Goal: Task Accomplishment & Management: Manage account settings

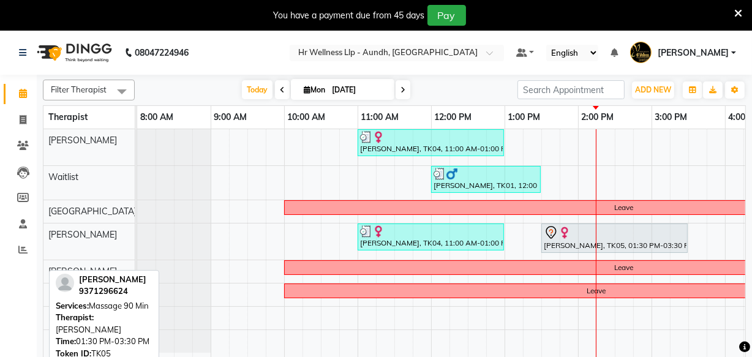
scroll to position [0, 257]
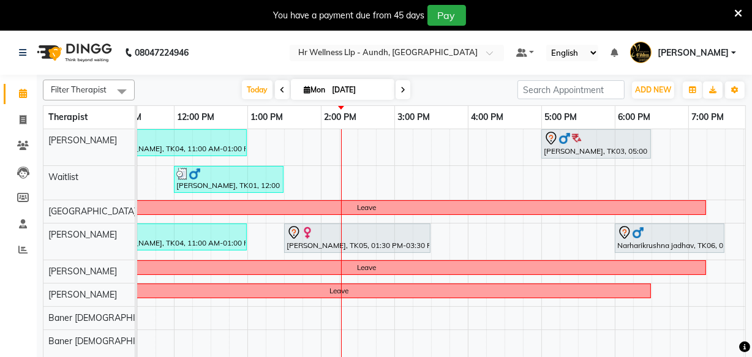
click at [304, 86] on icon at bounding box center [307, 90] width 7 height 8
select select "9"
select select "2025"
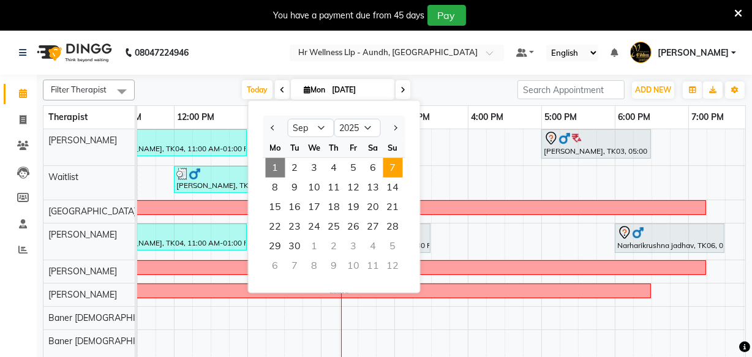
click at [389, 161] on span "7" at bounding box center [393, 168] width 20 height 20
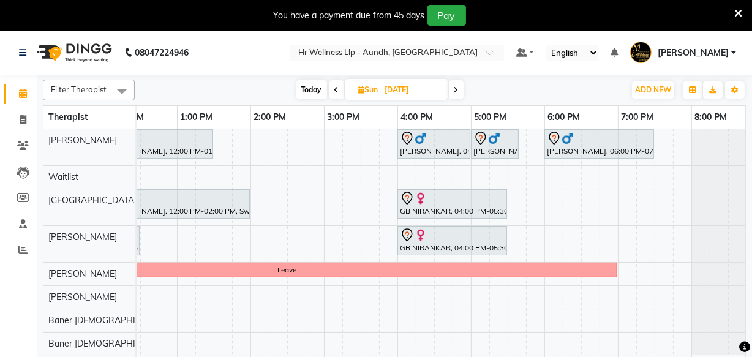
scroll to position [0, 303]
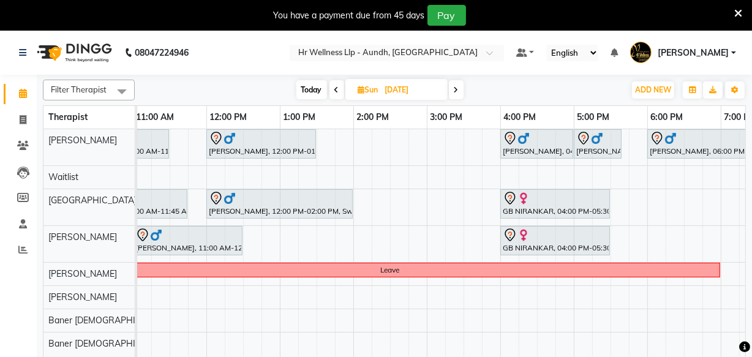
click at [456, 88] on icon at bounding box center [456, 89] width 5 height 7
type input "[DATE]"
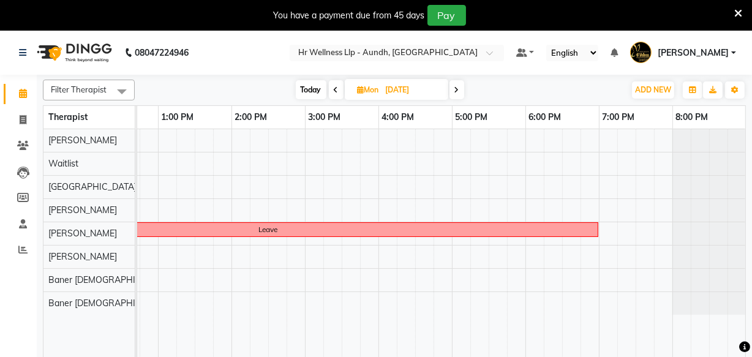
click at [359, 94] on span "[DATE]" at bounding box center [396, 89] width 103 height 21
click at [359, 92] on icon at bounding box center [361, 90] width 7 height 8
select select "9"
select select "2025"
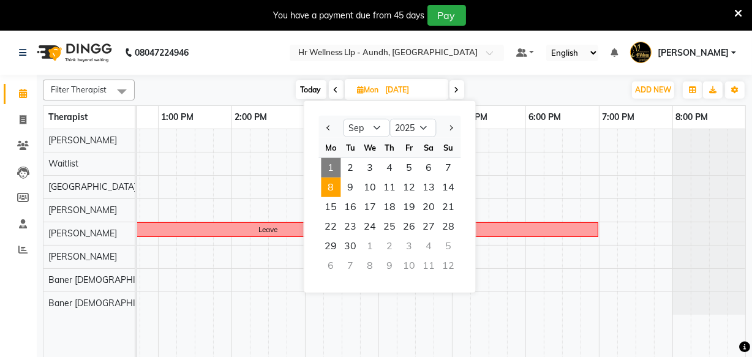
click at [300, 89] on span "Today" at bounding box center [311, 89] width 31 height 19
type input "[DATE]"
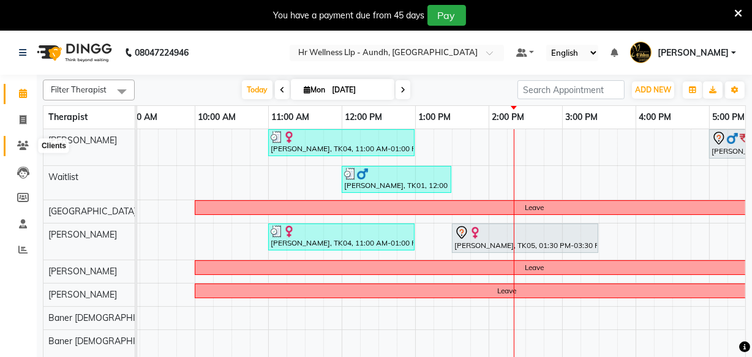
click at [26, 143] on icon at bounding box center [23, 145] width 12 height 9
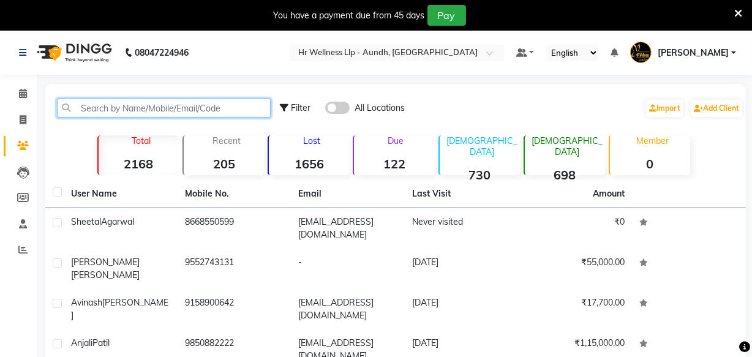
click at [107, 111] on input "text" at bounding box center [164, 108] width 214 height 19
paste input "[PHONE_NUMBER]"
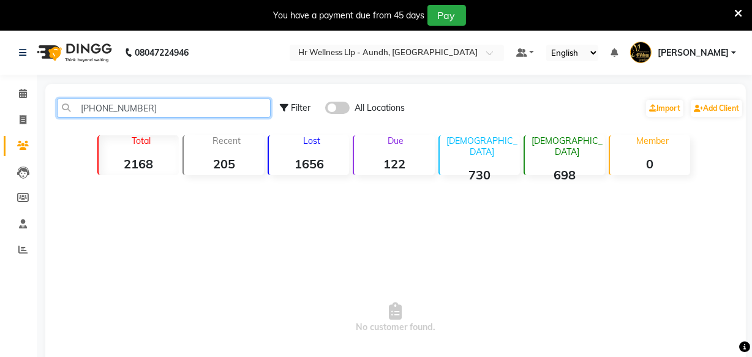
click at [99, 107] on input "[PHONE_NUMBER]" at bounding box center [164, 108] width 214 height 19
click at [114, 110] on input "878809 1874" at bounding box center [164, 108] width 214 height 19
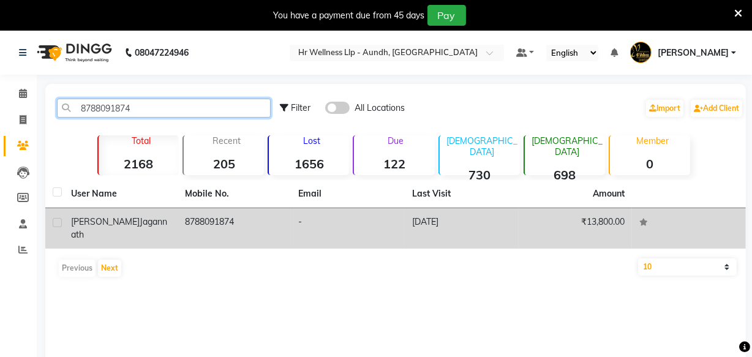
type input "8788091874"
click at [212, 217] on td "8788091874" at bounding box center [235, 228] width 114 height 40
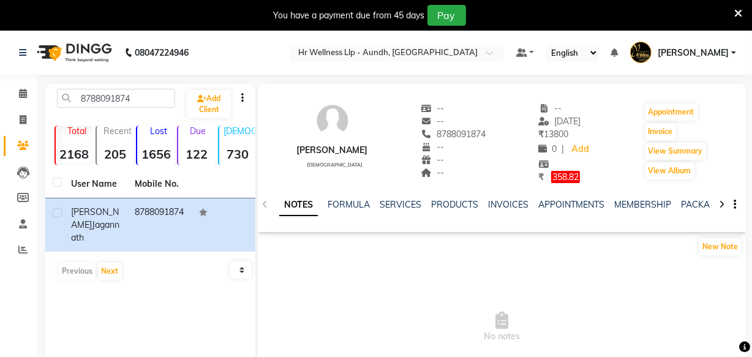
copy span "8788091874"
drag, startPoint x: 449, startPoint y: 132, endPoint x: 504, endPoint y: 133, distance: 55.1
click at [504, 133] on div "[PERSON_NAME] [DEMOGRAPHIC_DATA] -- -- 8788091874 -- -- -- -- [DATE] ₹ 13800 0 …" at bounding box center [502, 137] width 488 height 94
click at [18, 119] on span at bounding box center [22, 120] width 21 height 14
select select "service"
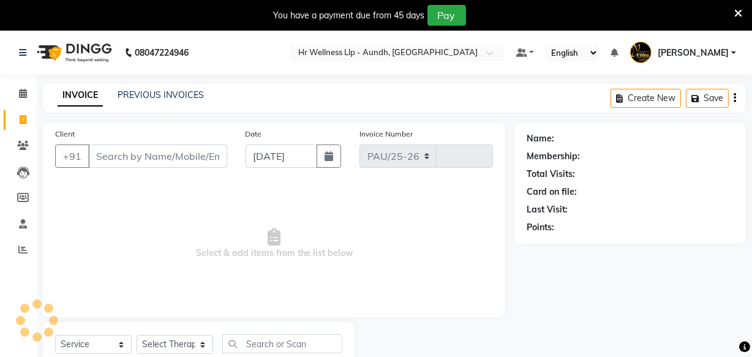
select select "4288"
type input "1176"
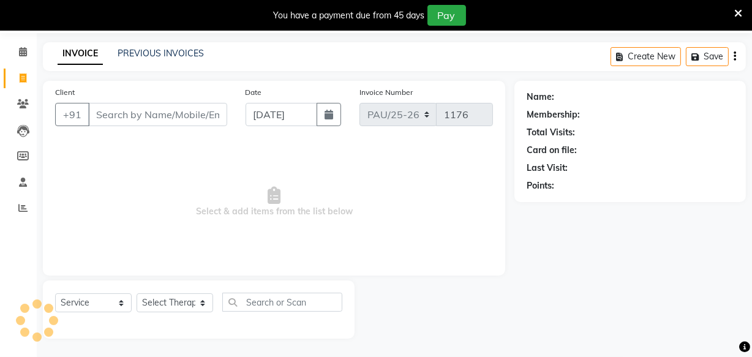
click at [126, 116] on input "Client" at bounding box center [157, 114] width 139 height 23
type input "8788091874"
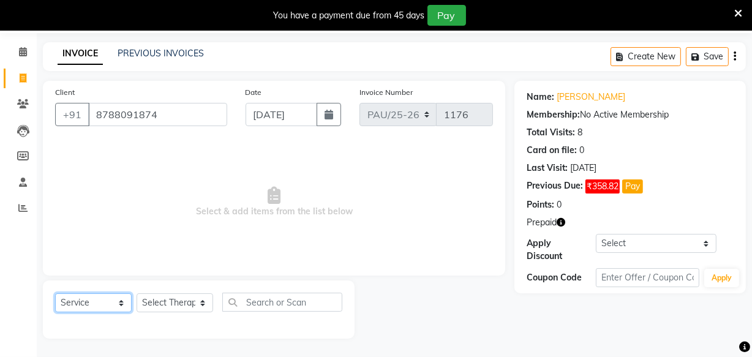
click at [87, 298] on select "Select Service Product Membership Package Voucher Prepaid Gift Card" at bounding box center [93, 302] width 77 height 19
select select "P"
click at [55, 293] on select "Select Service Product Membership Package Voucher Prepaid Gift Card" at bounding box center [93, 302] width 77 height 19
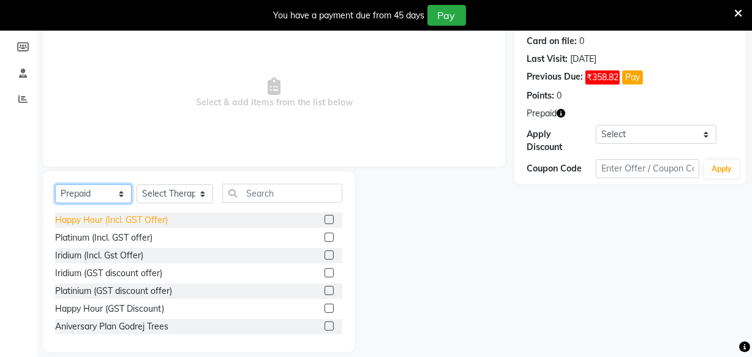
scroll to position [153, 0]
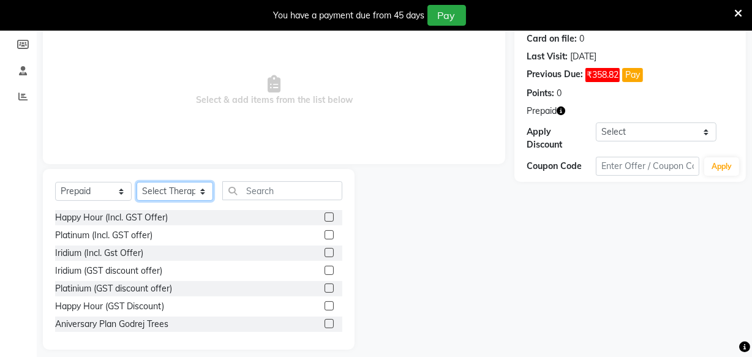
click at [164, 187] on select "Select Therapist [PERSON_NAME] [DEMOGRAPHIC_DATA] Baner [DEMOGRAPHIC_DATA] Chan…" at bounding box center [175, 191] width 77 height 19
select select "77663"
click at [137, 182] on select "Select Therapist [PERSON_NAME] [DEMOGRAPHIC_DATA] Baner [DEMOGRAPHIC_DATA] Chan…" at bounding box center [175, 191] width 77 height 19
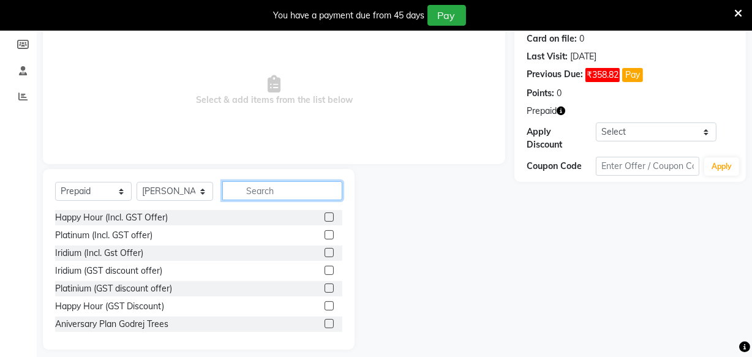
click at [249, 193] on input "text" at bounding box center [282, 190] width 120 height 19
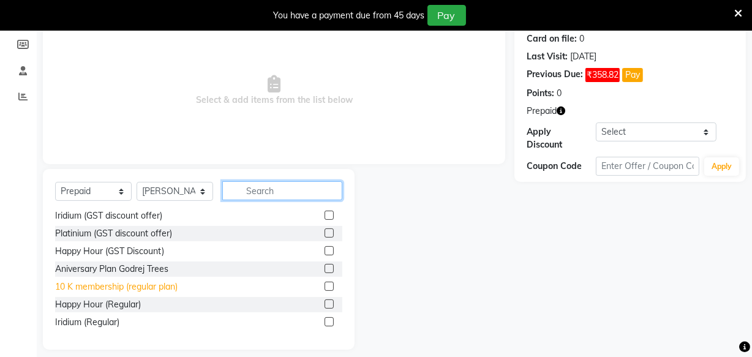
scroll to position [111, 0]
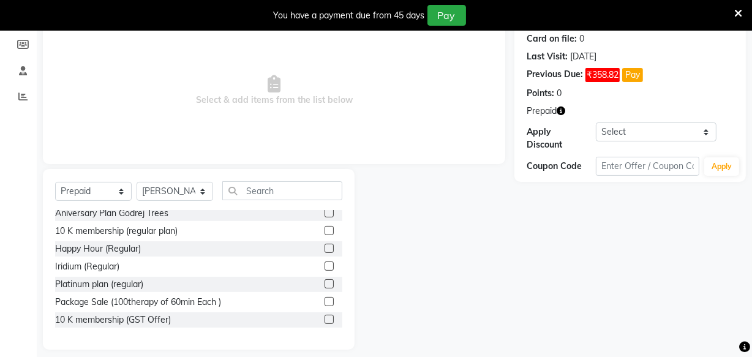
click at [324, 318] on label at bounding box center [328, 319] width 9 height 9
click at [324, 318] on input "checkbox" at bounding box center [328, 320] width 8 height 8
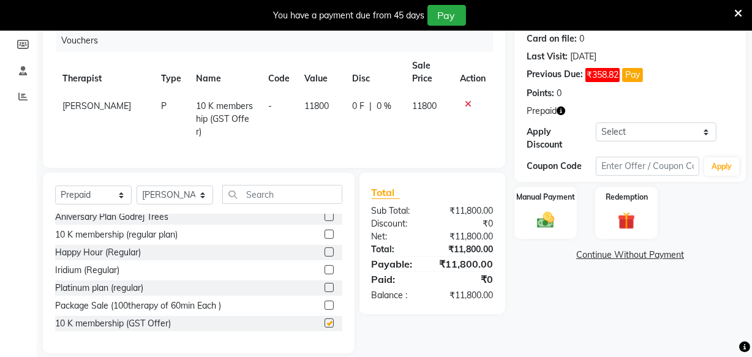
checkbox input "false"
click at [550, 224] on img at bounding box center [545, 220] width 29 height 21
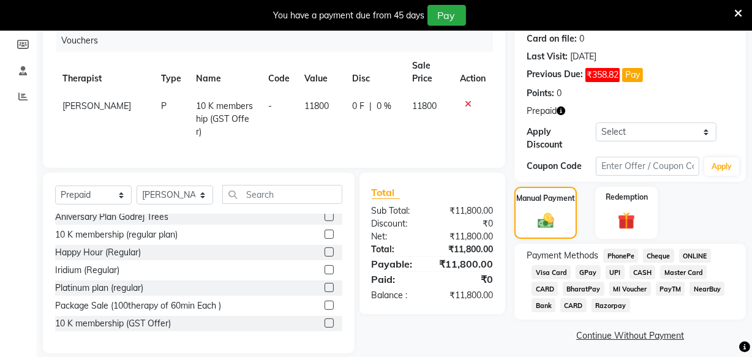
click at [697, 253] on span "ONLINE" at bounding box center [695, 256] width 32 height 14
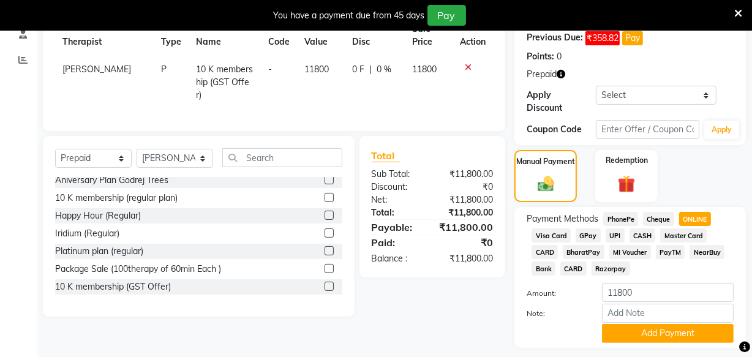
scroll to position [224, 0]
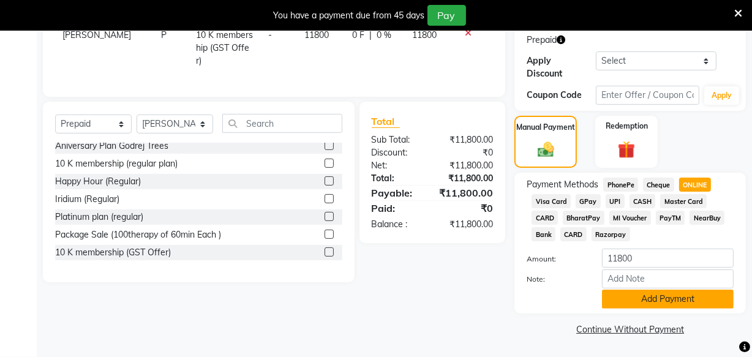
click at [634, 299] on button "Add Payment" at bounding box center [668, 299] width 132 height 19
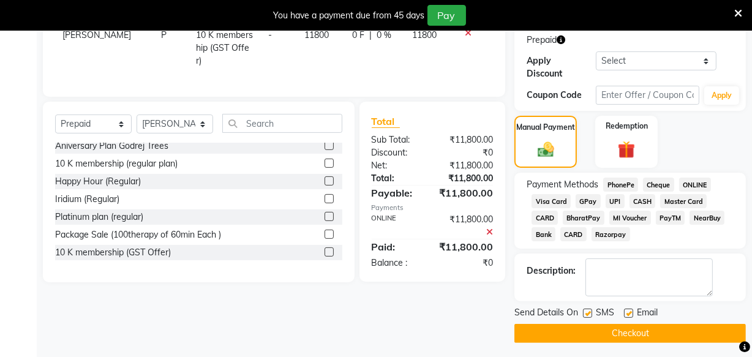
click at [587, 312] on label at bounding box center [587, 313] width 9 height 9
click at [587, 312] on input "checkbox" at bounding box center [587, 314] width 8 height 8
checkbox input "false"
click at [629, 313] on label at bounding box center [628, 313] width 9 height 9
click at [629, 313] on input "checkbox" at bounding box center [628, 314] width 8 height 8
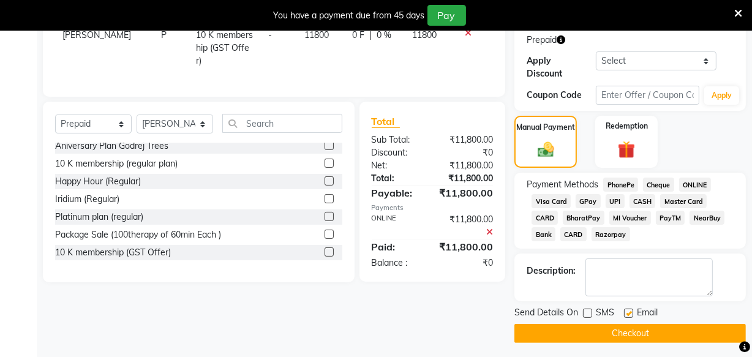
checkbox input "false"
click at [616, 331] on button "Checkout" at bounding box center [629, 333] width 231 height 19
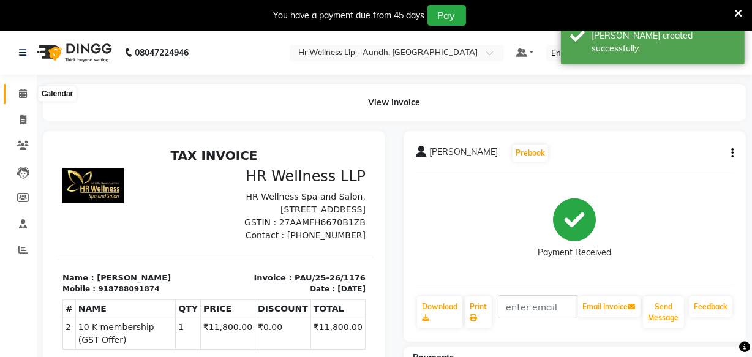
click at [20, 95] on icon at bounding box center [23, 93] width 8 height 9
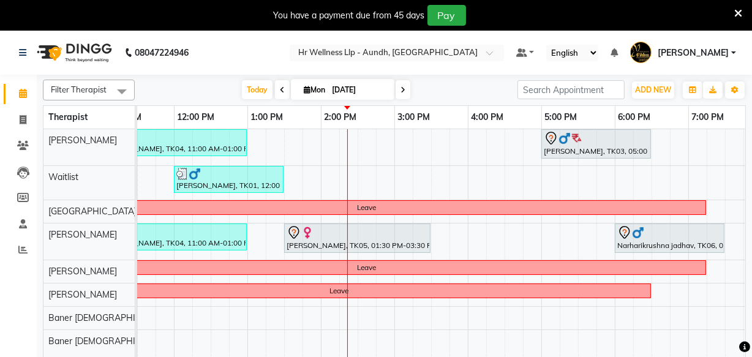
scroll to position [0, 249]
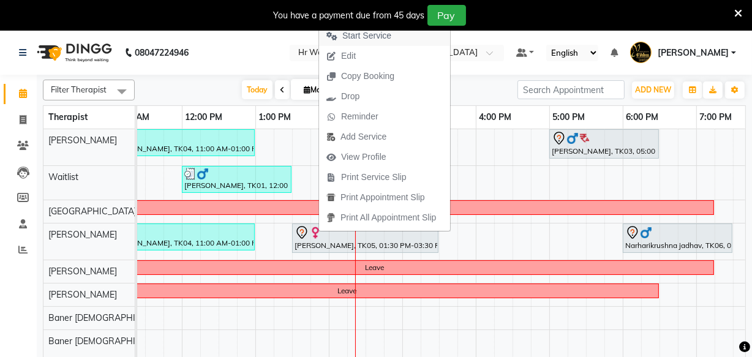
click at [378, 38] on span "Start Service" at bounding box center [366, 35] width 49 height 13
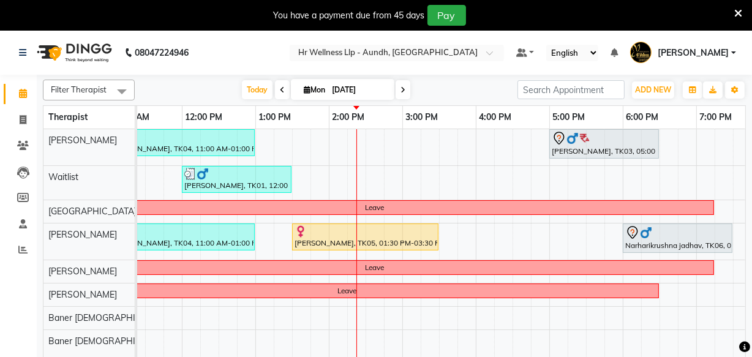
click at [473, 233] on div "[PERSON_NAME], TK04, 11:00 AM-01:00 PM, Swedish Massage with Wintergreen, Bayle…" at bounding box center [365, 250] width 955 height 243
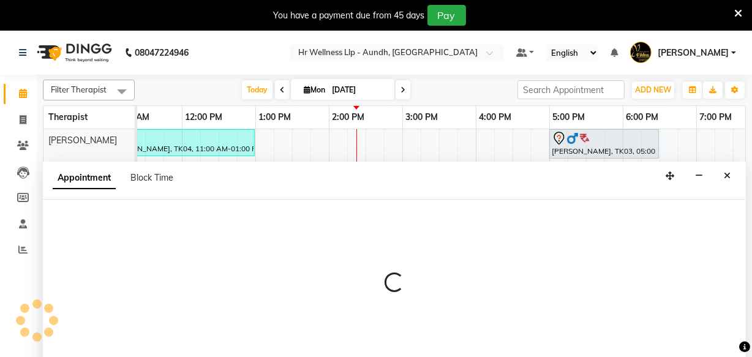
scroll to position [31, 0]
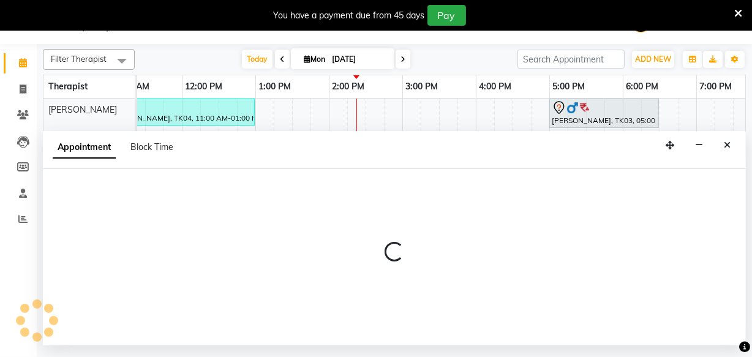
select select "77663"
select select "945"
select select "tentative"
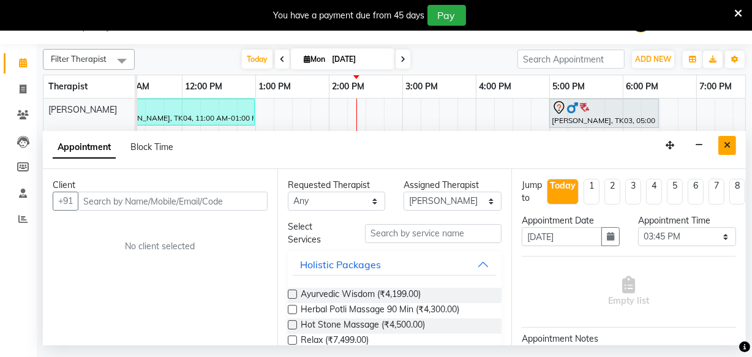
click at [726, 146] on icon "Close" at bounding box center [727, 145] width 7 height 9
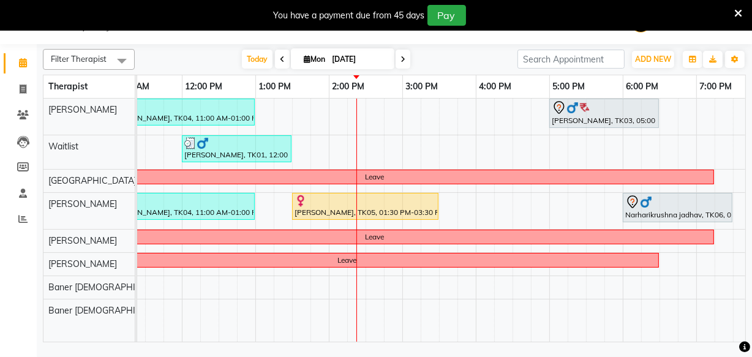
click at [404, 61] on span at bounding box center [402, 59] width 15 height 19
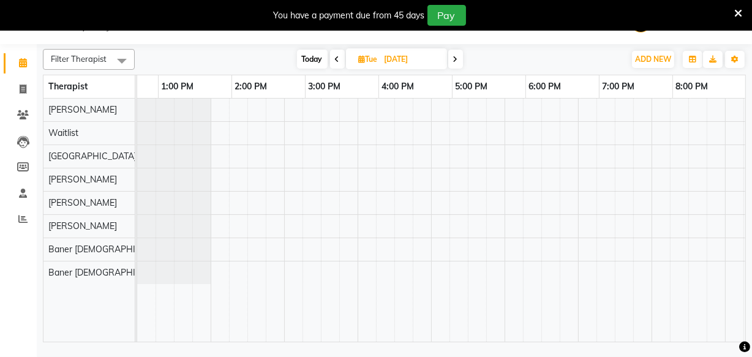
scroll to position [0, 347]
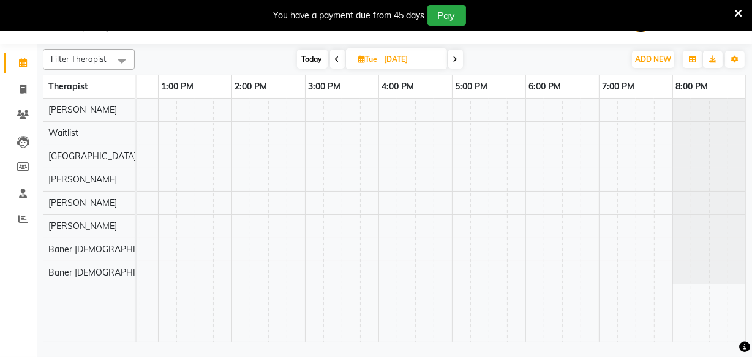
click at [459, 61] on span at bounding box center [455, 59] width 15 height 19
type input "[DATE]"
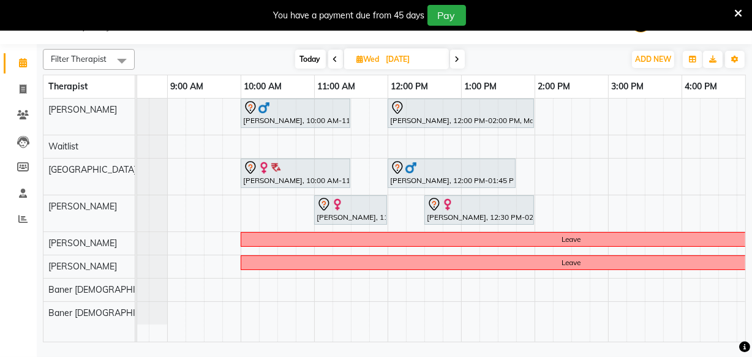
scroll to position [0, 49]
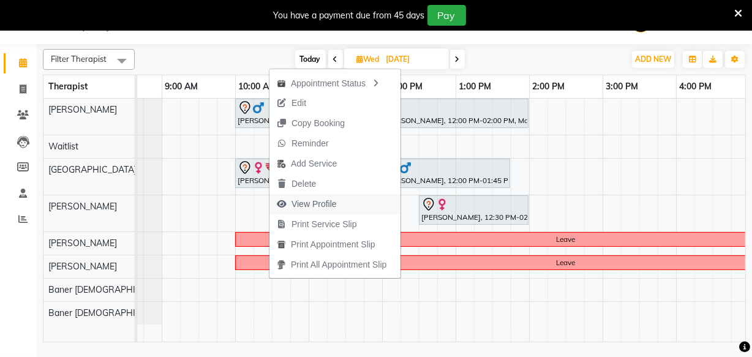
click at [328, 204] on span "View Profile" at bounding box center [313, 204] width 45 height 13
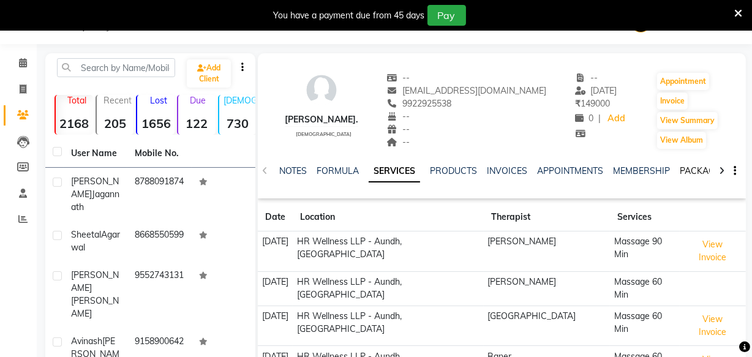
click at [688, 170] on link "PACKAGES" at bounding box center [702, 170] width 45 height 11
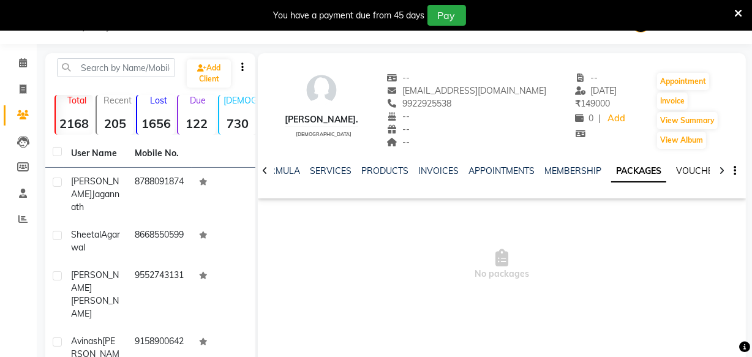
click at [688, 170] on link "VOUCHERS" at bounding box center [700, 170] width 48 height 11
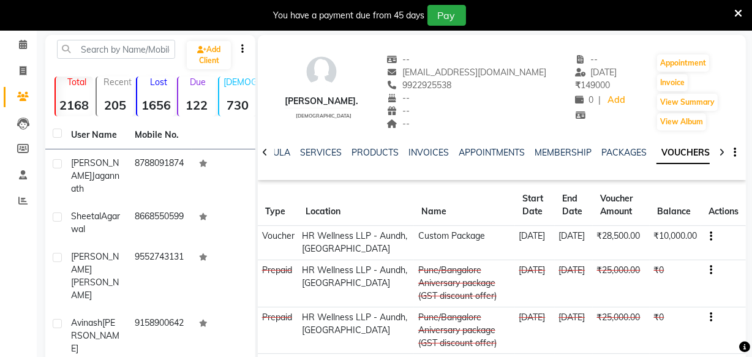
scroll to position [31, 0]
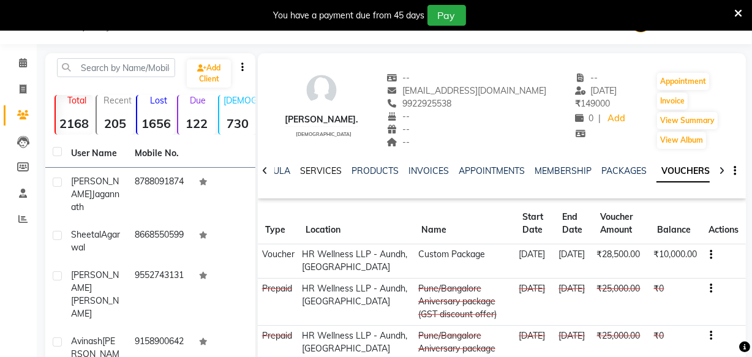
click at [314, 168] on link "SERVICES" at bounding box center [321, 170] width 42 height 11
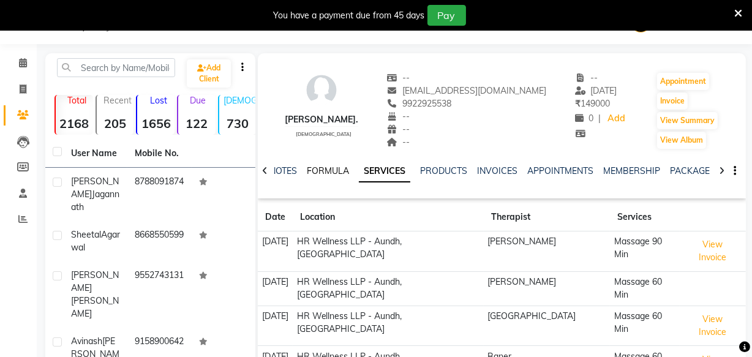
click at [320, 171] on link "FORMULA" at bounding box center [328, 170] width 42 height 11
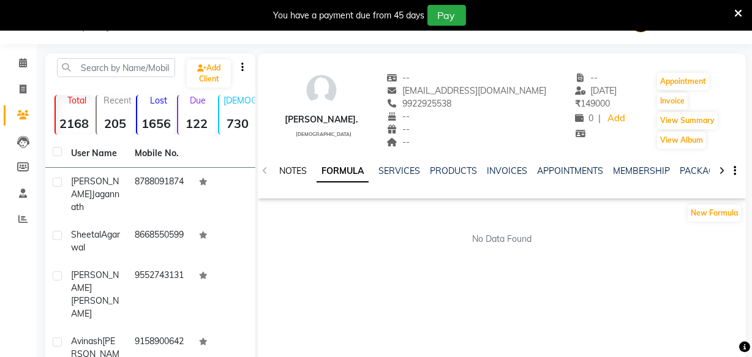
click at [299, 173] on link "NOTES" at bounding box center [293, 170] width 28 height 11
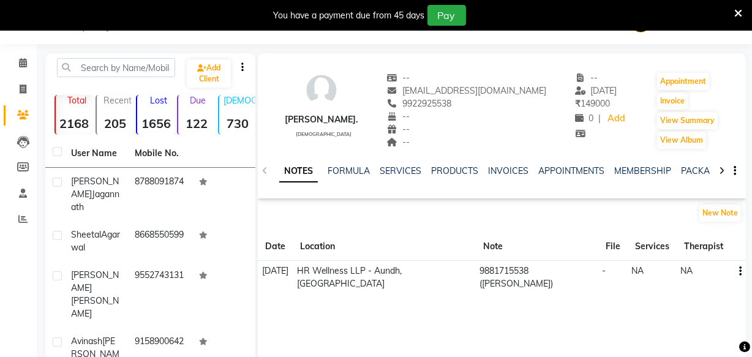
drag, startPoint x: 429, startPoint y: 102, endPoint x: 482, endPoint y: 101, distance: 53.3
click at [482, 101] on div "9922925538" at bounding box center [467, 103] width 160 height 13
click at [22, 66] on icon at bounding box center [23, 62] width 8 height 9
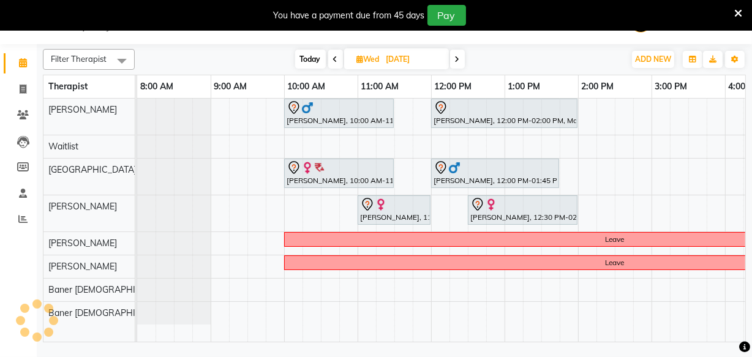
click at [354, 60] on span "Wed" at bounding box center [368, 58] width 29 height 9
select select "9"
select select "2025"
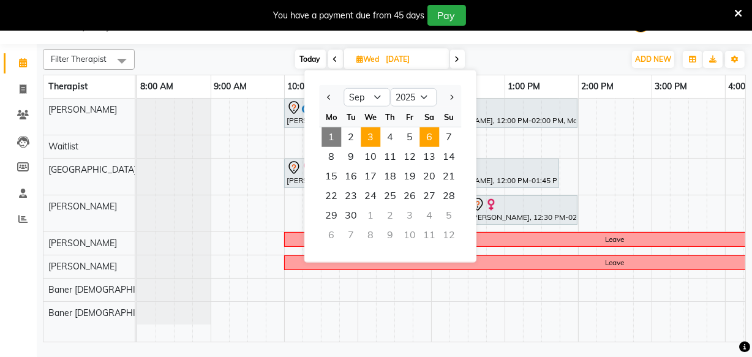
click at [427, 138] on span "6" at bounding box center [429, 137] width 20 height 20
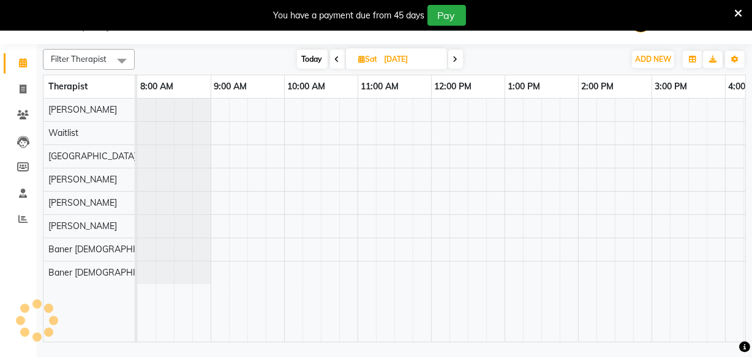
scroll to position [0, 347]
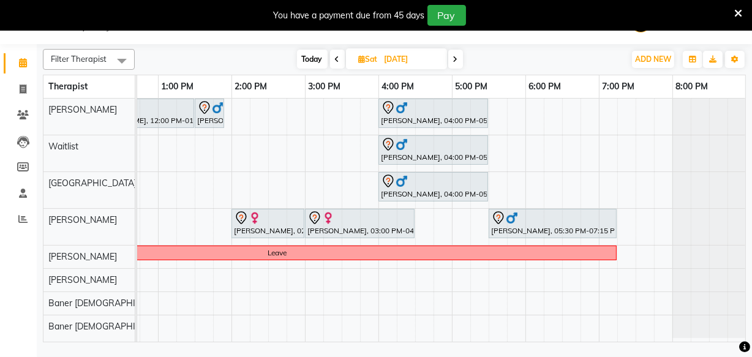
click at [307, 59] on span "Today" at bounding box center [312, 59] width 31 height 19
type input "[DATE]"
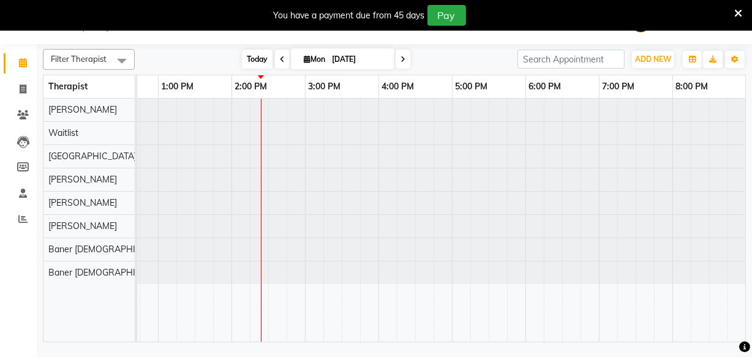
scroll to position [0, 0]
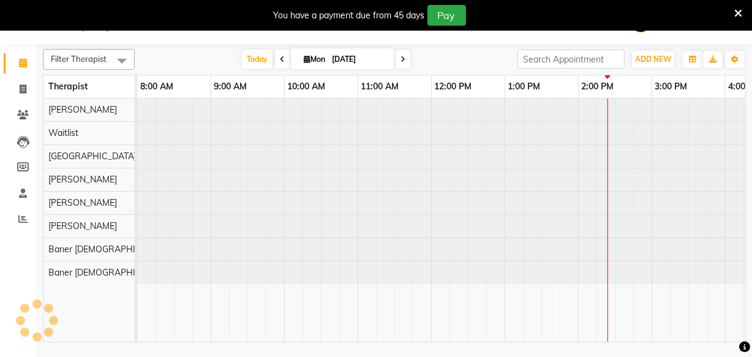
click at [304, 61] on icon at bounding box center [307, 59] width 7 height 8
select select "9"
select select "2025"
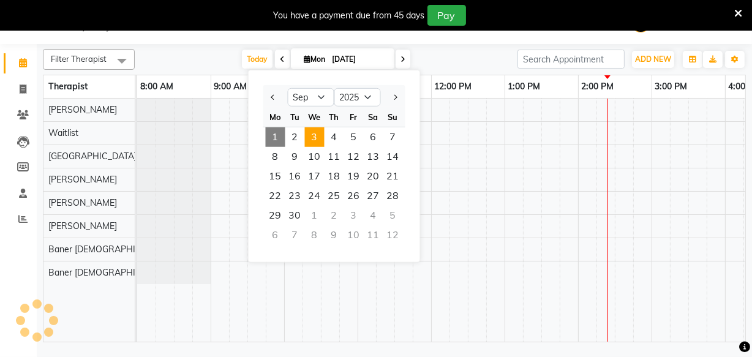
scroll to position [0, 347]
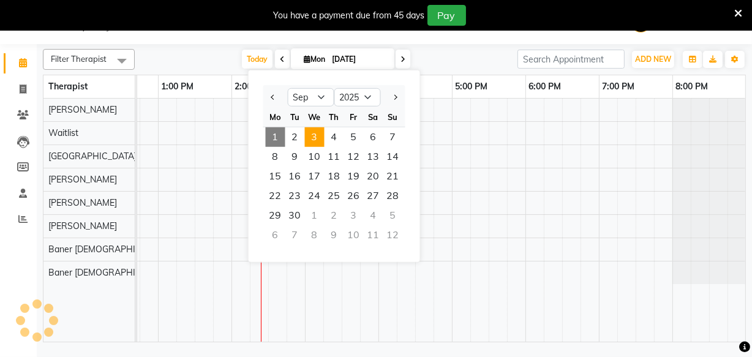
click at [314, 133] on span "3" at bounding box center [315, 137] width 20 height 20
type input "[DATE]"
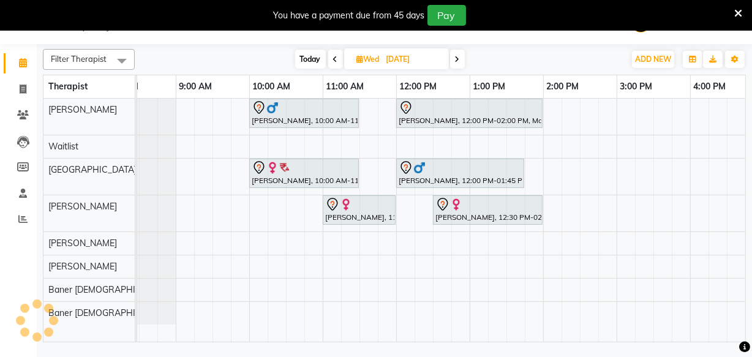
scroll to position [0, 66]
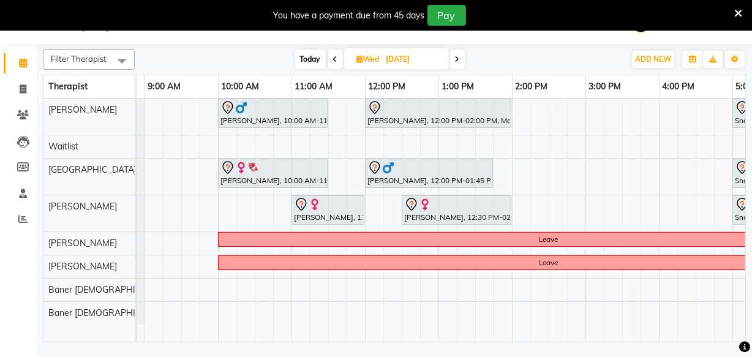
click at [358, 59] on icon at bounding box center [360, 59] width 7 height 8
select select "9"
select select "2025"
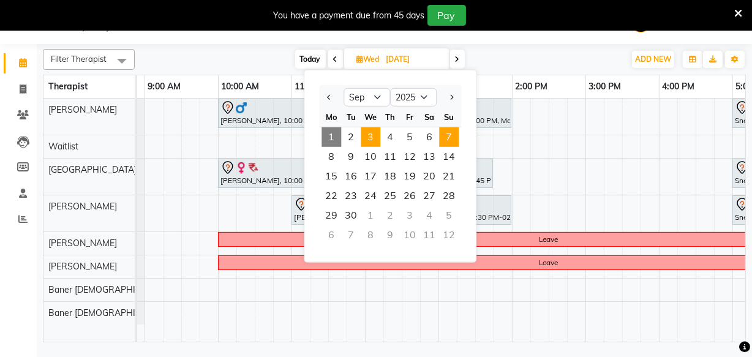
click at [444, 138] on span "7" at bounding box center [449, 137] width 20 height 20
type input "[DATE]"
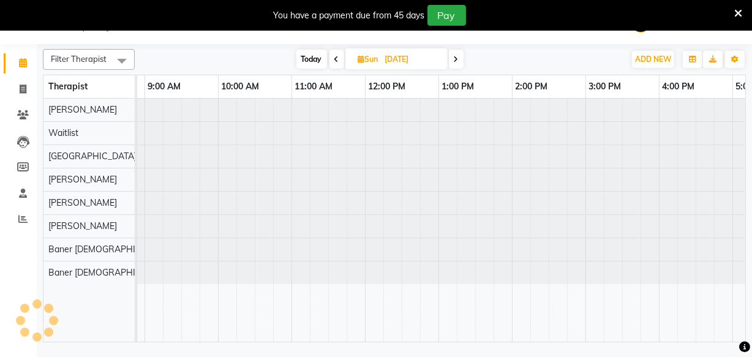
scroll to position [0, 0]
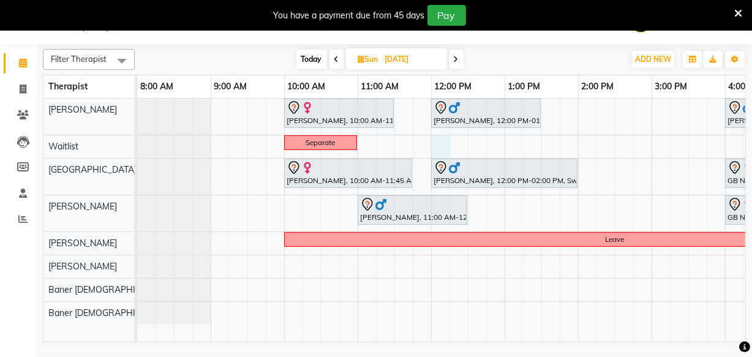
click at [437, 140] on div "[PERSON_NAME], 10:00 AM-11:30 AM, Massage 60 Min [PERSON_NAME], 12:00 PM-01:30 …" at bounding box center [614, 220] width 955 height 243
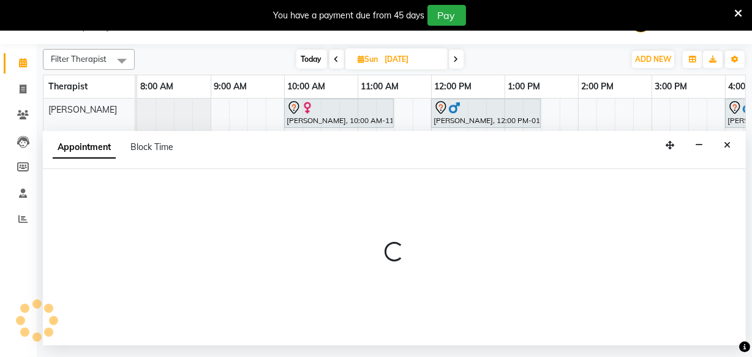
select select "45452"
select select "tentative"
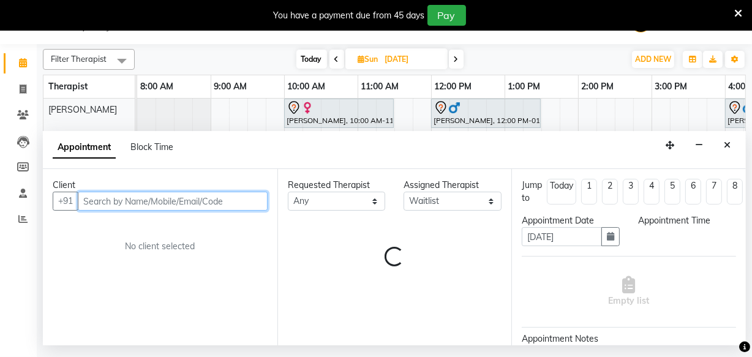
select select "720"
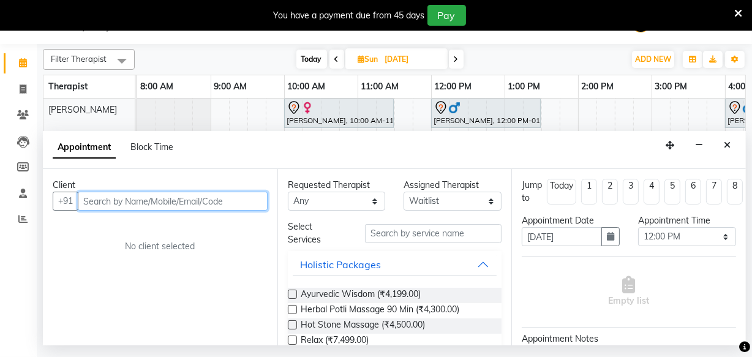
click at [98, 200] on input "text" at bounding box center [173, 201] width 190 height 19
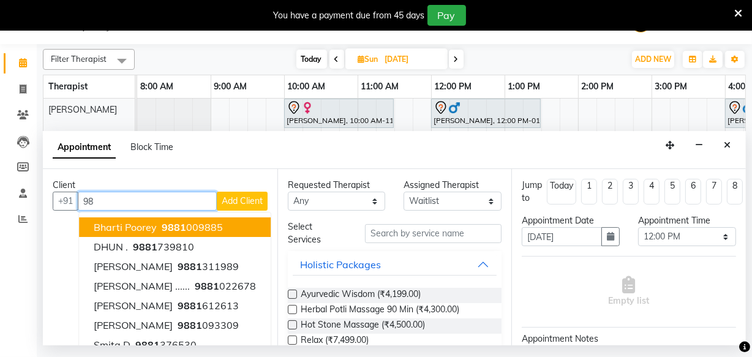
type input "9"
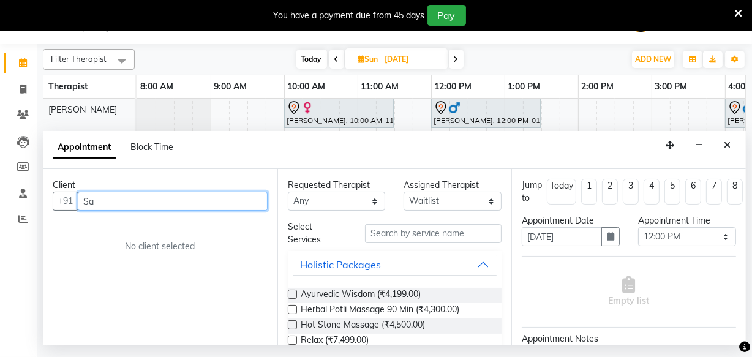
type input "S"
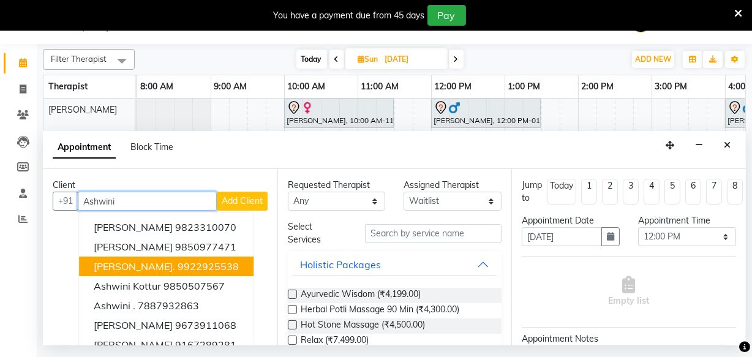
click at [219, 261] on ngb-highlight "9922925538" at bounding box center [208, 266] width 61 height 12
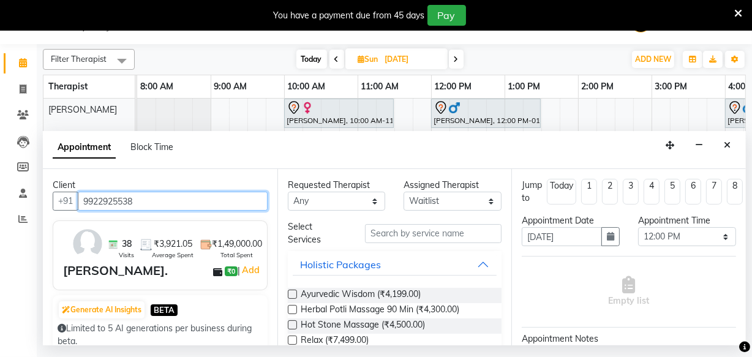
type input "9922925538"
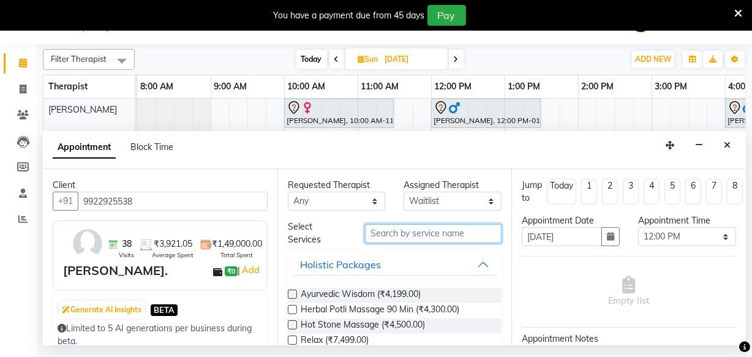
click at [408, 232] on input "text" at bounding box center [433, 233] width 137 height 19
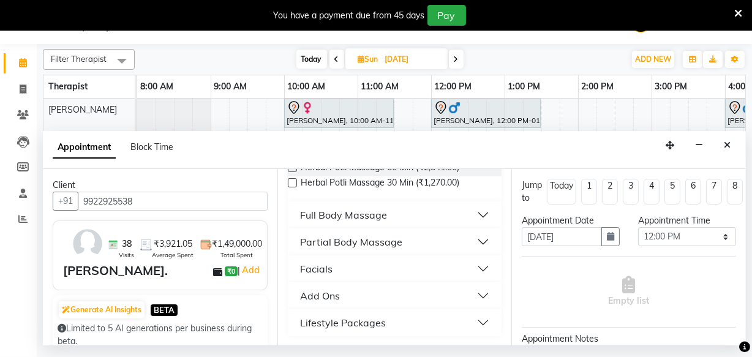
type input "ma"
click at [327, 212] on div "Full Body Massage" at bounding box center [343, 215] width 87 height 15
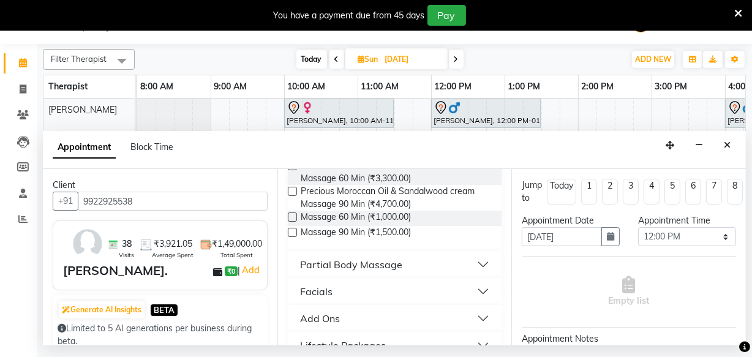
click at [291, 214] on label at bounding box center [292, 216] width 9 height 9
click at [291, 214] on input "checkbox" at bounding box center [292, 218] width 8 height 8
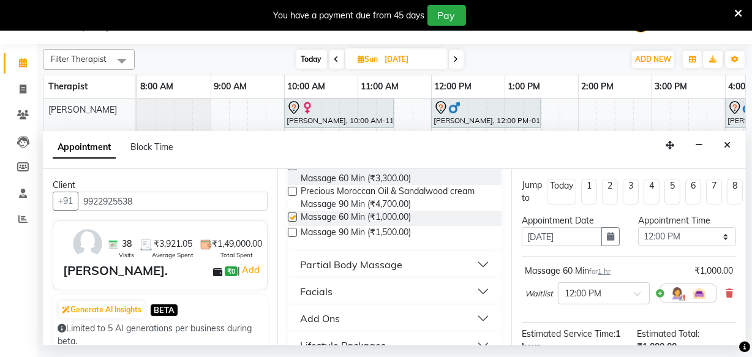
checkbox input "false"
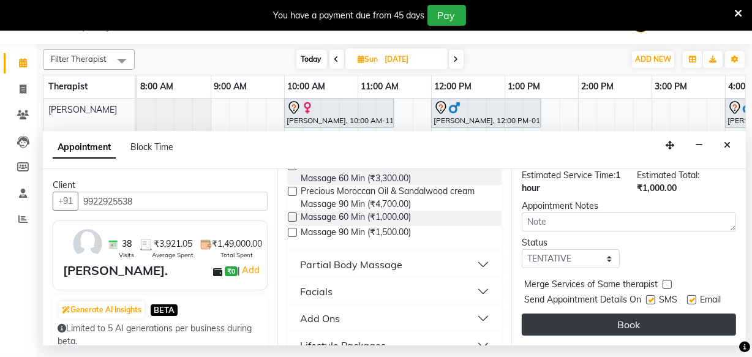
click at [582, 321] on button "Book" at bounding box center [629, 324] width 214 height 22
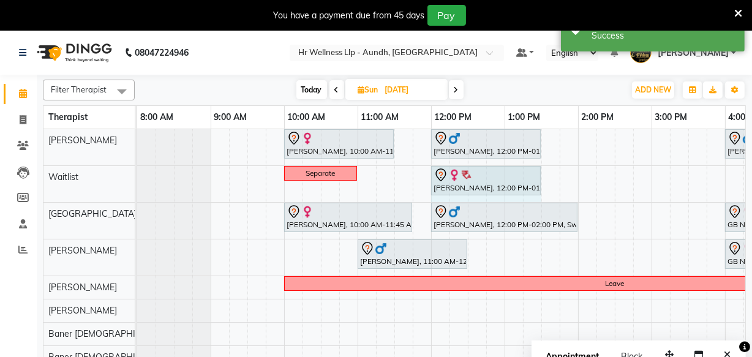
drag, startPoint x: 501, startPoint y: 173, endPoint x: 527, endPoint y: 174, distance: 25.7
click at [137, 174] on div "Separate [PERSON_NAME]., 12:00 PM-01:00 PM, Massage 60 Min [PERSON_NAME]., 12:0…" at bounding box center [137, 184] width 0 height 36
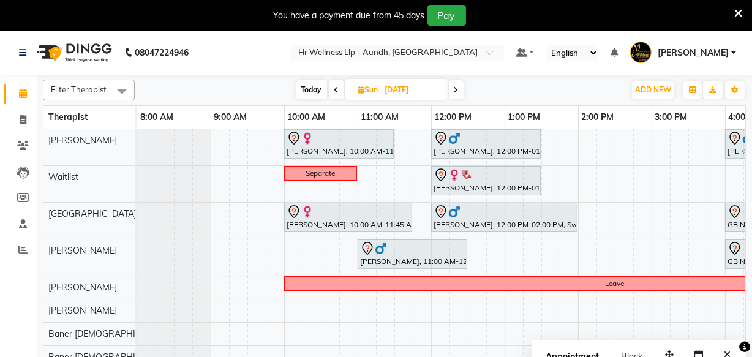
click at [337, 91] on icon at bounding box center [336, 89] width 5 height 7
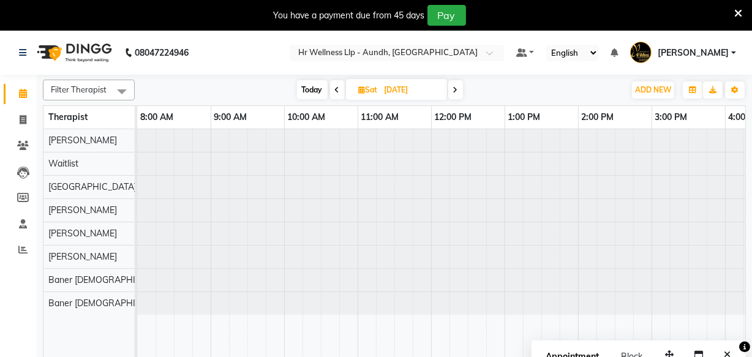
scroll to position [0, 347]
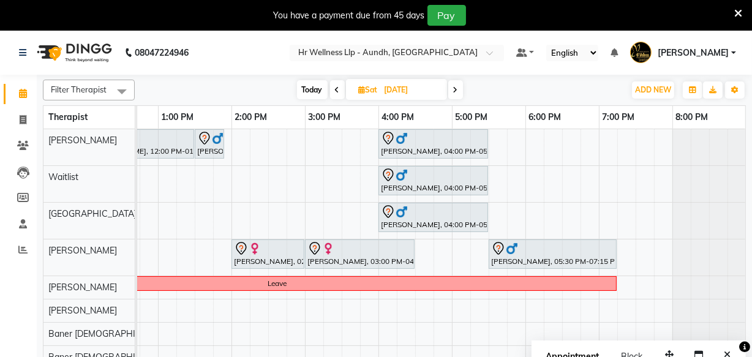
click at [459, 86] on span at bounding box center [455, 89] width 15 height 19
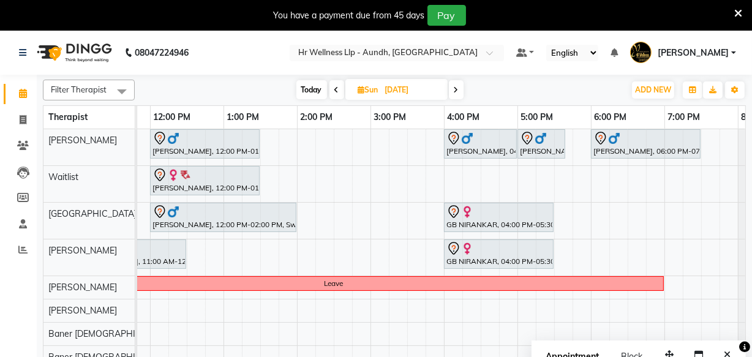
scroll to position [0, 302]
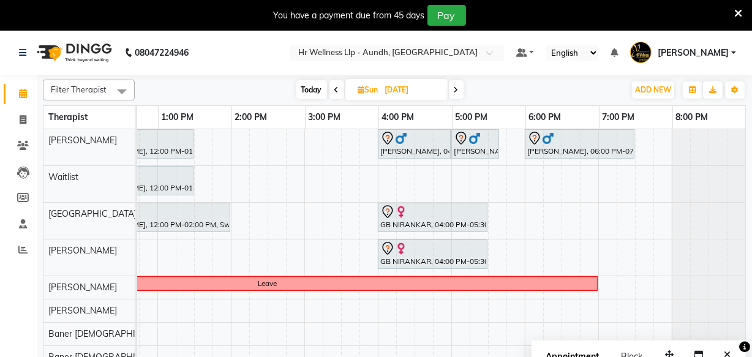
click at [337, 93] on span at bounding box center [336, 89] width 15 height 19
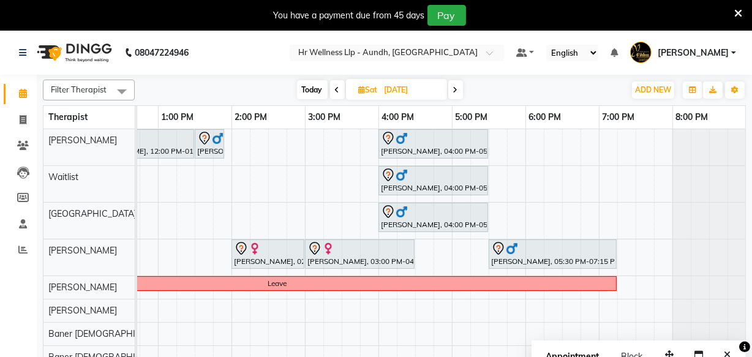
click at [450, 91] on span at bounding box center [455, 89] width 15 height 19
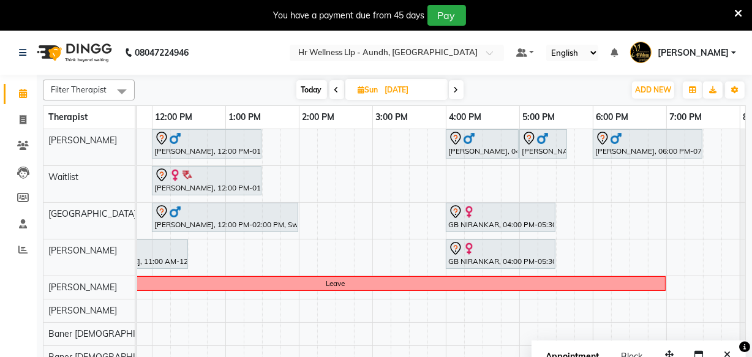
click at [310, 92] on span "Today" at bounding box center [311, 89] width 31 height 19
type input "[DATE]"
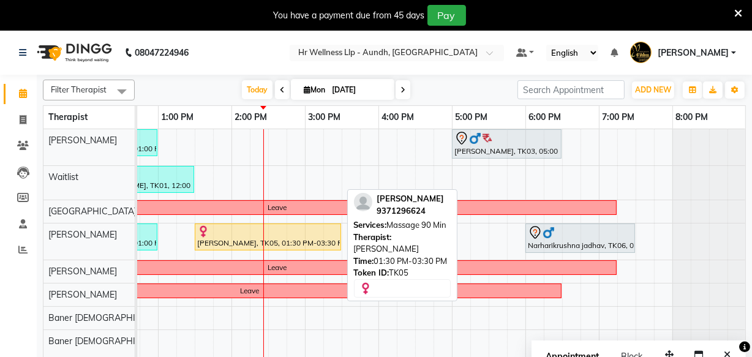
click at [245, 236] on div "[PERSON_NAME], TK05, 01:30 PM-03:30 PM, Massage 90 Min" at bounding box center [268, 236] width 144 height 23
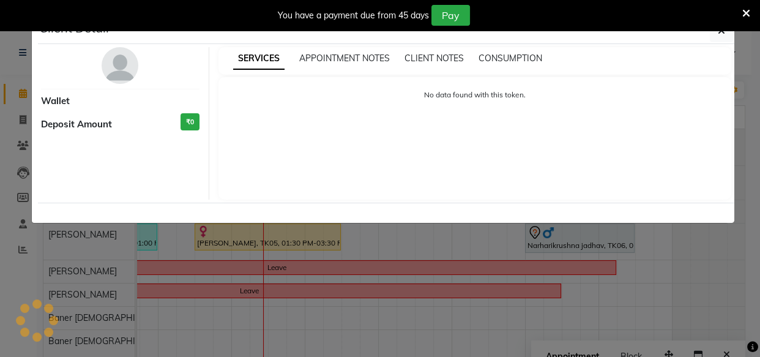
select select "1"
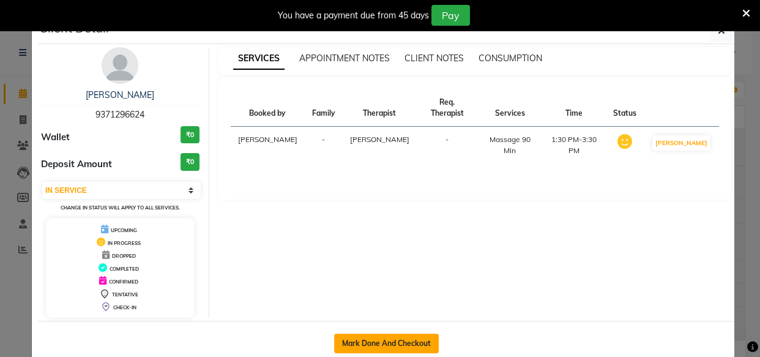
click at [374, 343] on button "Mark Done And Checkout" at bounding box center [386, 344] width 105 height 20
select select "service"
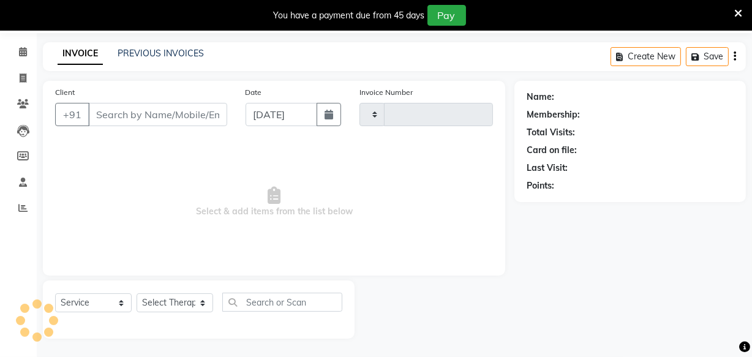
type input "1177"
select select "4288"
type input "9371296624"
select select "77663"
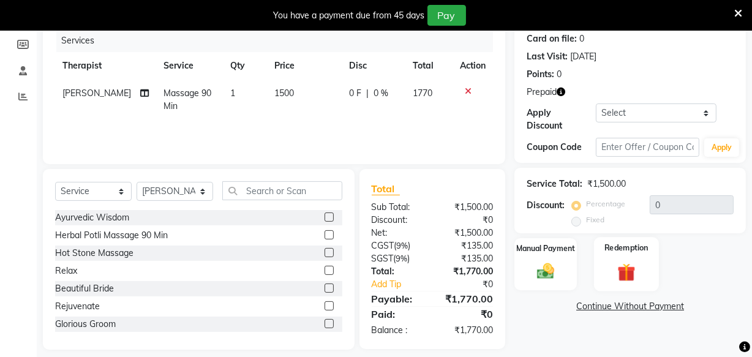
click at [618, 266] on img at bounding box center [626, 272] width 29 height 23
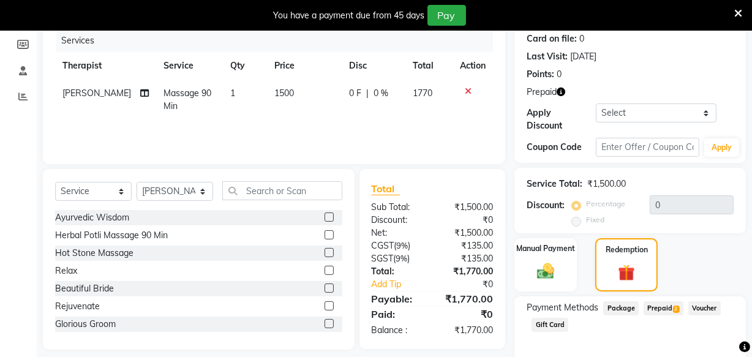
click at [653, 308] on span "Prepaid 2" at bounding box center [663, 308] width 40 height 14
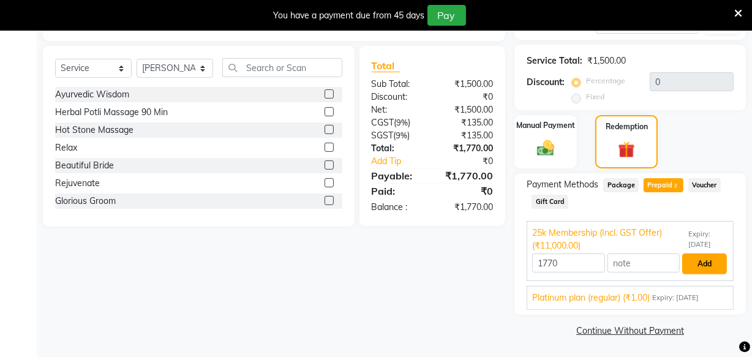
click at [698, 261] on button "Add" at bounding box center [704, 263] width 45 height 21
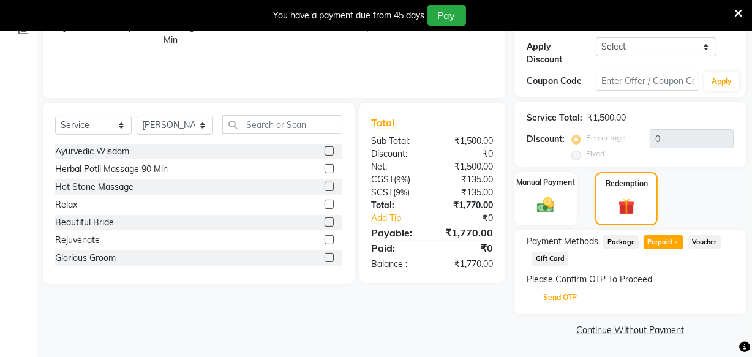
click at [569, 294] on button "Send OTP" at bounding box center [560, 297] width 64 height 21
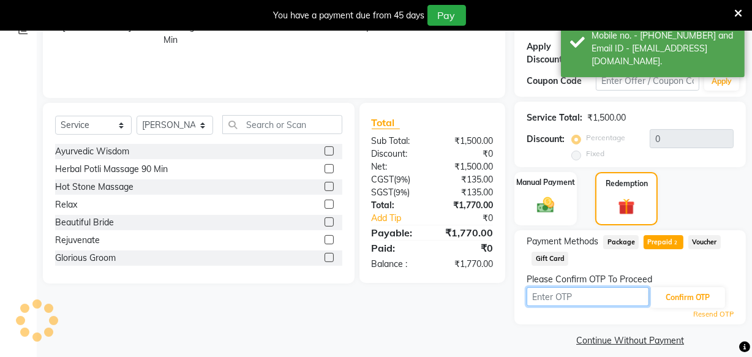
click at [569, 294] on input "text" at bounding box center [587, 296] width 122 height 19
drag, startPoint x: 569, startPoint y: 294, endPoint x: 577, endPoint y: 286, distance: 11.3
click at [569, 294] on input "text" at bounding box center [587, 296] width 122 height 19
type input "6827"
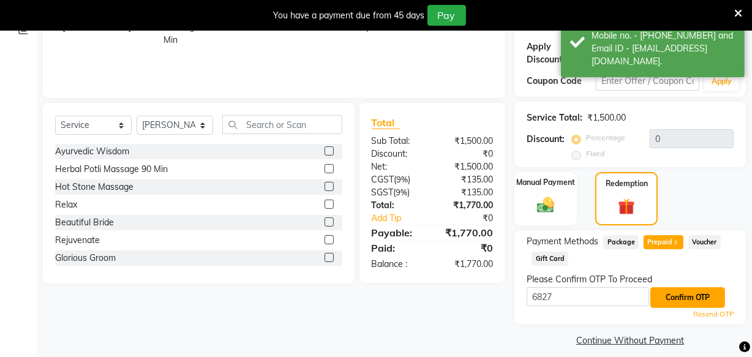
click at [668, 297] on button "Confirm OTP" at bounding box center [687, 297] width 75 height 21
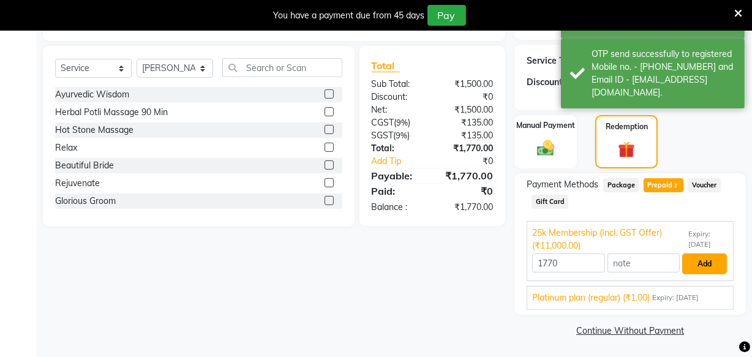
click at [695, 263] on button "Add" at bounding box center [704, 263] width 45 height 21
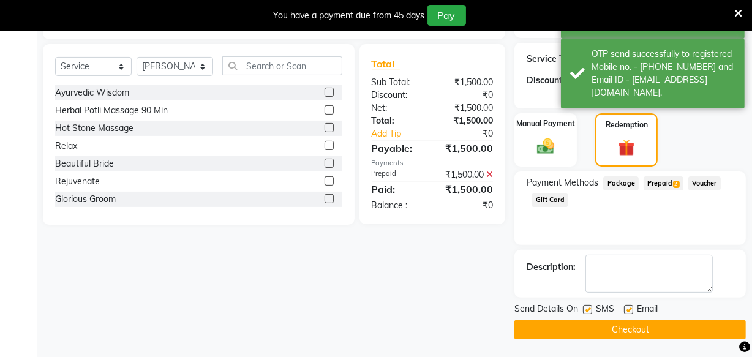
click at [586, 309] on label at bounding box center [587, 309] width 9 height 9
click at [586, 309] on input "checkbox" at bounding box center [587, 310] width 8 height 8
checkbox input "false"
click at [628, 310] on label at bounding box center [628, 309] width 9 height 9
click at [628, 310] on input "checkbox" at bounding box center [628, 310] width 8 height 8
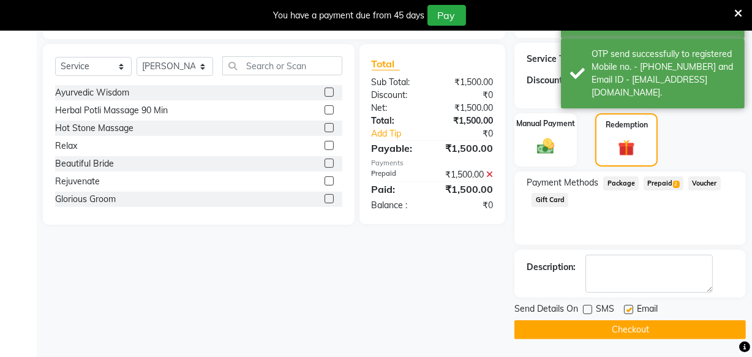
checkbox input "false"
click at [606, 330] on button "Checkout" at bounding box center [629, 329] width 231 height 19
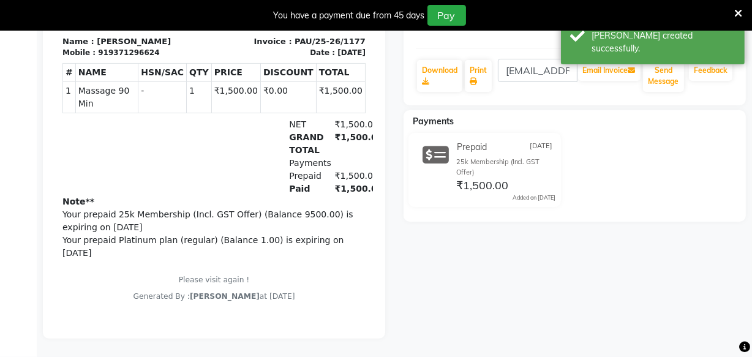
copy div "Note** Your prepaid 25k Membership (Incl. GST Offer) (Balance 9500.00) is expir…"
drag, startPoint x: 63, startPoint y: 225, endPoint x: 146, endPoint y: 252, distance: 87.5
click at [146, 252] on div "Note** Your prepaid 25k Membership (Incl. GST Offer) (Balance 9500.00) is expir…" at bounding box center [213, 249] width 303 height 107
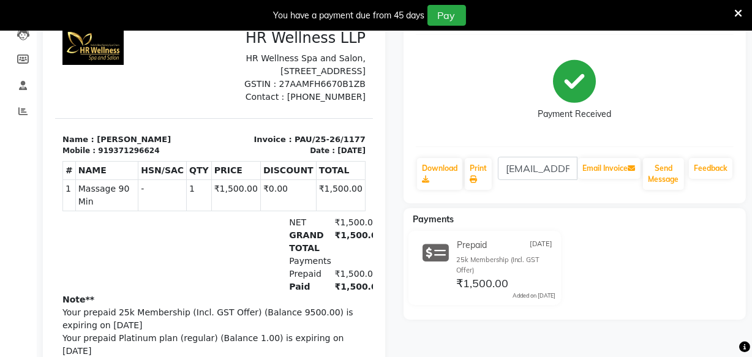
scroll to position [21, 0]
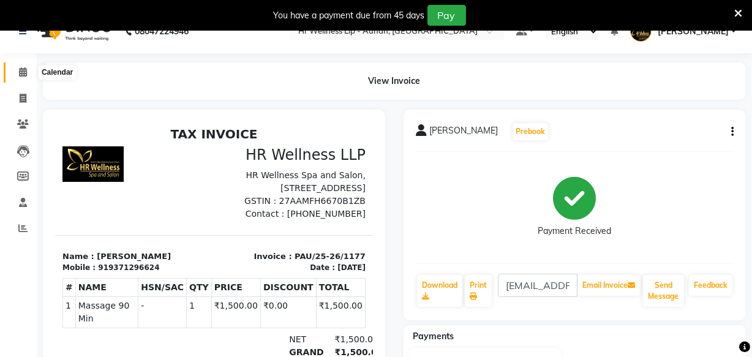
click at [20, 73] on icon at bounding box center [23, 71] width 8 height 9
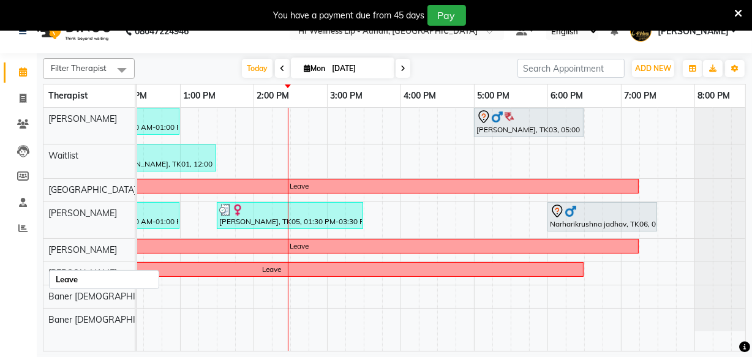
scroll to position [0, 326]
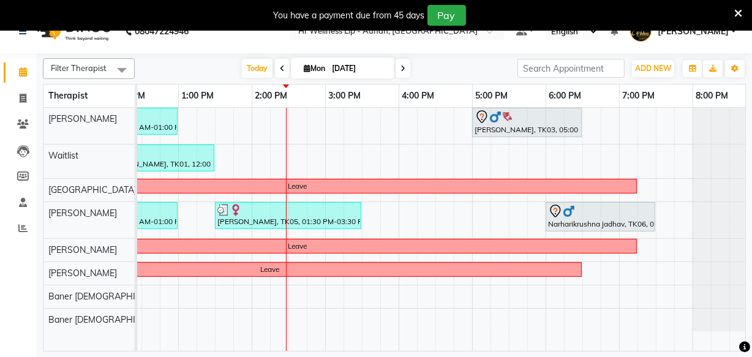
click at [398, 69] on span at bounding box center [402, 68] width 15 height 19
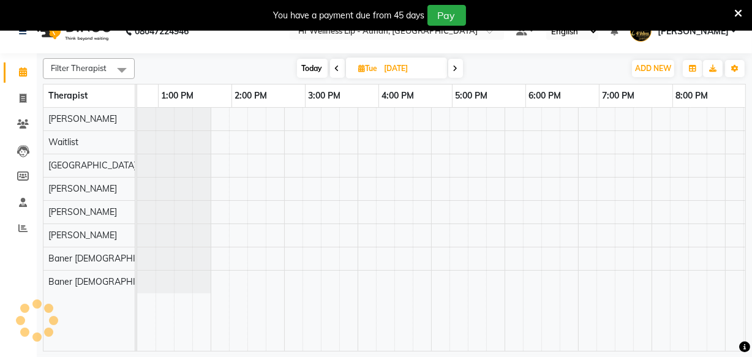
scroll to position [0, 347]
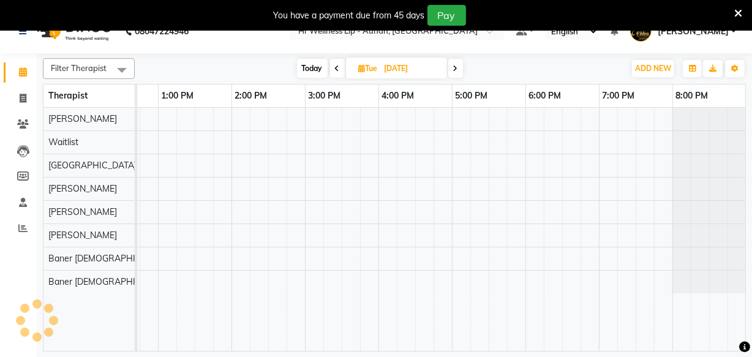
click at [455, 65] on icon at bounding box center [455, 68] width 5 height 7
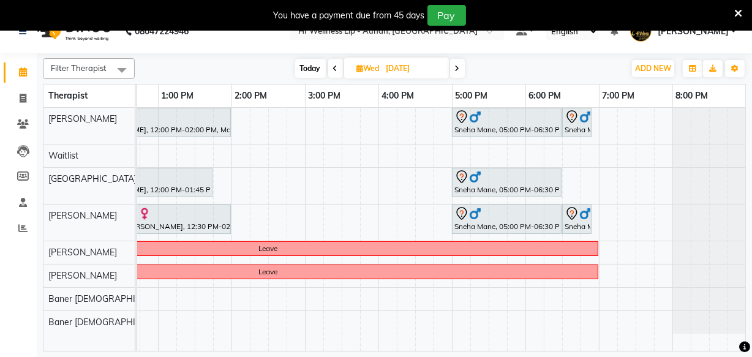
click at [307, 71] on span "Today" at bounding box center [310, 68] width 31 height 19
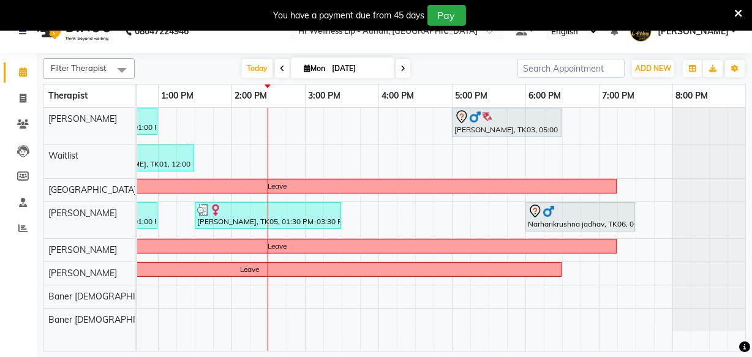
click at [400, 69] on icon at bounding box center [402, 68] width 5 height 7
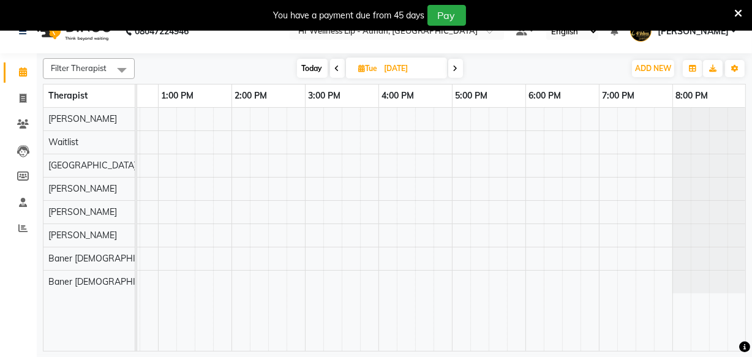
click at [453, 67] on span at bounding box center [455, 68] width 15 height 19
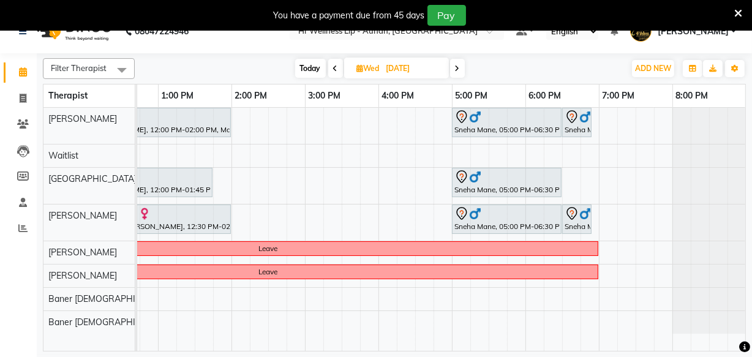
click at [305, 71] on span "Today" at bounding box center [310, 68] width 31 height 19
type input "[DATE]"
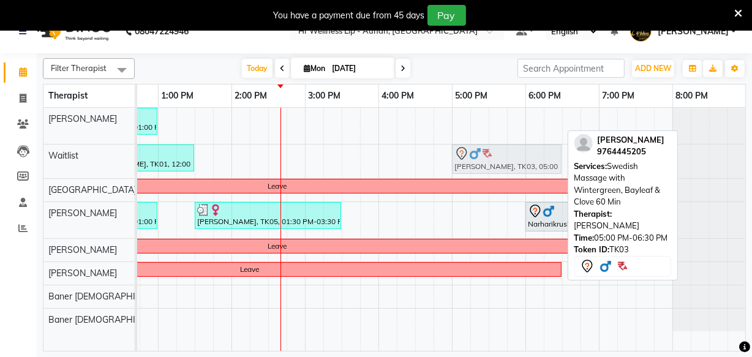
drag, startPoint x: 465, startPoint y: 124, endPoint x: 465, endPoint y: 152, distance: 28.2
click at [465, 157] on tbody "[PERSON_NAME], TK04, 11:00 AM-01:00 PM, Swedish Massage with Wintergreen, Bayle…" at bounding box center [268, 219] width 955 height 223
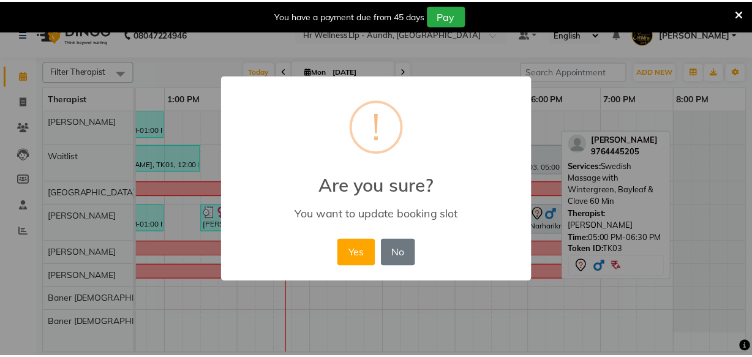
scroll to position [0, 338]
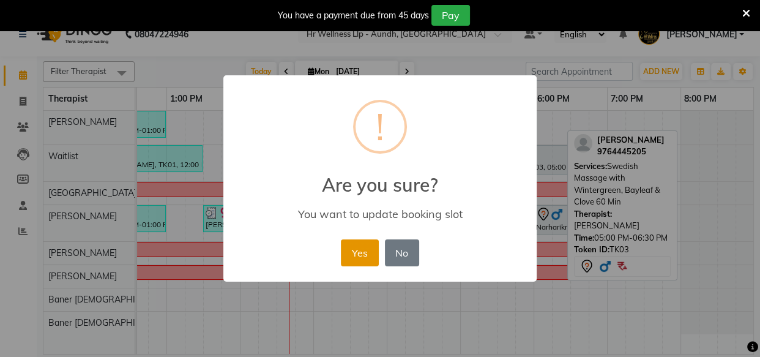
click at [367, 251] on button "Yes" at bounding box center [359, 252] width 37 height 27
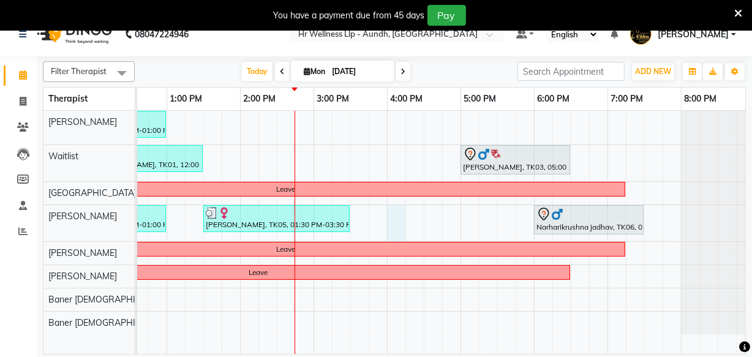
click at [393, 219] on div "[PERSON_NAME], TK04, 11:00 AM-01:00 PM, Swedish Massage with Wintergreen, Bayle…" at bounding box center [276, 232] width 955 height 243
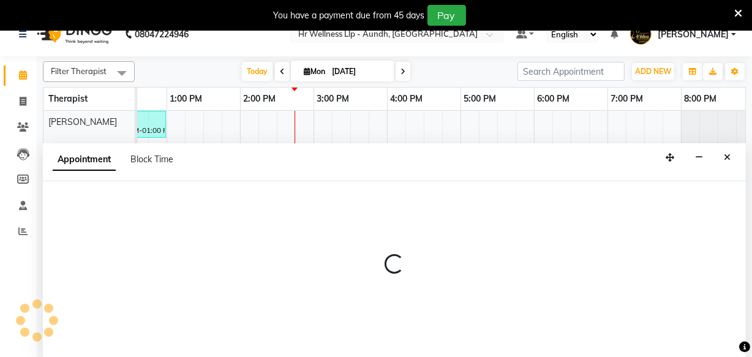
scroll to position [31, 0]
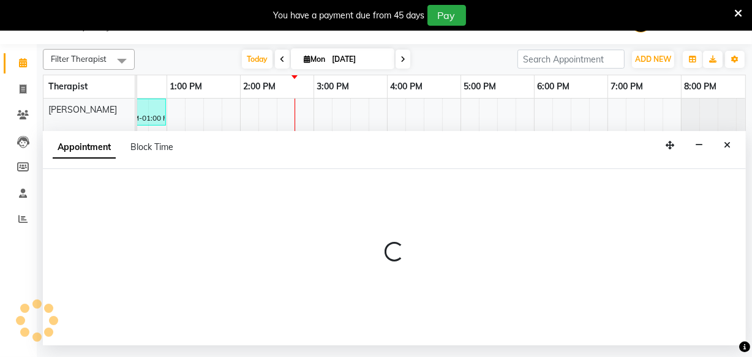
select select "77663"
select select "960"
select select "tentative"
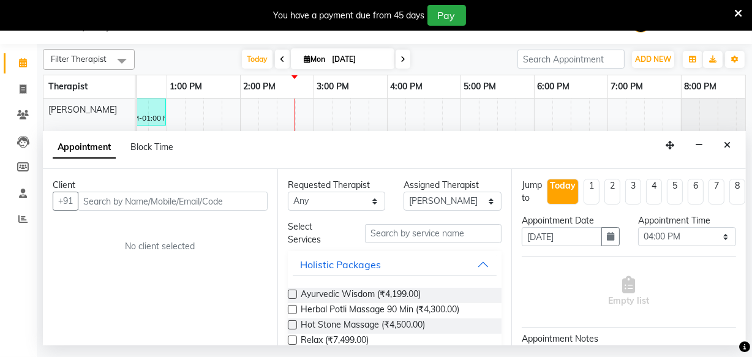
click at [88, 203] on input "text" at bounding box center [173, 201] width 190 height 19
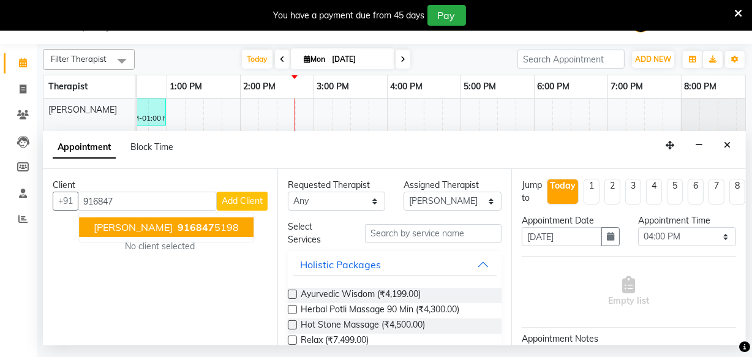
click at [126, 226] on span "[PERSON_NAME]" at bounding box center [133, 227] width 79 height 12
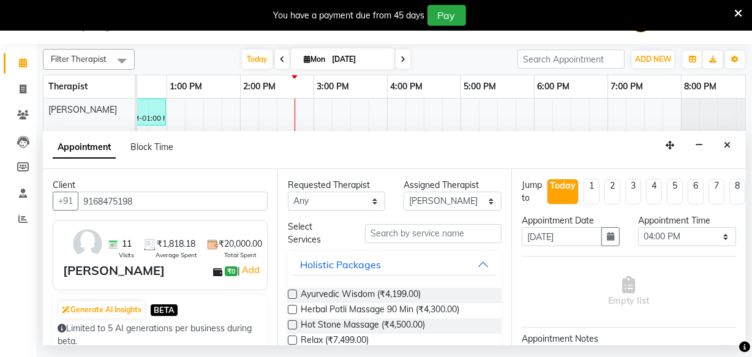
type input "9168475198"
click at [401, 233] on input "text" at bounding box center [433, 233] width 137 height 19
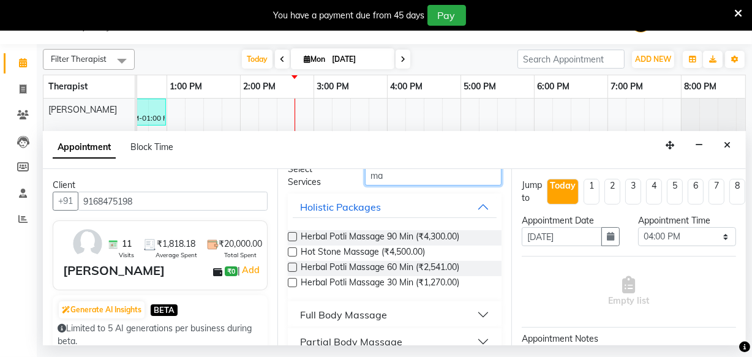
scroll to position [111, 0]
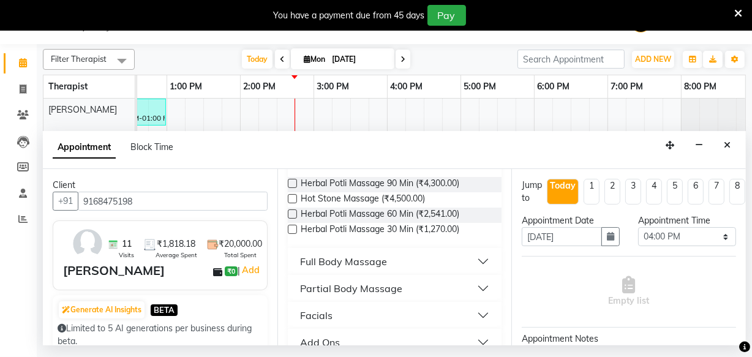
type input "ma"
click at [351, 263] on div "Full Body Massage" at bounding box center [343, 261] width 87 height 15
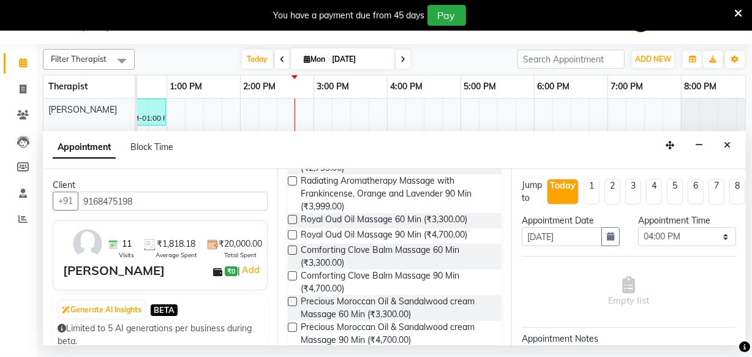
scroll to position [667, 0]
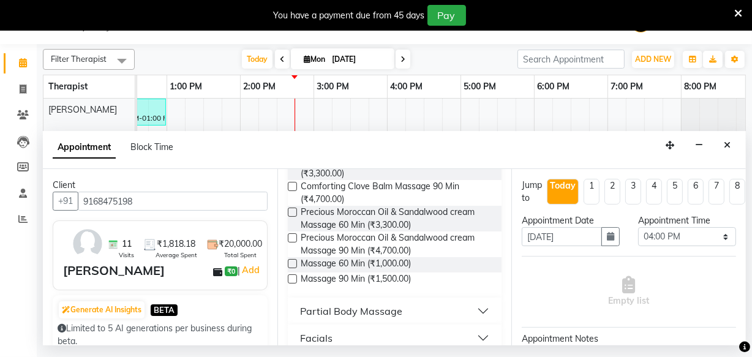
click at [294, 277] on label at bounding box center [292, 278] width 9 height 9
click at [294, 277] on input "checkbox" at bounding box center [292, 280] width 8 height 8
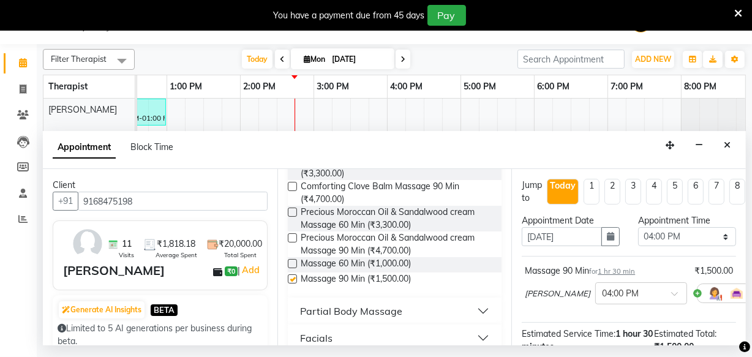
checkbox input "false"
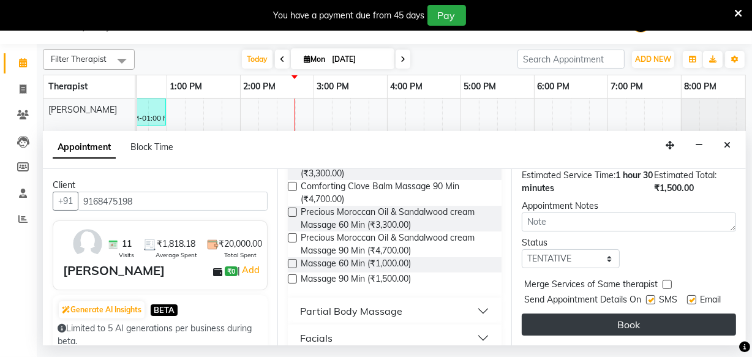
click at [587, 322] on button "Book" at bounding box center [629, 324] width 214 height 22
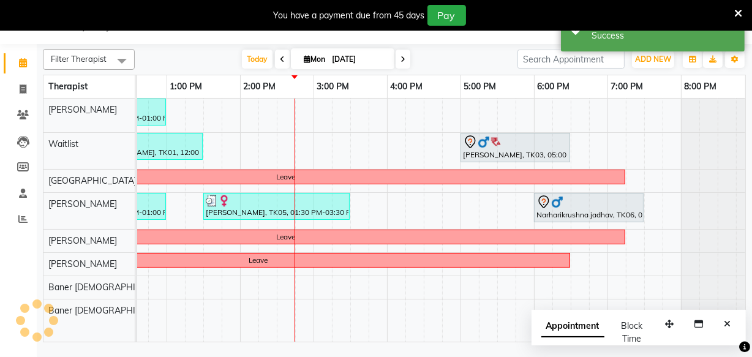
scroll to position [0, 0]
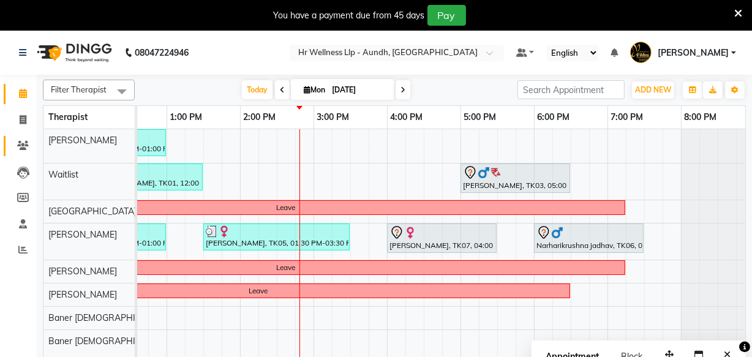
click at [25, 143] on icon at bounding box center [23, 145] width 12 height 9
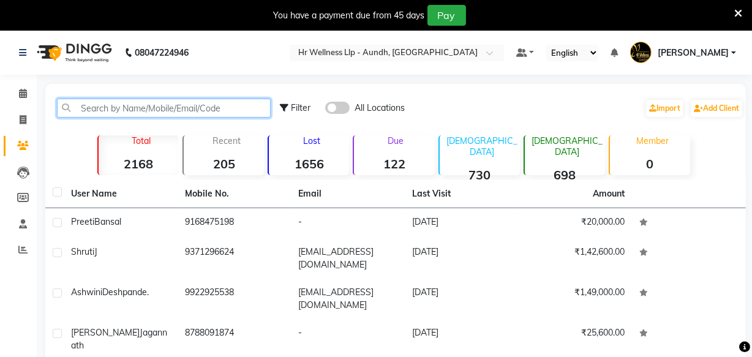
click at [101, 103] on input "text" at bounding box center [164, 108] width 214 height 19
paste input "9552547658"
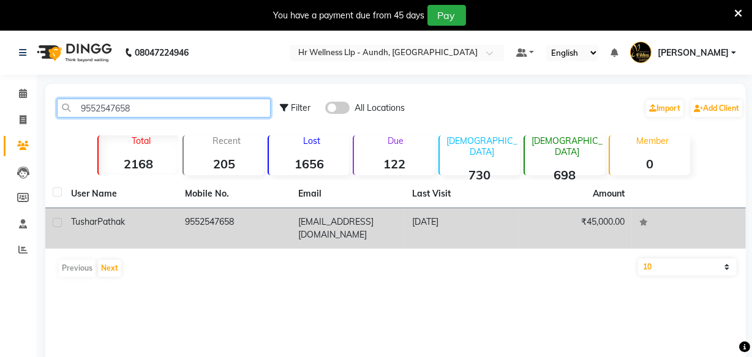
type input "9552547658"
click at [203, 226] on td "9552547658" at bounding box center [235, 228] width 114 height 40
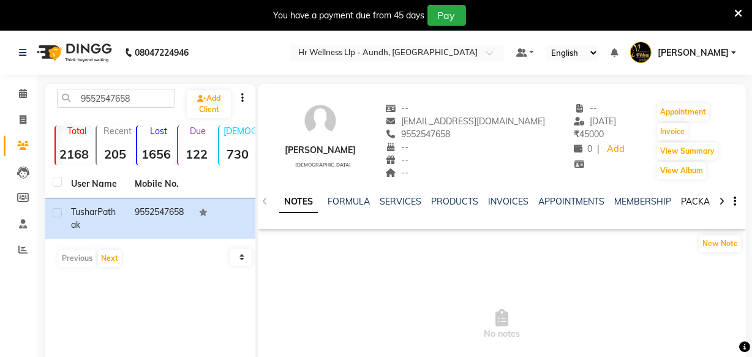
click at [684, 200] on link "PACKAGES" at bounding box center [703, 201] width 45 height 11
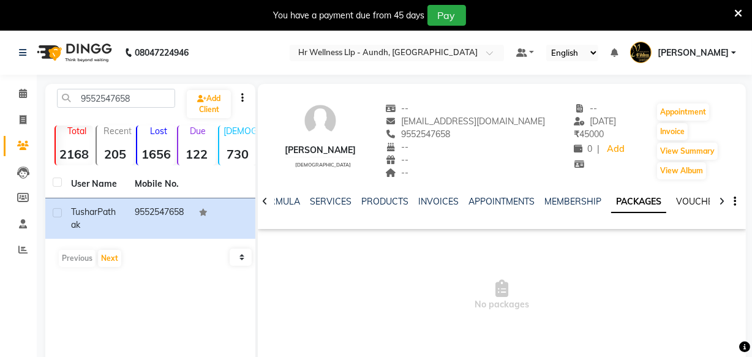
click at [684, 202] on link "VOUCHERS" at bounding box center [700, 201] width 48 height 11
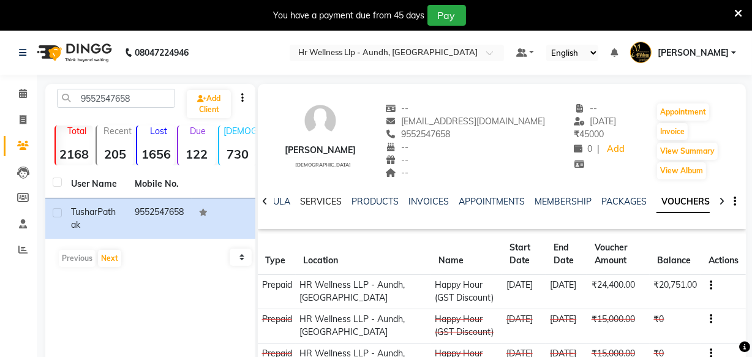
click at [309, 201] on link "SERVICES" at bounding box center [321, 201] width 42 height 11
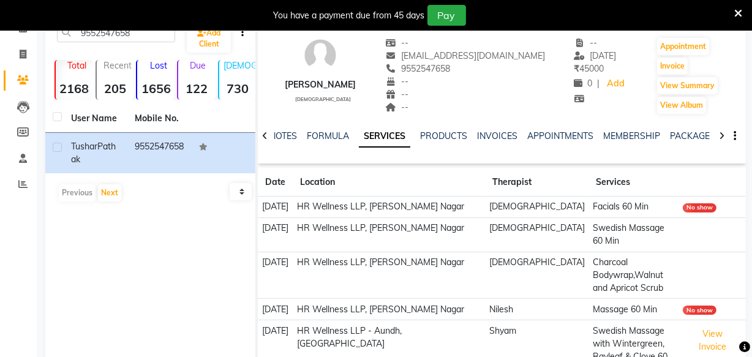
scroll to position [111, 0]
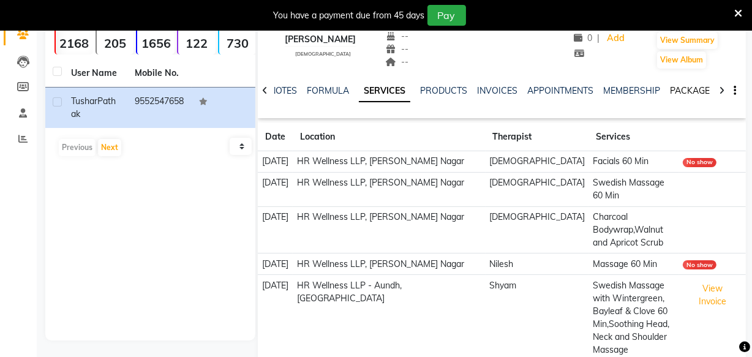
click at [675, 92] on link "PACKAGES" at bounding box center [692, 90] width 45 height 11
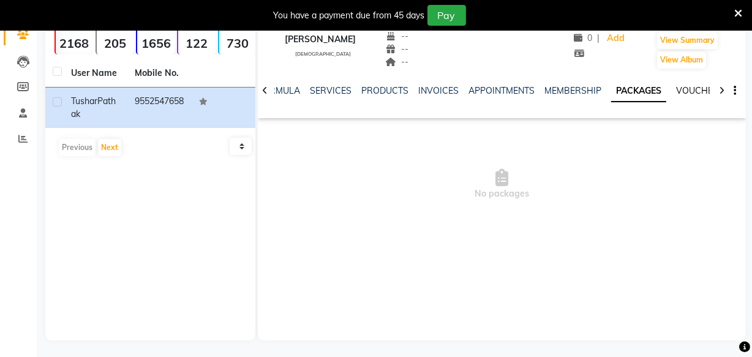
click at [676, 92] on link "VOUCHERS" at bounding box center [700, 90] width 48 height 11
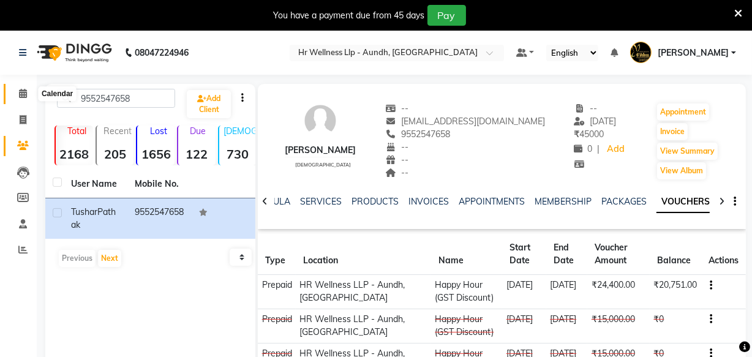
click at [19, 92] on icon at bounding box center [23, 93] width 8 height 9
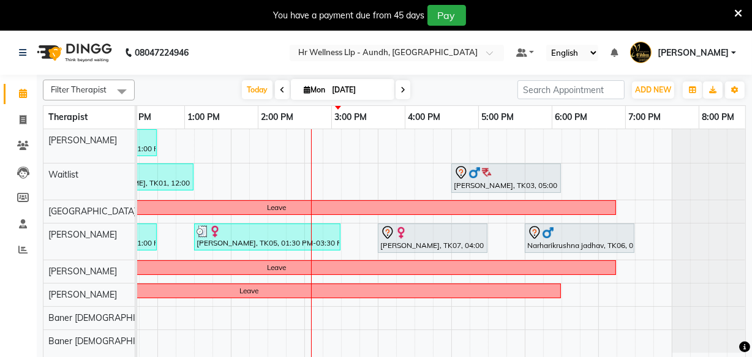
scroll to position [0, 347]
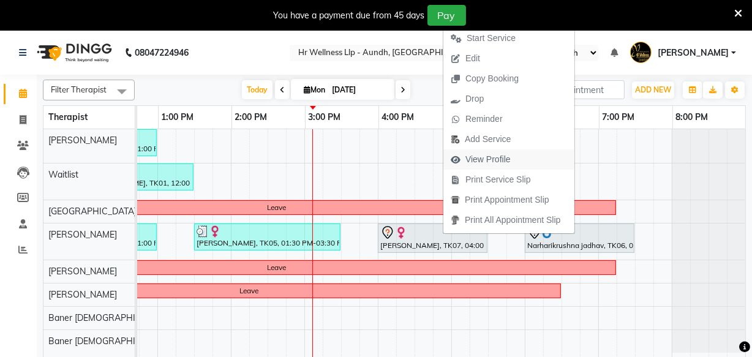
click at [506, 161] on span "View Profile" at bounding box center [487, 159] width 45 height 13
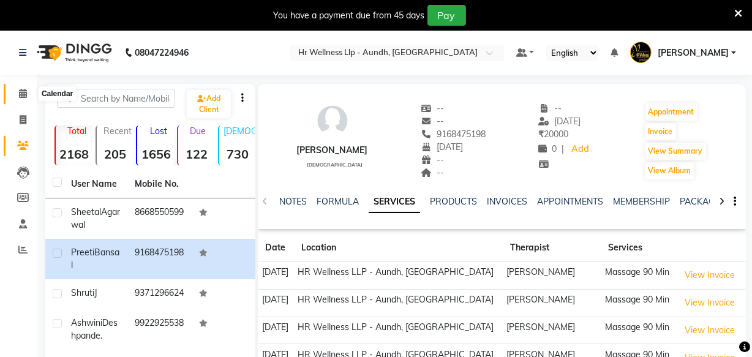
click at [21, 92] on icon at bounding box center [23, 93] width 8 height 9
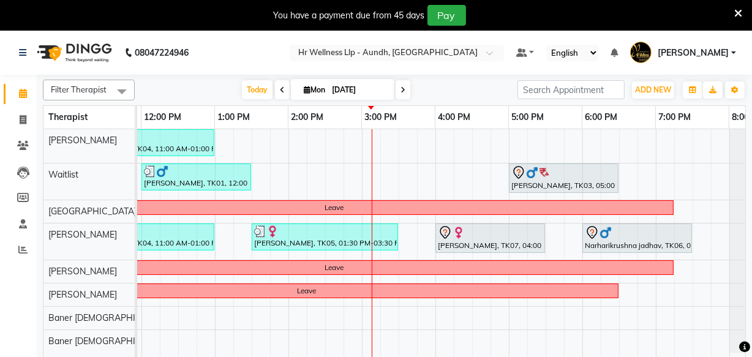
scroll to position [0, 290]
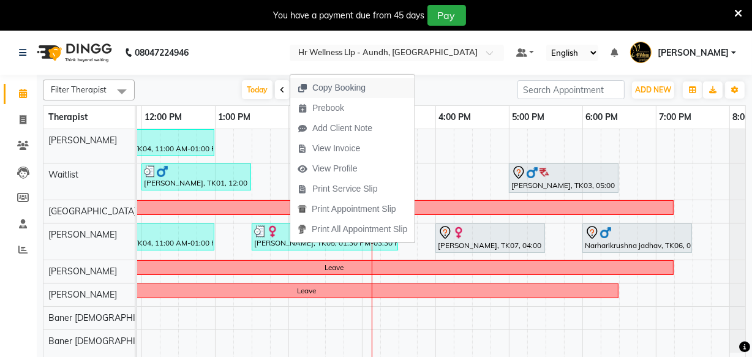
click at [322, 92] on span "Copy Booking" at bounding box center [338, 87] width 53 height 13
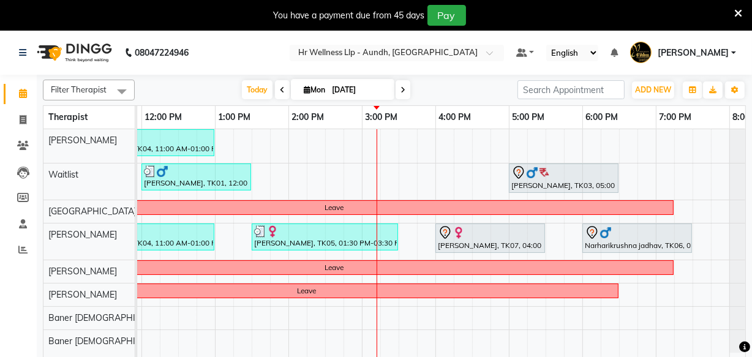
drag, startPoint x: 317, startPoint y: 93, endPoint x: 321, endPoint y: 85, distance: 8.8
click at [321, 85] on span "Mon" at bounding box center [315, 89] width 28 height 9
select select "9"
select select "2025"
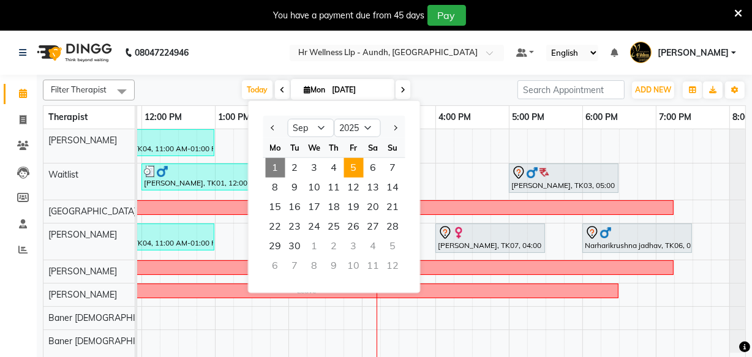
click at [349, 163] on span "5" at bounding box center [354, 168] width 20 height 20
type input "[DATE]"
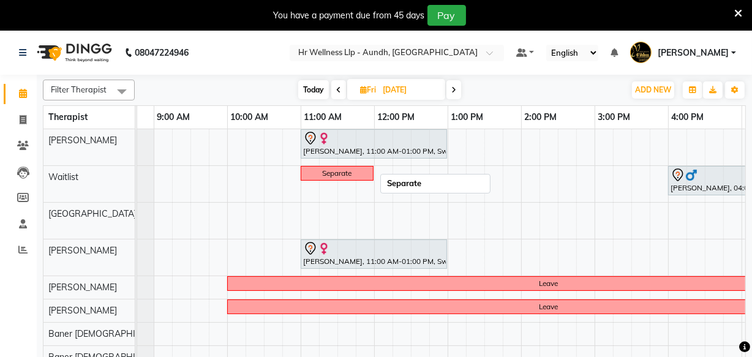
scroll to position [0, 58]
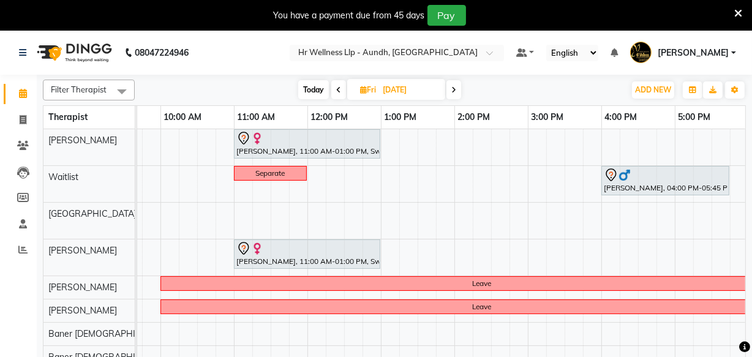
click at [427, 259] on div "[PERSON_NAME], 11:00 AM-01:00 PM, Swedish Massage with Wintergreen, Bayleaf & C…" at bounding box center [490, 250] width 955 height 243
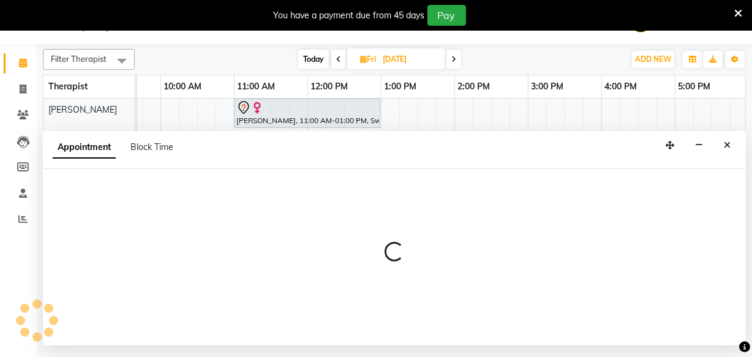
select select "77663"
select select "810"
select select "tentative"
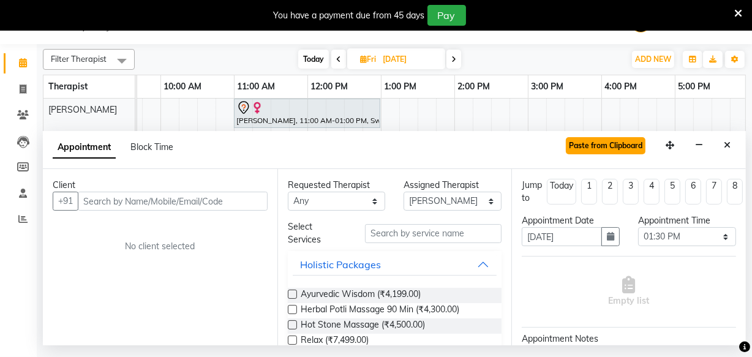
click at [607, 147] on button "Paste from Clipboard" at bounding box center [606, 145] width 80 height 17
select select
select select "1340"
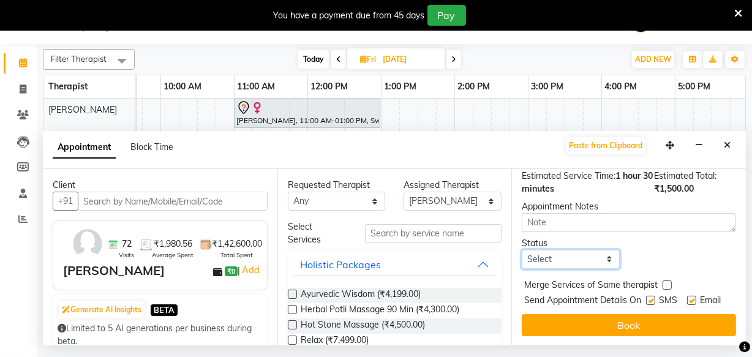
click at [604, 250] on select "Select TENTATIVE CONFIRM UPCOMING" at bounding box center [571, 259] width 98 height 19
select select "tentative"
click at [522, 250] on select "Select TENTATIVE CONFIRM UPCOMING" at bounding box center [571, 259] width 98 height 19
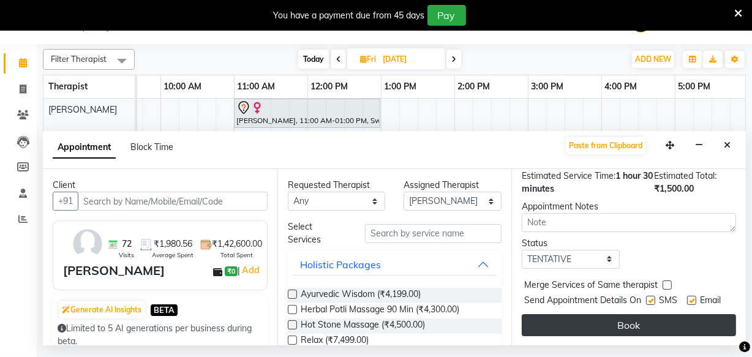
click at [626, 324] on button "Book" at bounding box center [629, 325] width 214 height 22
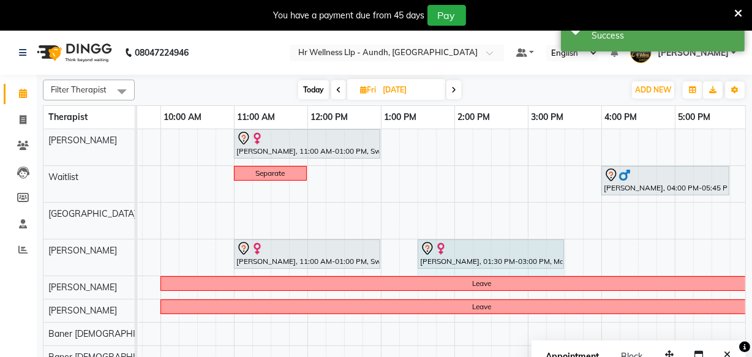
drag, startPoint x: 523, startPoint y: 251, endPoint x: 549, endPoint y: 246, distance: 26.2
click at [13, 246] on div "[PERSON_NAME], 11:00 AM-01:00 PM, Swedish Massage with Wintergreen, Bayleaf & C…" at bounding box center [13, 257] width 0 height 36
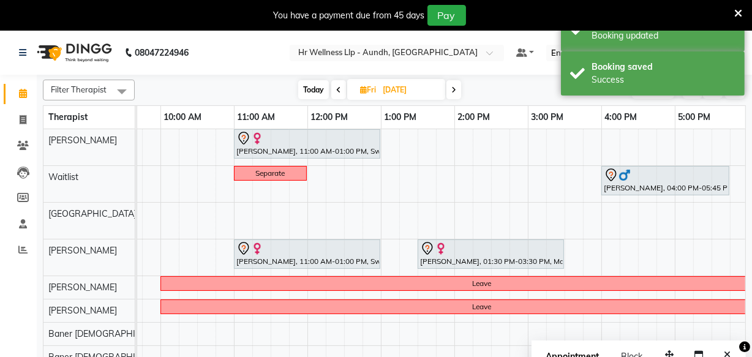
click at [309, 90] on span "Today" at bounding box center [313, 89] width 31 height 19
type input "[DATE]"
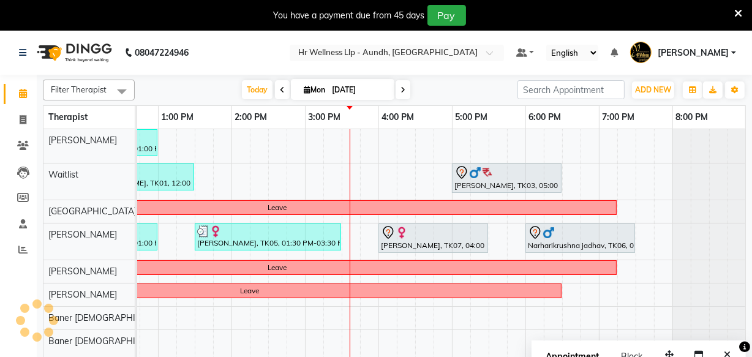
click at [377, 323] on div "[PERSON_NAME], TK04, 11:00 AM-01:00 PM, Swedish Massage with Wintergreen, Bayle…" at bounding box center [268, 250] width 955 height 243
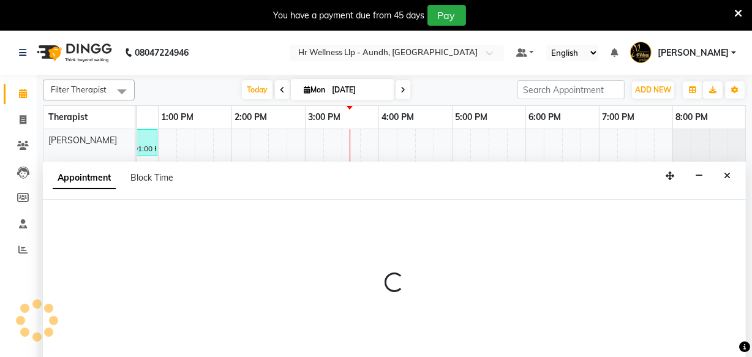
scroll to position [31, 0]
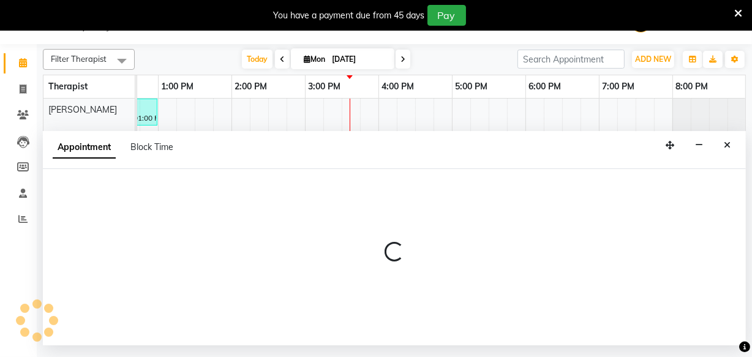
select select "54765"
select select "tentative"
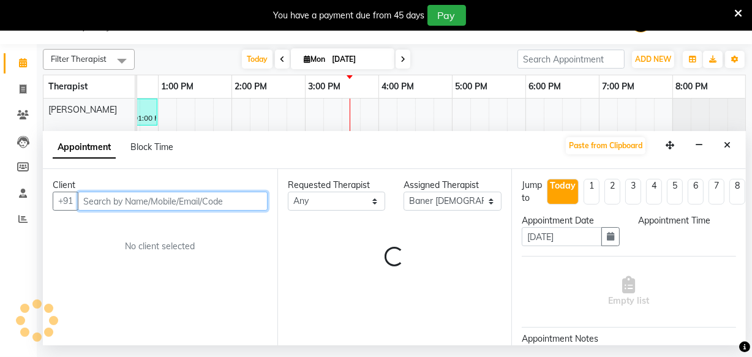
select select "945"
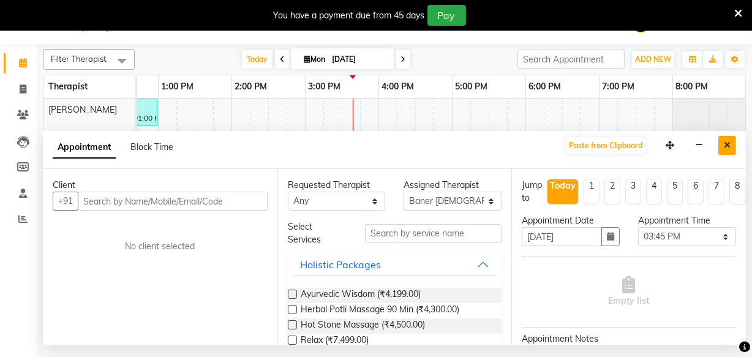
click at [729, 144] on icon "Close" at bounding box center [727, 145] width 7 height 9
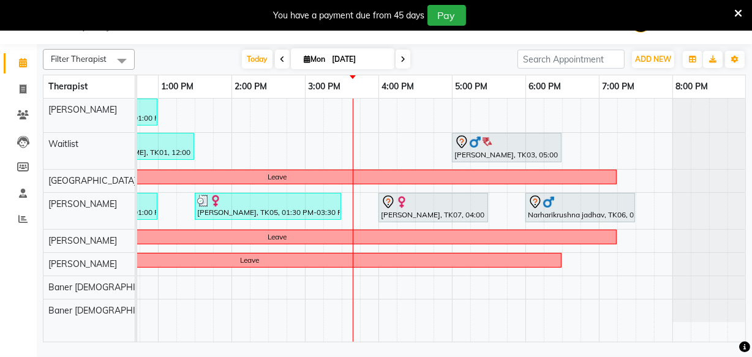
click at [304, 56] on icon at bounding box center [307, 59] width 7 height 8
select select "9"
select select "2025"
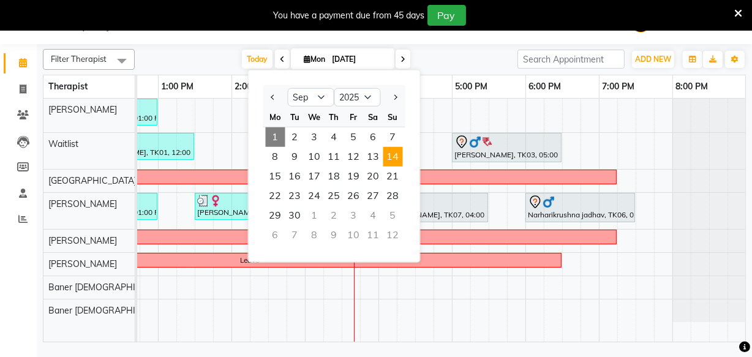
click at [389, 161] on span "14" at bounding box center [393, 157] width 20 height 20
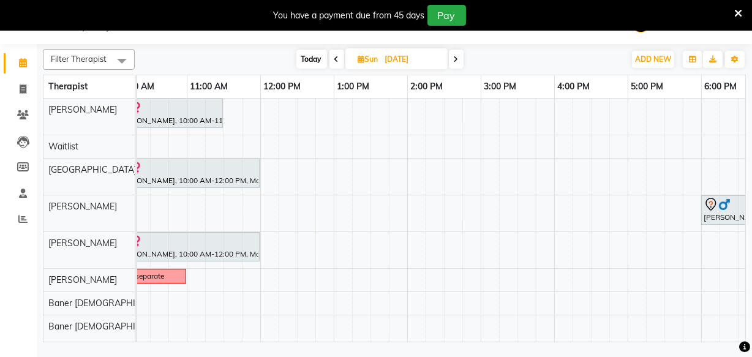
scroll to position [0, 171]
click at [305, 57] on span "Today" at bounding box center [311, 59] width 31 height 19
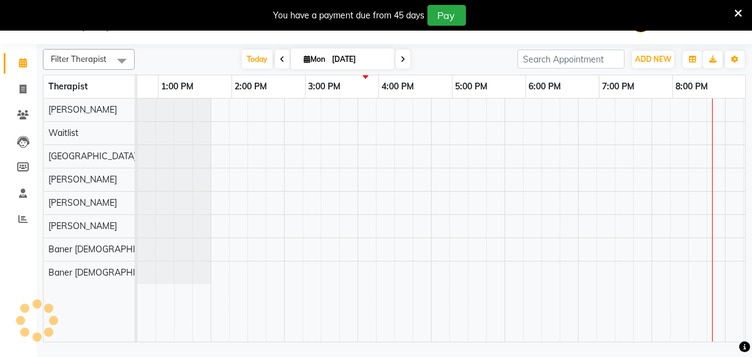
scroll to position [0, 347]
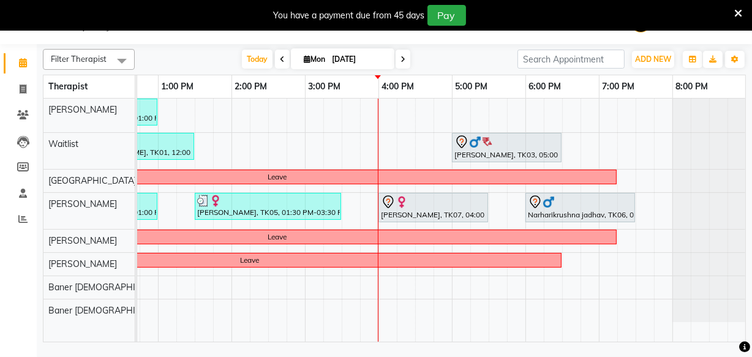
click at [405, 58] on span at bounding box center [402, 59] width 15 height 19
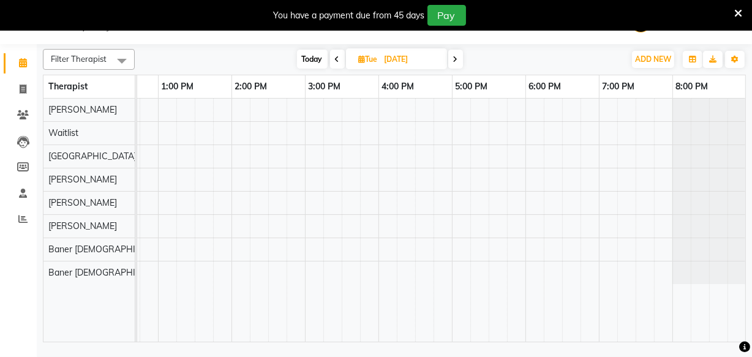
click at [458, 60] on icon at bounding box center [455, 59] width 5 height 7
type input "[DATE]"
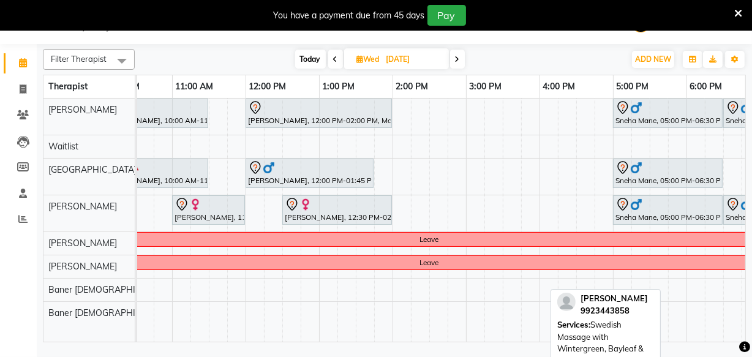
scroll to position [0, 0]
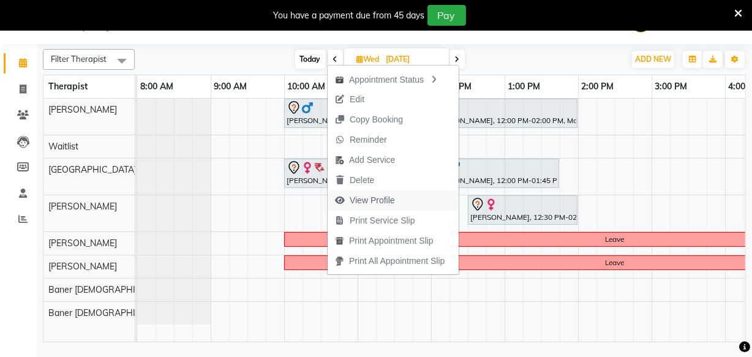
click at [367, 198] on span "View Profile" at bounding box center [372, 200] width 45 height 13
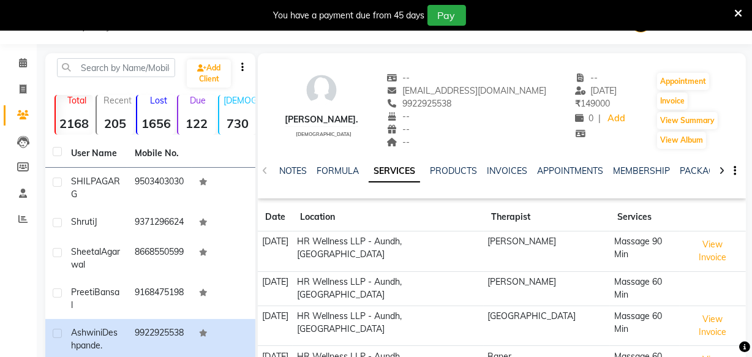
copy span "9922925538"
drag, startPoint x: 425, startPoint y: 103, endPoint x: 517, endPoint y: 108, distance: 92.0
click at [517, 108] on div "9922925538" at bounding box center [467, 103] width 160 height 13
click at [21, 66] on icon at bounding box center [23, 62] width 8 height 9
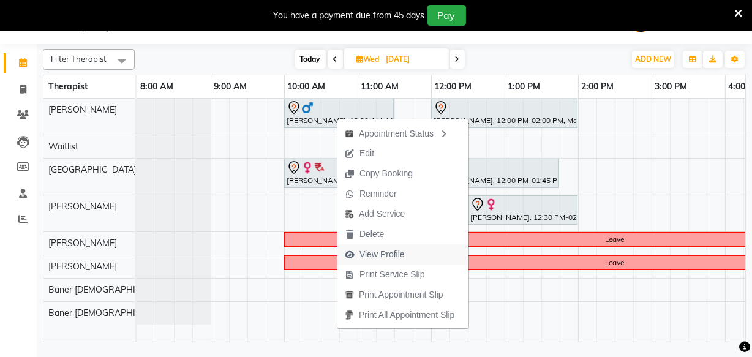
click at [387, 257] on span "View Profile" at bounding box center [381, 254] width 45 height 13
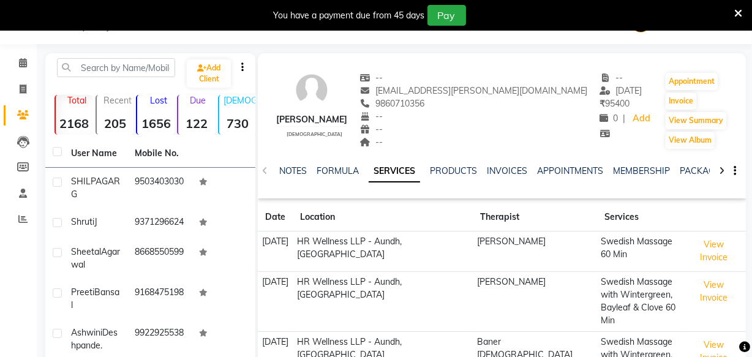
copy span "9860710356"
drag, startPoint x: 416, startPoint y: 103, endPoint x: 473, endPoint y: 104, distance: 57.6
click at [473, 104] on div "9860710356" at bounding box center [473, 103] width 228 height 13
click at [24, 57] on span at bounding box center [22, 63] width 21 height 14
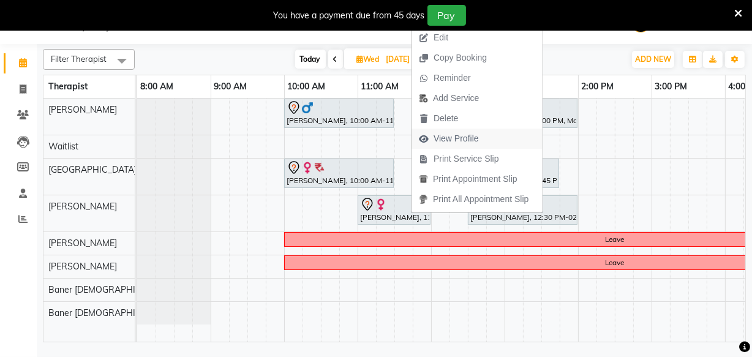
click at [454, 141] on span "View Profile" at bounding box center [455, 138] width 45 height 13
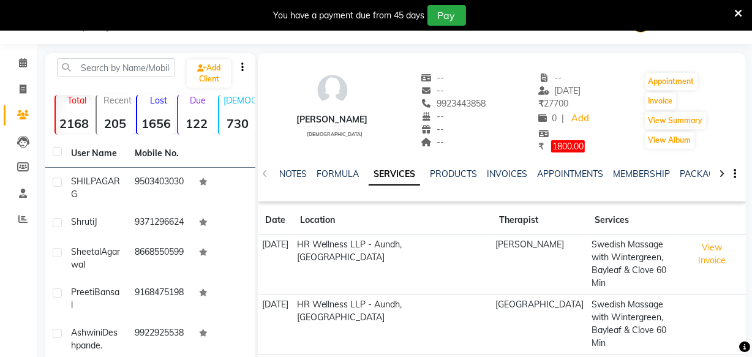
copy span "9923443858"
drag, startPoint x: 430, startPoint y: 102, endPoint x: 497, endPoint y: 102, distance: 67.3
click at [497, 102] on div "[PERSON_NAME] [DEMOGRAPHIC_DATA] -- -- 9923443858 -- -- -- -- [DATE] ₹ 27700 0 …" at bounding box center [502, 106] width 488 height 94
click at [21, 61] on icon at bounding box center [23, 62] width 8 height 9
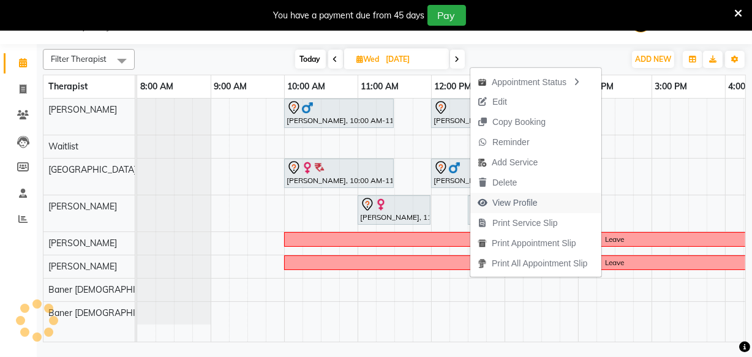
click at [513, 201] on span "View Profile" at bounding box center [514, 203] width 45 height 13
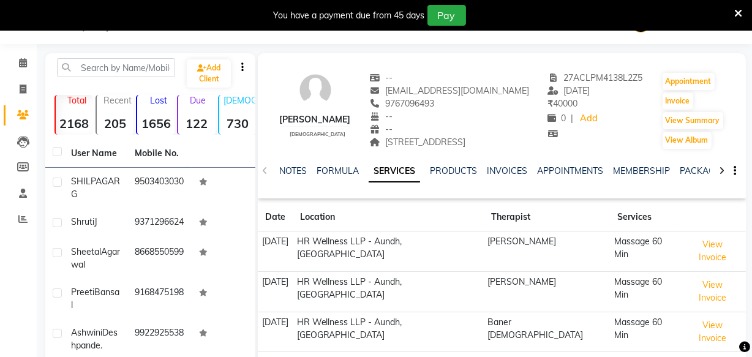
copy span "9767096493"
drag, startPoint x: 345, startPoint y: 102, endPoint x: 408, endPoint y: 104, distance: 62.5
click at [408, 104] on div "9767096493" at bounding box center [449, 103] width 160 height 13
click at [24, 62] on icon at bounding box center [23, 62] width 8 height 9
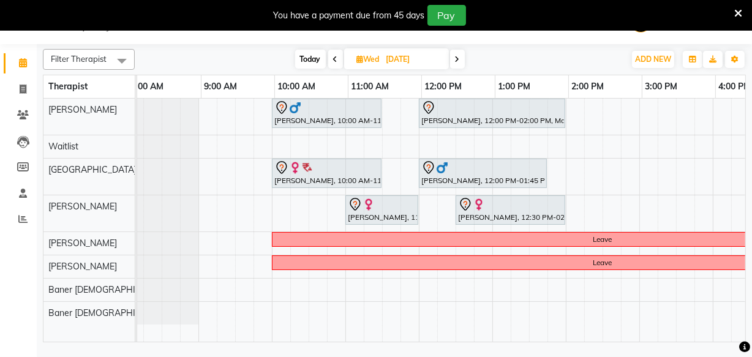
scroll to position [0, 12]
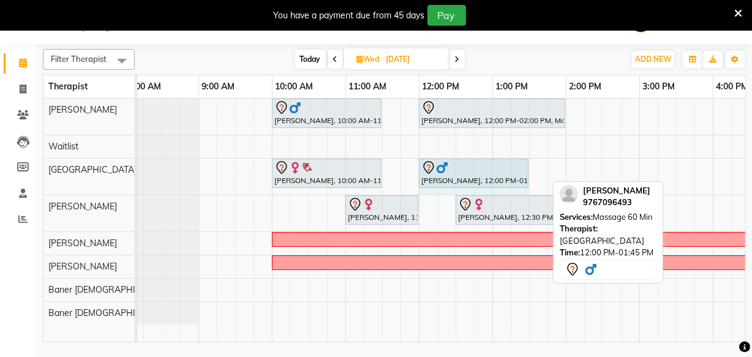
drag, startPoint x: 545, startPoint y: 165, endPoint x: 538, endPoint y: 168, distance: 7.2
click at [125, 176] on div "[PERSON_NAME]., 10:00 AM-11:30 AM, Massage 60 Min [PERSON_NAME], 12:00 PM-01:45…" at bounding box center [125, 177] width 0 height 36
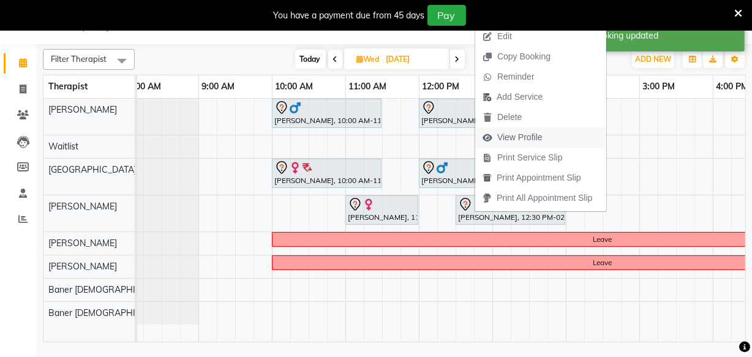
click at [525, 134] on span "View Profile" at bounding box center [519, 137] width 45 height 13
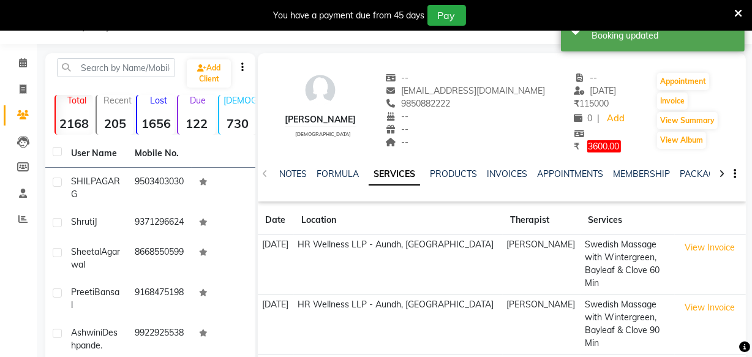
copy span "9850882222"
drag, startPoint x: 407, startPoint y: 102, endPoint x: 474, endPoint y: 103, distance: 66.7
click at [474, 103] on div "9850882222" at bounding box center [465, 103] width 160 height 13
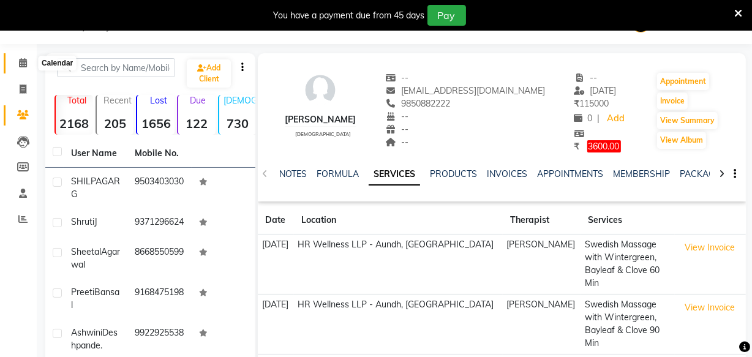
click at [19, 59] on icon at bounding box center [23, 62] width 8 height 9
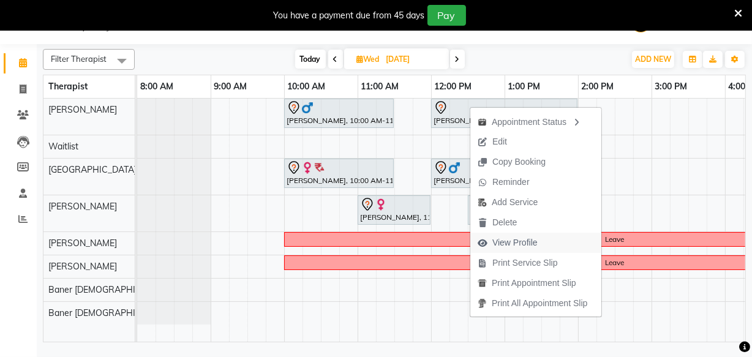
click at [514, 240] on span "View Profile" at bounding box center [514, 242] width 45 height 13
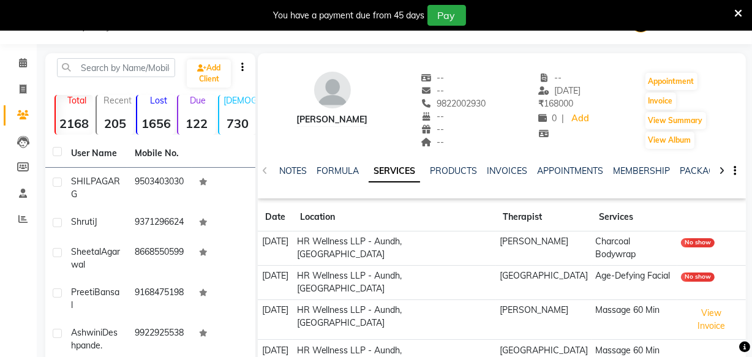
copy span "9822002930"
drag, startPoint x: 438, startPoint y: 103, endPoint x: 504, endPoint y: 103, distance: 65.5
click at [504, 103] on div "[PERSON_NAME] -- -- 9822002930 -- -- -- -- [DATE] ₹ 168000 0 | Add Appointment …" at bounding box center [502, 104] width 488 height 91
copy span "9822002930"
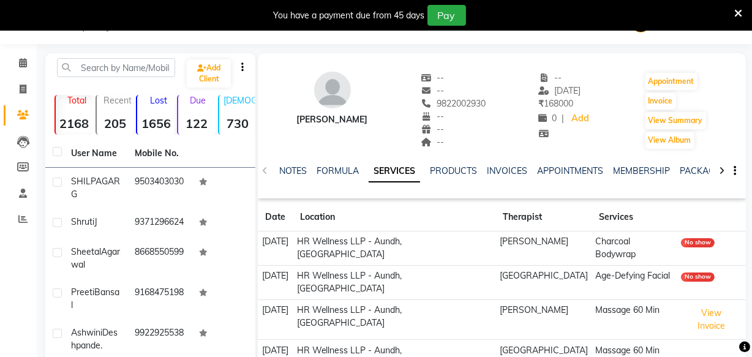
drag, startPoint x: 436, startPoint y: 103, endPoint x: 495, endPoint y: 103, distance: 58.8
click at [495, 103] on div "[PERSON_NAME] -- -- 9822002930 -- -- -- -- [DATE] ₹ 168000 0 | Add Appointment …" at bounding box center [502, 104] width 488 height 91
drag, startPoint x: 439, startPoint y: 104, endPoint x: 503, endPoint y: 98, distance: 64.0
click at [503, 98] on div "[PERSON_NAME] -- -- [PHONE_NUMBER] Mobile No. -- -- -- -- [DATE] ₹ 168000 0 | A…" at bounding box center [502, 104] width 488 height 91
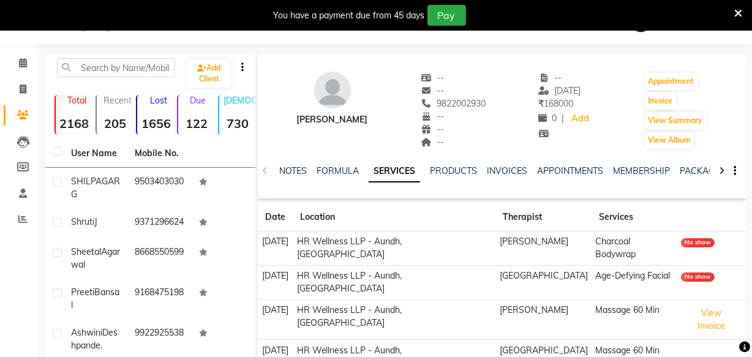
copy span "9822002930"
click at [19, 62] on icon at bounding box center [23, 62] width 8 height 9
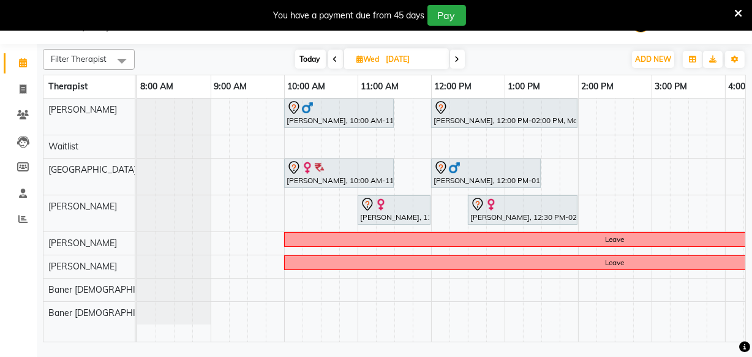
click at [300, 59] on span "Today" at bounding box center [310, 59] width 31 height 19
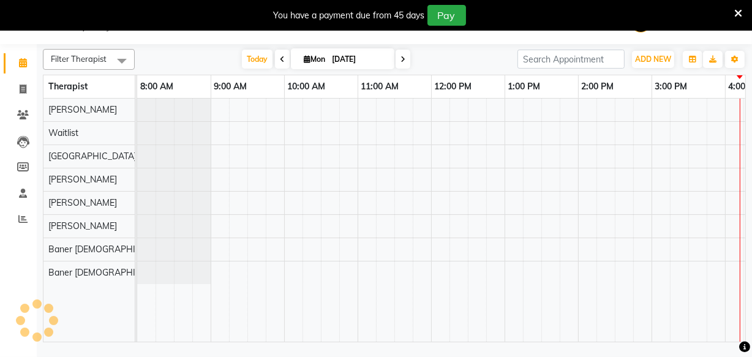
scroll to position [0, 347]
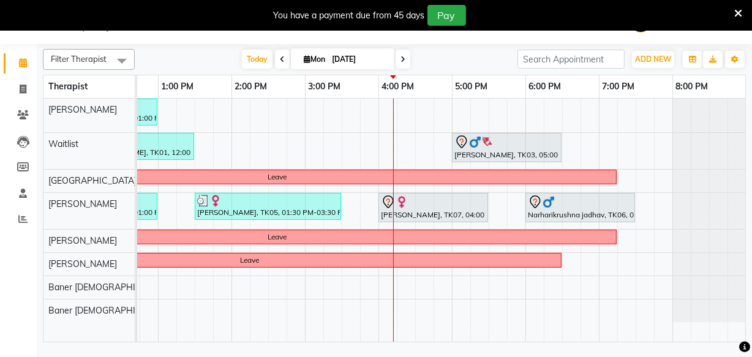
click at [400, 59] on icon at bounding box center [402, 59] width 5 height 7
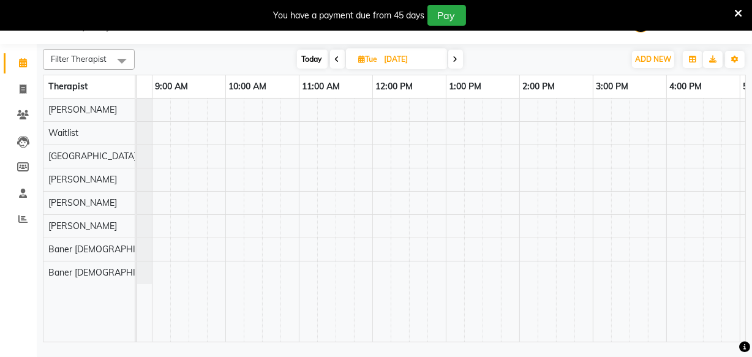
scroll to position [0, 56]
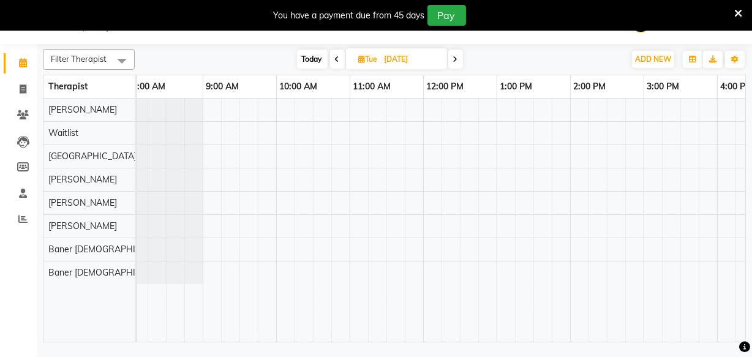
click at [454, 58] on icon at bounding box center [455, 59] width 5 height 7
type input "[DATE]"
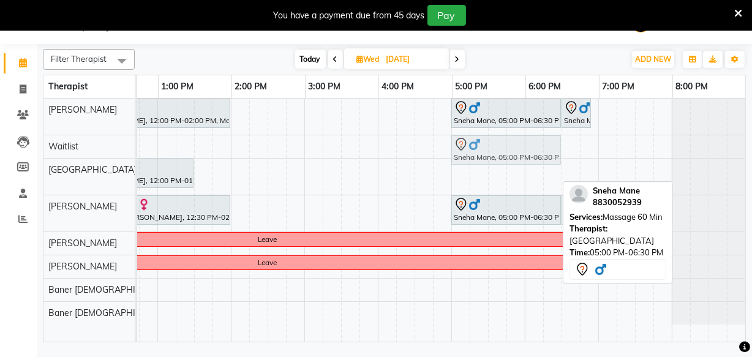
drag, startPoint x: 465, startPoint y: 171, endPoint x: 468, endPoint y: 156, distance: 15.6
click at [469, 154] on tbody "[PERSON_NAME], 10:00 AM-11:30 AM, Revitalizing Thai Massage 60 Min [PERSON_NAME…" at bounding box center [267, 212] width 955 height 226
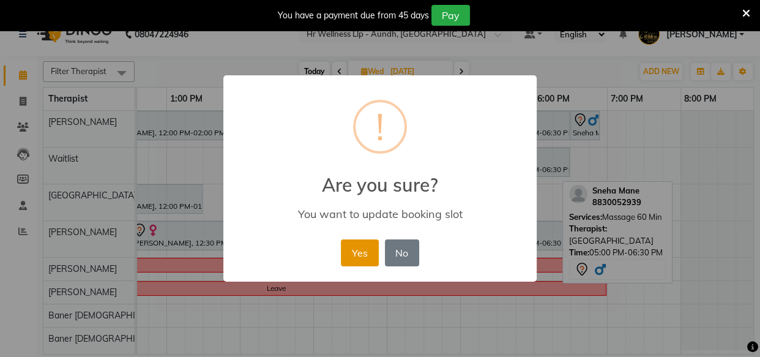
click at [367, 253] on button "Yes" at bounding box center [359, 252] width 37 height 27
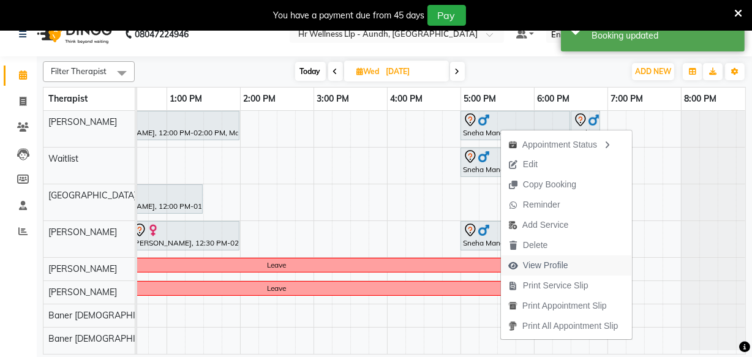
click at [541, 263] on span "View Profile" at bounding box center [545, 265] width 45 height 13
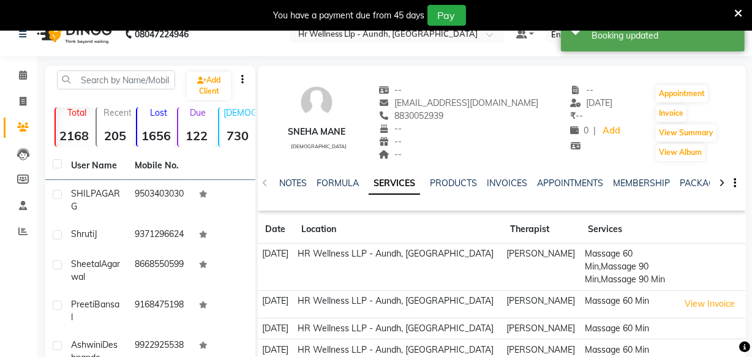
drag, startPoint x: 398, startPoint y: 113, endPoint x: 459, endPoint y: 120, distance: 61.6
click at [459, 120] on div "8830052939" at bounding box center [459, 116] width 160 height 13
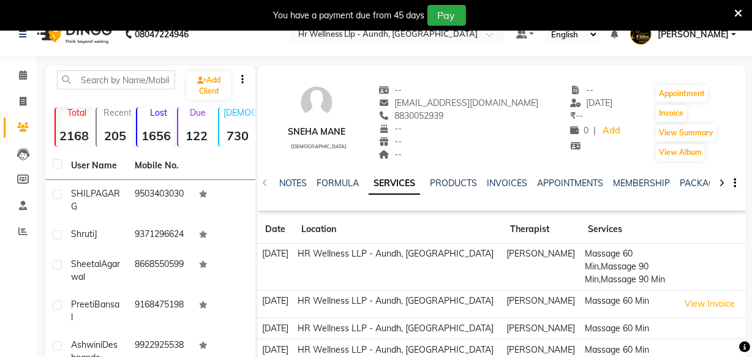
click at [459, 120] on div "8830052939" at bounding box center [459, 116] width 160 height 13
click at [19, 73] on icon at bounding box center [23, 74] width 8 height 9
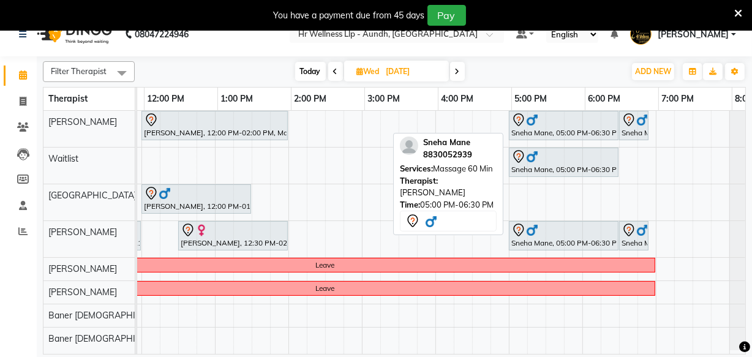
scroll to position [0, 290]
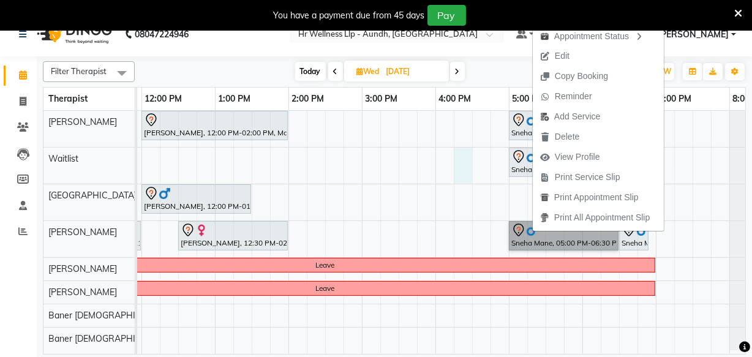
click at [463, 176] on div "[PERSON_NAME], 10:00 AM-11:30 AM, Revitalizing Thai Massage 60 Min [PERSON_NAME…" at bounding box center [325, 232] width 955 height 243
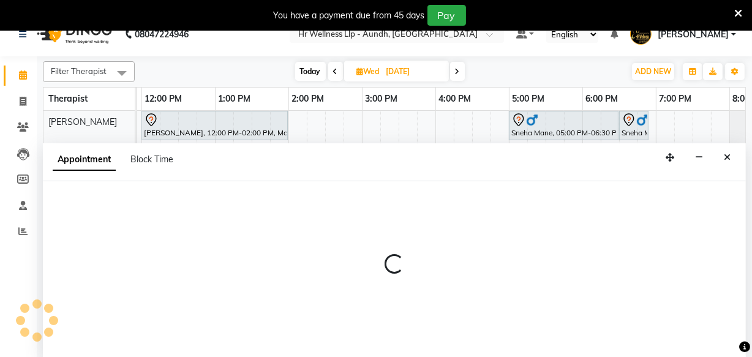
scroll to position [31, 0]
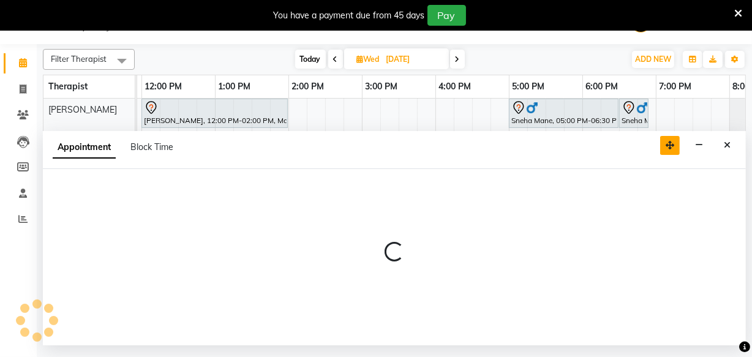
select select "45452"
select select "tentative"
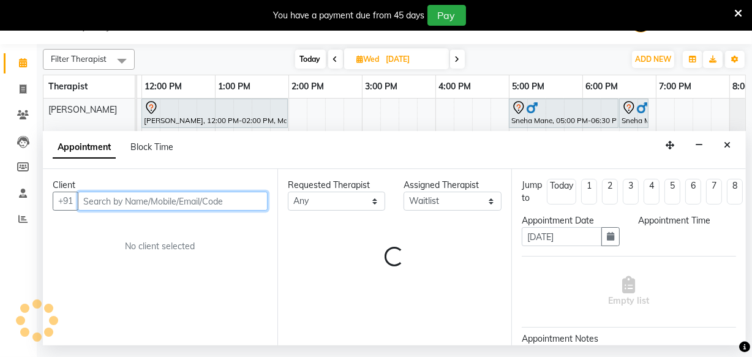
select select "975"
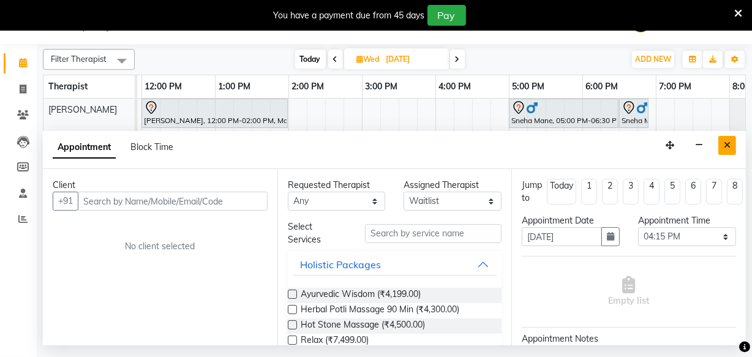
click at [729, 141] on icon "Close" at bounding box center [727, 145] width 7 height 9
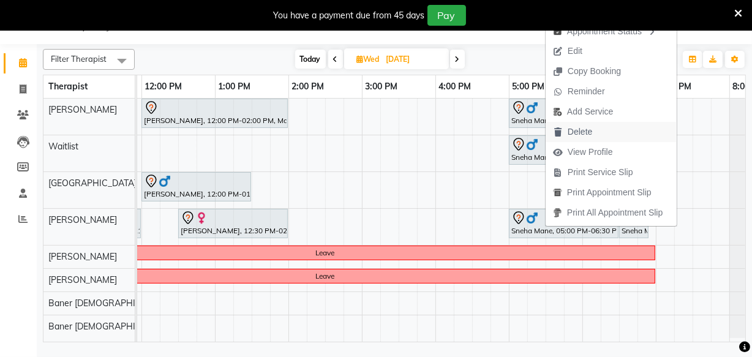
click at [578, 133] on span "Delete" at bounding box center [580, 132] width 24 height 13
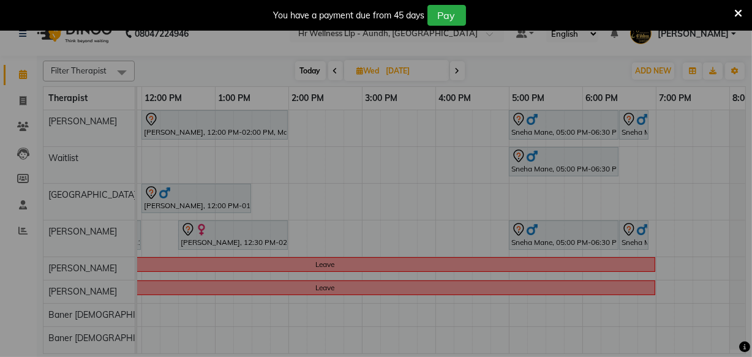
scroll to position [18, 0]
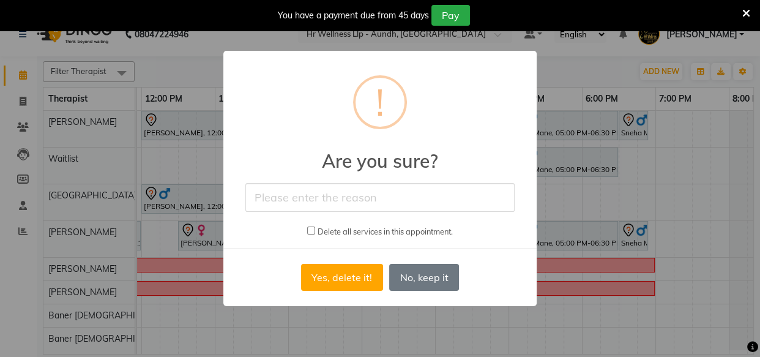
click at [335, 194] on input "text" at bounding box center [379, 197] width 269 height 29
click at [490, 252] on div "× ! Are you sure? Delete all services in this appointment. Yes, delete it! No N…" at bounding box center [379, 178] width 313 height 255
click at [329, 277] on button "Yes, delete it!" at bounding box center [342, 277] width 82 height 27
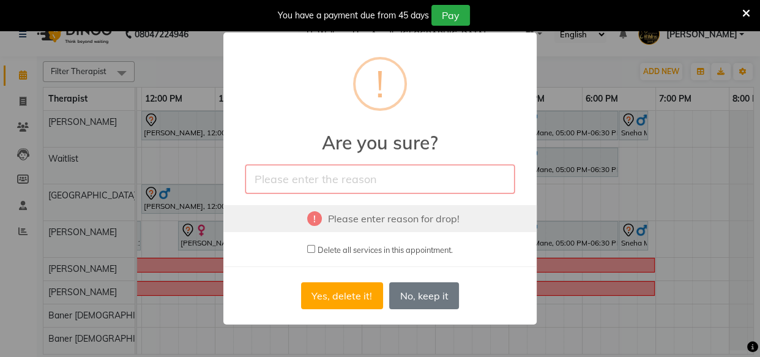
click at [339, 174] on input "text" at bounding box center [379, 179] width 269 height 29
type input "Appointment cancelled by the guest."
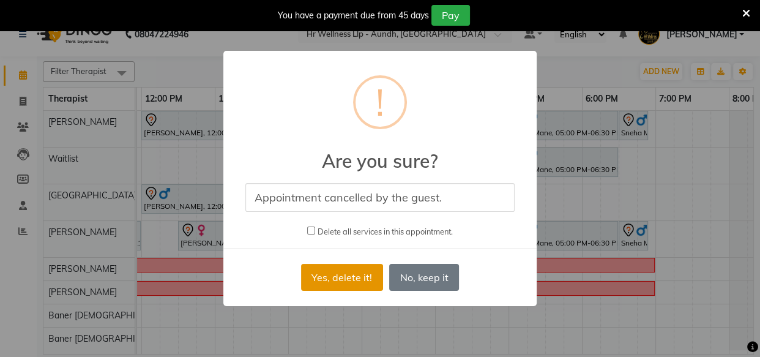
click at [354, 280] on button "Yes, delete it!" at bounding box center [342, 277] width 82 height 27
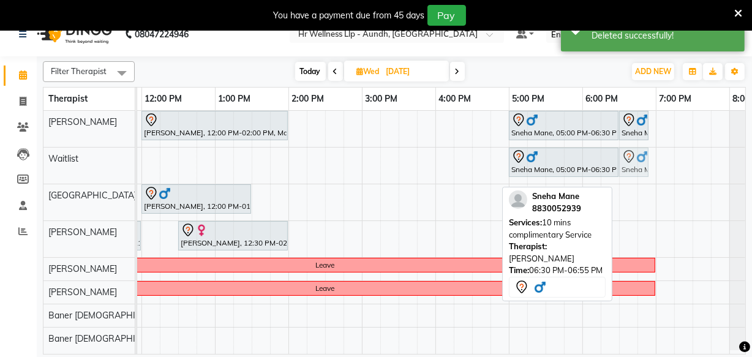
drag, startPoint x: 631, startPoint y: 232, endPoint x: 631, endPoint y: 154, distance: 77.8
click at [632, 154] on tbody "[PERSON_NAME], 10:00 AM-11:30 AM, Revitalizing Thai Massage 60 Min [PERSON_NAME…" at bounding box center [325, 230] width 955 height 239
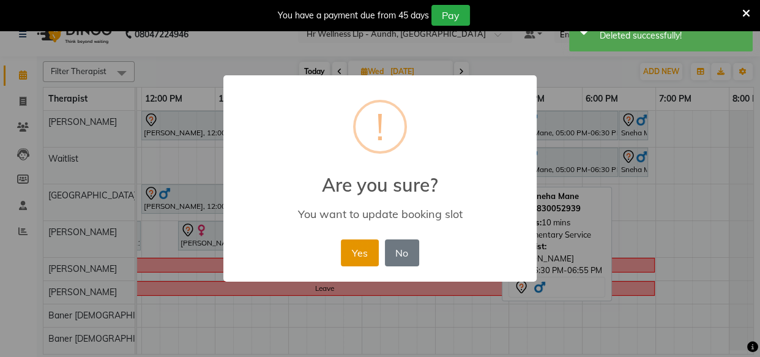
click at [367, 245] on button "Yes" at bounding box center [359, 252] width 37 height 27
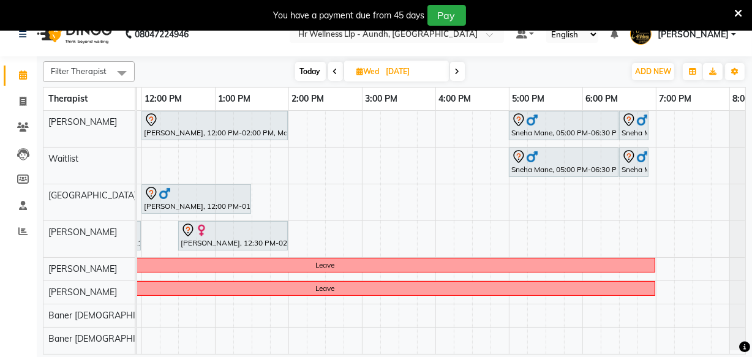
click at [462, 69] on span at bounding box center [457, 71] width 15 height 19
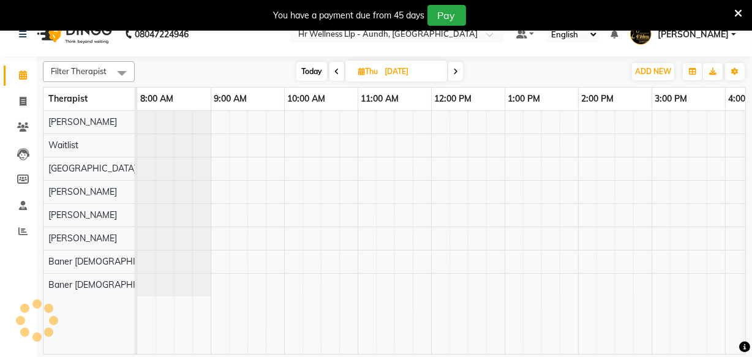
scroll to position [0, 347]
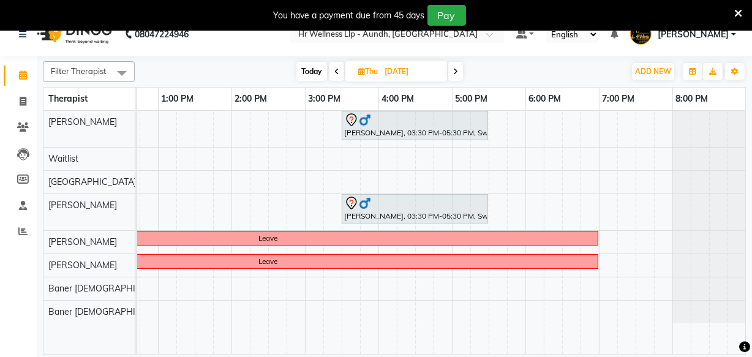
click at [296, 69] on span "Today" at bounding box center [311, 71] width 31 height 19
type input "[DATE]"
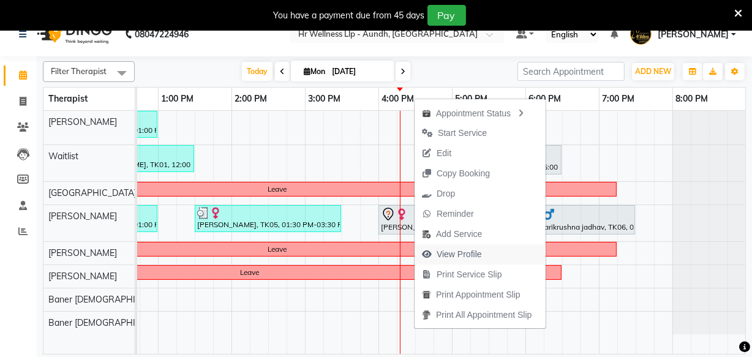
click at [470, 255] on span "View Profile" at bounding box center [459, 254] width 45 height 13
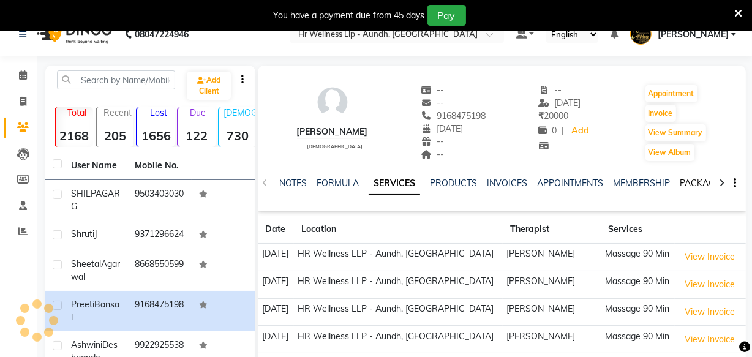
click at [696, 185] on link "PACKAGES" at bounding box center [702, 183] width 45 height 11
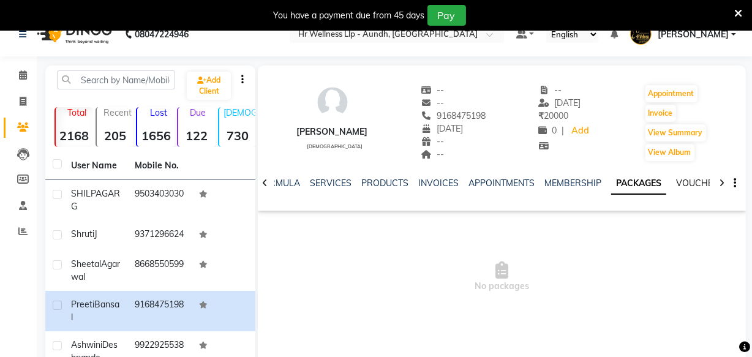
click at [696, 185] on link "VOUCHERS" at bounding box center [700, 183] width 48 height 11
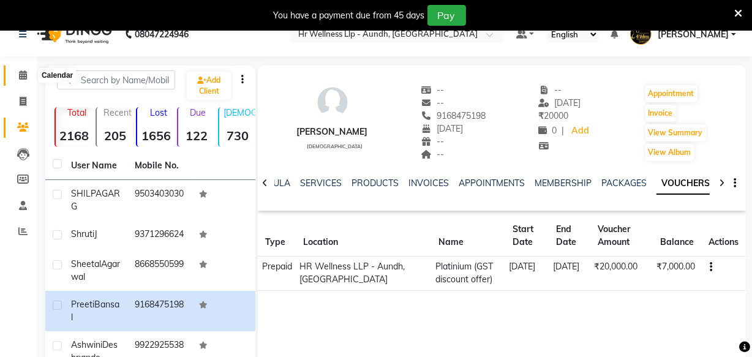
click at [22, 78] on icon at bounding box center [23, 74] width 8 height 9
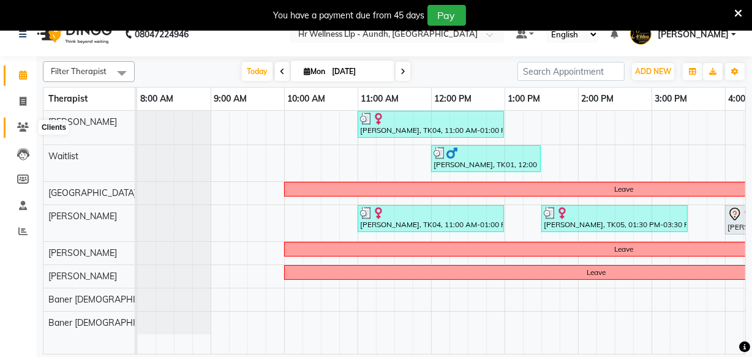
click at [21, 129] on icon at bounding box center [23, 126] width 12 height 9
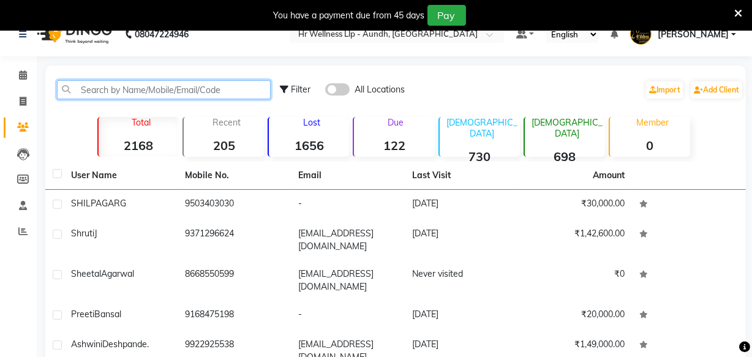
click at [96, 86] on input "text" at bounding box center [164, 89] width 214 height 19
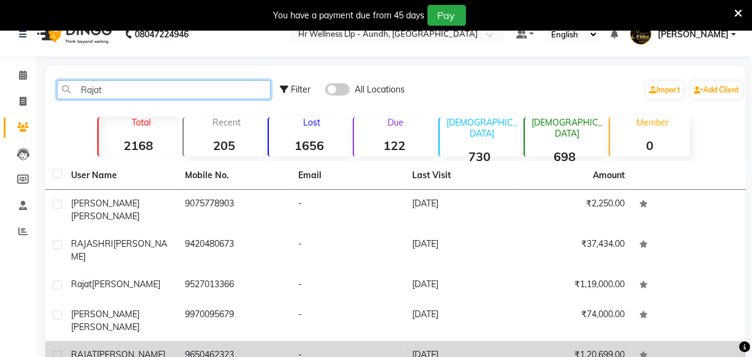
type input "Rajat"
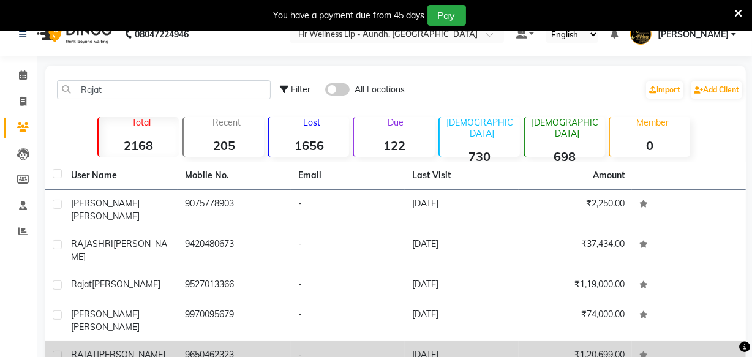
click at [195, 341] on td "9650462323" at bounding box center [235, 356] width 114 height 30
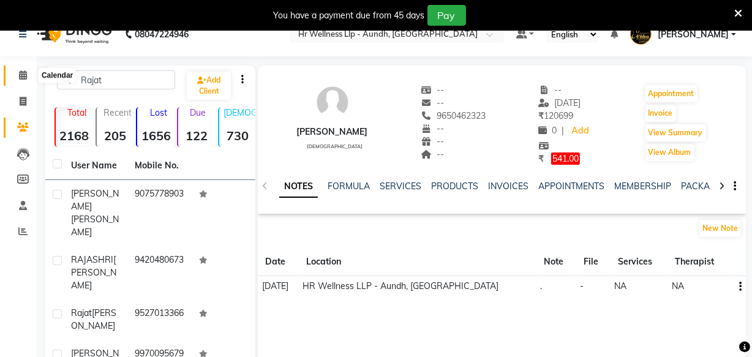
click at [19, 73] on icon at bounding box center [23, 74] width 8 height 9
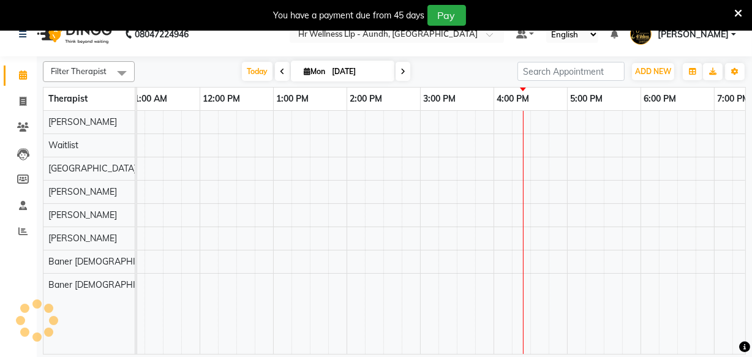
scroll to position [0, 232]
click at [400, 71] on icon at bounding box center [402, 71] width 5 height 7
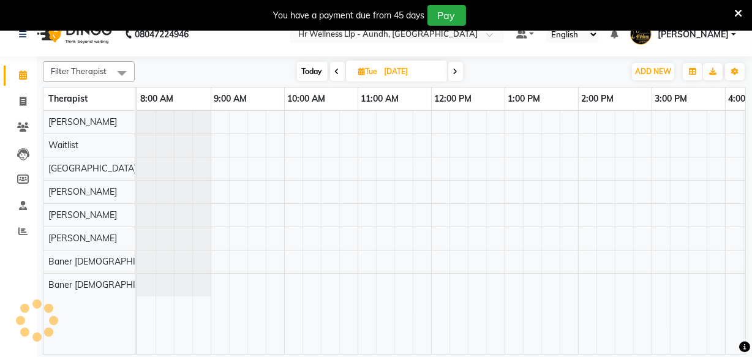
scroll to position [0, 273]
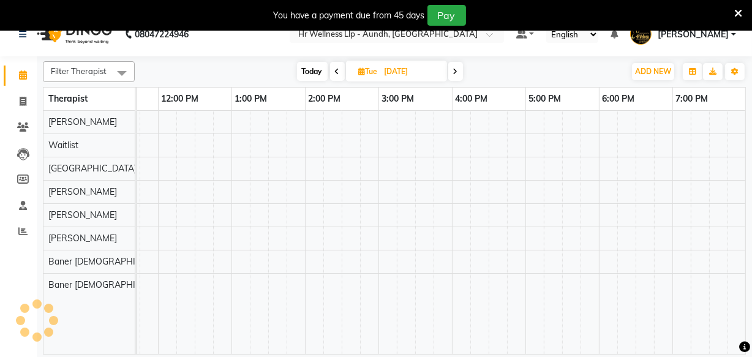
click at [459, 69] on span at bounding box center [455, 71] width 15 height 19
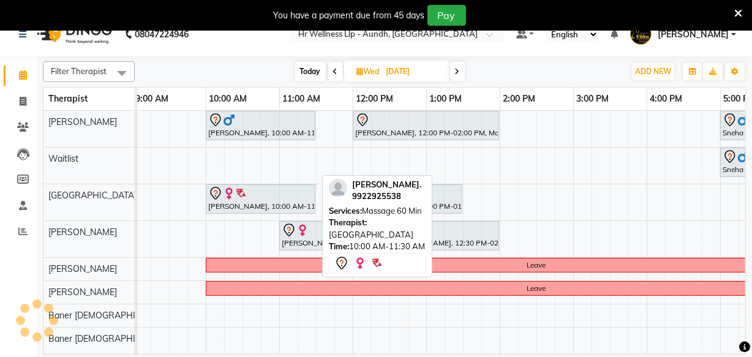
scroll to position [0, 78]
drag, startPoint x: 313, startPoint y: 192, endPoint x: 273, endPoint y: 200, distance: 41.1
click at [59, 200] on div "[PERSON_NAME]., 10:00 AM-11:30 AM, Massage 60 Min [PERSON_NAME], 12:00 PM-01:30…" at bounding box center [59, 202] width 0 height 36
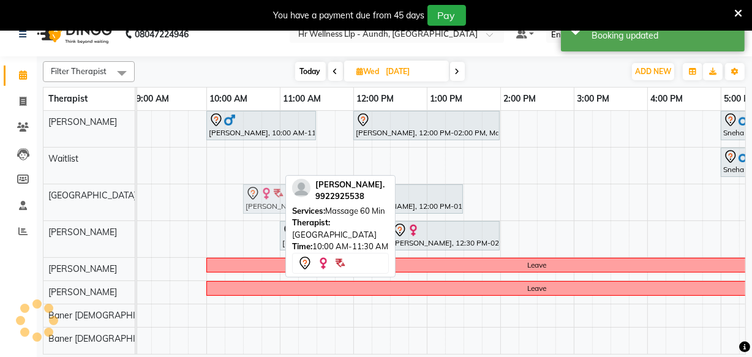
drag, startPoint x: 230, startPoint y: 200, endPoint x: 236, endPoint y: 198, distance: 6.4
click at [59, 198] on div "[PERSON_NAME]., 10:00 AM-11:00 AM, Massage 60 Min [PERSON_NAME], 12:00 PM-01:30…" at bounding box center [59, 202] width 0 height 36
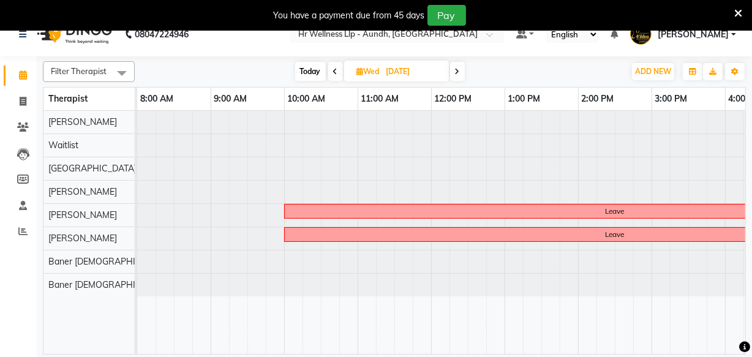
click at [311, 75] on span "Today" at bounding box center [310, 71] width 31 height 19
type input "[DATE]"
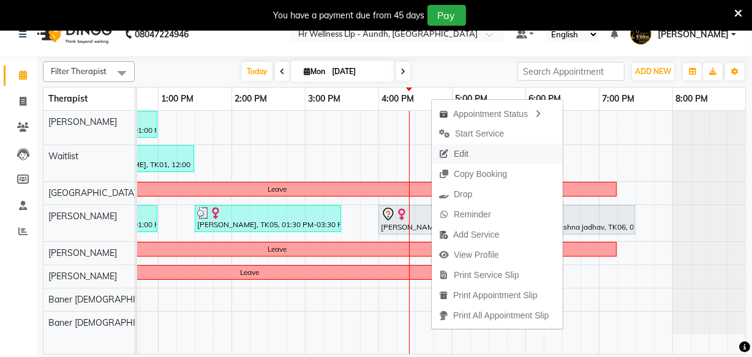
click at [458, 156] on span "Edit" at bounding box center [461, 154] width 15 height 13
select select "tentative"
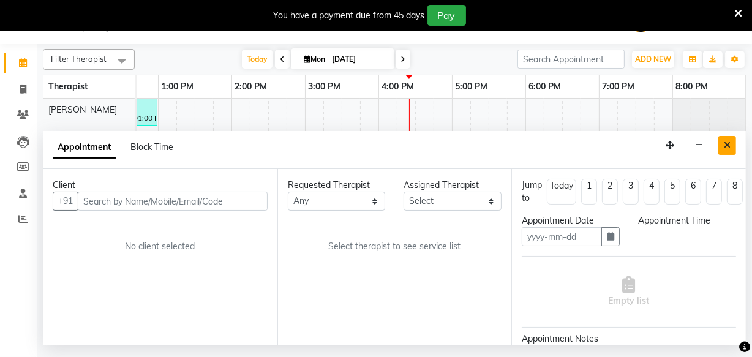
click at [724, 146] on icon "Close" at bounding box center [727, 145] width 7 height 9
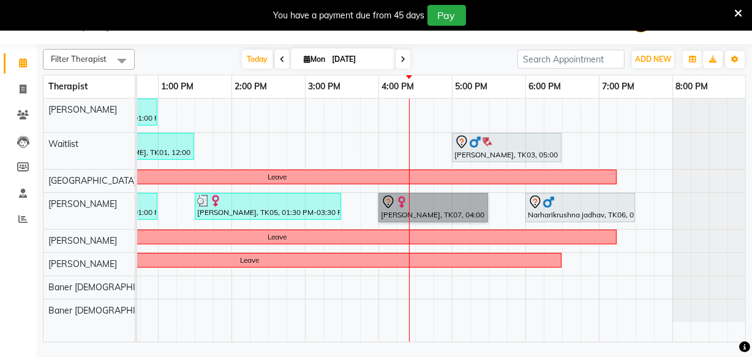
drag, startPoint x: 408, startPoint y: 201, endPoint x: 395, endPoint y: 201, distance: 12.9
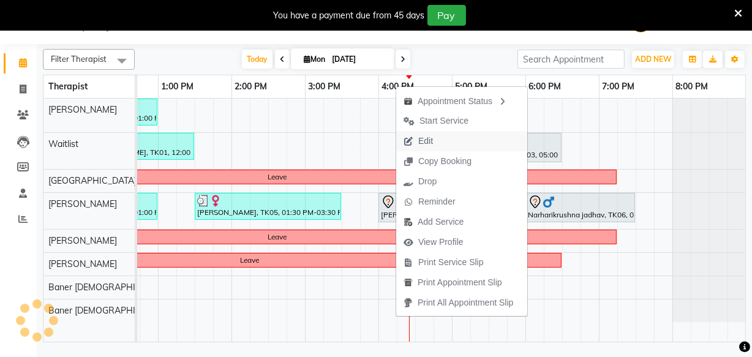
click at [417, 141] on span "Edit" at bounding box center [418, 141] width 44 height 20
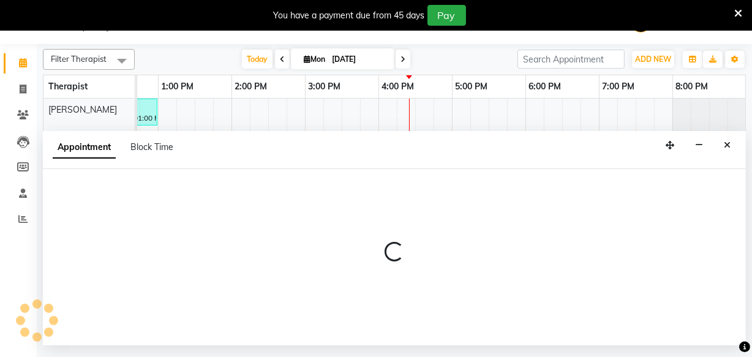
select select "tentative"
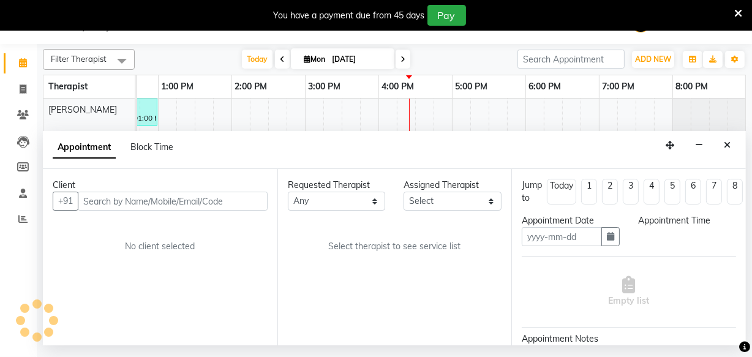
type input "[DATE]"
select select "960"
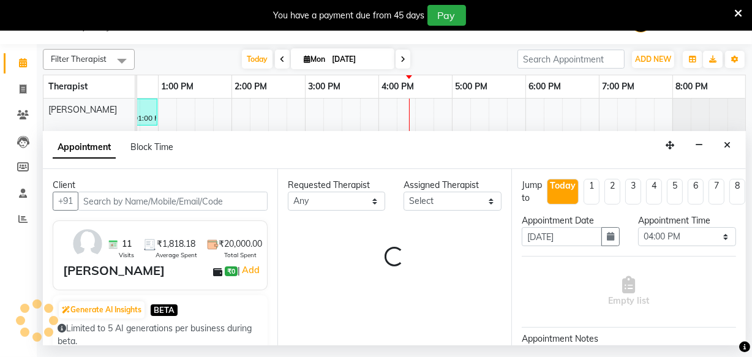
select select "77663"
select select "1893"
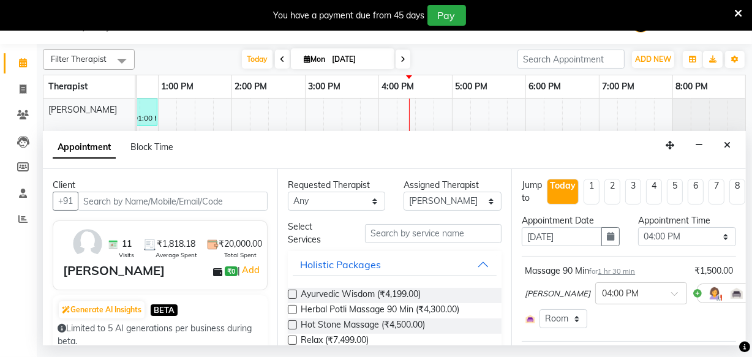
click at [751, 292] on icon at bounding box center [762, 293] width 7 height 9
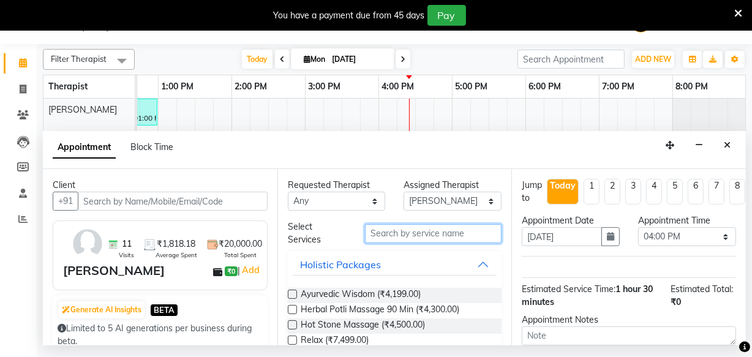
click at [397, 241] on input "text" at bounding box center [433, 233] width 137 height 19
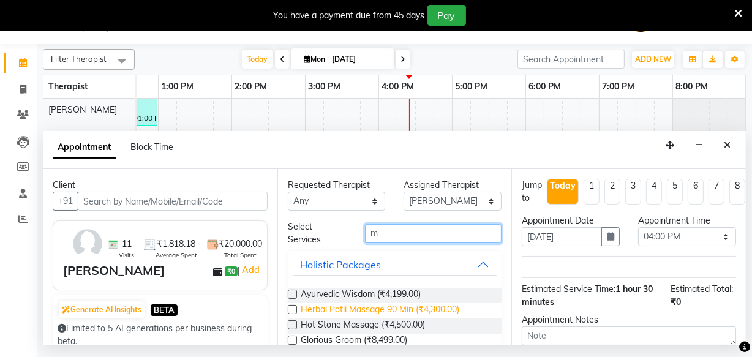
scroll to position [111, 0]
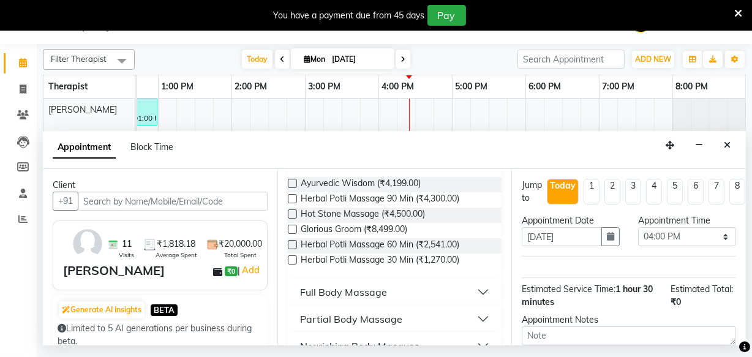
type input "m"
click at [351, 290] on div "Full Body Massage" at bounding box center [343, 292] width 87 height 15
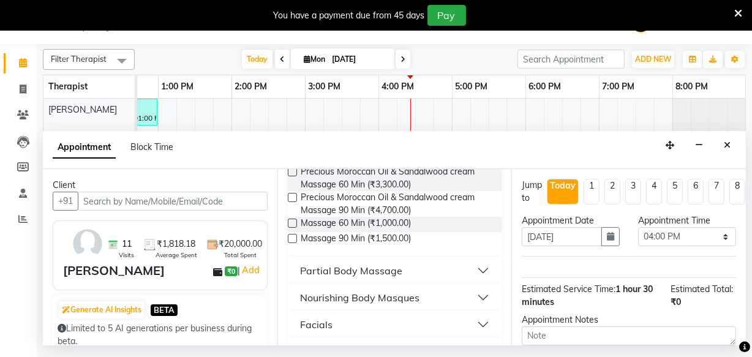
scroll to position [779, 0]
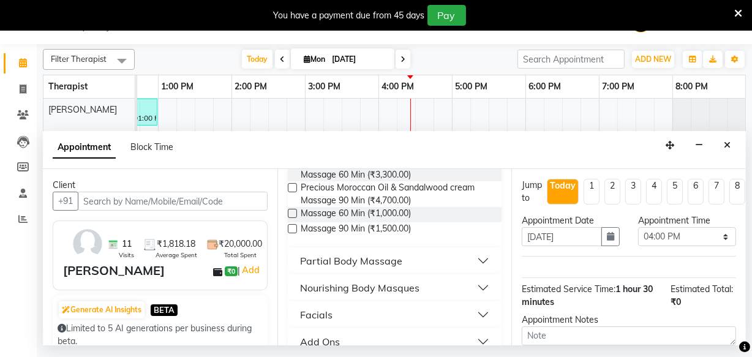
click at [291, 214] on label at bounding box center [292, 213] width 9 height 9
click at [291, 214] on input "checkbox" at bounding box center [292, 215] width 8 height 8
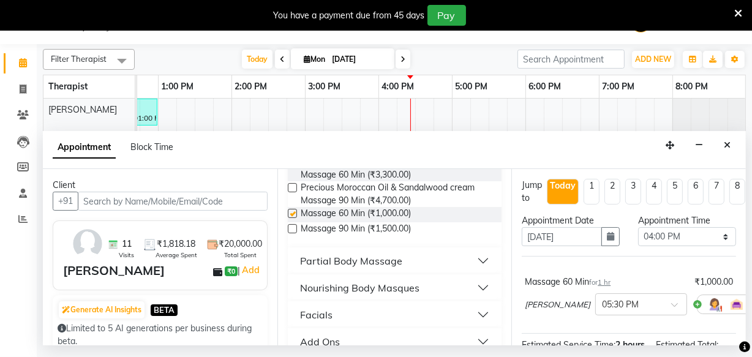
checkbox input "false"
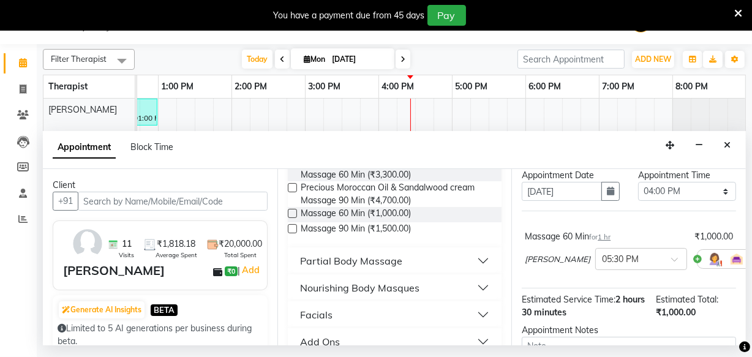
scroll to position [55, 0]
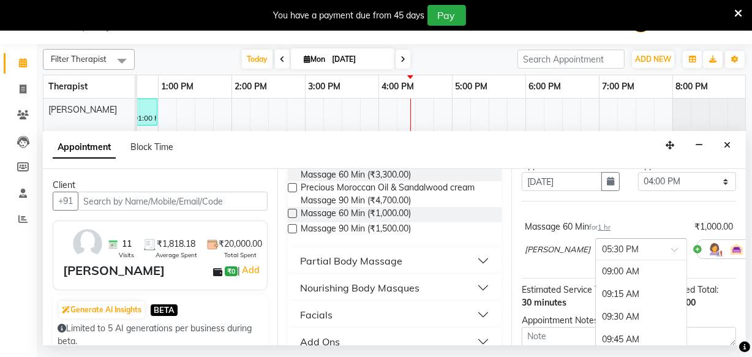
click at [671, 249] on span at bounding box center [678, 253] width 15 height 13
click at [596, 299] on div "04:00 PM" at bounding box center [641, 304] width 91 height 23
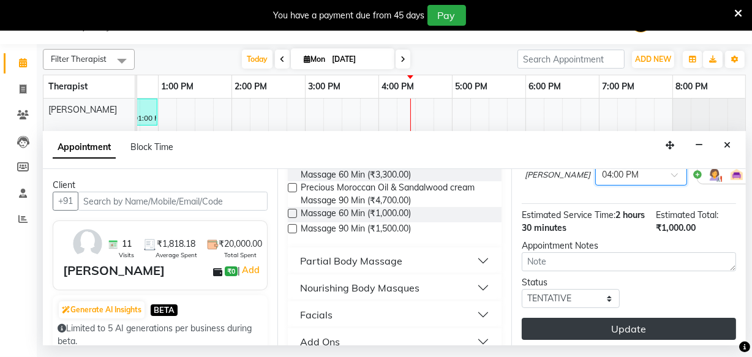
scroll to position [141, 0]
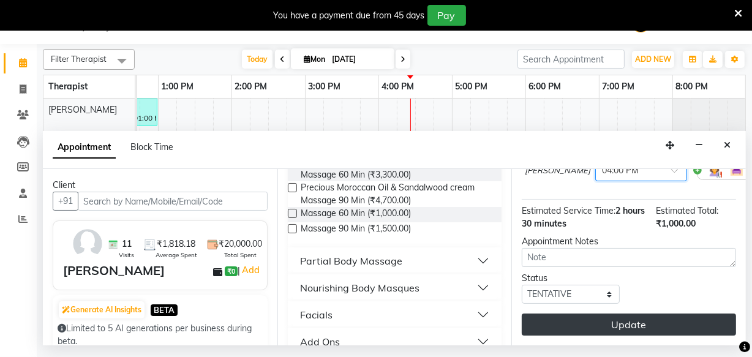
click at [583, 323] on button "Update" at bounding box center [629, 324] width 214 height 22
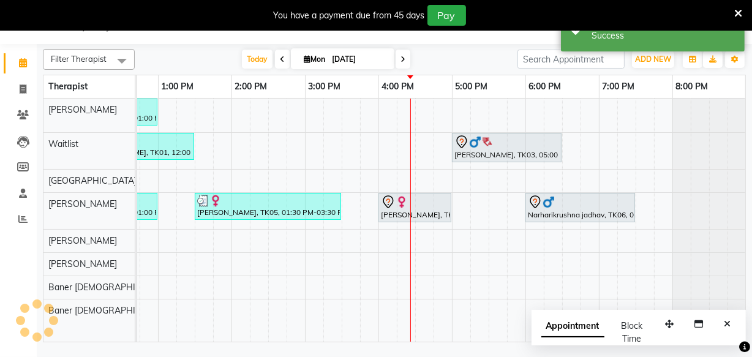
scroll to position [0, 0]
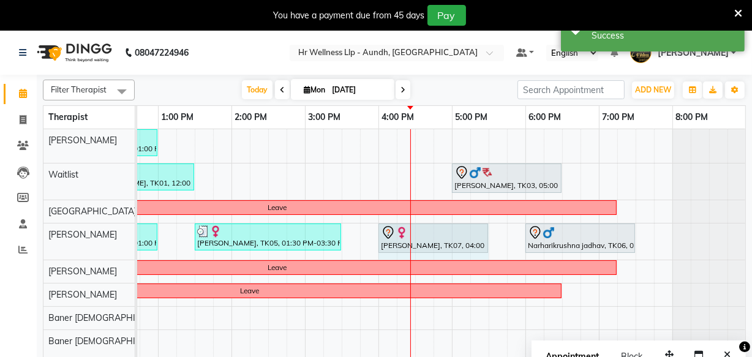
drag, startPoint x: 449, startPoint y: 232, endPoint x: 474, endPoint y: 230, distance: 24.6
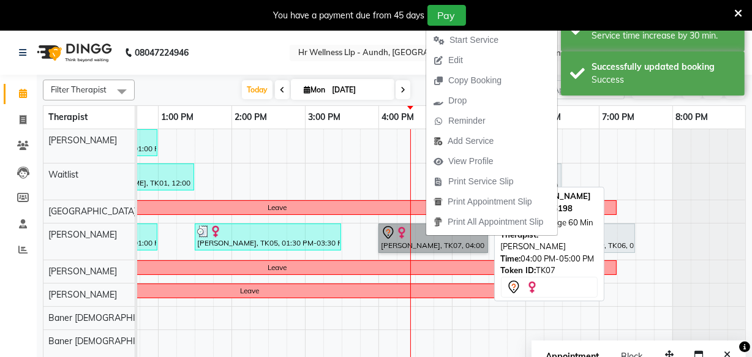
click at [425, 236] on link "[PERSON_NAME], TK07, 04:00 PM-05:30 PM, Massage 60 Min" at bounding box center [433, 237] width 110 height 29
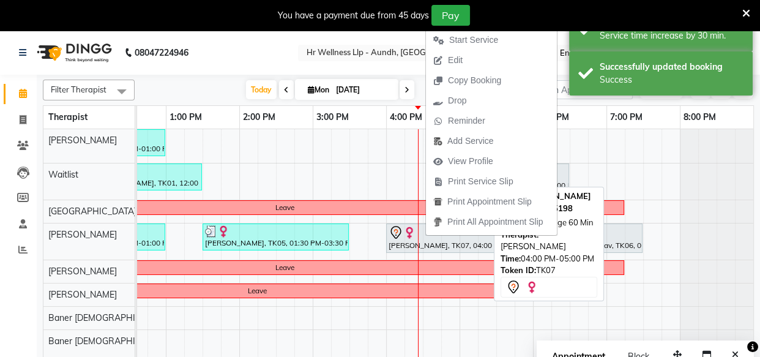
select select "7"
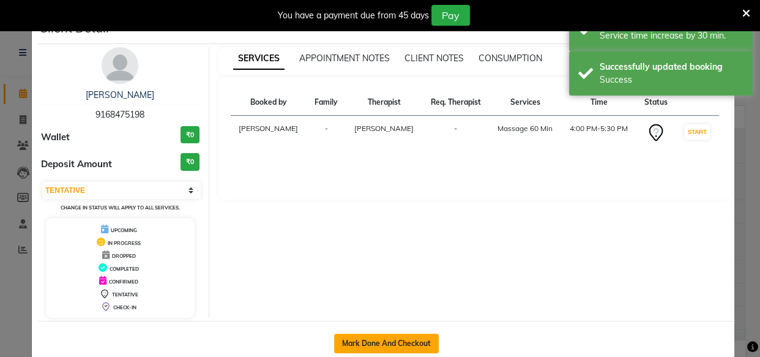
click at [380, 336] on button "Mark Done And Checkout" at bounding box center [386, 344] width 105 height 20
select select "service"
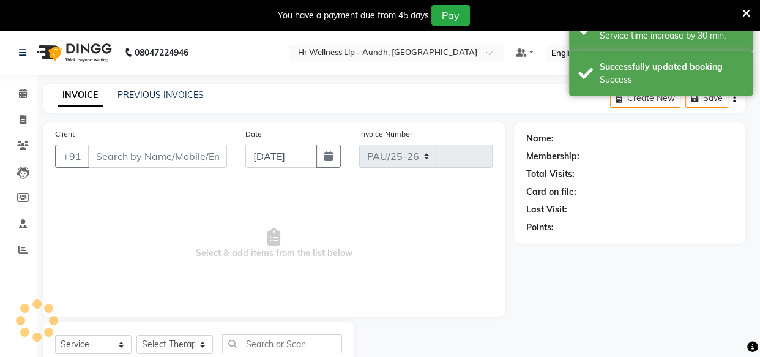
select select "4288"
type input "1178"
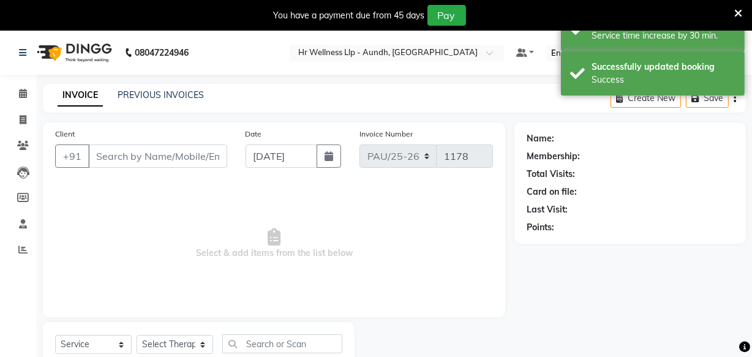
type input "9168475198"
select select "77663"
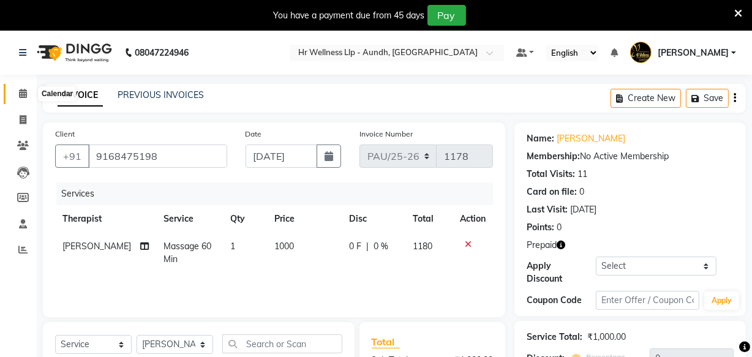
click at [21, 92] on icon at bounding box center [23, 93] width 8 height 9
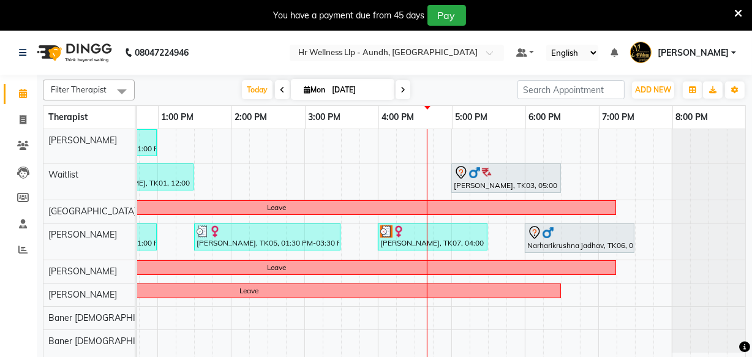
scroll to position [31, 0]
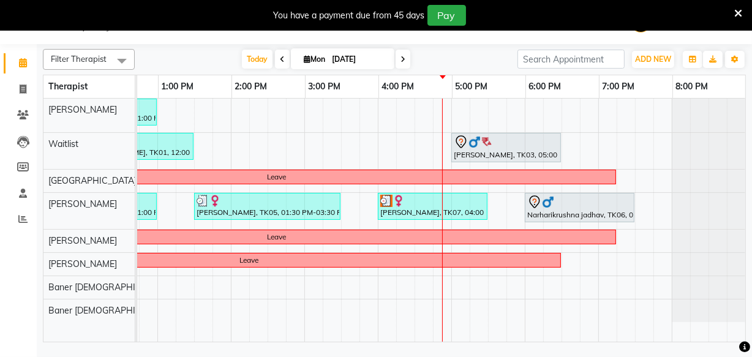
click at [459, 141] on icon at bounding box center [461, 142] width 15 height 15
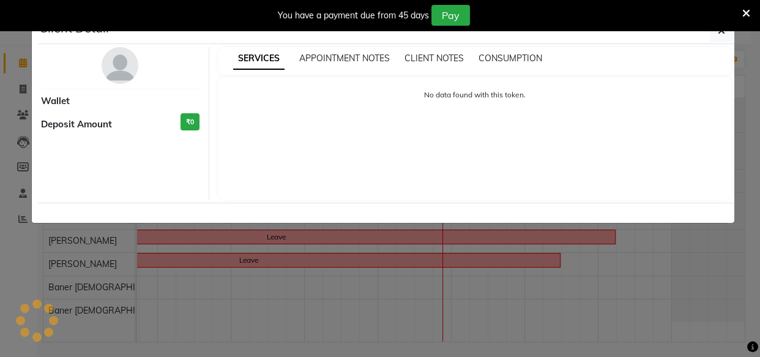
select select "7"
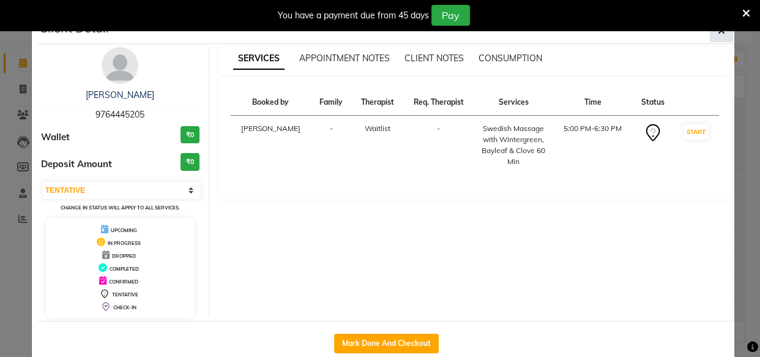
click at [714, 37] on button "button" at bounding box center [721, 30] width 23 height 23
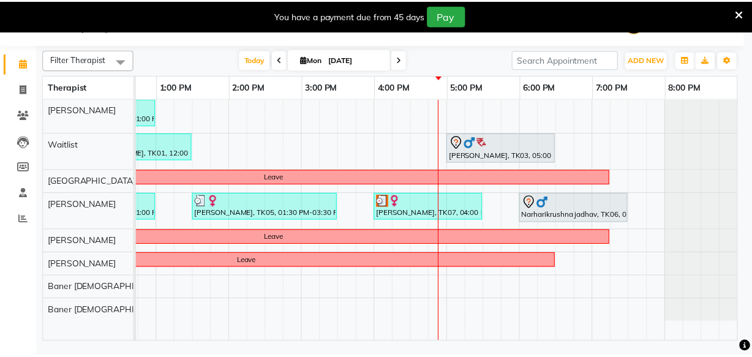
scroll to position [0, 338]
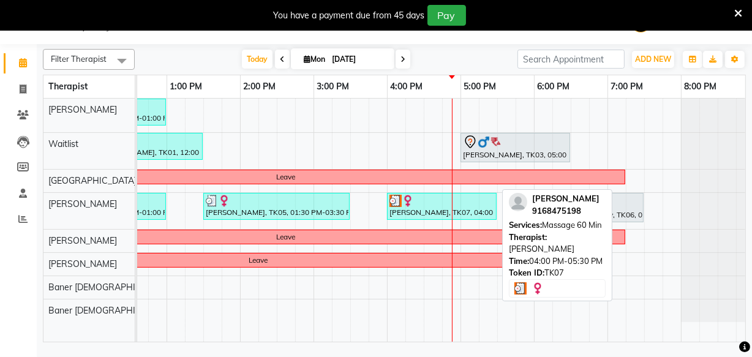
click at [437, 208] on div "[PERSON_NAME], TK07, 04:00 PM-05:30 PM, Massage 60 Min" at bounding box center [441, 206] width 107 height 23
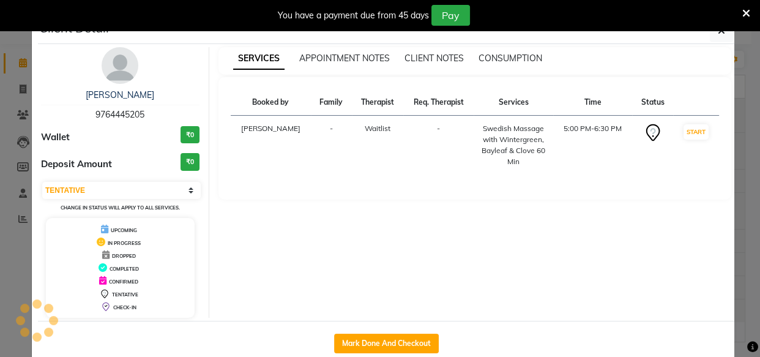
select select "3"
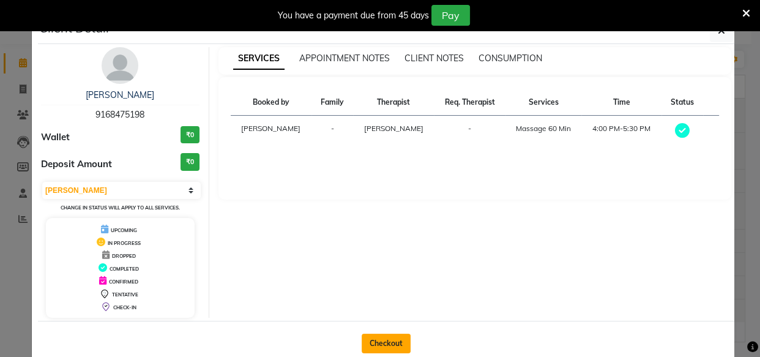
click at [380, 350] on button "Checkout" at bounding box center [386, 344] width 49 height 20
select select "service"
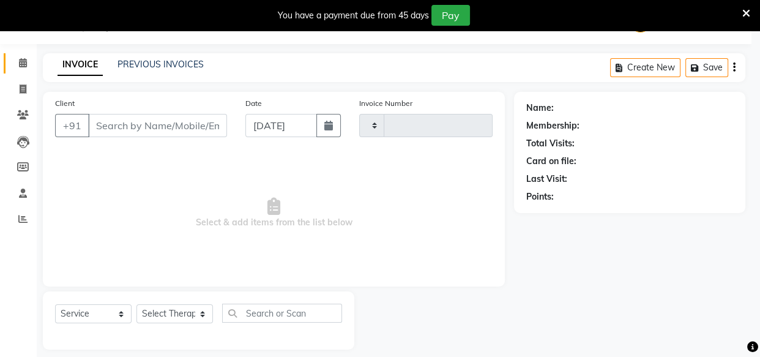
type input "1178"
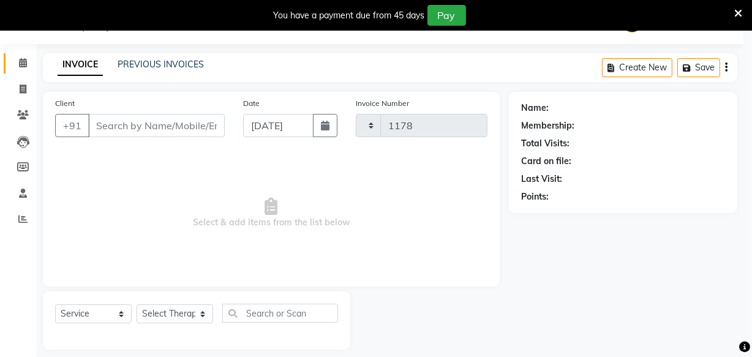
select select "4288"
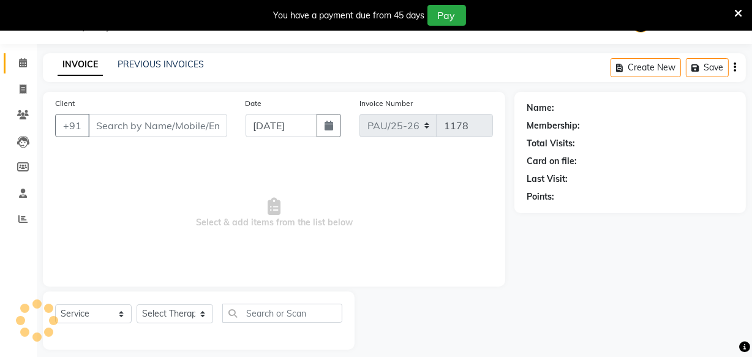
type input "9168475198"
select select "77663"
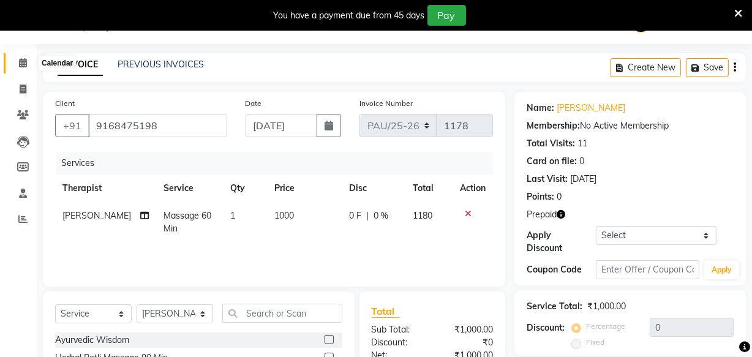
click at [24, 61] on icon at bounding box center [23, 62] width 8 height 9
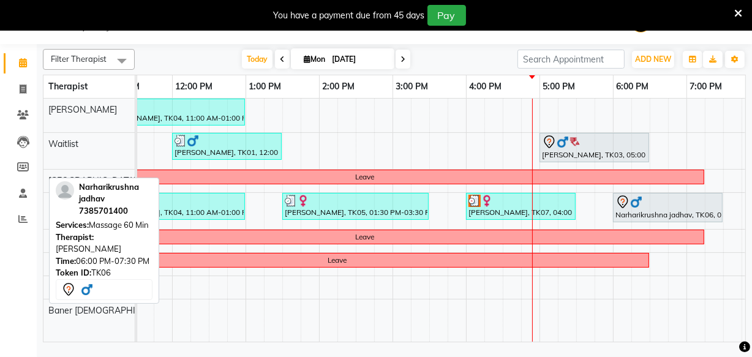
scroll to position [0, 265]
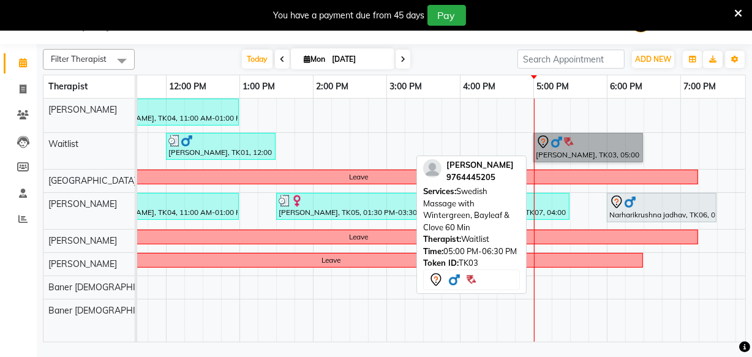
drag, startPoint x: 578, startPoint y: 139, endPoint x: 575, endPoint y: 146, distance: 7.4
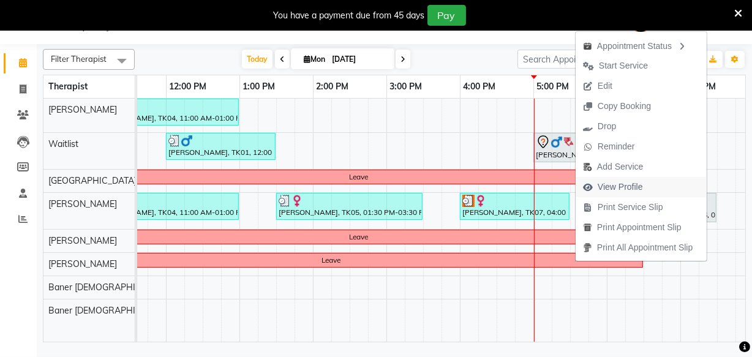
click at [620, 186] on span "View Profile" at bounding box center [620, 187] width 45 height 13
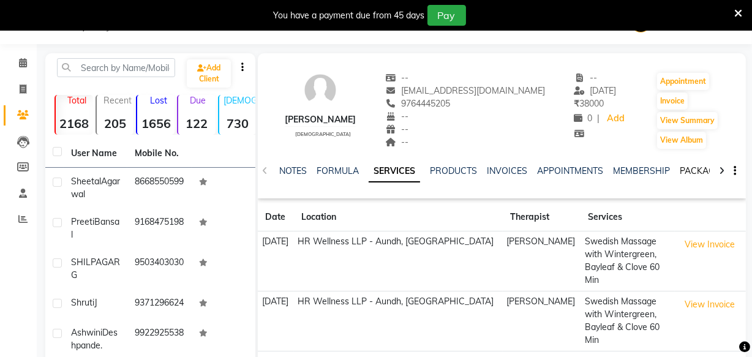
click at [683, 173] on link "PACKAGES" at bounding box center [702, 170] width 45 height 11
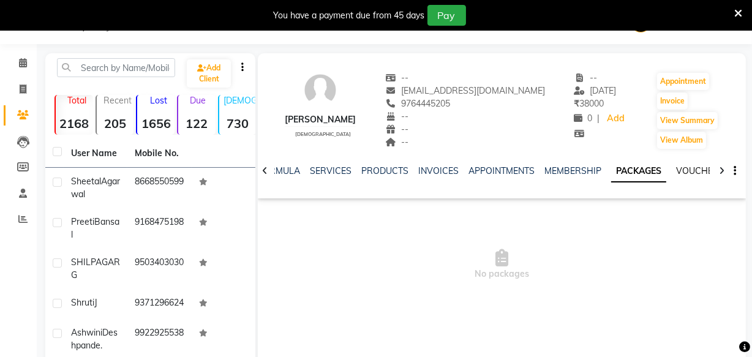
click at [686, 171] on link "VOUCHERS" at bounding box center [700, 170] width 48 height 11
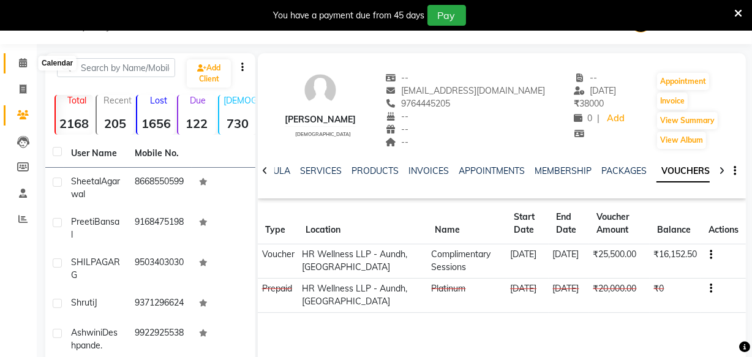
click at [17, 63] on span at bounding box center [22, 63] width 21 height 14
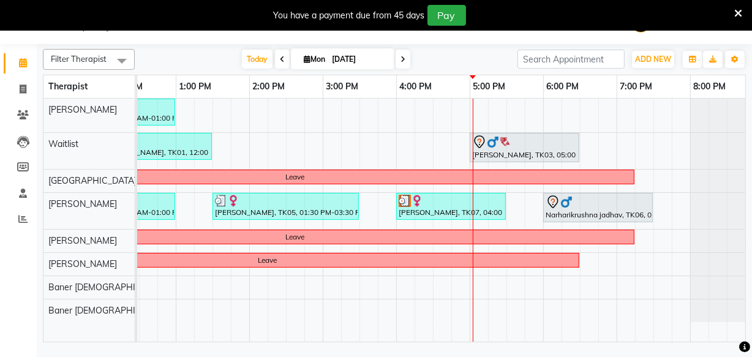
scroll to position [0, 307]
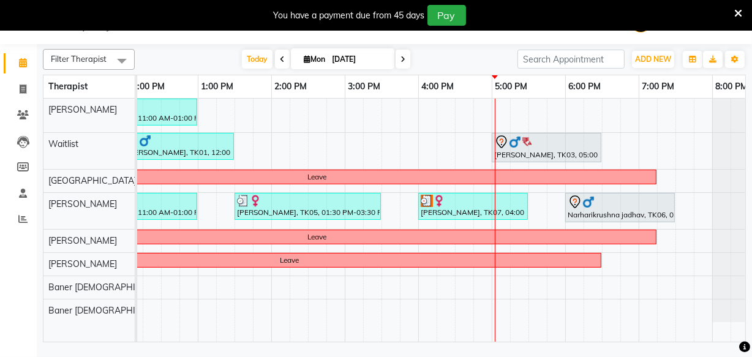
click at [304, 61] on icon at bounding box center [307, 59] width 7 height 8
select select "9"
select select "2025"
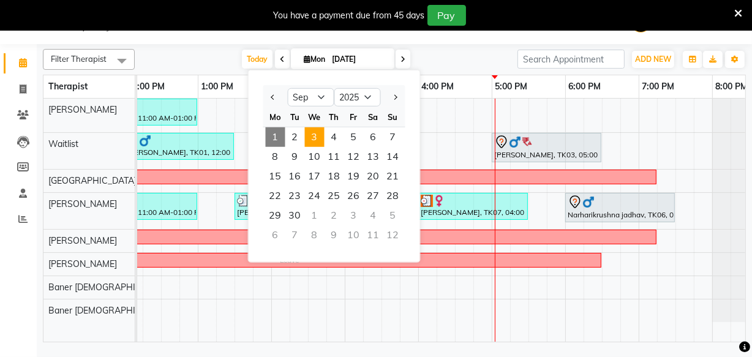
click at [314, 137] on span "3" at bounding box center [315, 137] width 20 height 20
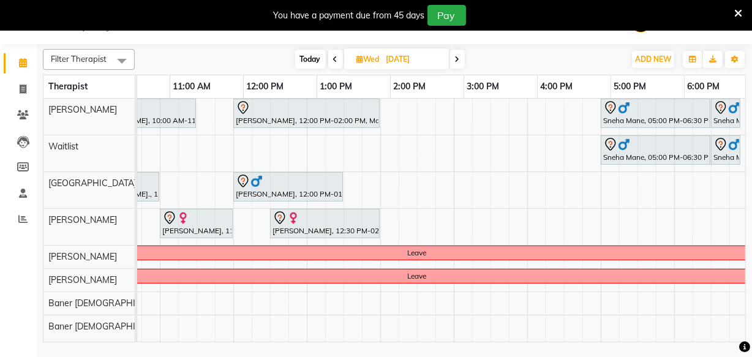
scroll to position [0, 202]
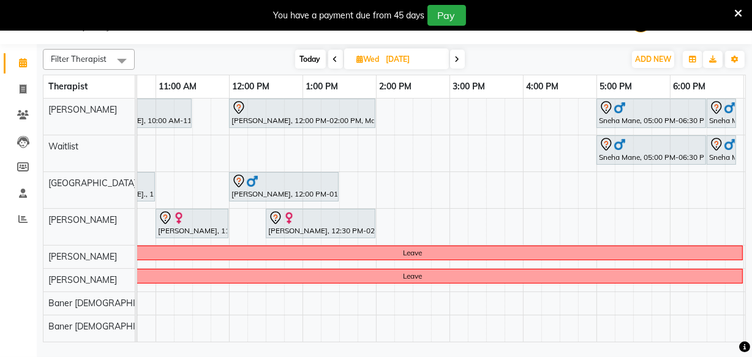
click at [307, 56] on span "Today" at bounding box center [310, 59] width 31 height 19
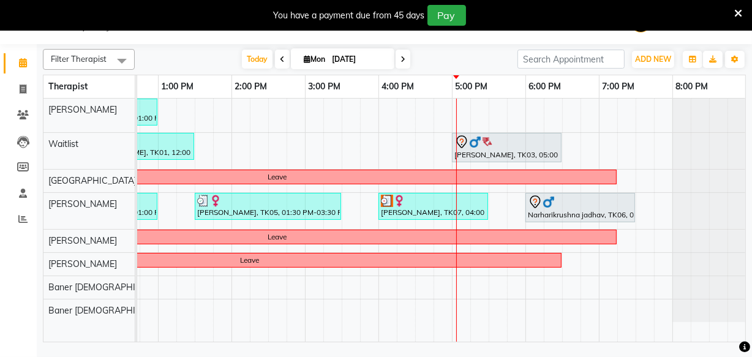
click at [400, 61] on icon at bounding box center [402, 59] width 5 height 7
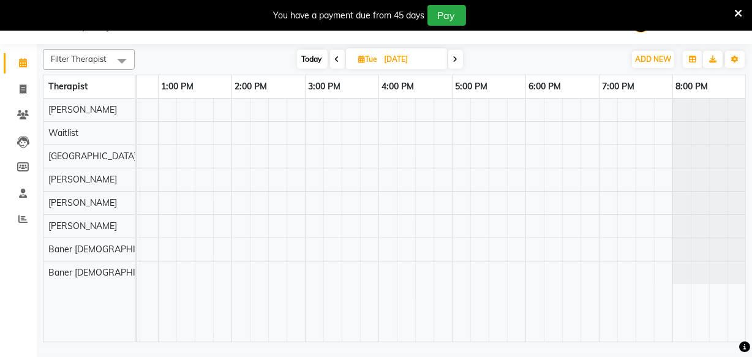
click at [449, 64] on span at bounding box center [455, 59] width 15 height 19
type input "[DATE]"
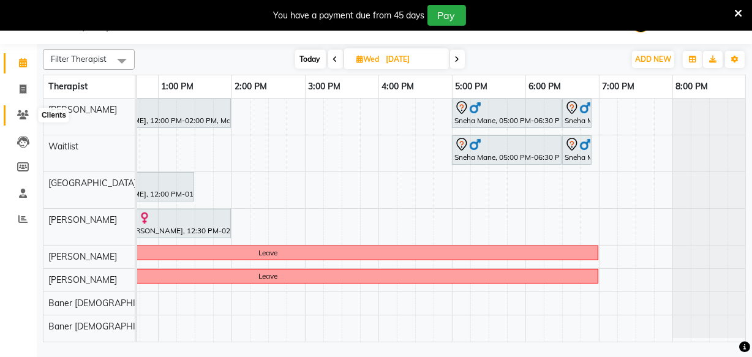
click at [23, 112] on icon at bounding box center [23, 114] width 12 height 9
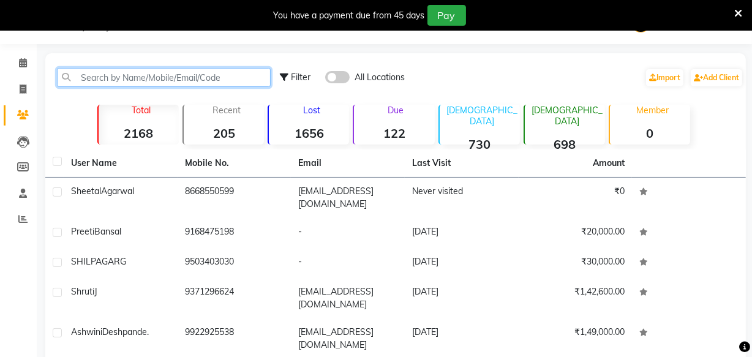
click at [103, 79] on input "text" at bounding box center [164, 77] width 214 height 19
paste input "9850742930"
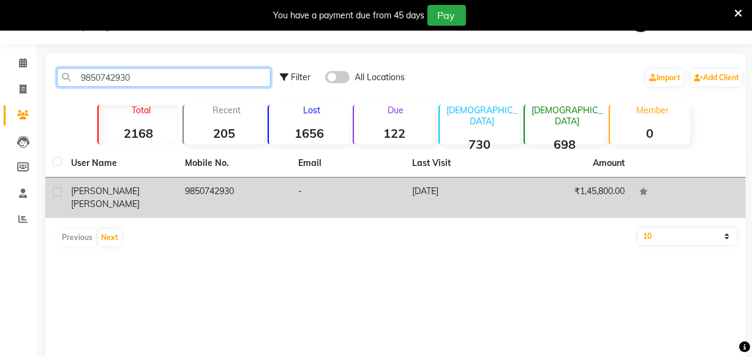
type input "9850742930"
click at [210, 190] on td "9850742930" at bounding box center [235, 198] width 114 height 40
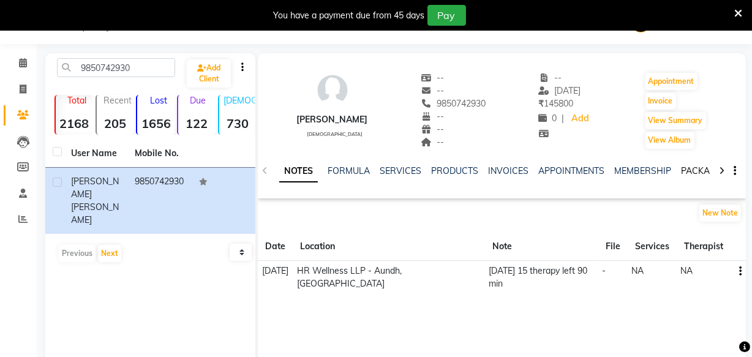
click at [700, 170] on link "PACKAGES" at bounding box center [703, 170] width 45 height 11
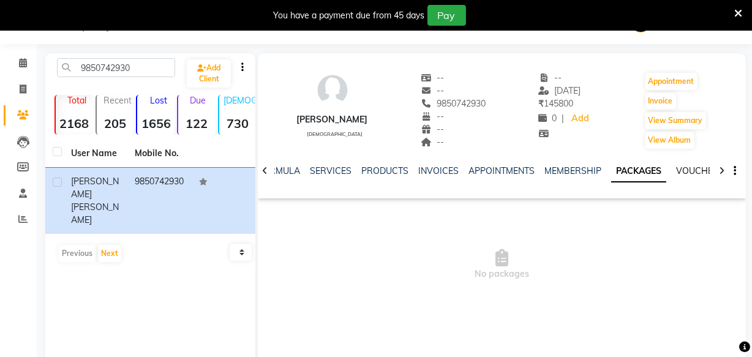
click at [676, 171] on link "VOUCHERS" at bounding box center [700, 170] width 48 height 11
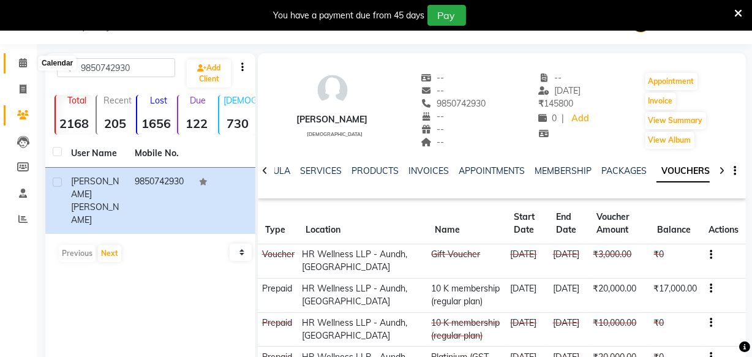
click at [20, 58] on icon at bounding box center [23, 62] width 8 height 9
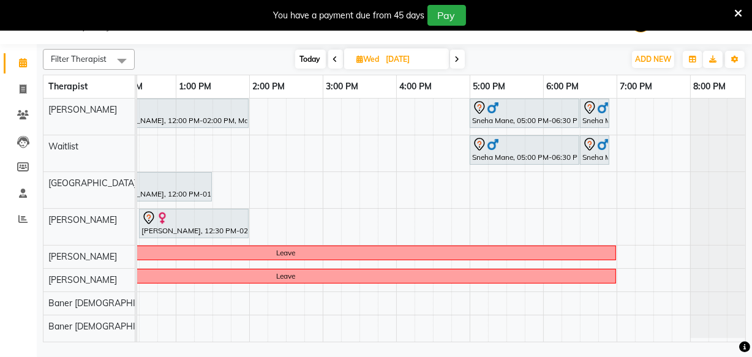
scroll to position [0, 330]
click at [304, 56] on span "Today" at bounding box center [310, 59] width 31 height 19
type input "[DATE]"
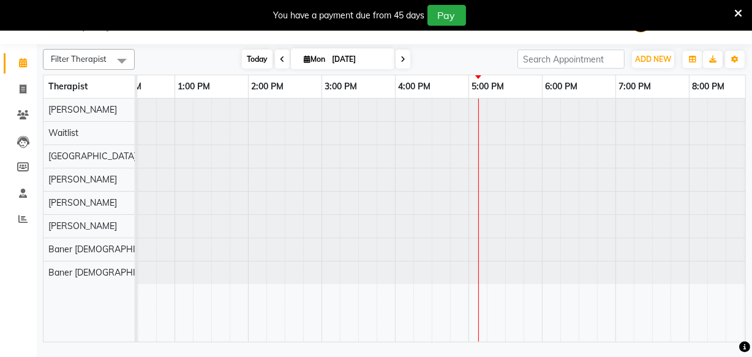
scroll to position [0, 347]
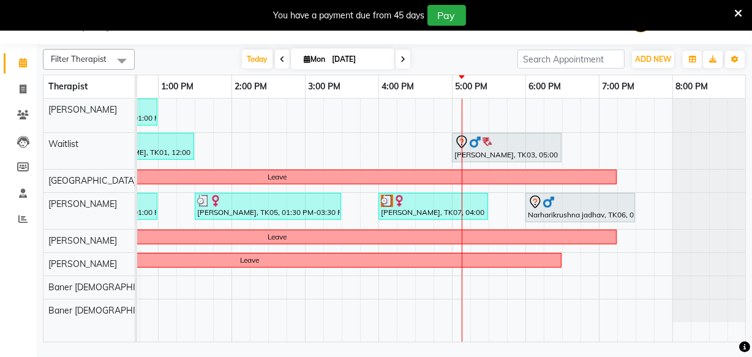
click at [305, 55] on icon at bounding box center [307, 59] width 7 height 8
select select "9"
select select "2025"
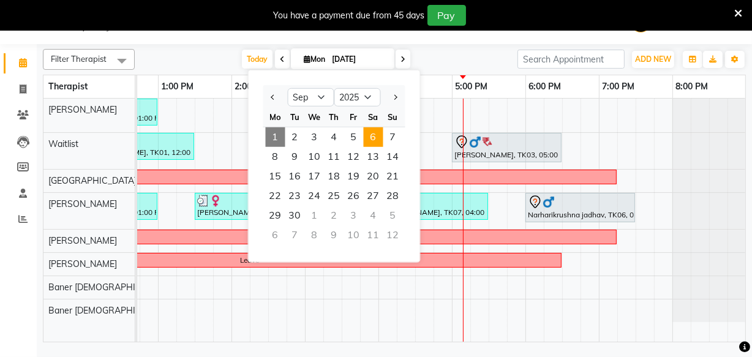
click at [375, 135] on span "6" at bounding box center [374, 137] width 20 height 20
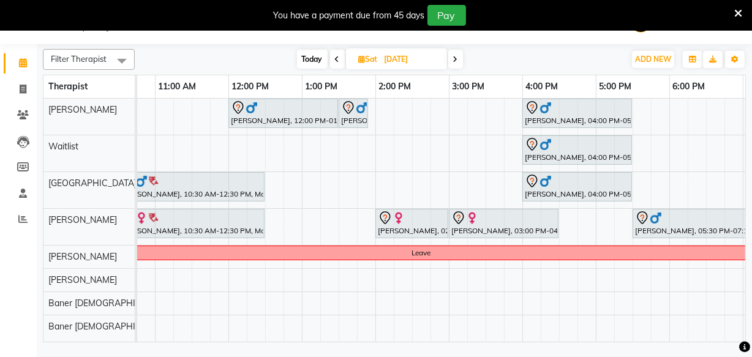
scroll to position [0, 198]
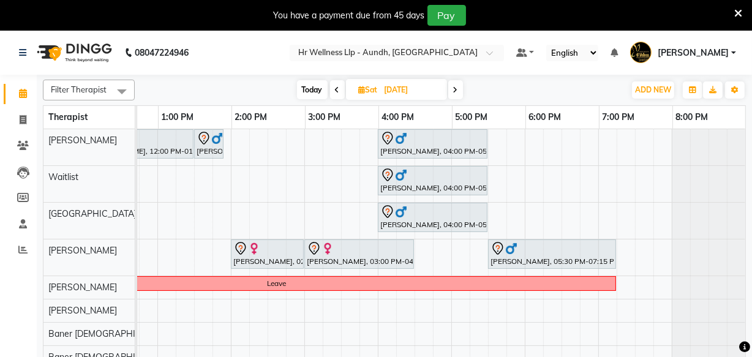
click at [453, 88] on icon at bounding box center [455, 89] width 5 height 7
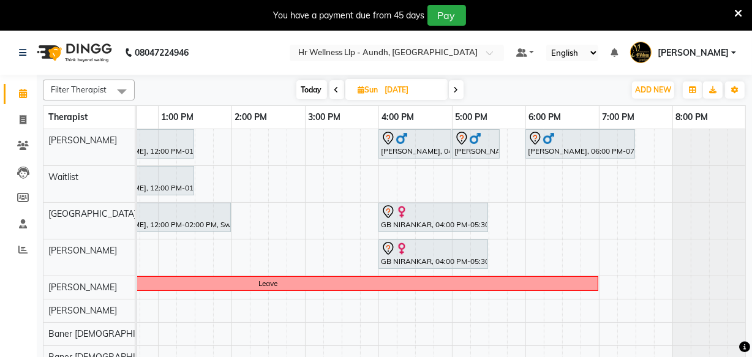
click at [334, 91] on icon at bounding box center [336, 89] width 5 height 7
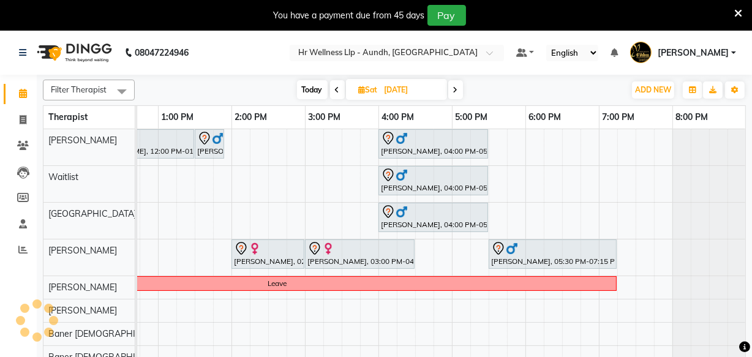
click at [335, 91] on icon at bounding box center [337, 89] width 5 height 7
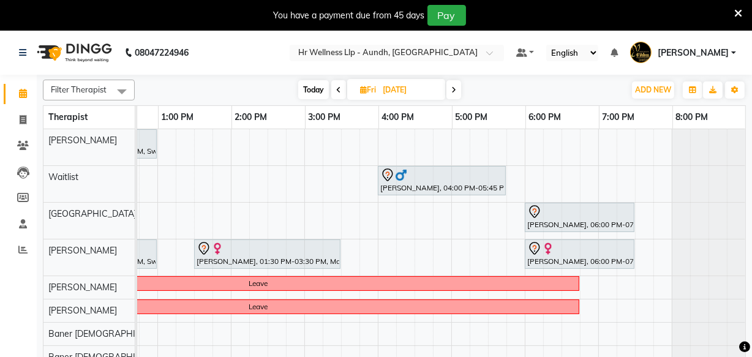
click at [459, 88] on span at bounding box center [453, 89] width 15 height 19
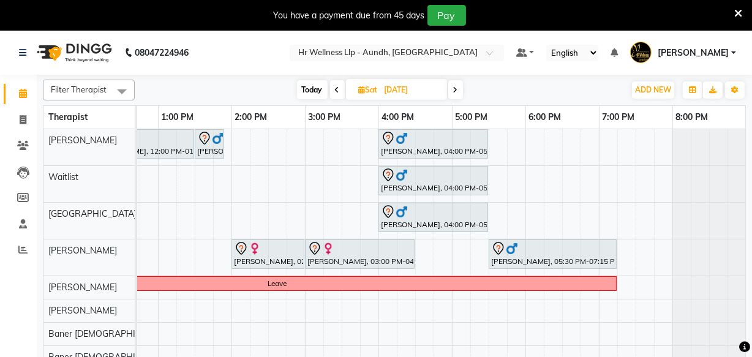
click at [457, 92] on icon at bounding box center [455, 89] width 5 height 7
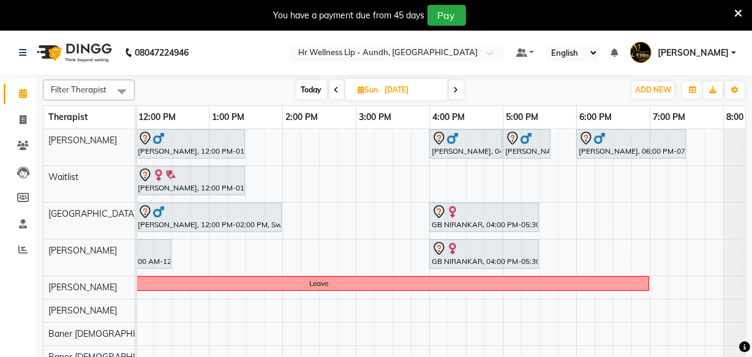
click at [335, 90] on icon at bounding box center [336, 89] width 5 height 7
type input "[DATE]"
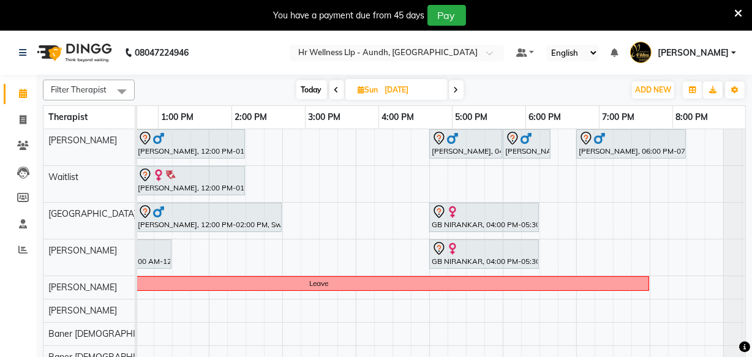
scroll to position [0, 0]
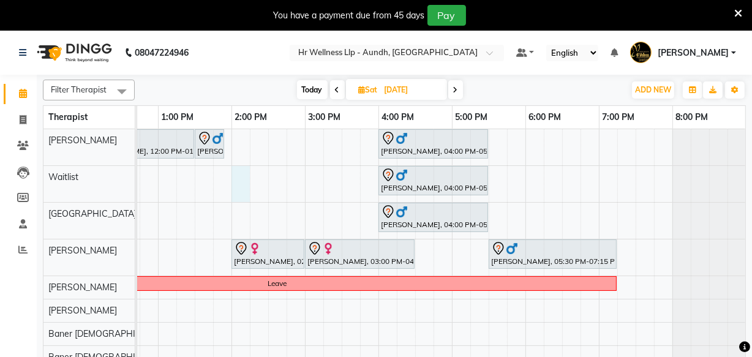
click at [241, 180] on div "[PERSON_NAME], 12:00 PM-01:30 PM, Massage 90 [PERSON_NAME], 01:30 PM-01:55 PM, …" at bounding box center [268, 250] width 955 height 243
select select "45452"
select select "tentative"
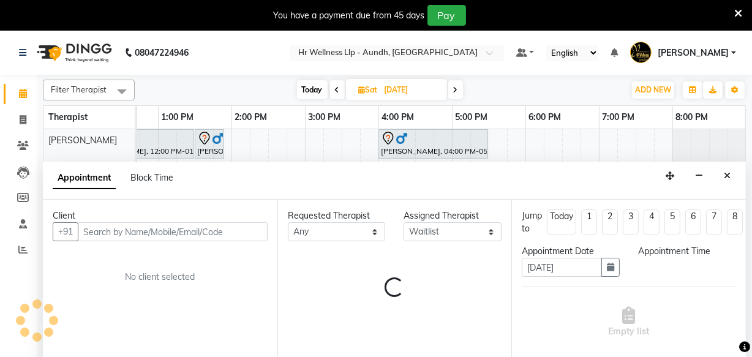
scroll to position [31, 0]
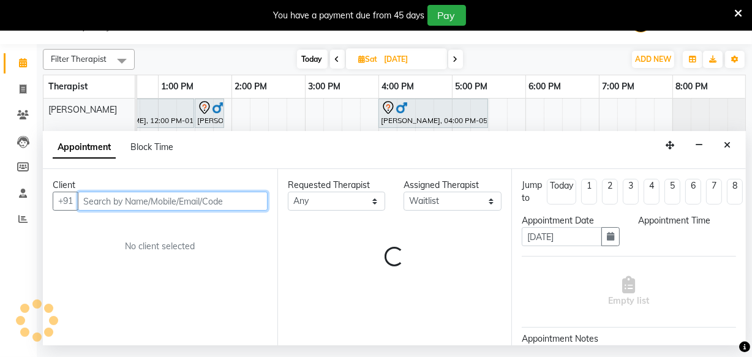
select select "840"
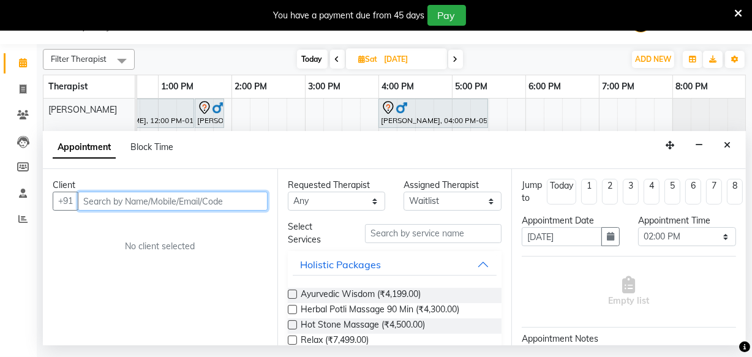
click at [126, 203] on input "text" at bounding box center [173, 201] width 190 height 19
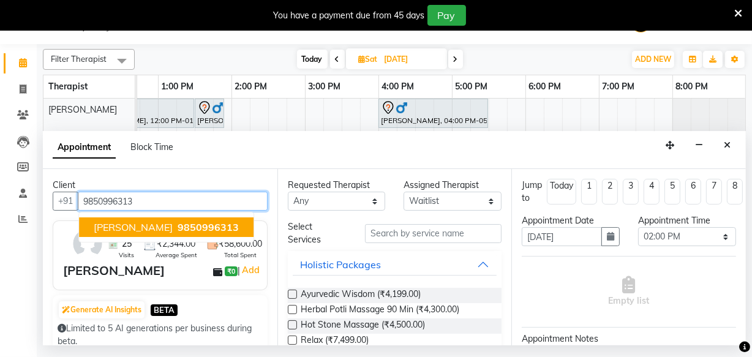
click at [164, 237] on ngb-typeahead-window "[PERSON_NAME] 9850996313" at bounding box center [166, 227] width 176 height 31
click at [164, 234] on button "[PERSON_NAME] 9850996313" at bounding box center [166, 227] width 174 height 20
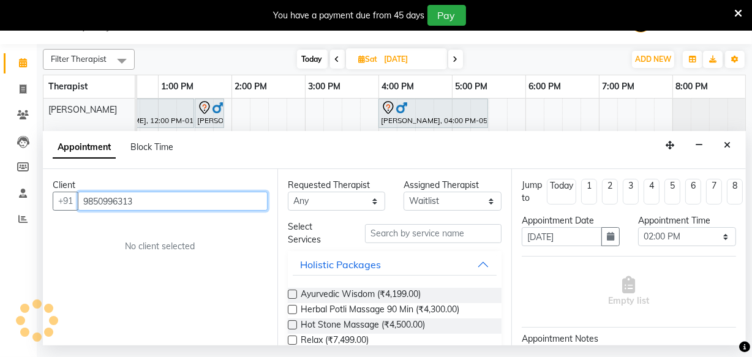
type input "9850996313"
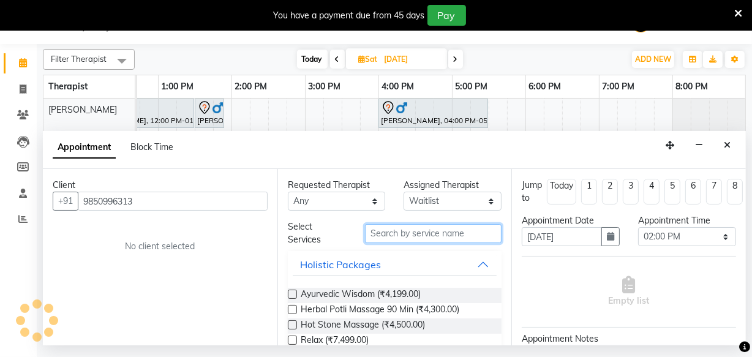
click at [386, 237] on input "text" at bounding box center [433, 233] width 137 height 19
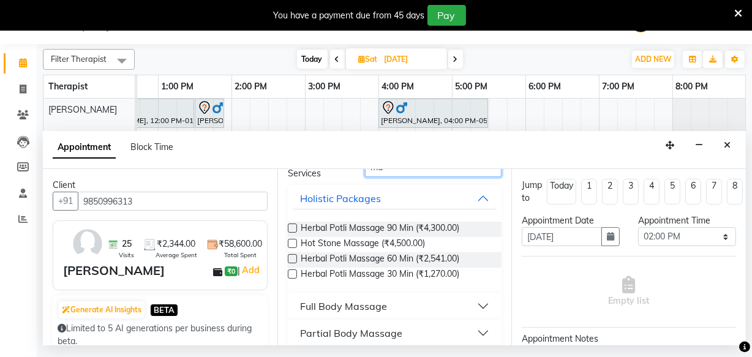
scroll to position [111, 0]
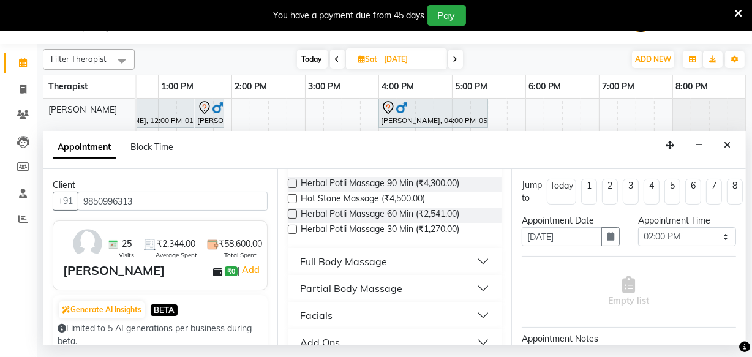
type input "ma"
click at [348, 267] on div "Full Body Massage" at bounding box center [343, 261] width 87 height 15
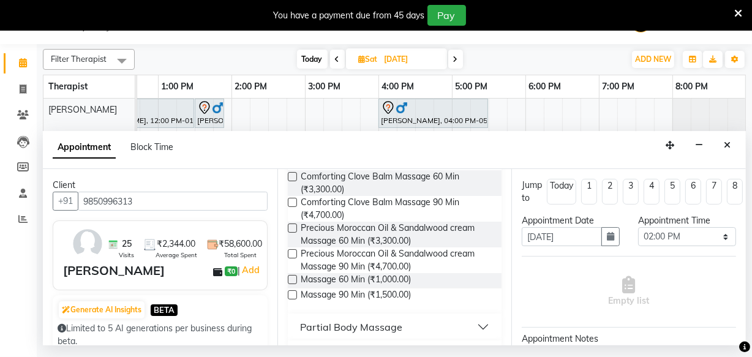
scroll to position [667, 0]
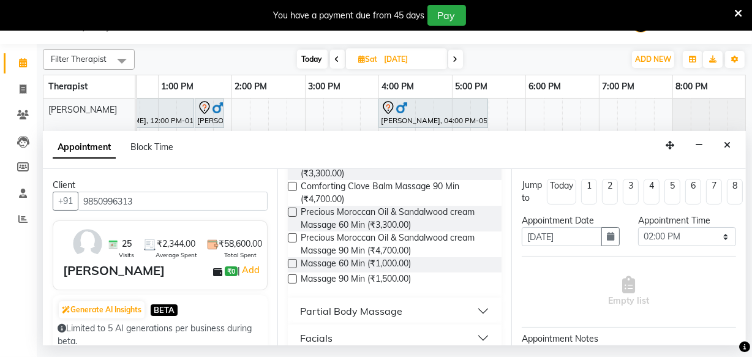
click at [292, 262] on label at bounding box center [292, 263] width 9 height 9
click at [292, 262] on input "checkbox" at bounding box center [292, 265] width 8 height 8
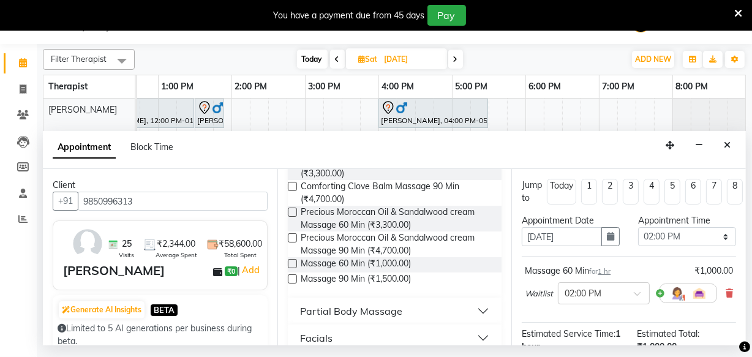
click at [292, 262] on label at bounding box center [292, 263] width 9 height 9
click at [292, 262] on input "checkbox" at bounding box center [292, 265] width 8 height 8
checkbox input "false"
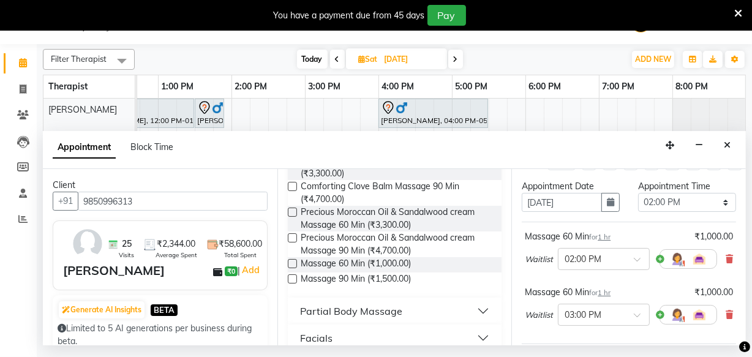
scroll to position [167, 0]
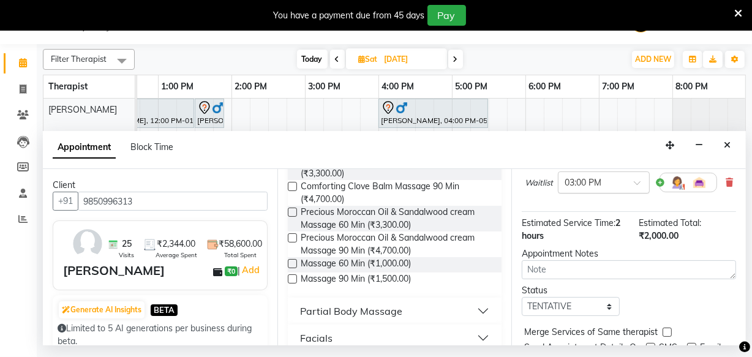
click at [634, 184] on span at bounding box center [641, 186] width 15 height 13
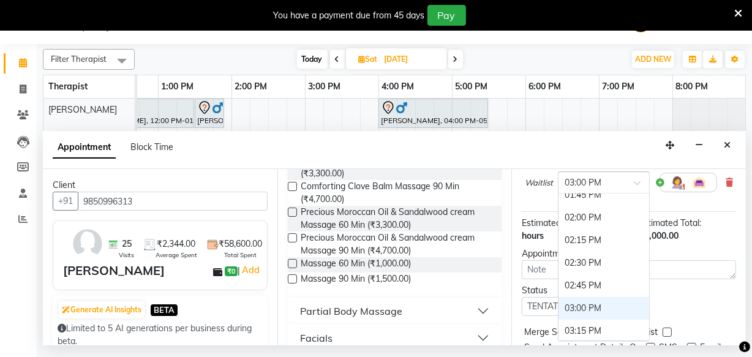
scroll to position [432, 0]
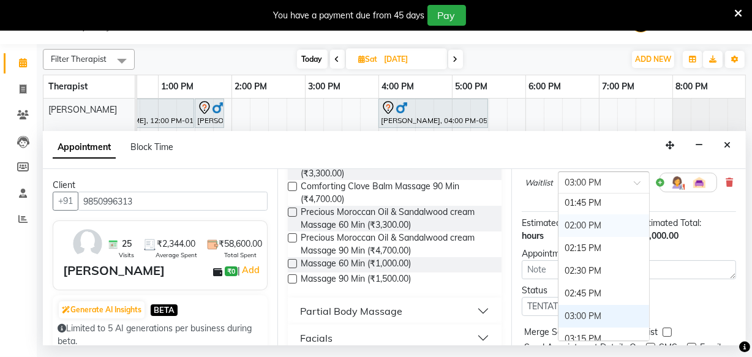
click at [575, 227] on div "02:00 PM" at bounding box center [603, 225] width 91 height 23
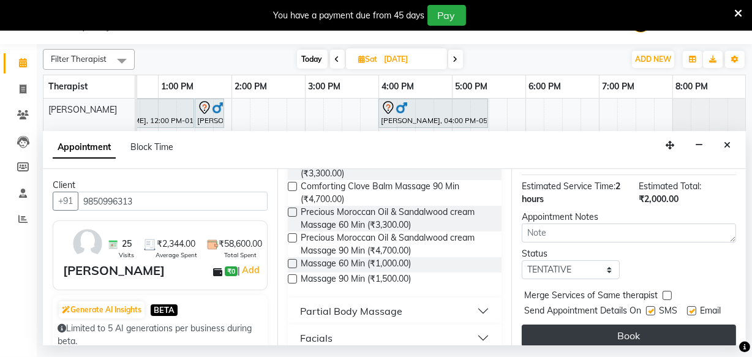
scroll to position [245, 0]
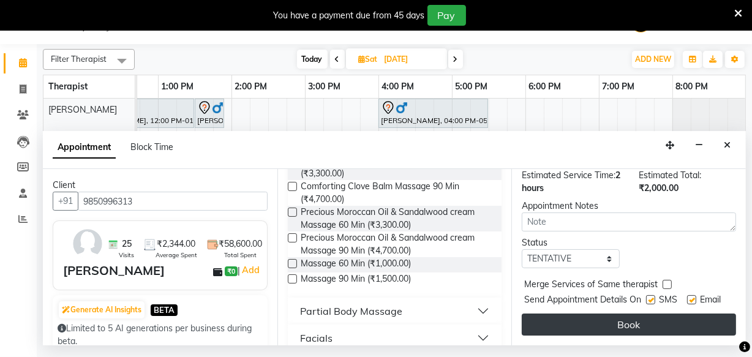
click at [577, 323] on button "Book" at bounding box center [629, 324] width 214 height 22
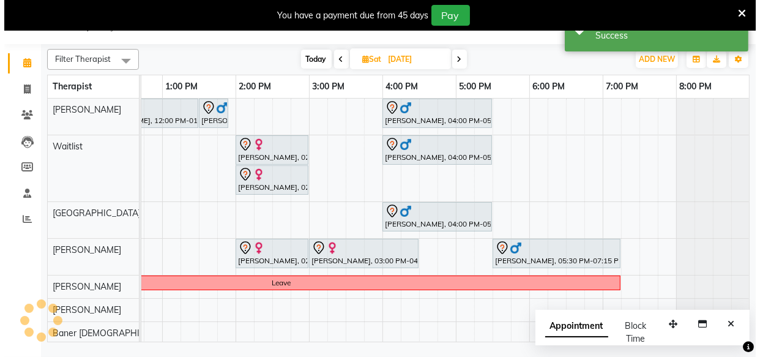
scroll to position [0, 0]
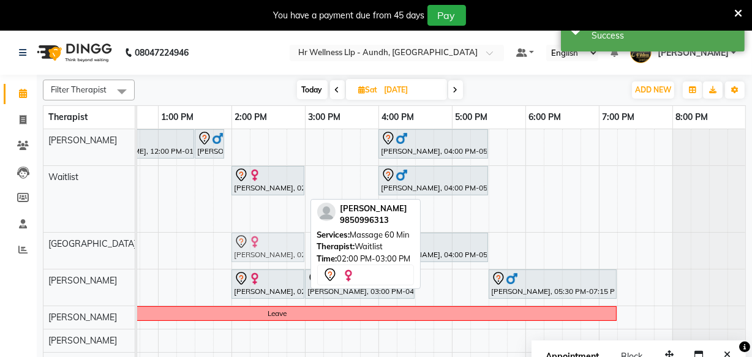
drag, startPoint x: 252, startPoint y: 215, endPoint x: 255, endPoint y: 239, distance: 23.5
click at [257, 250] on tbody "[PERSON_NAME], 12:00 PM-01:30 PM, Massage 90 [PERSON_NAME], 01:30 PM-01:55 PM, …" at bounding box center [268, 263] width 955 height 269
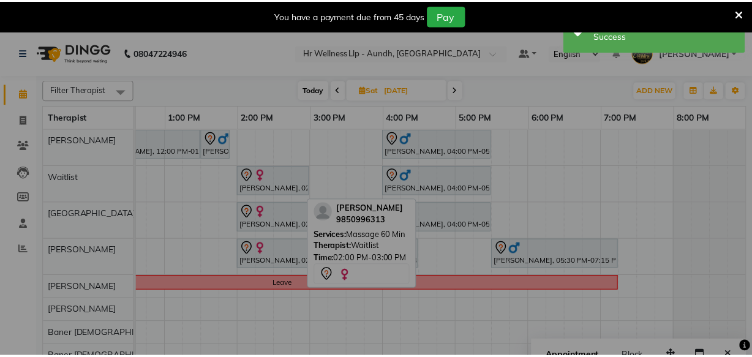
scroll to position [0, 338]
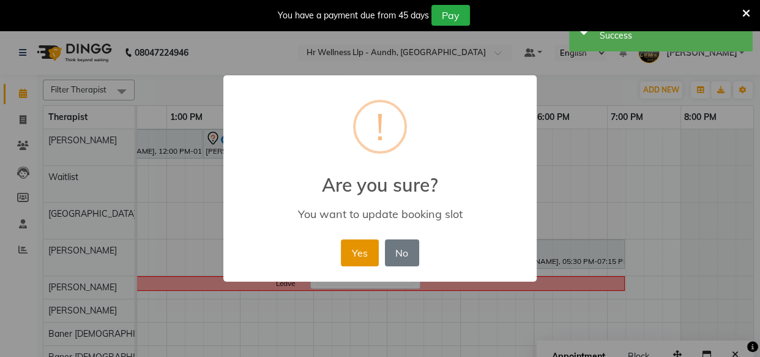
click at [365, 252] on button "Yes" at bounding box center [359, 252] width 37 height 27
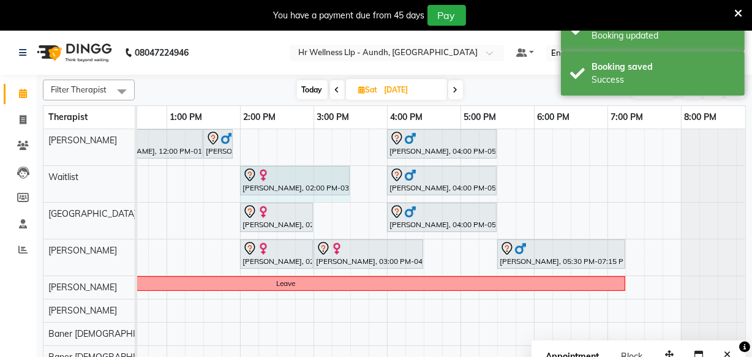
drag, startPoint x: 310, startPoint y: 176, endPoint x: 337, endPoint y: 178, distance: 27.7
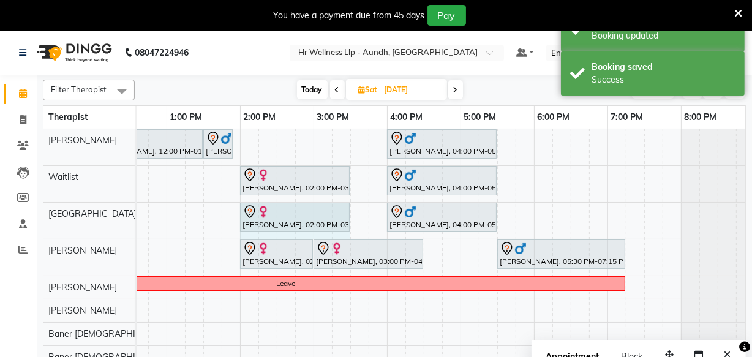
drag, startPoint x: 310, startPoint y: 207, endPoint x: 337, endPoint y: 214, distance: 27.8
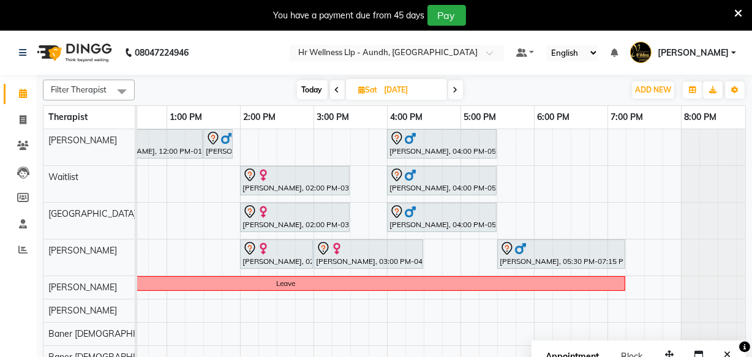
click at [310, 86] on span "Today" at bounding box center [312, 89] width 31 height 19
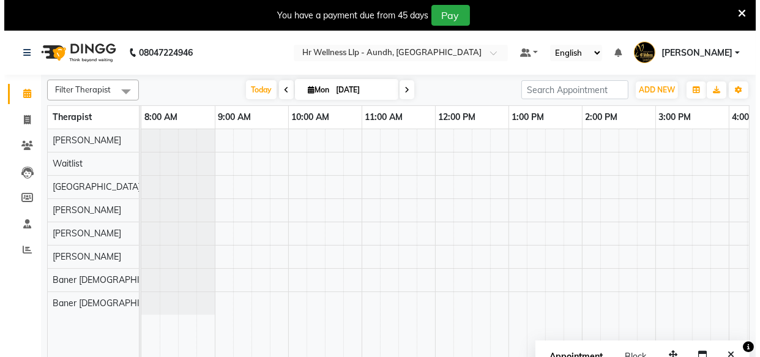
scroll to position [0, 347]
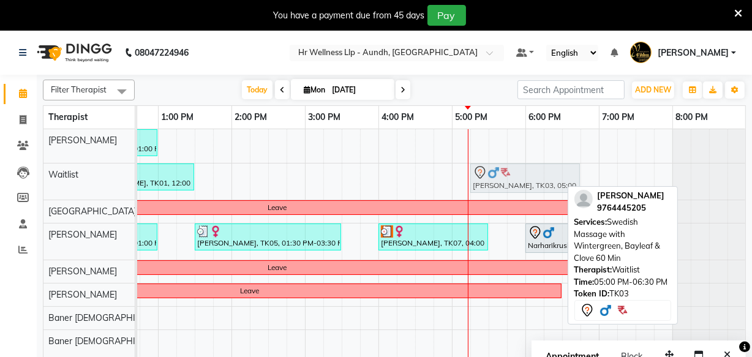
drag, startPoint x: 478, startPoint y: 170, endPoint x: 504, endPoint y: 174, distance: 26.0
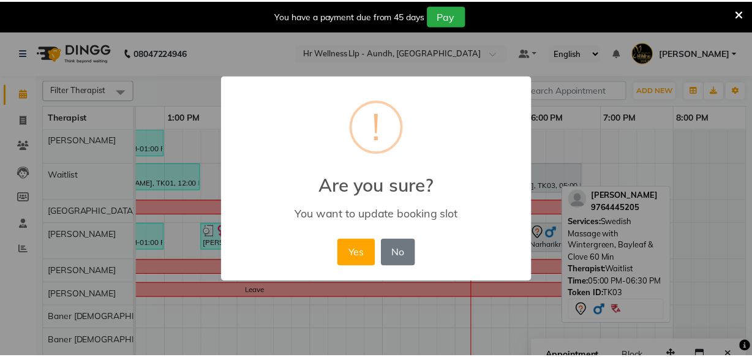
scroll to position [0, 338]
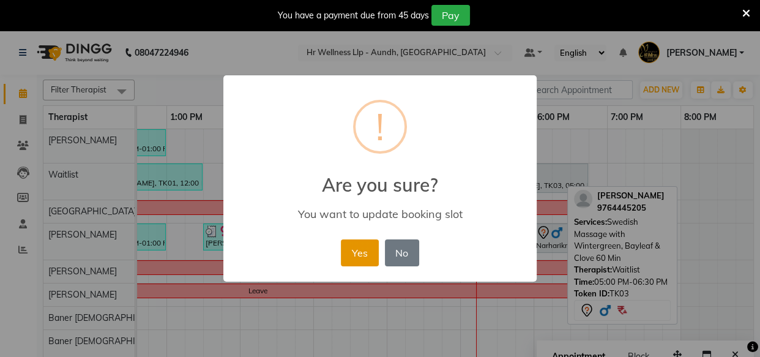
click at [354, 250] on button "Yes" at bounding box center [359, 252] width 37 height 27
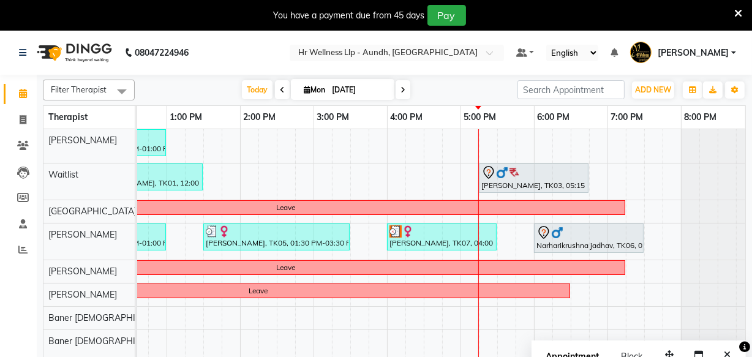
click at [398, 88] on span at bounding box center [402, 89] width 15 height 19
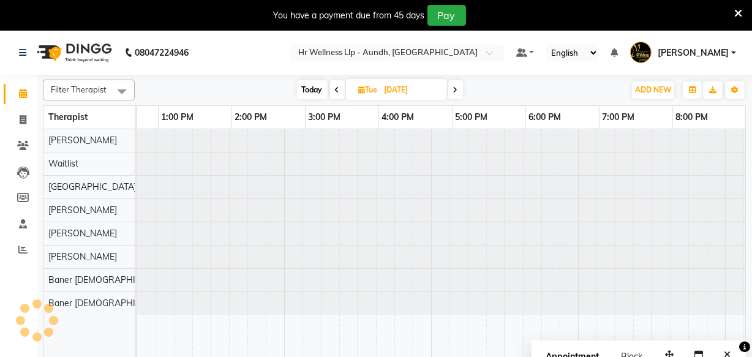
scroll to position [0, 347]
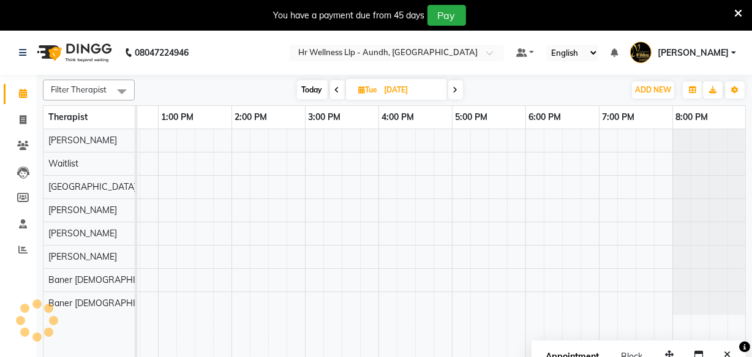
click at [456, 89] on icon at bounding box center [455, 89] width 5 height 7
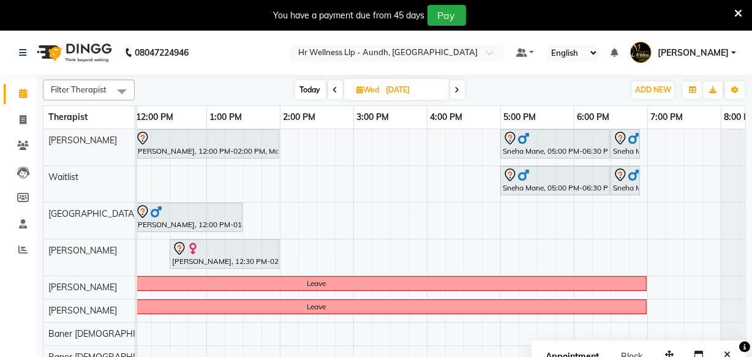
scroll to position [0, 167]
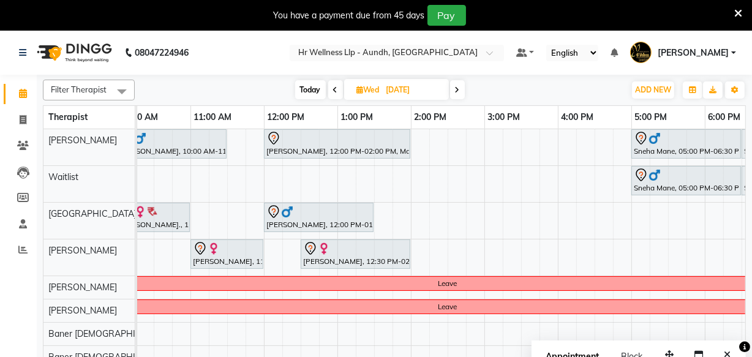
click at [457, 90] on icon at bounding box center [457, 89] width 5 height 7
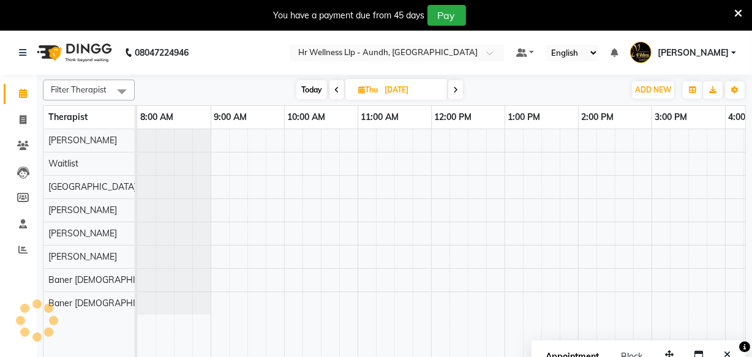
scroll to position [0, 347]
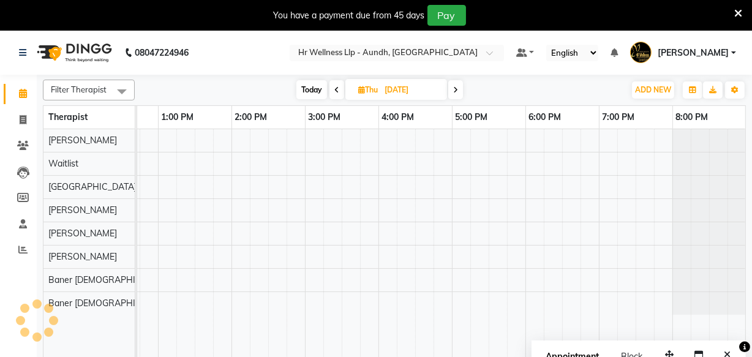
click at [303, 86] on span "Today" at bounding box center [311, 89] width 31 height 19
type input "[DATE]"
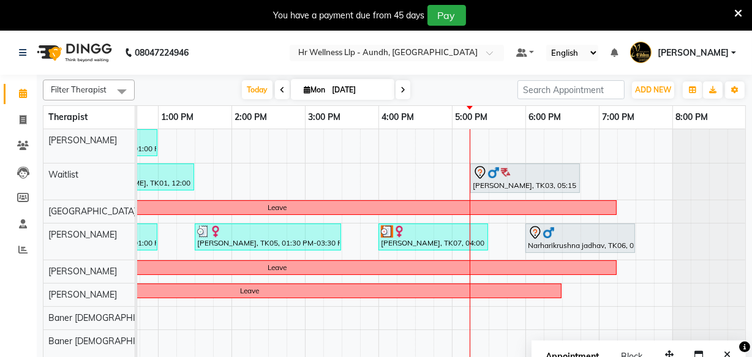
click at [301, 88] on span "Mon" at bounding box center [315, 89] width 28 height 9
select select "9"
select select "2025"
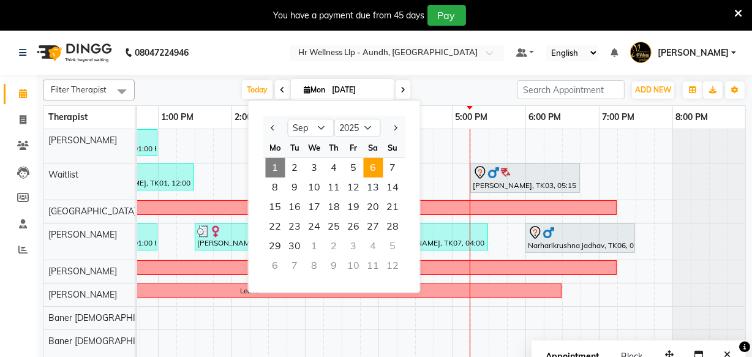
click at [373, 168] on span "6" at bounding box center [374, 168] width 20 height 20
type input "[DATE]"
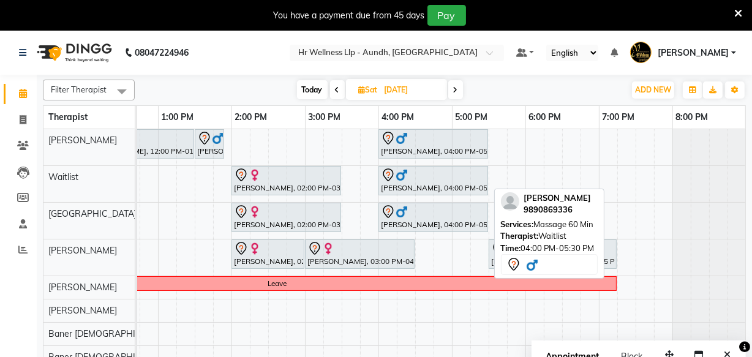
scroll to position [4, 0]
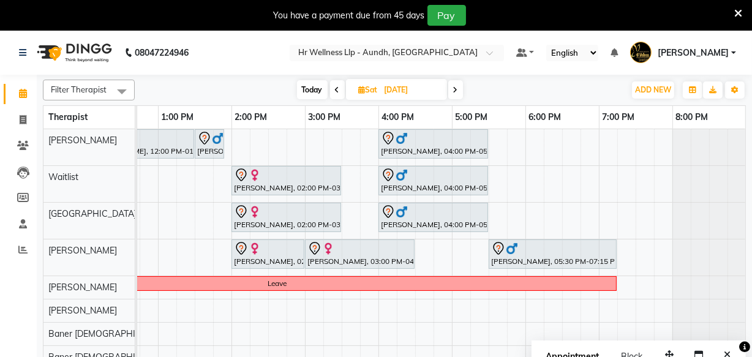
click at [531, 144] on div "[PERSON_NAME], 12:00 PM-01:30 PM, Massage 90 [PERSON_NAME], 01:30 PM-01:55 PM, …" at bounding box center [268, 250] width 955 height 243
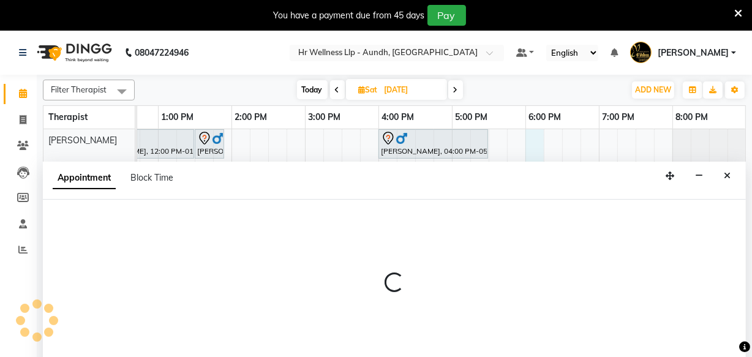
select select "77660"
select select "tentative"
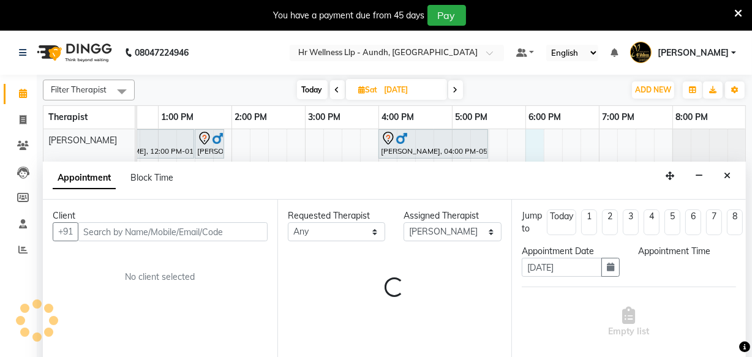
scroll to position [31, 0]
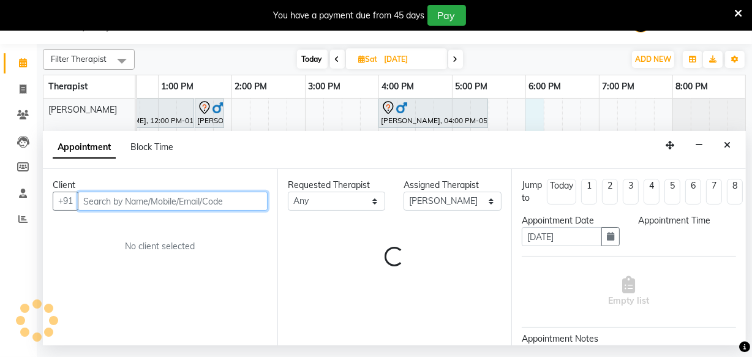
select select "1080"
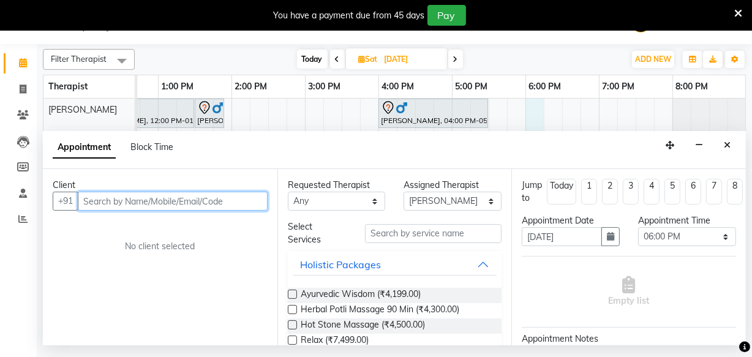
click at [98, 201] on input "text" at bounding box center [173, 201] width 190 height 19
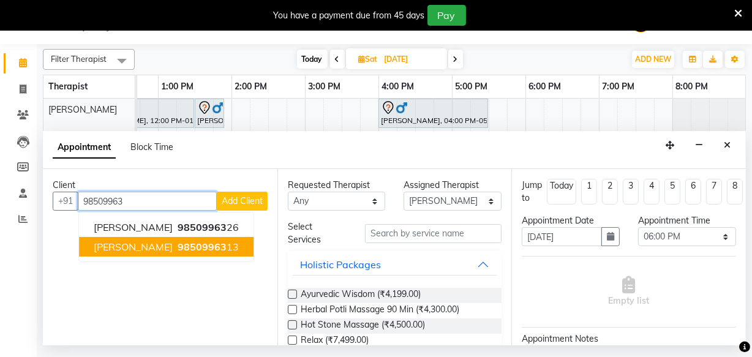
click at [132, 248] on span "[PERSON_NAME]" at bounding box center [133, 247] width 79 height 12
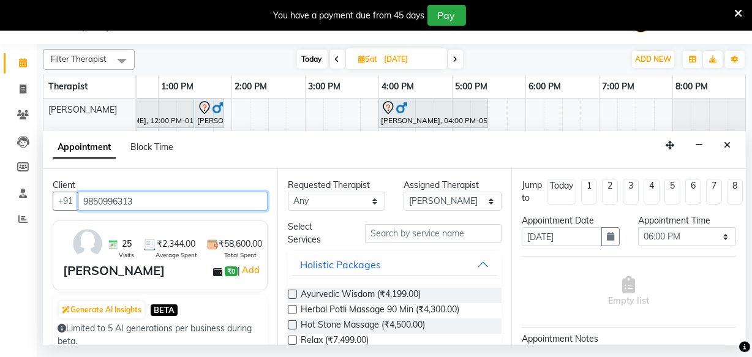
type input "9850996313"
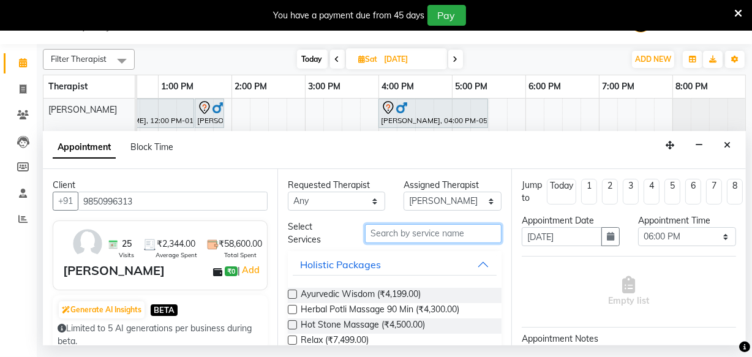
click at [387, 233] on input "text" at bounding box center [433, 233] width 137 height 19
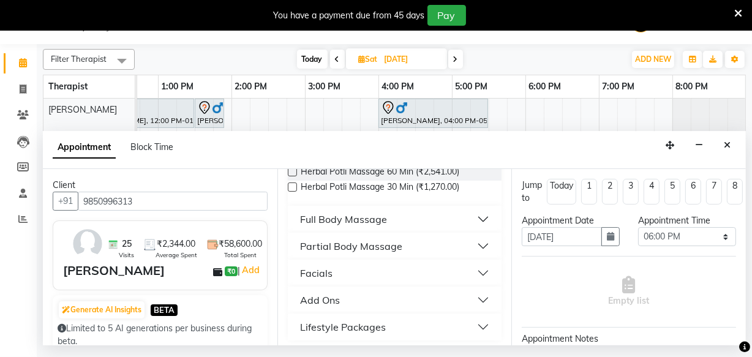
scroll to position [157, 0]
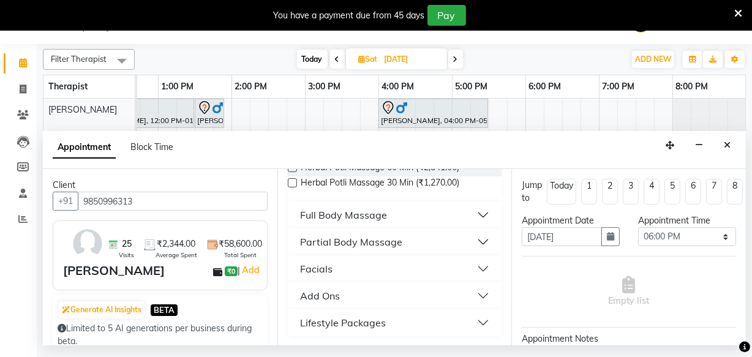
type input "ma"
click at [359, 213] on div "Full Body Massage" at bounding box center [343, 215] width 87 height 15
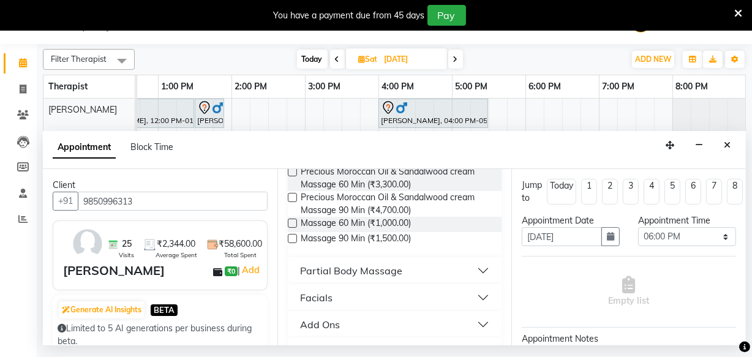
scroll to position [714, 0]
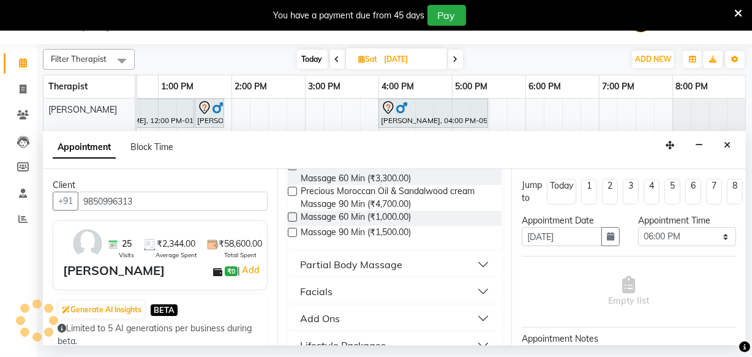
click at [292, 217] on label at bounding box center [292, 216] width 9 height 9
click at [292, 217] on input "checkbox" at bounding box center [292, 218] width 8 height 8
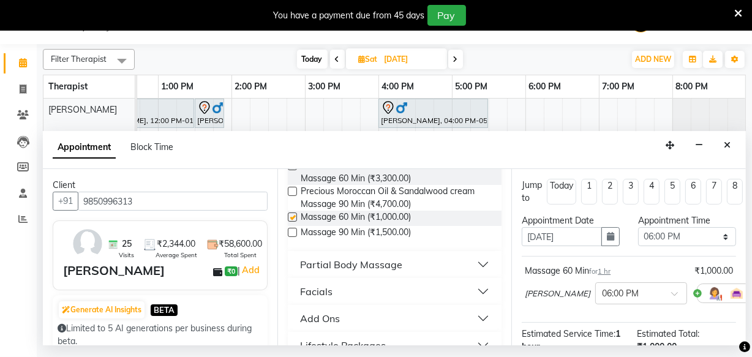
click at [292, 217] on label at bounding box center [292, 216] width 9 height 9
click at [292, 217] on input "checkbox" at bounding box center [292, 218] width 8 height 8
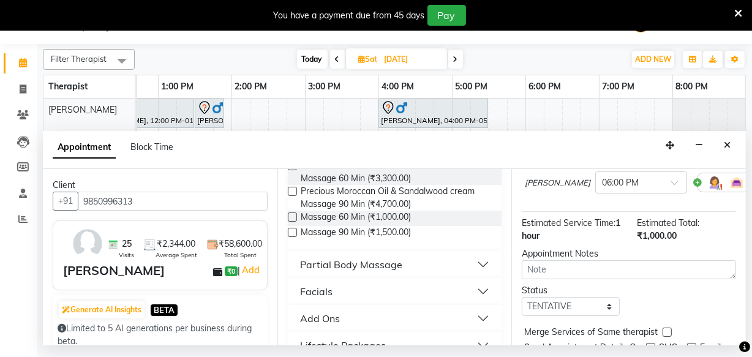
scroll to position [55, 0]
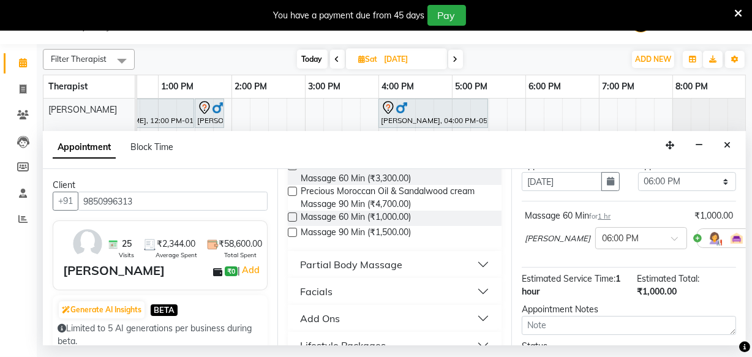
click at [292, 218] on label at bounding box center [292, 216] width 9 height 9
click at [292, 218] on input "checkbox" at bounding box center [292, 218] width 8 height 8
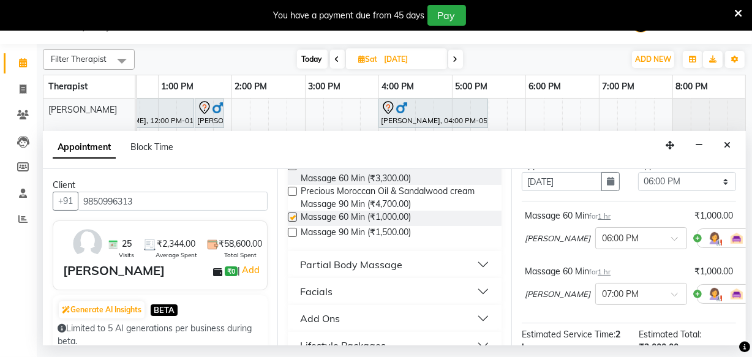
checkbox input "false"
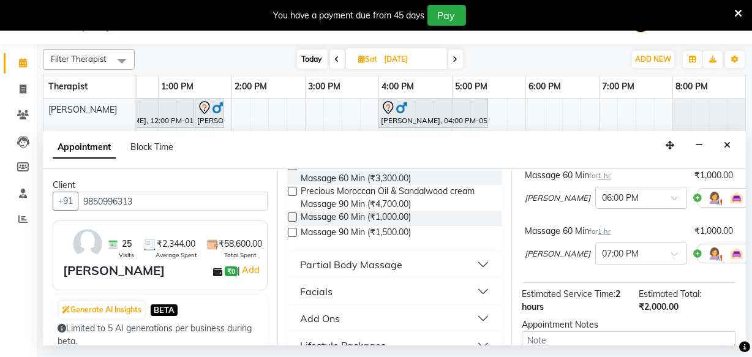
scroll to position [111, 0]
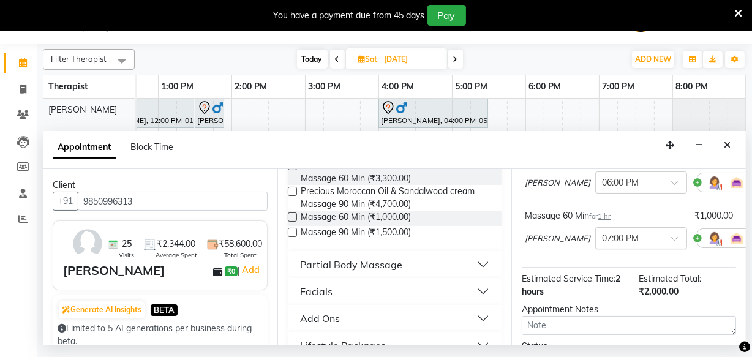
click at [602, 242] on input "text" at bounding box center [629, 237] width 54 height 13
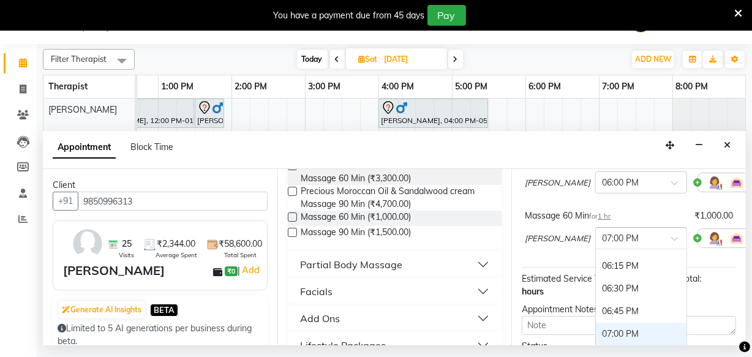
scroll to position [833, 0]
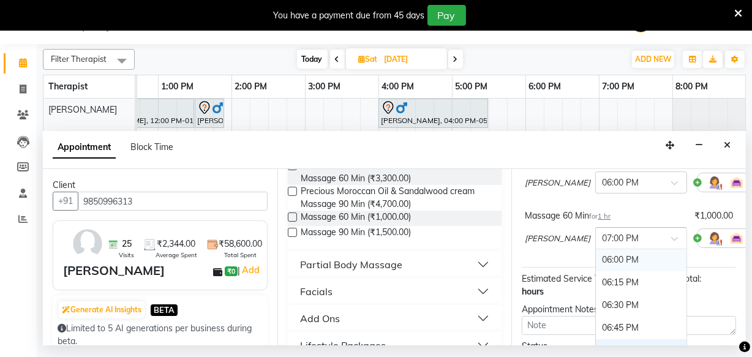
click at [596, 263] on div "06:00 PM" at bounding box center [641, 260] width 91 height 23
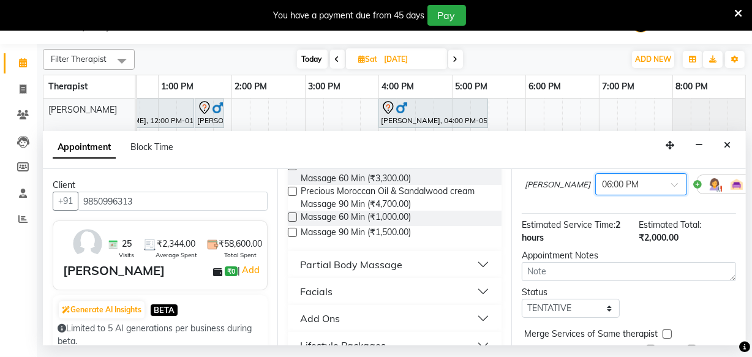
scroll to position [245, 0]
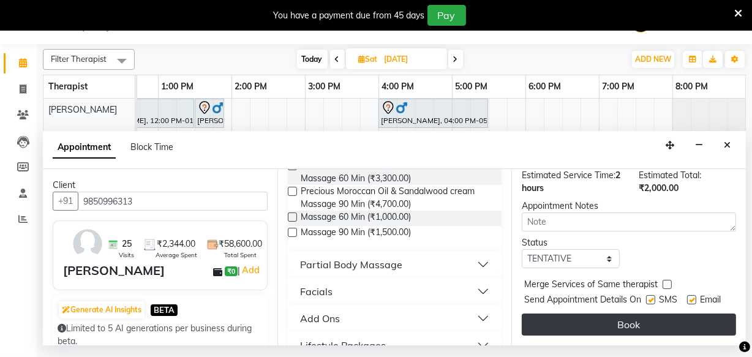
click at [599, 313] on button "Book" at bounding box center [629, 324] width 214 height 22
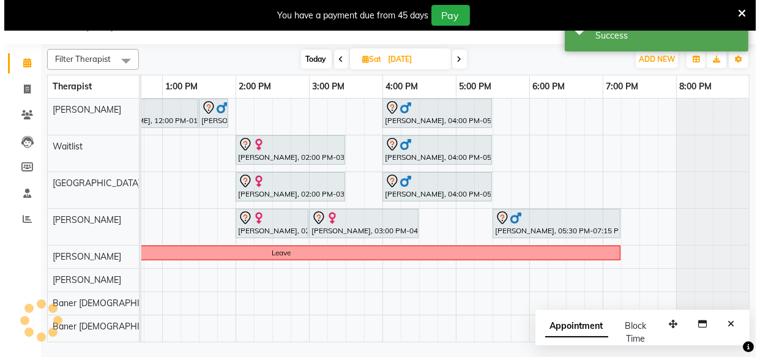
scroll to position [0, 0]
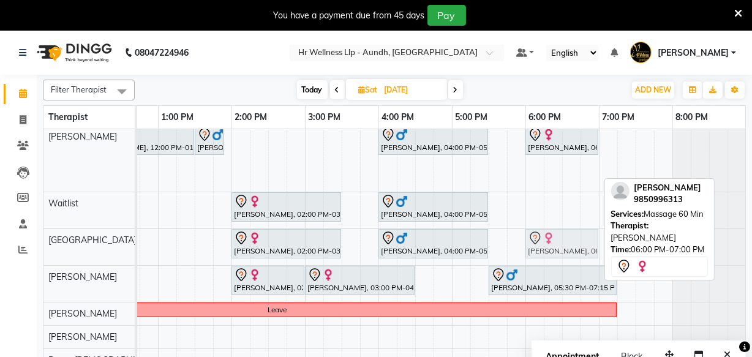
drag, startPoint x: 542, startPoint y: 173, endPoint x: 548, endPoint y: 233, distance: 60.2
click at [548, 238] on tbody "[PERSON_NAME], 12:00 PM-01:30 PM, Massage 90 [PERSON_NAME], 01:30 PM-01:55 PM, …" at bounding box center [268, 260] width 955 height 269
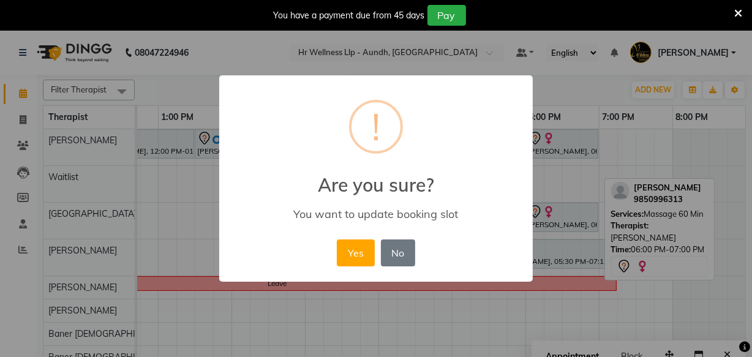
scroll to position [4, 338]
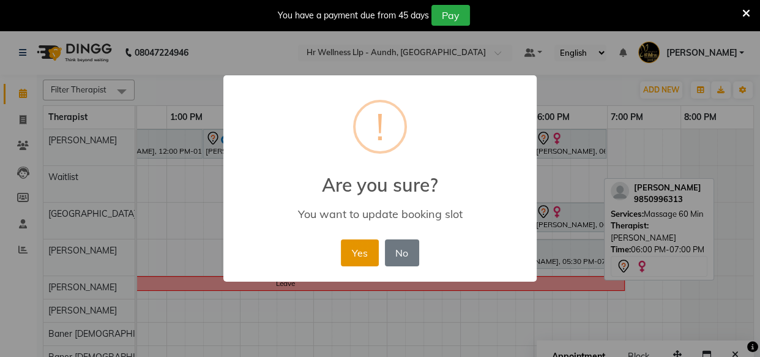
click at [361, 252] on button "Yes" at bounding box center [359, 252] width 37 height 27
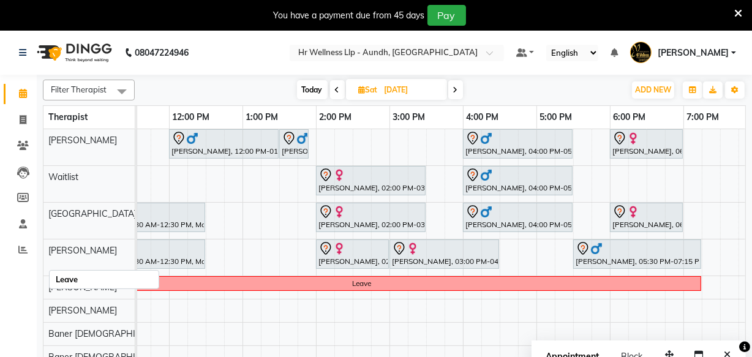
scroll to position [4, 297]
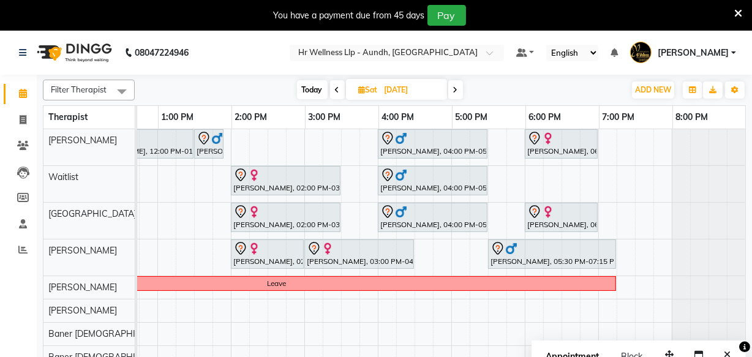
click at [335, 87] on icon at bounding box center [337, 89] width 5 height 7
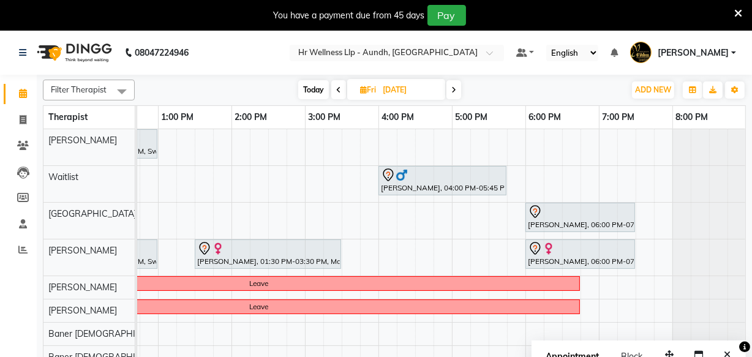
click at [455, 91] on icon at bounding box center [453, 89] width 5 height 7
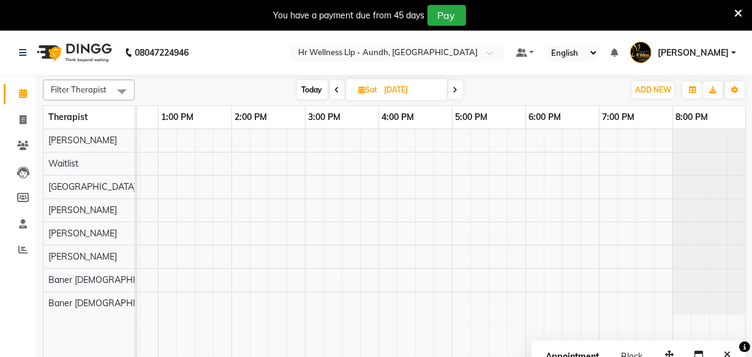
click at [455, 91] on icon at bounding box center [455, 89] width 5 height 7
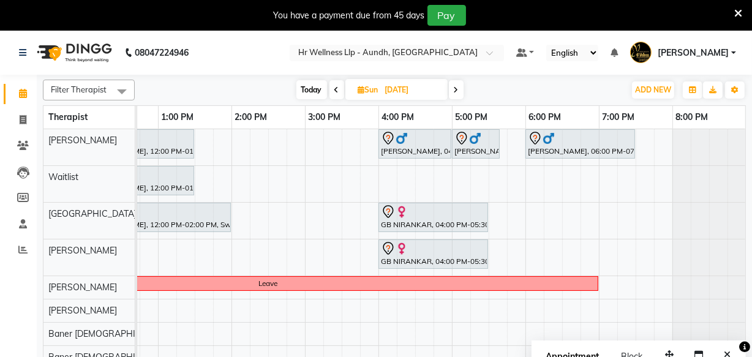
click at [455, 88] on icon at bounding box center [456, 89] width 5 height 7
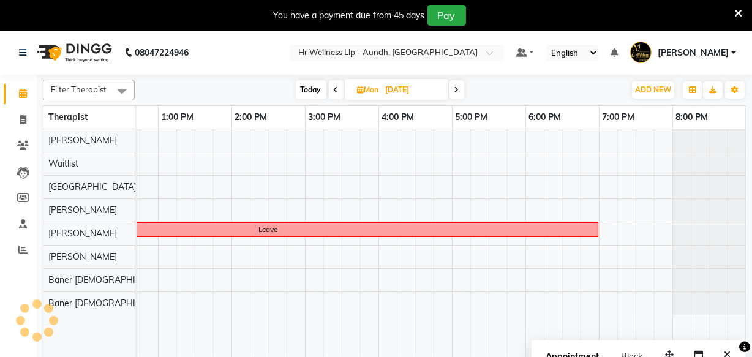
click at [342, 92] on span at bounding box center [336, 89] width 15 height 19
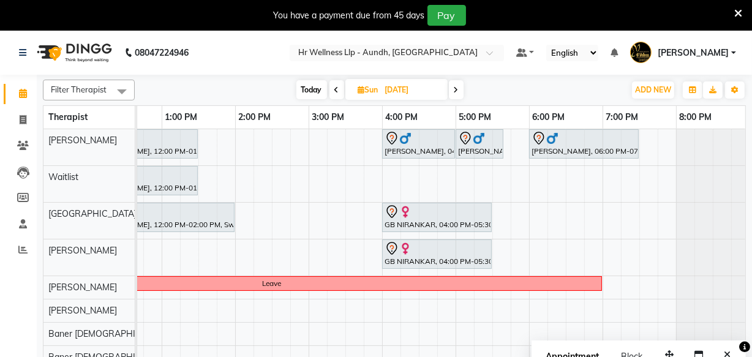
click at [500, 184] on div "[PERSON_NAME], 10:00 AM-11:30 AM, Massage 60 Min [PERSON_NAME], 12:00 PM-01:30 …" at bounding box center [271, 250] width 955 height 243
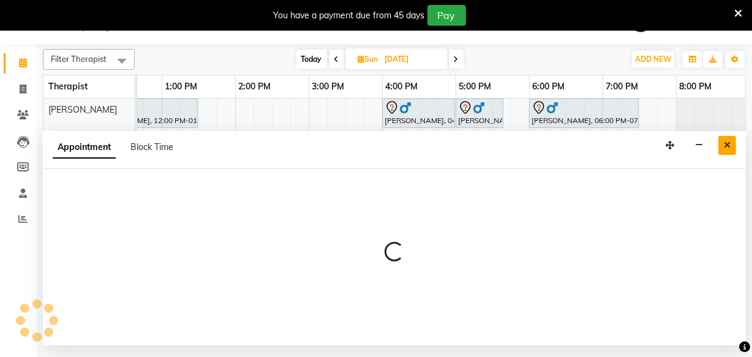
click at [722, 149] on button "Close" at bounding box center [727, 145] width 18 height 19
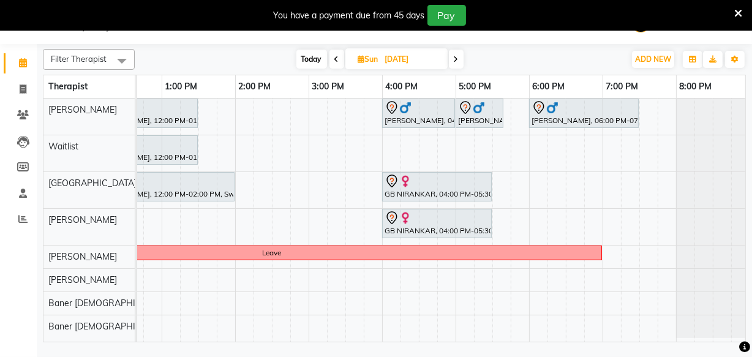
click at [339, 61] on span at bounding box center [336, 59] width 15 height 19
type input "[DATE]"
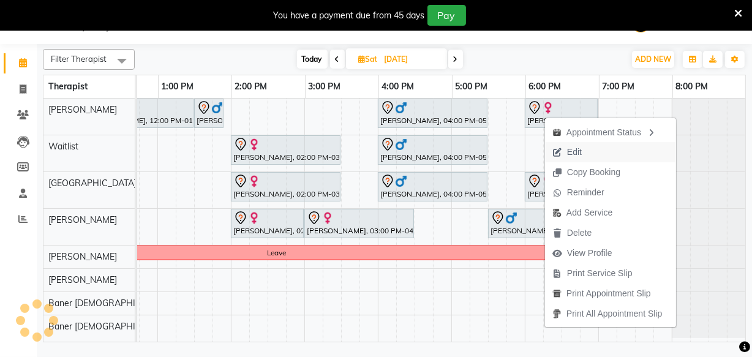
click at [564, 156] on span "Edit" at bounding box center [567, 152] width 44 height 20
select select "tentative"
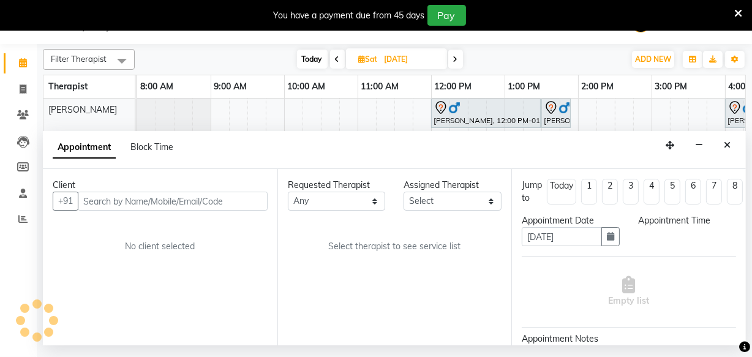
select select "77662"
select select "840"
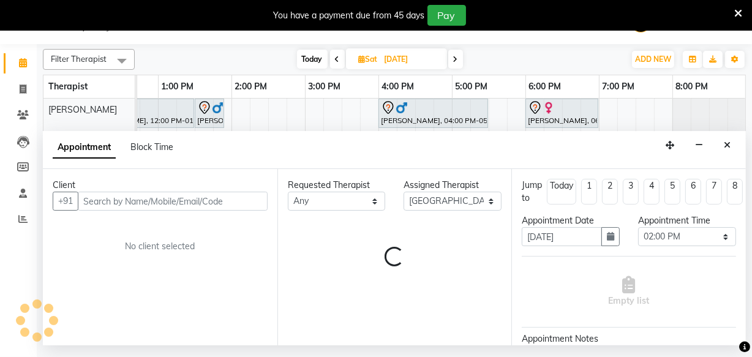
select select "1893"
select select "1894"
select select "1893"
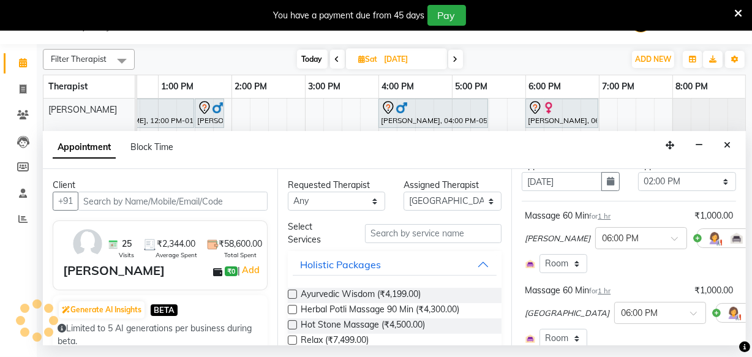
select select "1894"
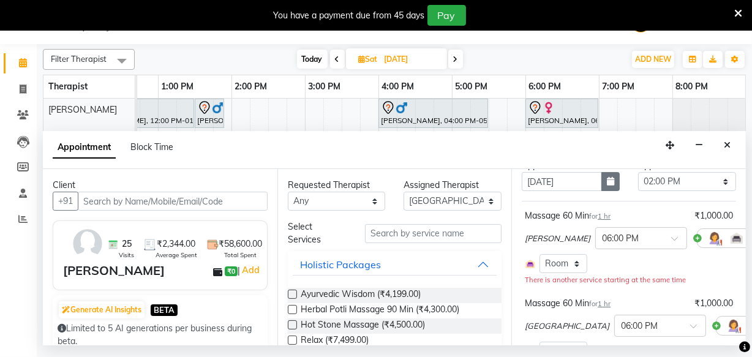
click at [607, 181] on icon "button" at bounding box center [610, 181] width 7 height 9
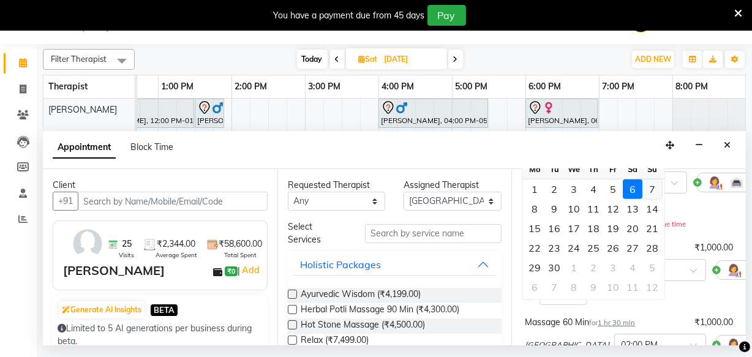
click at [649, 187] on div "7" at bounding box center [652, 189] width 20 height 20
type input "[DATE]"
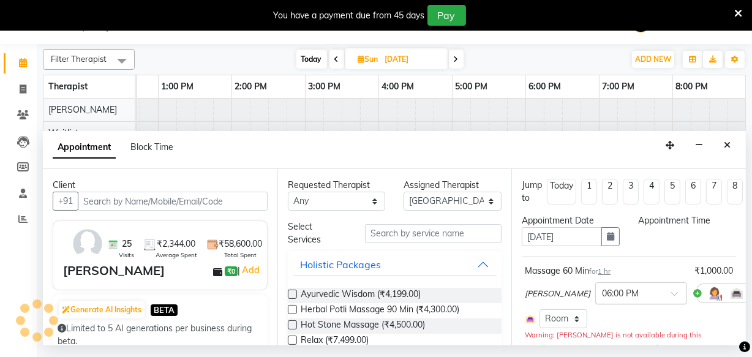
select select "840"
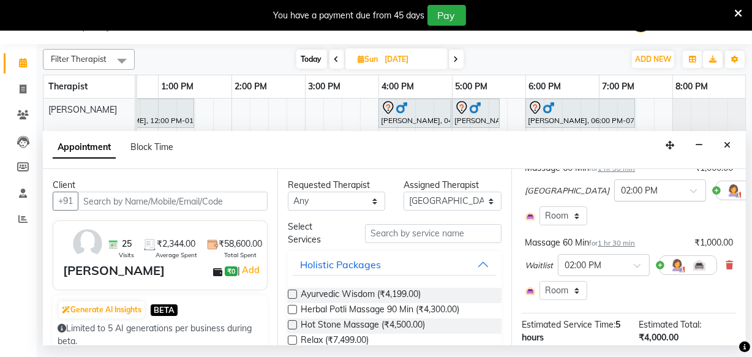
click at [621, 190] on input "text" at bounding box center [648, 189] width 54 height 13
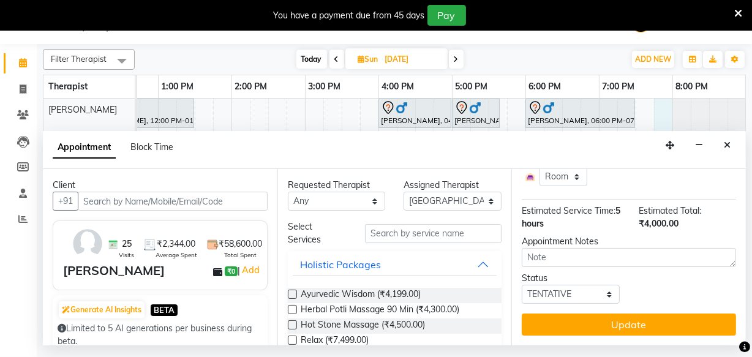
click at [665, 107] on div "[PERSON_NAME], 10:00 AM-11:30 AM, Massage 60 Min [PERSON_NAME], 12:00 PM-01:30 …" at bounding box center [268, 220] width 955 height 243
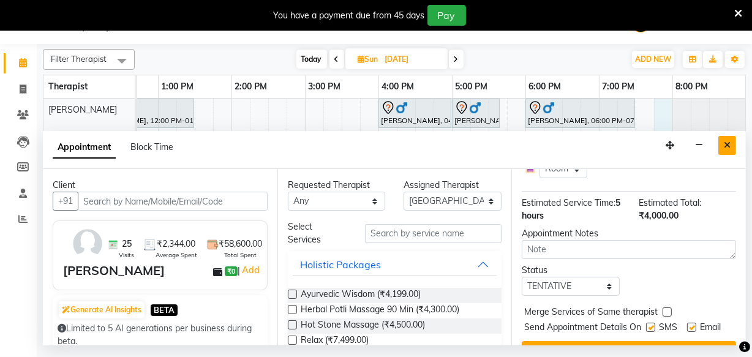
click at [725, 144] on icon "Close" at bounding box center [727, 145] width 7 height 9
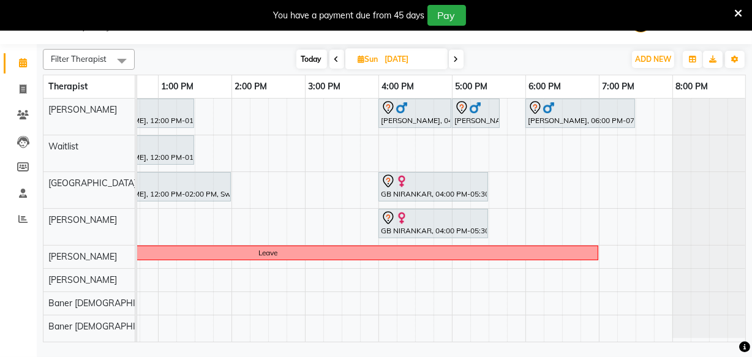
click at [339, 57] on span at bounding box center [336, 59] width 15 height 19
type input "[DATE]"
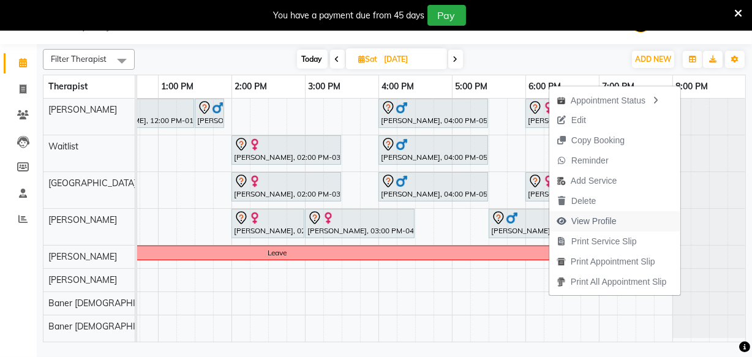
click at [588, 216] on span "View Profile" at bounding box center [593, 221] width 45 height 13
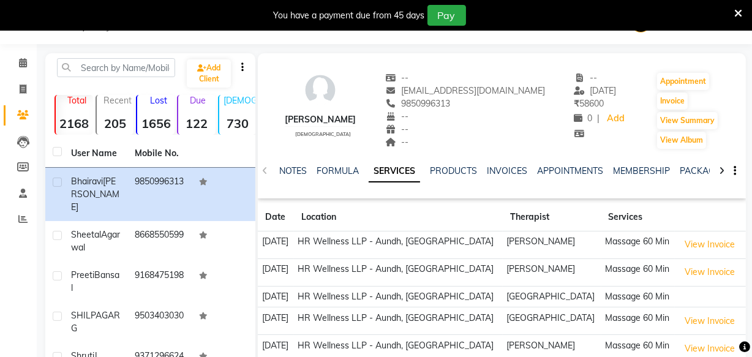
drag, startPoint x: 420, startPoint y: 100, endPoint x: 489, endPoint y: 108, distance: 69.0
click at [489, 108] on div "9850996313" at bounding box center [465, 103] width 160 height 13
click at [15, 63] on span at bounding box center [22, 63] width 21 height 14
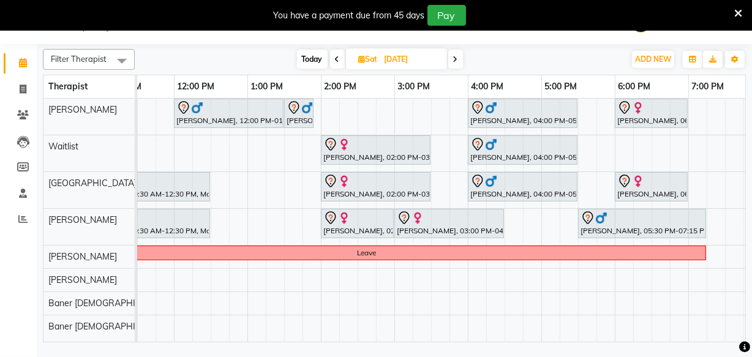
click at [453, 61] on icon at bounding box center [455, 59] width 5 height 7
type input "[DATE]"
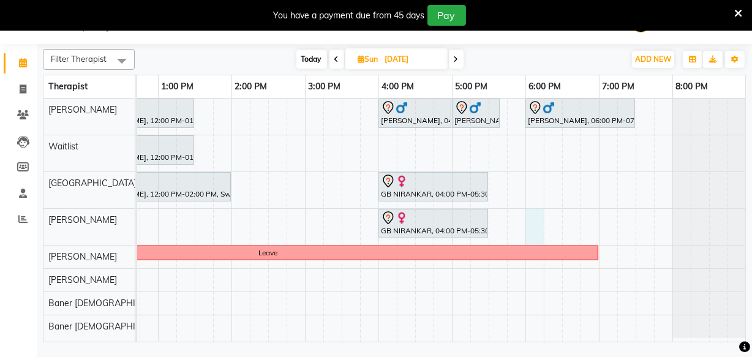
click at [526, 229] on div "[PERSON_NAME], 10:00 AM-11:30 AM, Massage 60 Min [PERSON_NAME], 12:00 PM-01:30 …" at bounding box center [268, 220] width 955 height 243
select select "77663"
select select "1080"
select select "tentative"
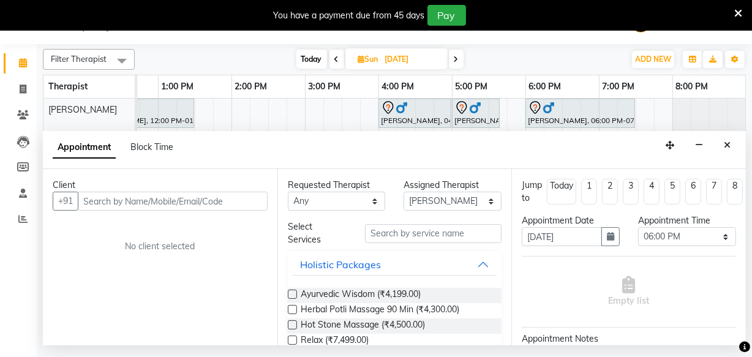
click at [98, 204] on input "text" at bounding box center [173, 201] width 190 height 19
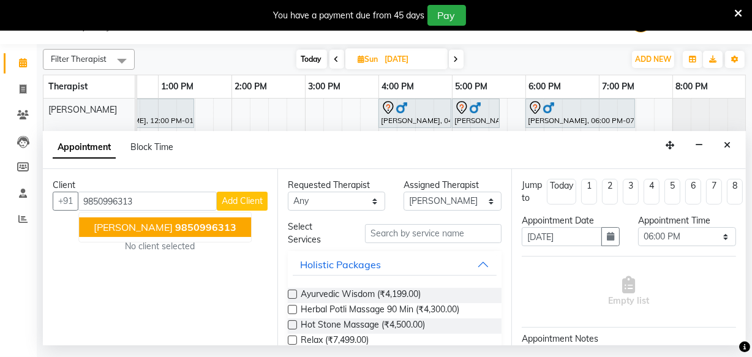
click at [146, 223] on span "[PERSON_NAME]" at bounding box center [133, 227] width 79 height 12
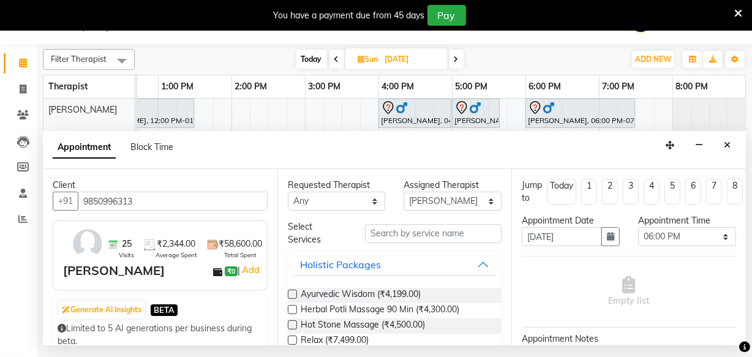
type input "9850996313"
click at [387, 238] on input "text" at bounding box center [433, 233] width 137 height 19
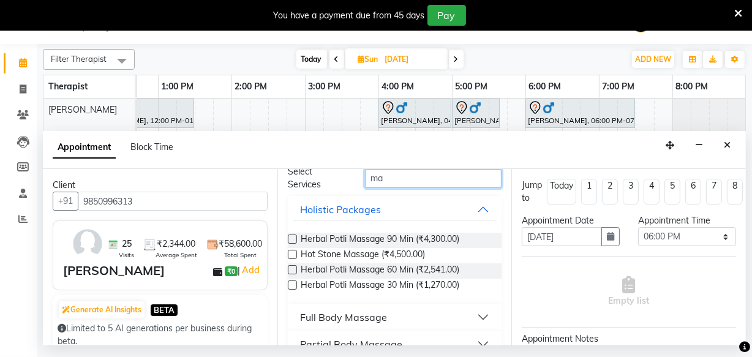
type input "ma"
click at [342, 321] on div "Full Body Massage" at bounding box center [343, 317] width 87 height 15
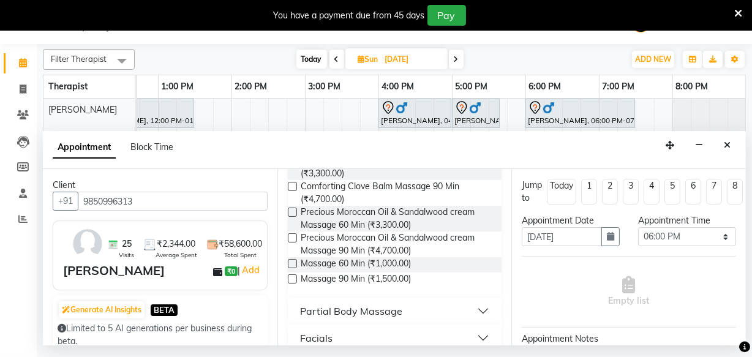
click at [290, 263] on label at bounding box center [292, 263] width 9 height 9
click at [290, 263] on input "checkbox" at bounding box center [292, 265] width 8 height 8
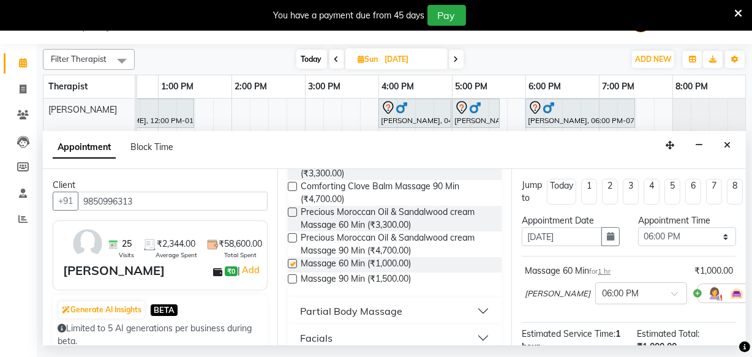
click at [290, 263] on label at bounding box center [292, 263] width 9 height 9
click at [290, 263] on input "checkbox" at bounding box center [292, 265] width 8 height 8
click at [291, 263] on label at bounding box center [292, 263] width 9 height 9
click at [291, 263] on input "checkbox" at bounding box center [292, 265] width 8 height 8
checkbox input "false"
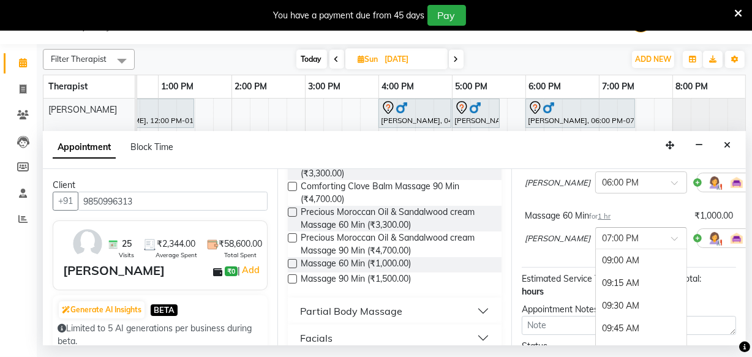
click at [633, 237] on div at bounding box center [641, 237] width 91 height 13
click at [596, 258] on div "06:00 PM" at bounding box center [641, 259] width 91 height 23
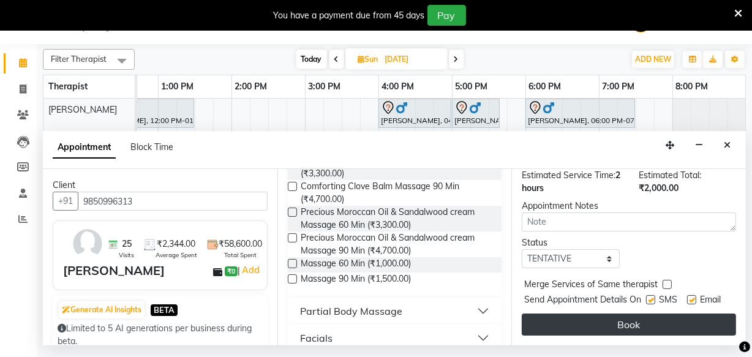
click at [610, 324] on button "Book" at bounding box center [629, 324] width 214 height 22
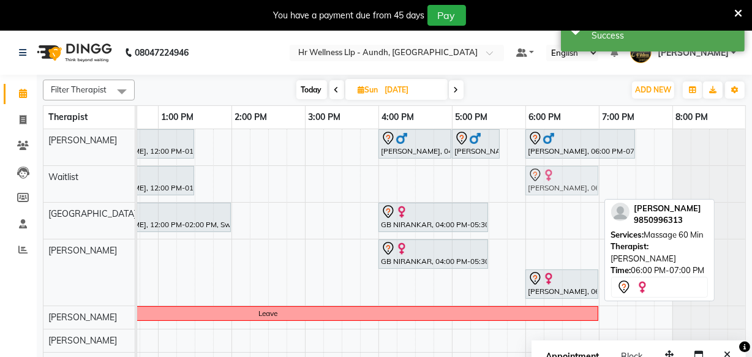
drag, startPoint x: 550, startPoint y: 253, endPoint x: 547, endPoint y: 186, distance: 67.4
click at [547, 186] on tbody "[PERSON_NAME], 10:00 AM-11:30 AM, Massage 60 Min [PERSON_NAME], 12:00 PM-01:30 …" at bounding box center [268, 263] width 955 height 269
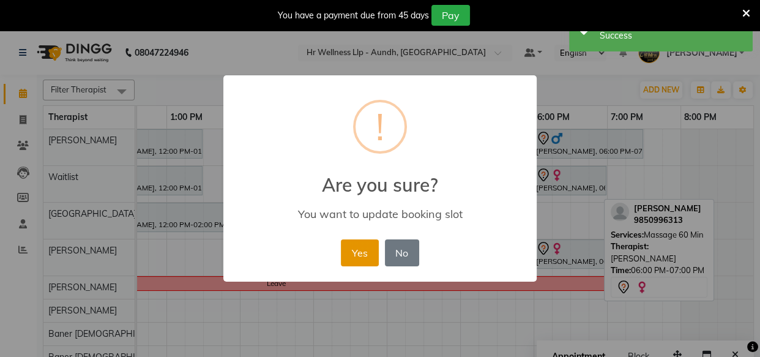
click at [360, 258] on button "Yes" at bounding box center [359, 252] width 37 height 27
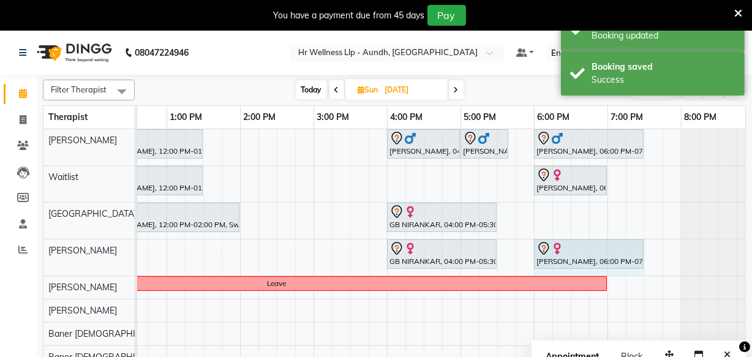
drag, startPoint x: 606, startPoint y: 253, endPoint x: 631, endPoint y: 260, distance: 25.4
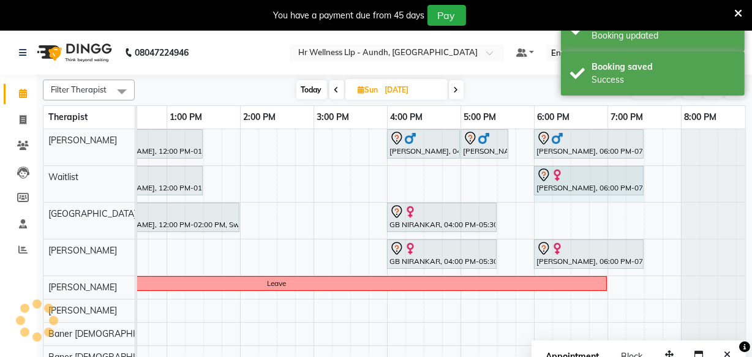
drag, startPoint x: 606, startPoint y: 169, endPoint x: 627, endPoint y: 178, distance: 22.5
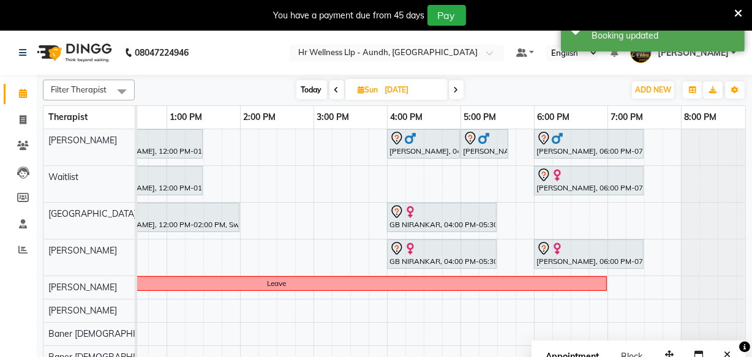
click at [337, 92] on icon at bounding box center [336, 89] width 5 height 7
type input "[DATE]"
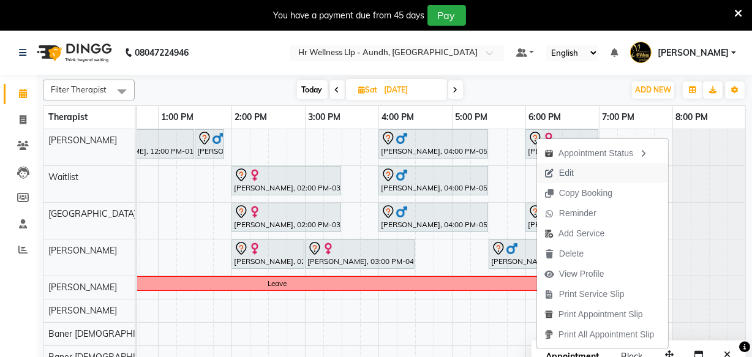
click at [560, 169] on span "Edit" at bounding box center [566, 173] width 15 height 13
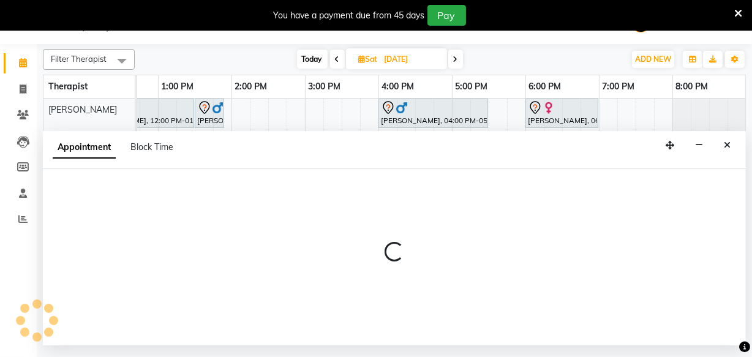
select select "tentative"
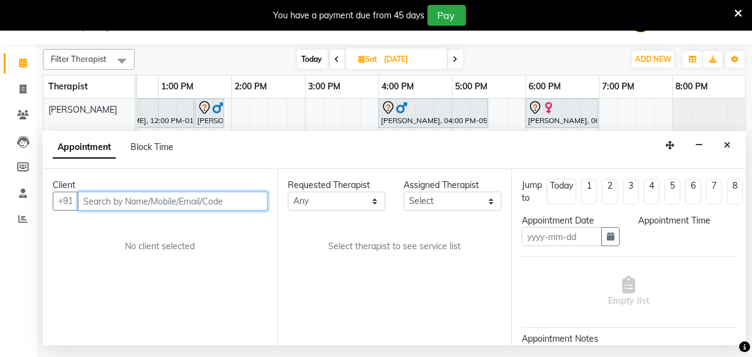
type input "[DATE]"
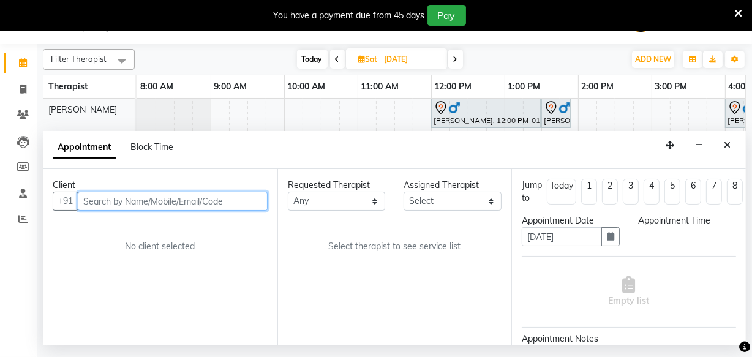
select select "77662"
select select "840"
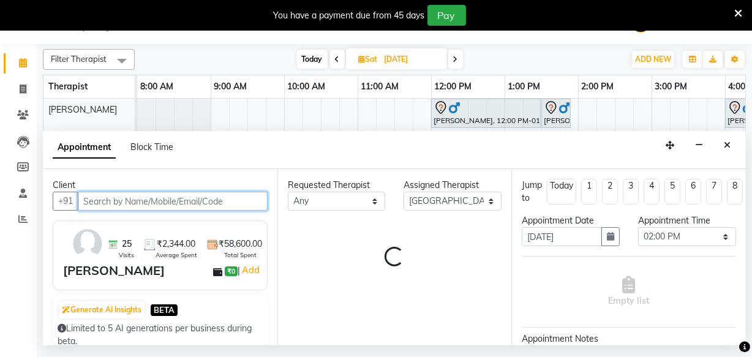
select select "1893"
select select "1894"
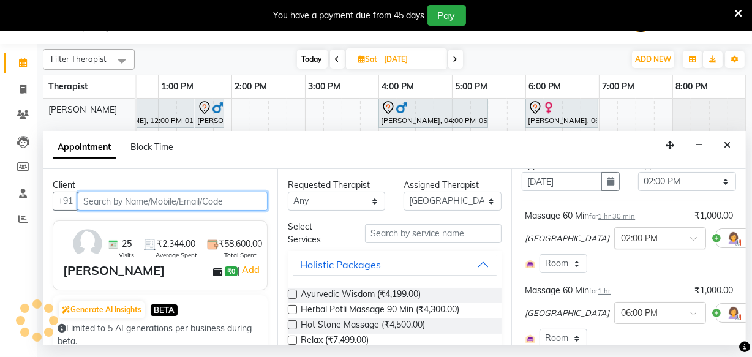
select select "1894"
select select "1893"
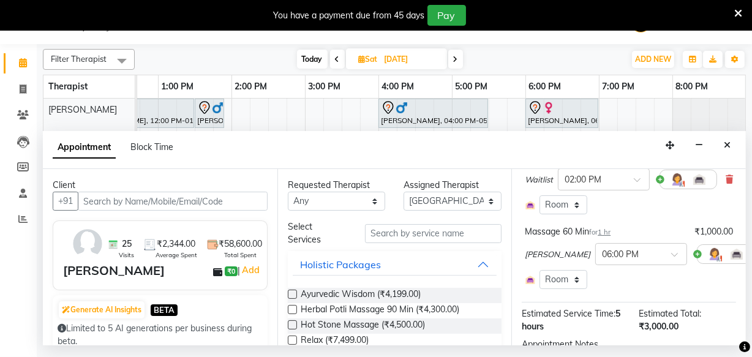
click at [751, 253] on icon at bounding box center [762, 254] width 7 height 9
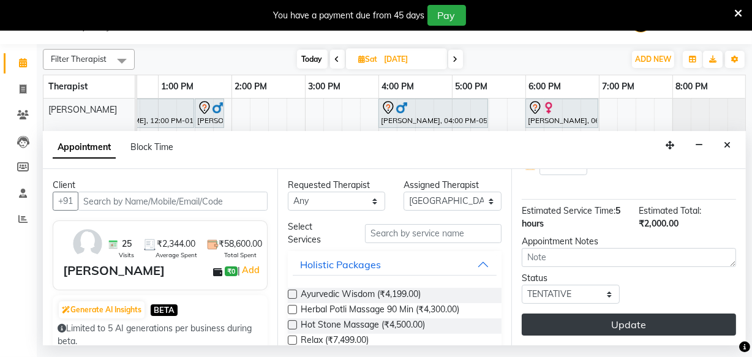
click at [588, 313] on button "Update" at bounding box center [629, 324] width 214 height 22
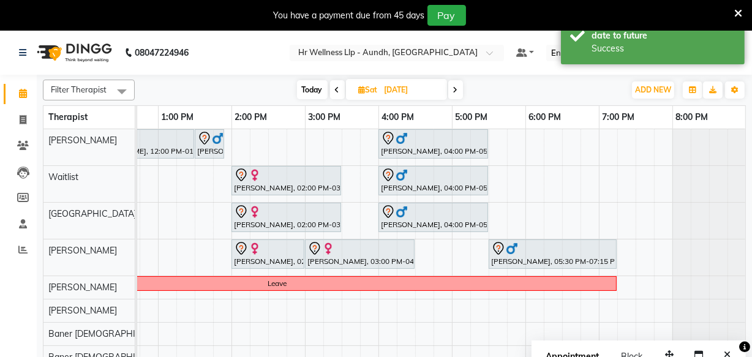
click at [455, 89] on icon at bounding box center [455, 89] width 5 height 7
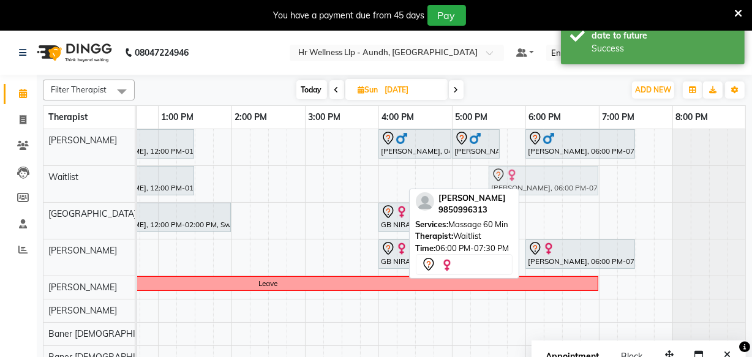
drag, startPoint x: 560, startPoint y: 185, endPoint x: 524, endPoint y: 180, distance: 36.5
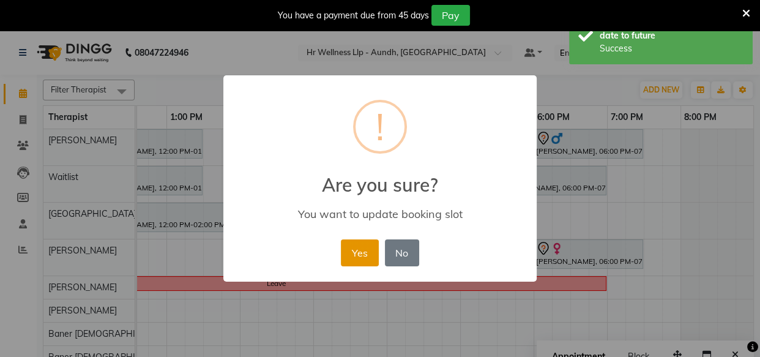
click at [361, 252] on button "Yes" at bounding box center [359, 252] width 37 height 27
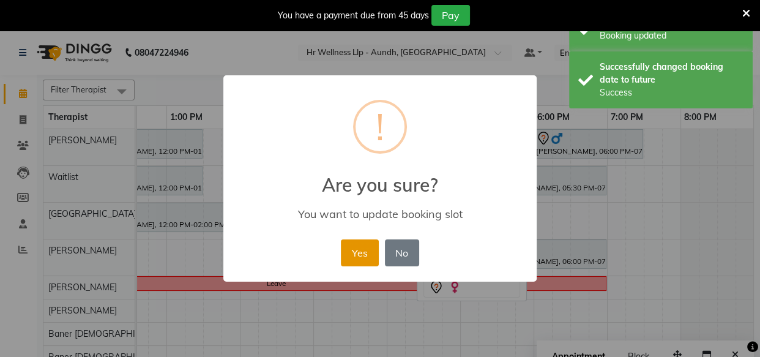
click at [364, 252] on button "Yes" at bounding box center [359, 252] width 37 height 27
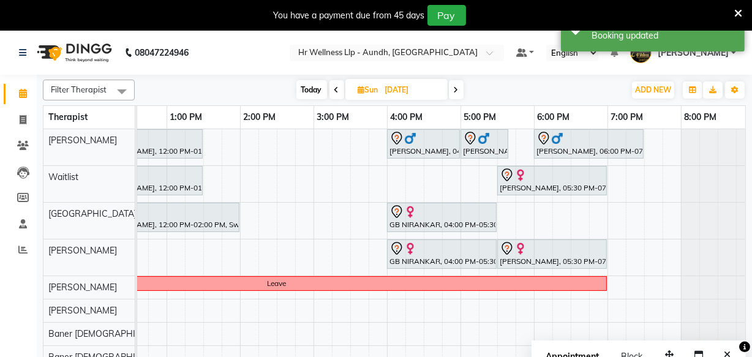
click at [309, 91] on span "Today" at bounding box center [311, 89] width 31 height 19
type input "[DATE]"
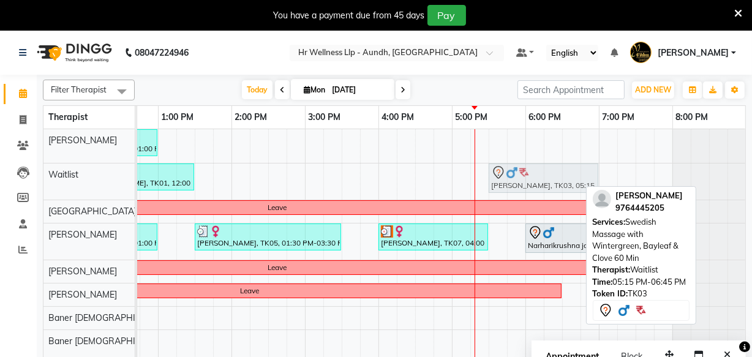
drag, startPoint x: 512, startPoint y: 178, endPoint x: 528, endPoint y: 180, distance: 16.6
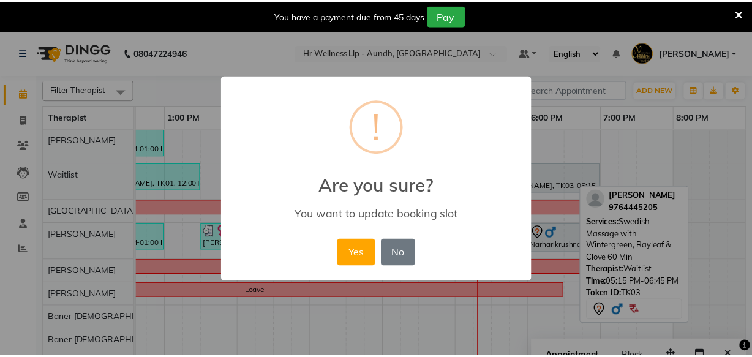
scroll to position [0, 338]
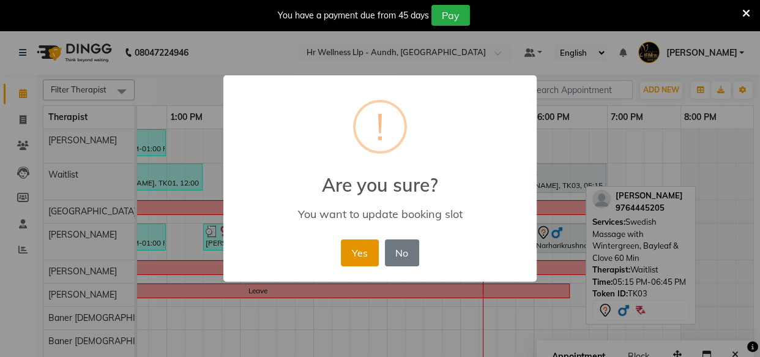
click at [358, 260] on button "Yes" at bounding box center [359, 252] width 37 height 27
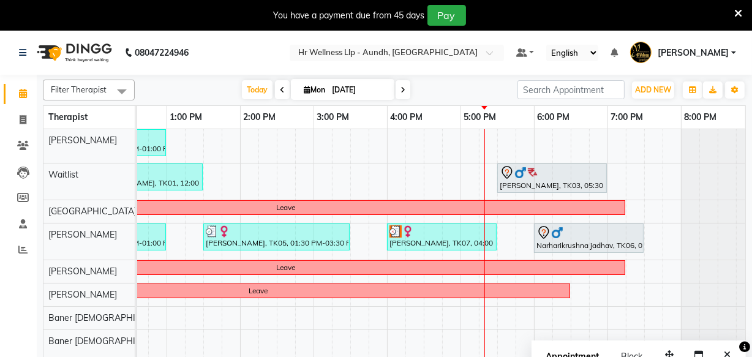
click at [306, 92] on icon at bounding box center [307, 90] width 7 height 8
select select "9"
select select "2025"
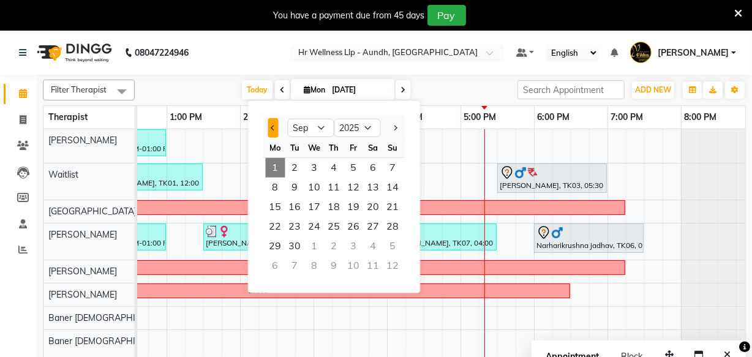
click at [269, 122] on button "Previous month" at bounding box center [273, 128] width 10 height 20
select select "8"
click at [429, 316] on div "[PERSON_NAME], TK04, 11:00 AM-01:00 PM, Swedish Massage with Wintergreen, Bayle…" at bounding box center [276, 250] width 955 height 243
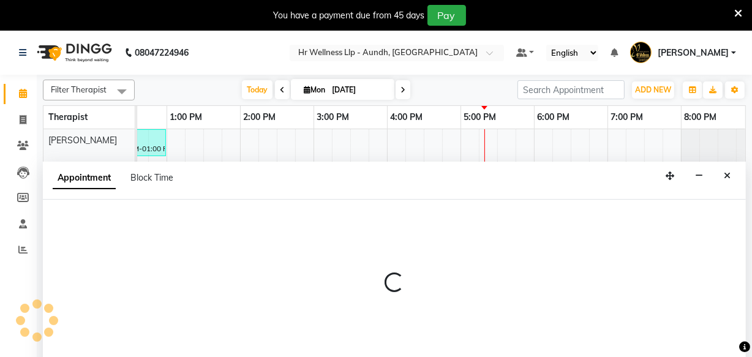
select select "54765"
select select "tentative"
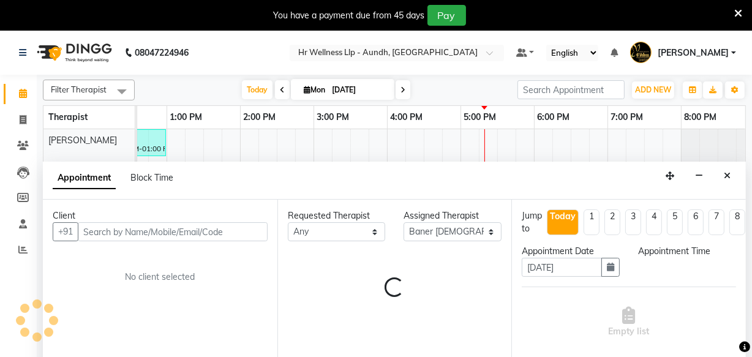
scroll to position [31, 0]
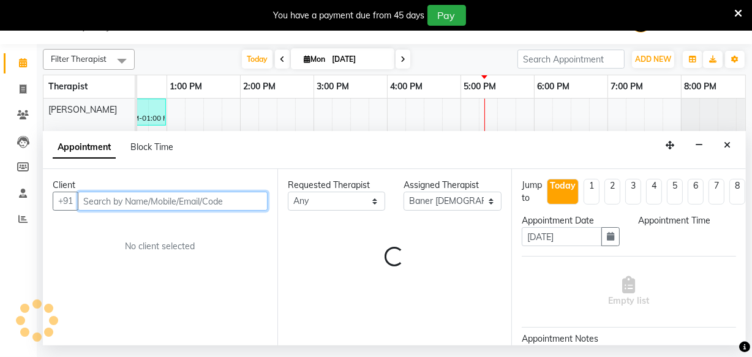
select select "990"
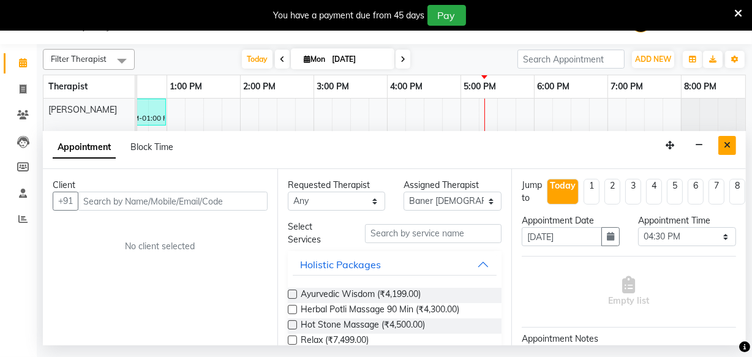
click at [723, 144] on button "Close" at bounding box center [727, 145] width 18 height 19
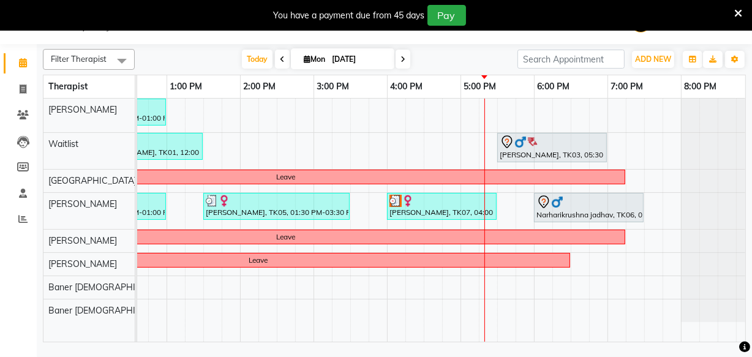
click at [304, 55] on icon at bounding box center [307, 59] width 7 height 8
select select "9"
select select "2025"
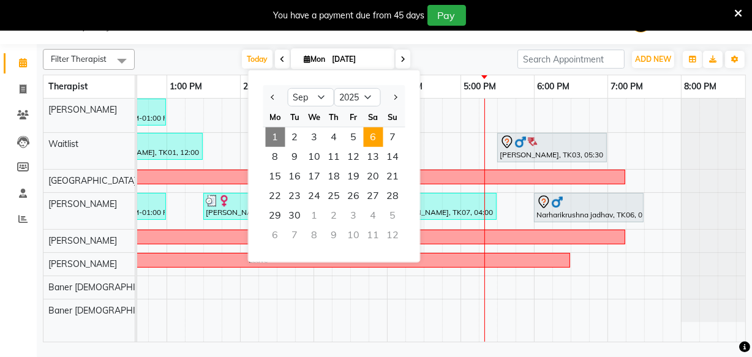
click at [378, 137] on span "6" at bounding box center [374, 137] width 20 height 20
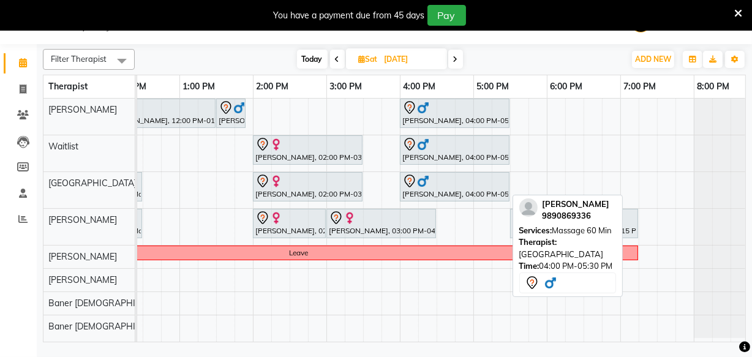
scroll to position [0, 326]
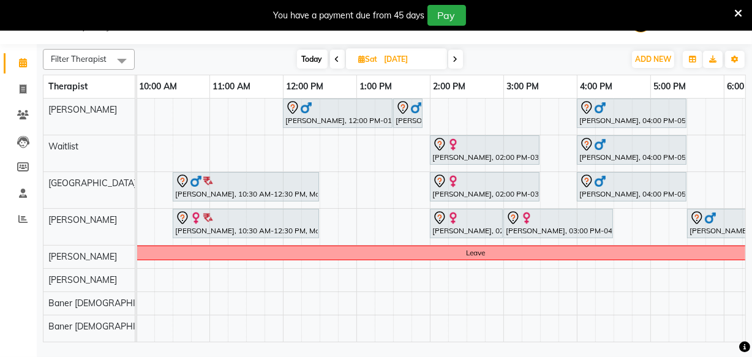
click at [309, 53] on span "Today" at bounding box center [312, 59] width 31 height 19
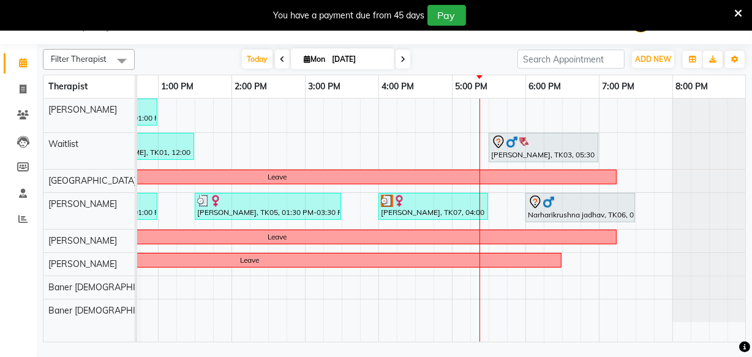
click at [400, 59] on icon at bounding box center [402, 59] width 5 height 7
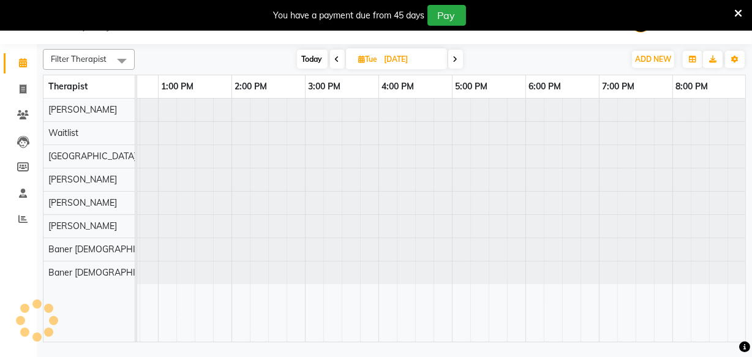
scroll to position [0, 347]
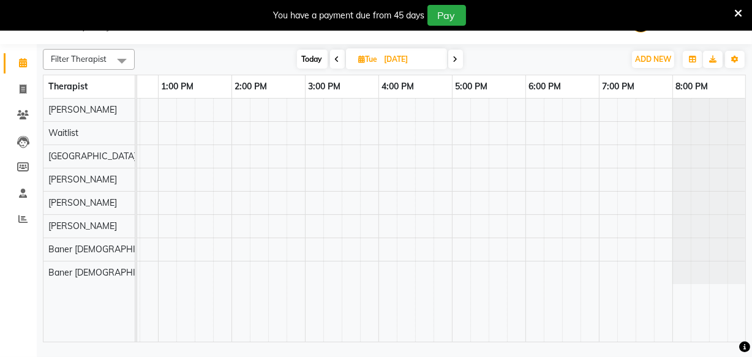
click at [451, 59] on span at bounding box center [455, 59] width 15 height 19
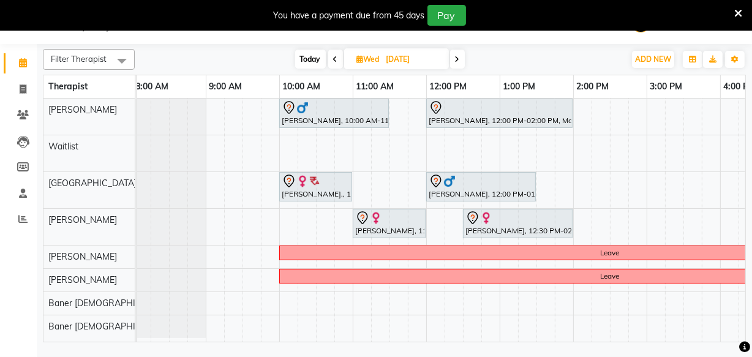
scroll to position [0, 26]
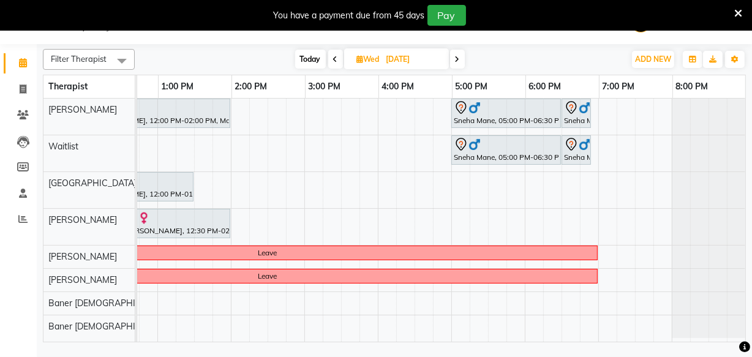
click at [463, 59] on span at bounding box center [457, 59] width 15 height 19
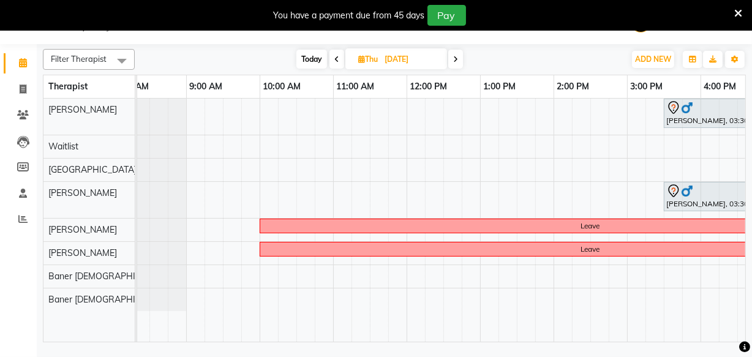
click at [337, 61] on icon at bounding box center [336, 59] width 5 height 7
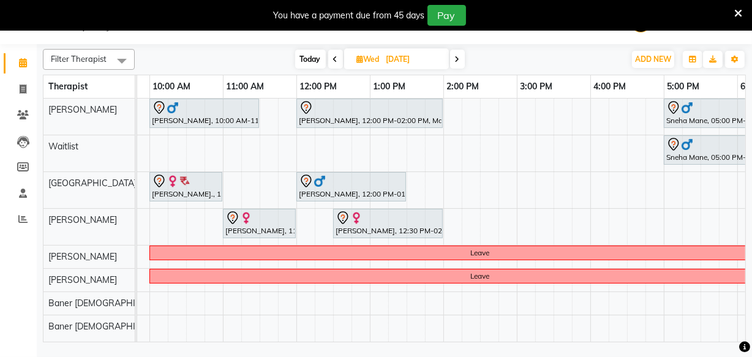
click at [301, 56] on span "Today" at bounding box center [310, 59] width 31 height 19
type input "[DATE]"
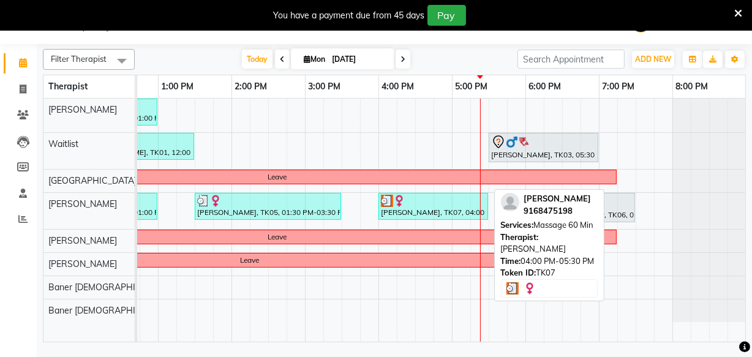
click at [425, 207] on div "[PERSON_NAME], TK07, 04:00 PM-05:30 PM, Massage 60 Min" at bounding box center [433, 206] width 107 height 23
click at [414, 215] on div "[PERSON_NAME], TK07, 04:00 PM-05:30 PM, Massage 60 Min" at bounding box center [433, 206] width 107 height 23
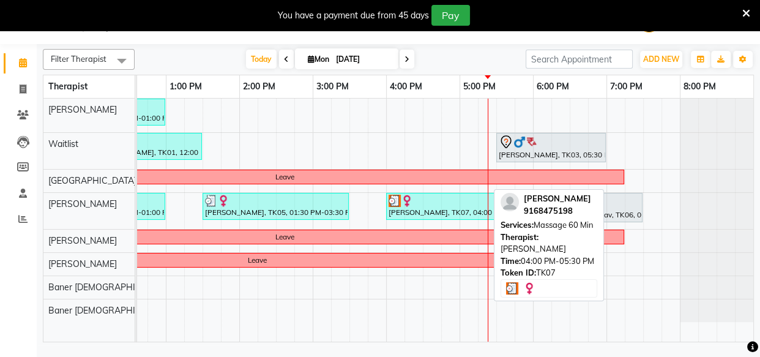
select select "3"
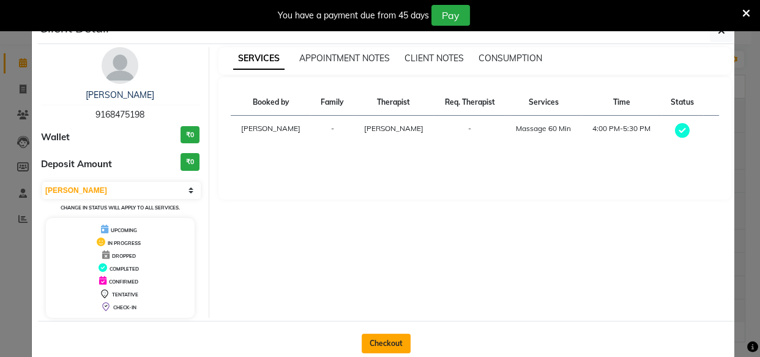
click at [392, 337] on button "Checkout" at bounding box center [386, 344] width 49 height 20
select select "service"
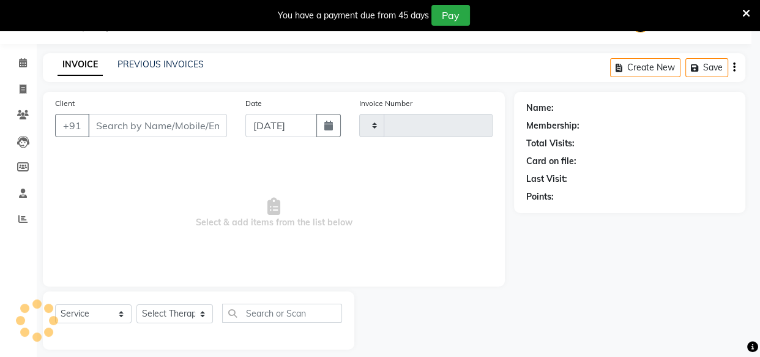
type input "1178"
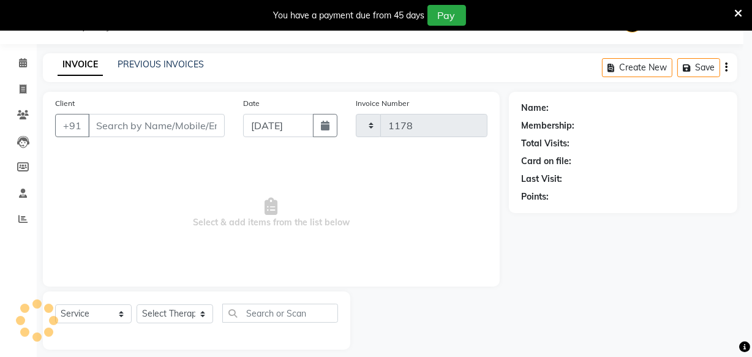
select select "4288"
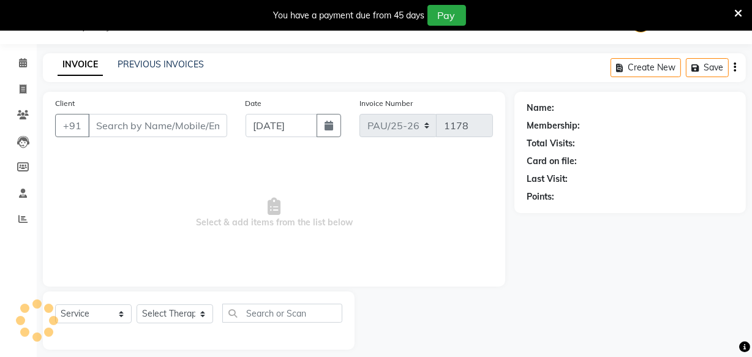
type input "9168475198"
select select "77663"
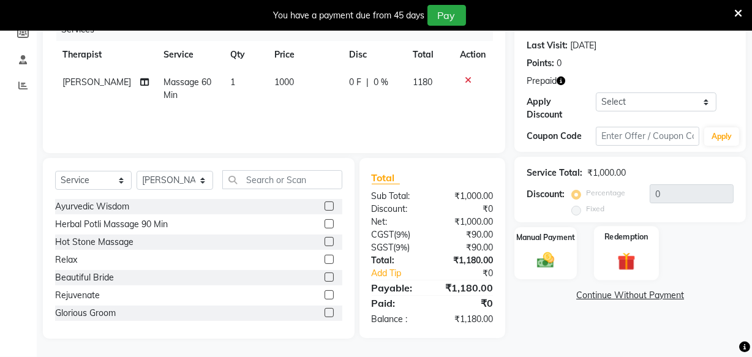
click at [618, 264] on img at bounding box center [626, 261] width 29 height 23
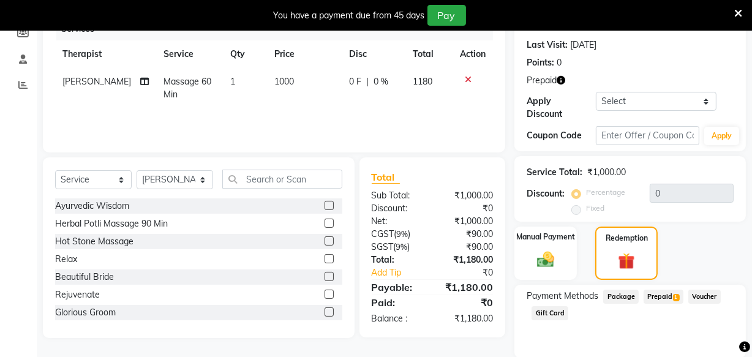
click at [654, 298] on span "Prepaid 1" at bounding box center [663, 297] width 40 height 14
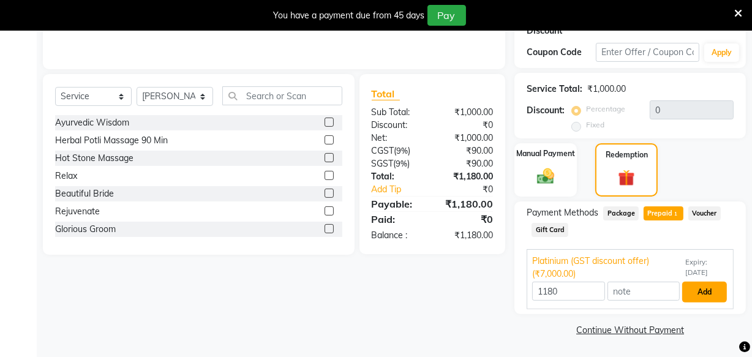
click at [701, 286] on button "Add" at bounding box center [704, 292] width 45 height 21
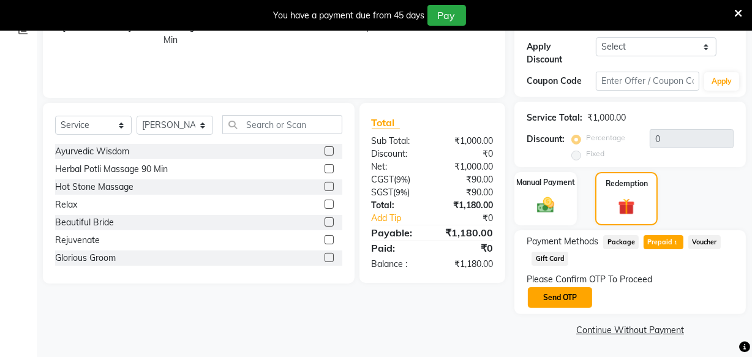
click at [564, 291] on button "Send OTP" at bounding box center [560, 297] width 64 height 21
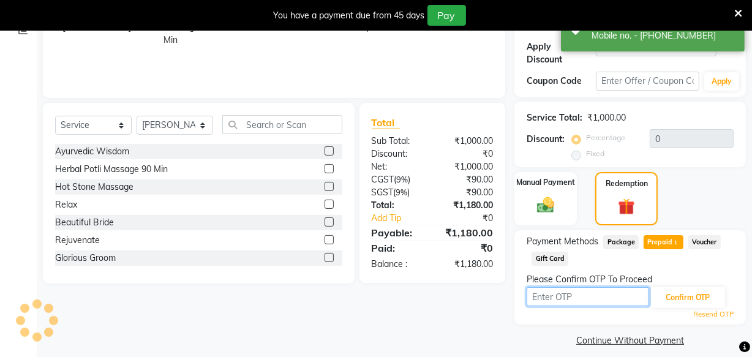
click at [564, 291] on input "text" at bounding box center [587, 296] width 122 height 19
type input "6827"
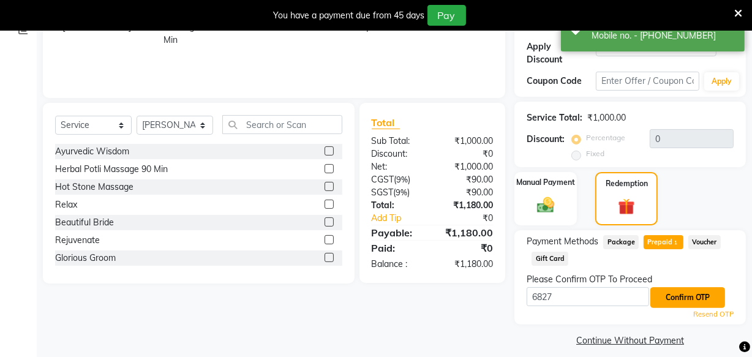
click at [657, 295] on button "Confirm OTP" at bounding box center [687, 297] width 75 height 21
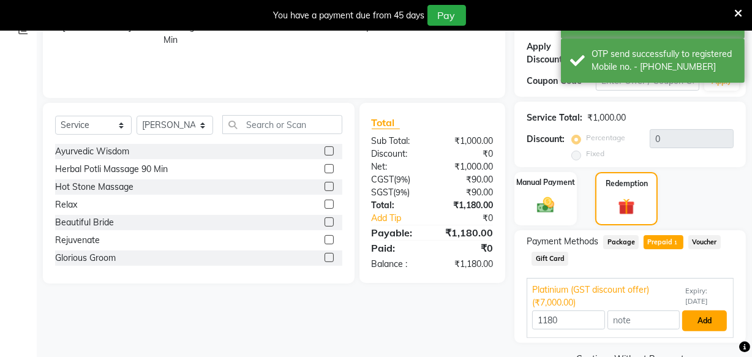
click at [696, 317] on button "Add" at bounding box center [704, 320] width 45 height 21
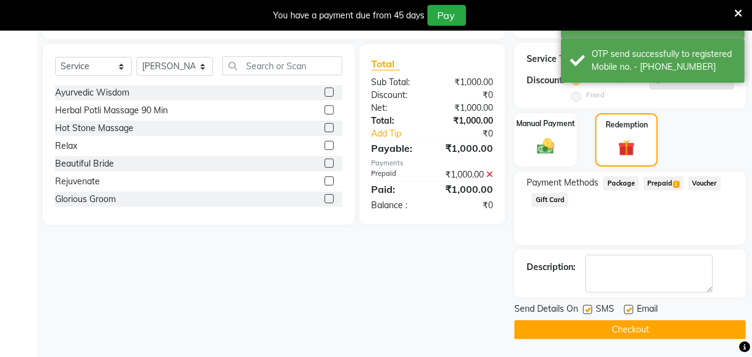
click at [587, 309] on label at bounding box center [587, 309] width 9 height 9
click at [587, 309] on input "checkbox" at bounding box center [587, 310] width 8 height 8
checkbox input "false"
drag, startPoint x: 627, startPoint y: 308, endPoint x: 626, endPoint y: 324, distance: 16.0
click at [627, 309] on label at bounding box center [628, 309] width 9 height 9
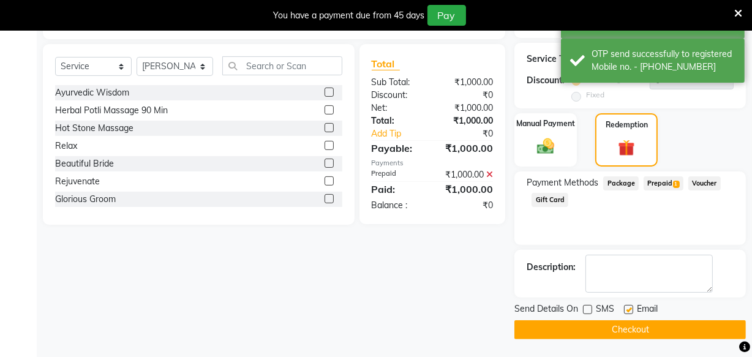
click at [627, 309] on input "checkbox" at bounding box center [628, 310] width 8 height 8
checkbox input "false"
click at [601, 329] on button "Checkout" at bounding box center [629, 329] width 231 height 19
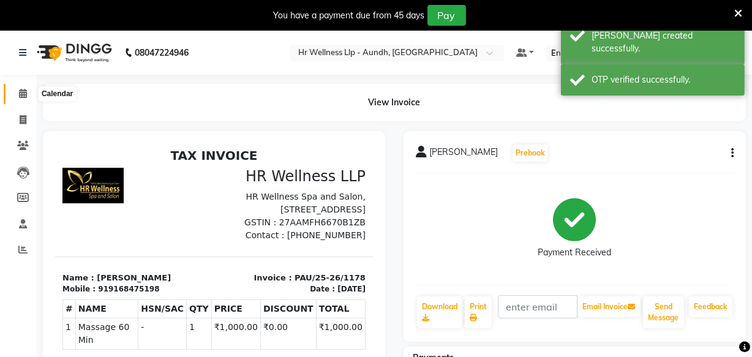
click at [26, 93] on icon at bounding box center [23, 93] width 8 height 9
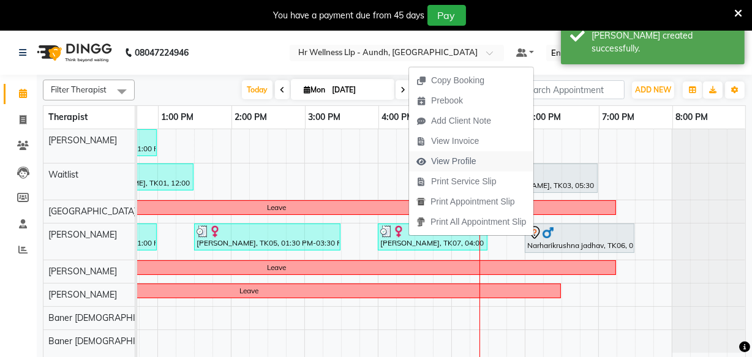
click at [449, 161] on span "View Profile" at bounding box center [453, 161] width 45 height 13
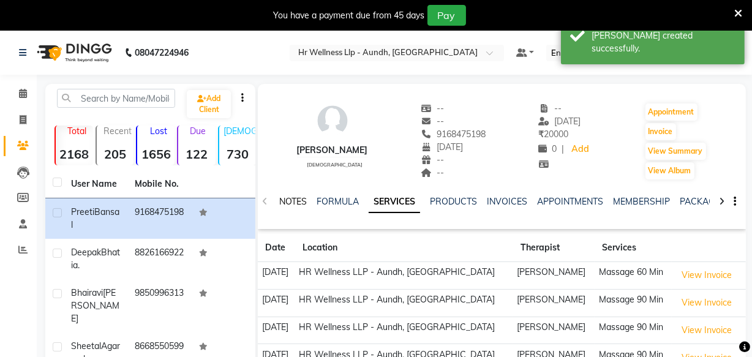
click at [289, 201] on link "NOTES" at bounding box center [293, 201] width 28 height 11
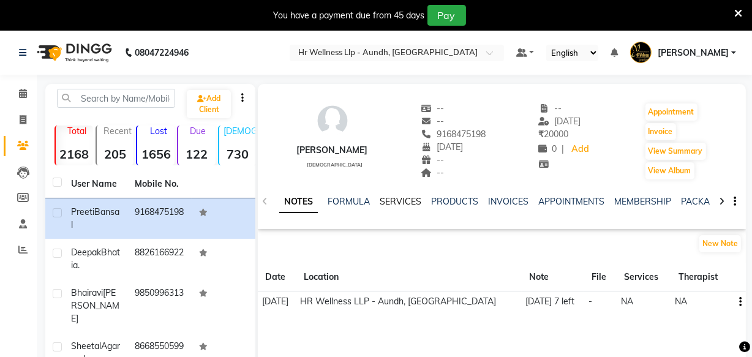
click at [386, 202] on link "SERVICES" at bounding box center [401, 201] width 42 height 11
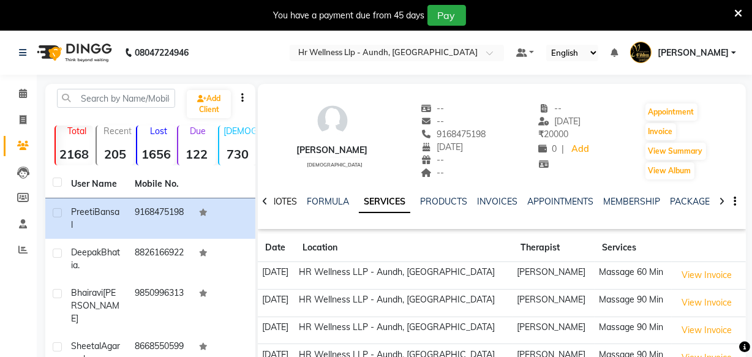
click at [277, 200] on link "NOTES" at bounding box center [283, 201] width 28 height 11
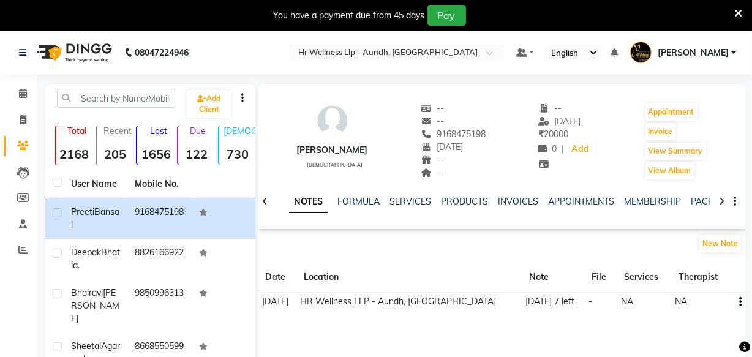
drag, startPoint x: 491, startPoint y: 299, endPoint x: 561, endPoint y: 297, distance: 70.4
click at [561, 297] on td "[DATE] 7 left" at bounding box center [553, 301] width 63 height 21
click at [21, 92] on icon at bounding box center [23, 93] width 8 height 9
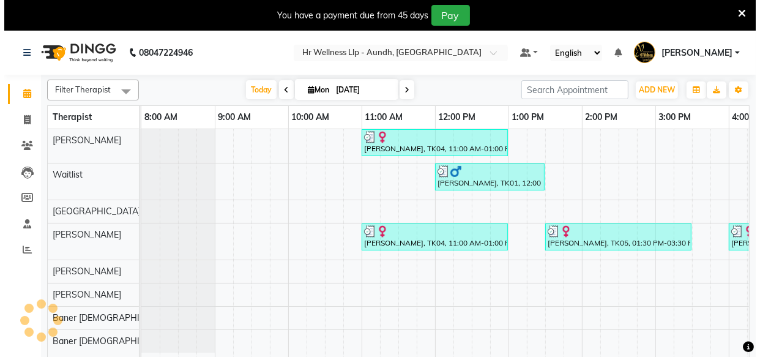
scroll to position [0, 347]
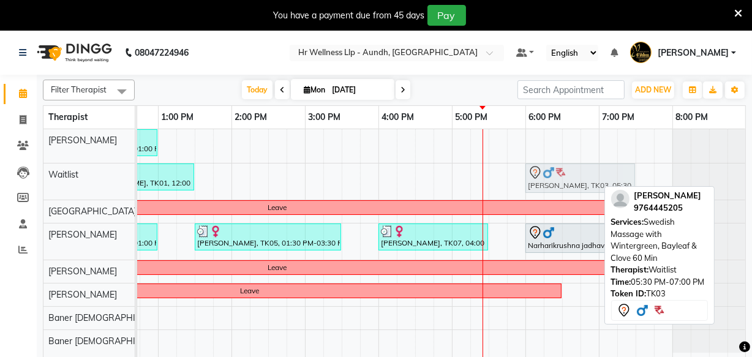
drag, startPoint x: 501, startPoint y: 188, endPoint x: 539, endPoint y: 184, distance: 38.8
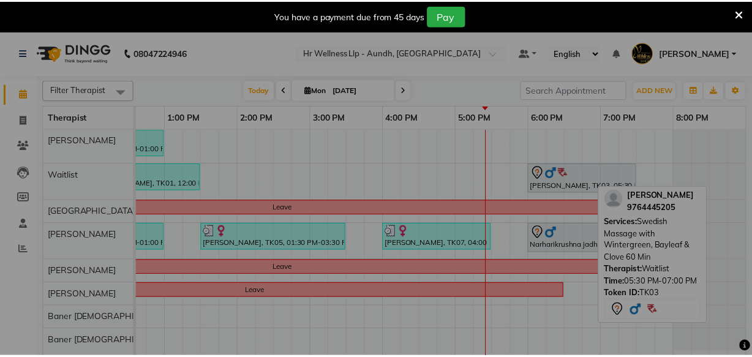
scroll to position [0, 338]
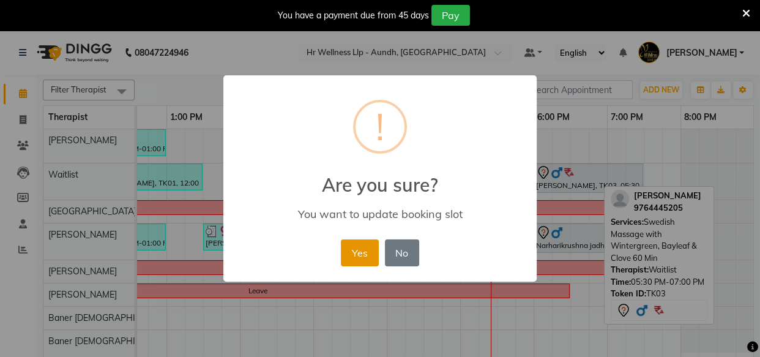
click at [365, 244] on button "Yes" at bounding box center [359, 252] width 37 height 27
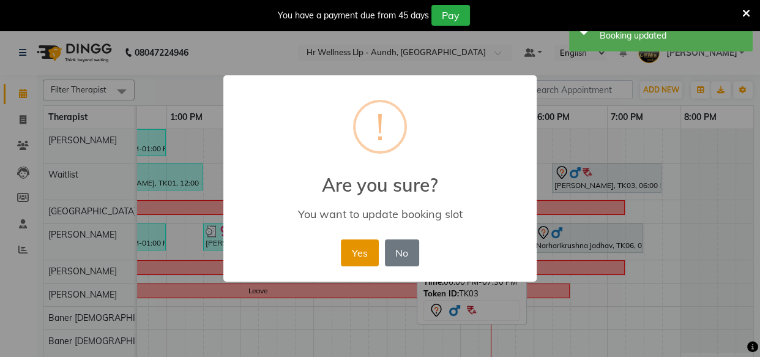
click at [364, 252] on button "Yes" at bounding box center [359, 252] width 37 height 27
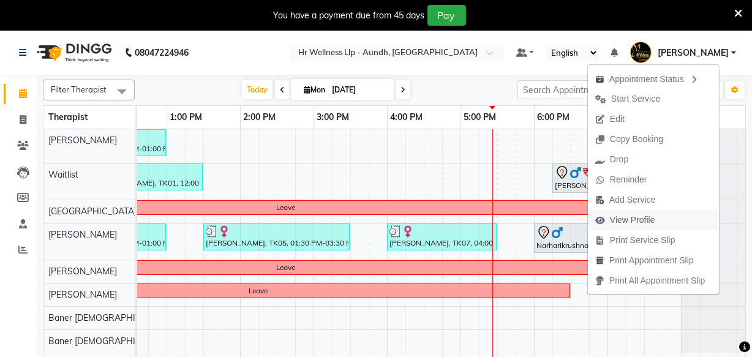
click at [626, 222] on span "View Profile" at bounding box center [632, 220] width 45 height 13
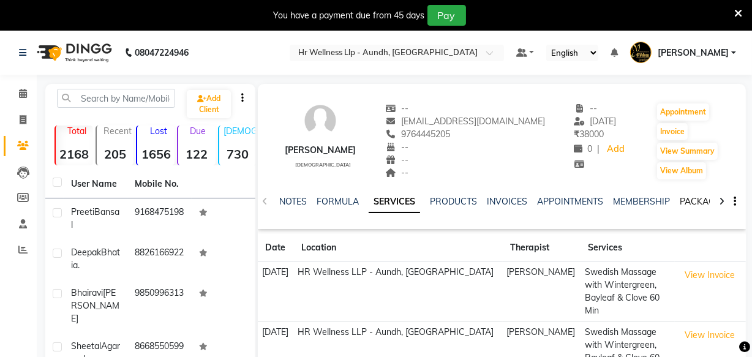
click at [693, 204] on link "PACKAGES" at bounding box center [702, 201] width 45 height 11
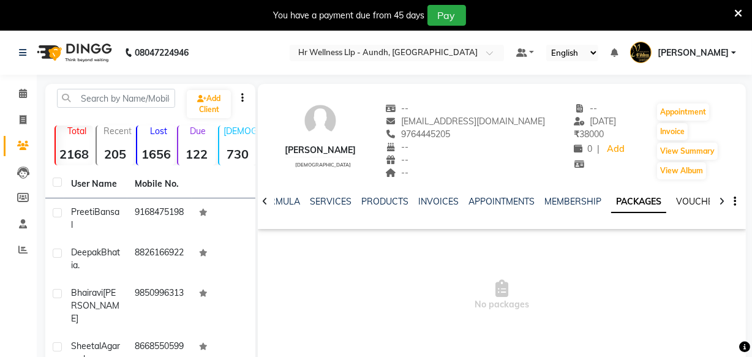
click at [694, 204] on link "VOUCHERS" at bounding box center [700, 201] width 48 height 11
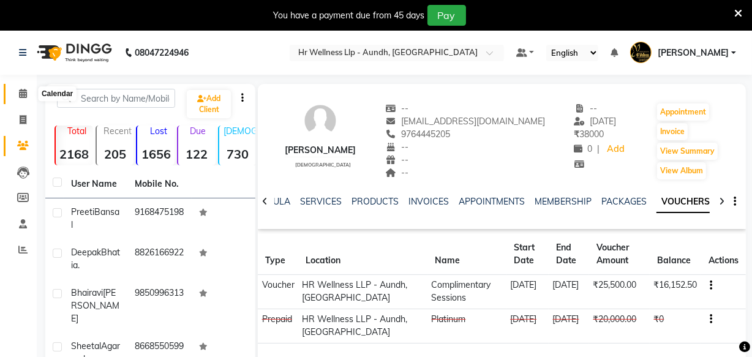
click at [21, 91] on icon at bounding box center [23, 93] width 8 height 9
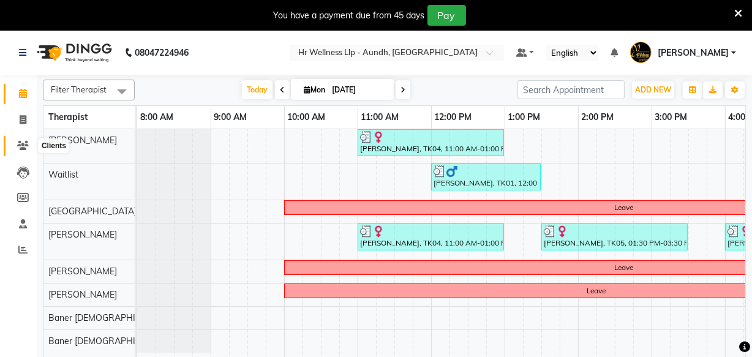
click at [21, 144] on icon at bounding box center [23, 145] width 12 height 9
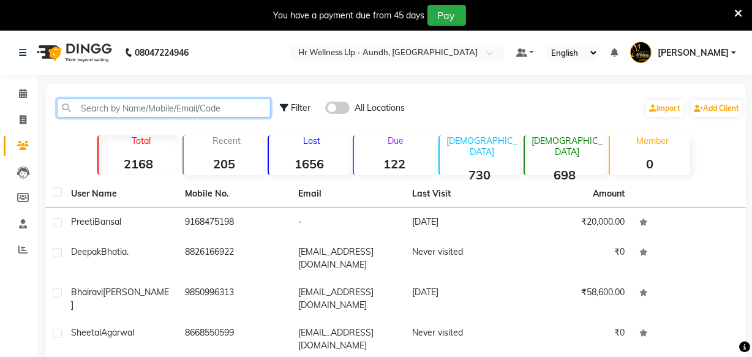
click at [90, 105] on input "text" at bounding box center [164, 108] width 214 height 19
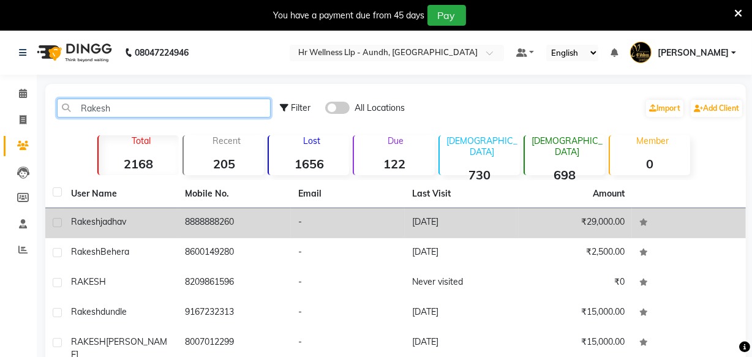
type input "Rakesh"
click at [208, 227] on td "8888888260" at bounding box center [235, 223] width 114 height 30
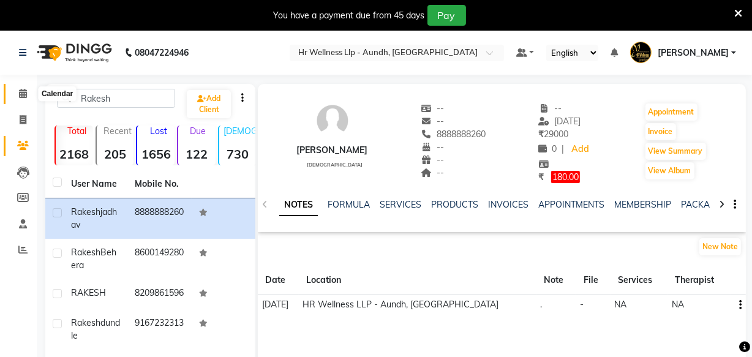
click at [29, 96] on span at bounding box center [22, 94] width 21 height 14
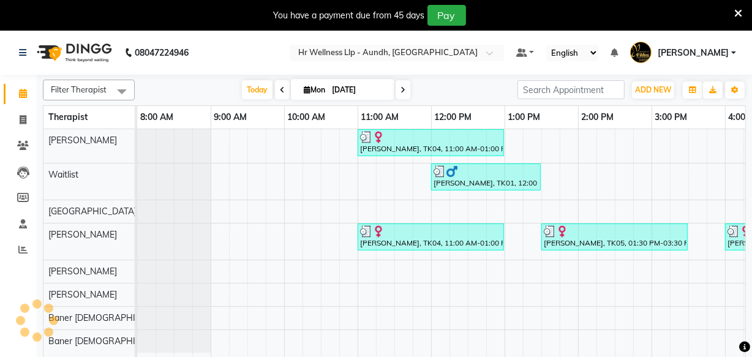
scroll to position [0, 347]
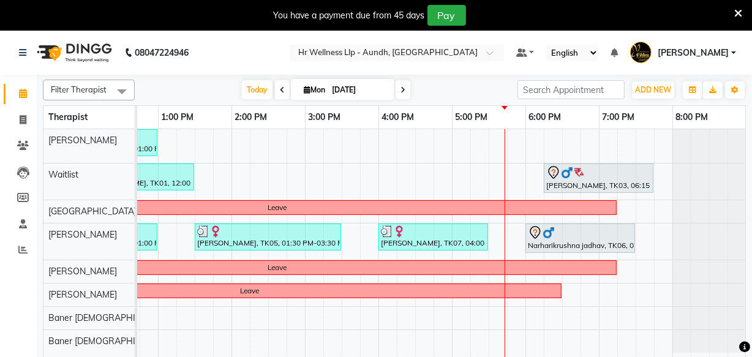
click at [513, 143] on div "[PERSON_NAME], TK04, 11:00 AM-01:00 PM, Swedish Massage with Wintergreen, Bayle…" at bounding box center [268, 250] width 955 height 243
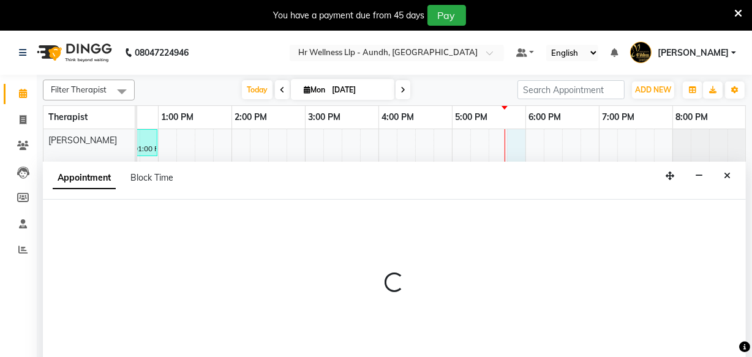
select select "77660"
select select "1065"
select select "tentative"
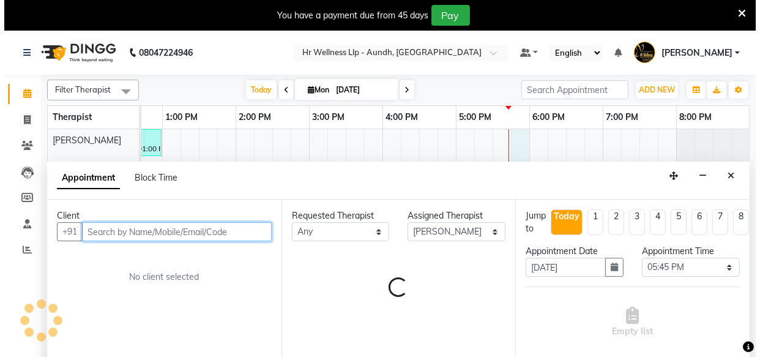
scroll to position [31, 0]
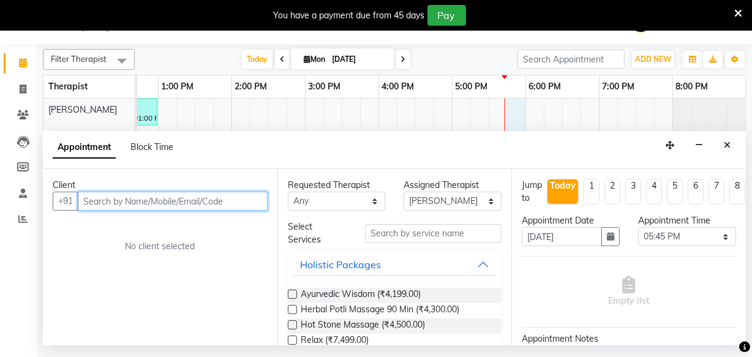
click at [100, 205] on input "text" at bounding box center [173, 201] width 190 height 19
click at [122, 208] on input "text" at bounding box center [173, 201] width 190 height 19
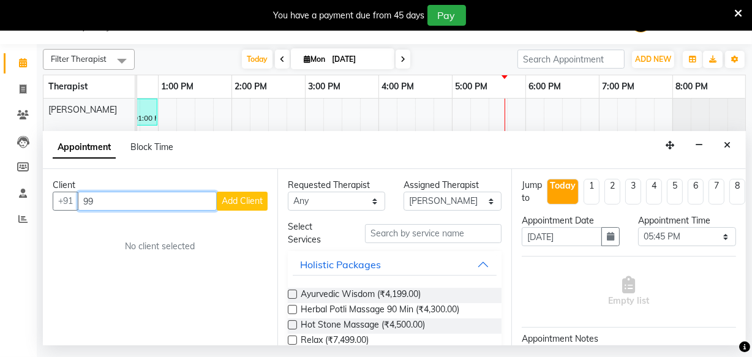
type input "9"
type input "9923021256"
click at [236, 198] on span "Add Client" at bounding box center [242, 200] width 41 height 11
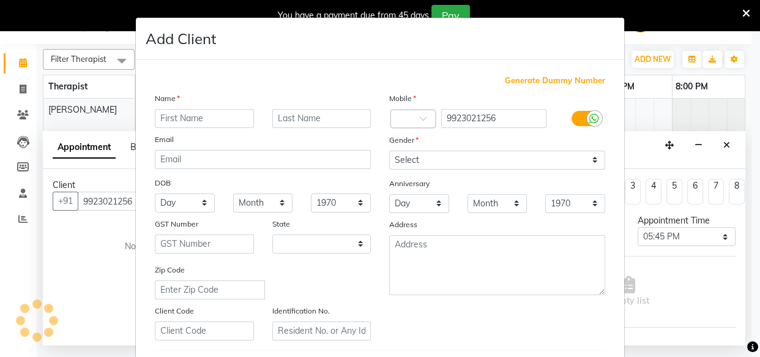
select select "22"
click at [185, 120] on input "text" at bounding box center [204, 118] width 99 height 19
type input "Beenit"
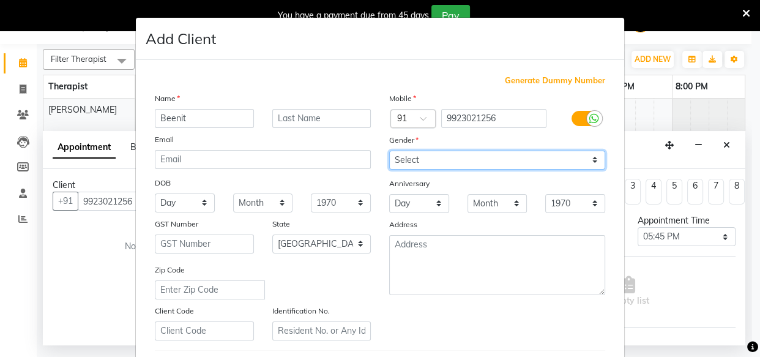
click at [410, 157] on select "Select [DEMOGRAPHIC_DATA] [DEMOGRAPHIC_DATA] Other Prefer Not To Say" at bounding box center [497, 160] width 216 height 19
select select "[DEMOGRAPHIC_DATA]"
click at [389, 151] on select "Select [DEMOGRAPHIC_DATA] [DEMOGRAPHIC_DATA] Other Prefer Not To Say" at bounding box center [497, 160] width 216 height 19
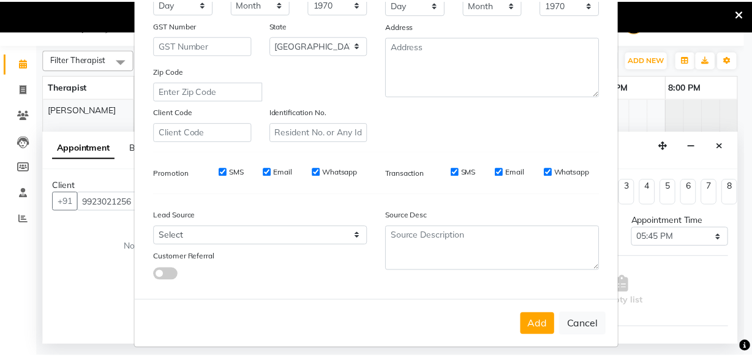
scroll to position [212, 0]
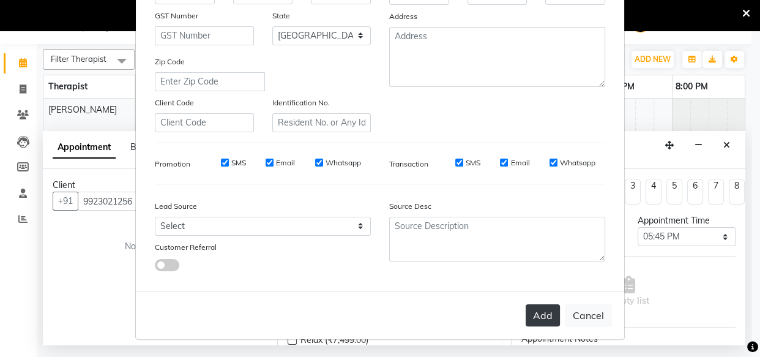
click at [531, 313] on button "Add" at bounding box center [543, 315] width 34 height 22
select select
select select "null"
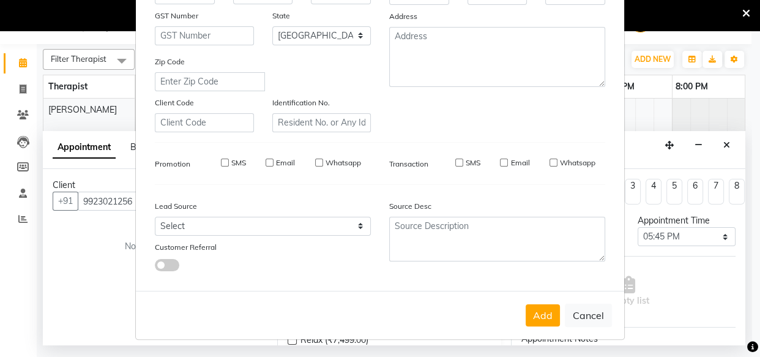
select select
checkbox input "false"
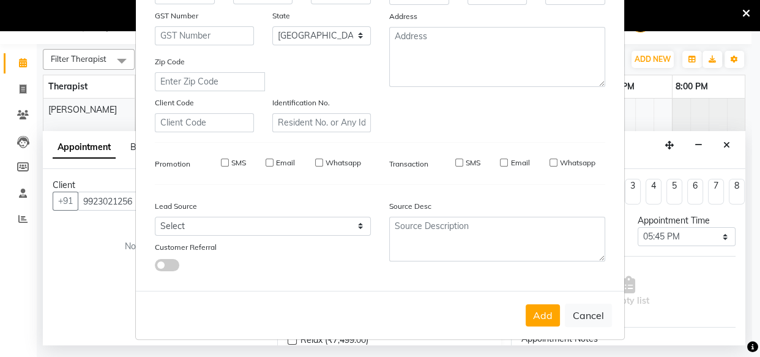
checkbox input "false"
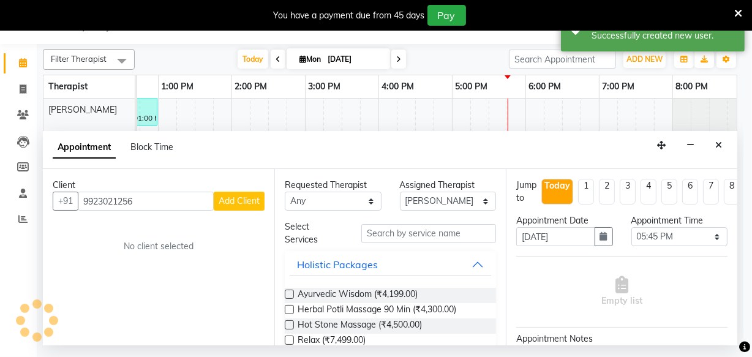
scroll to position [0, 338]
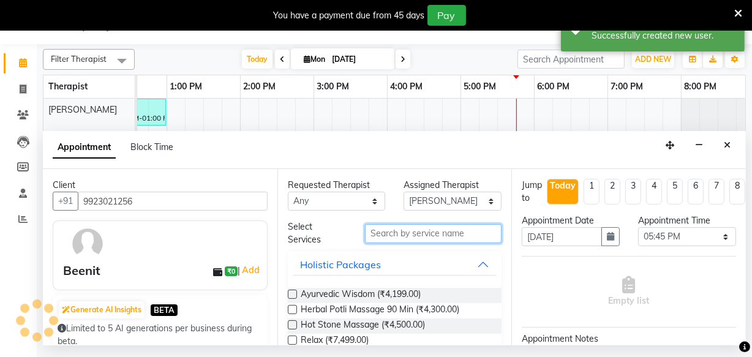
click at [389, 239] on input "text" at bounding box center [433, 233] width 137 height 19
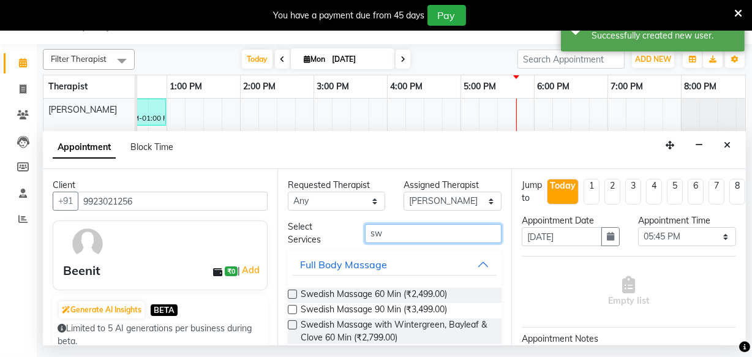
click at [391, 231] on input "sw" at bounding box center [433, 233] width 137 height 19
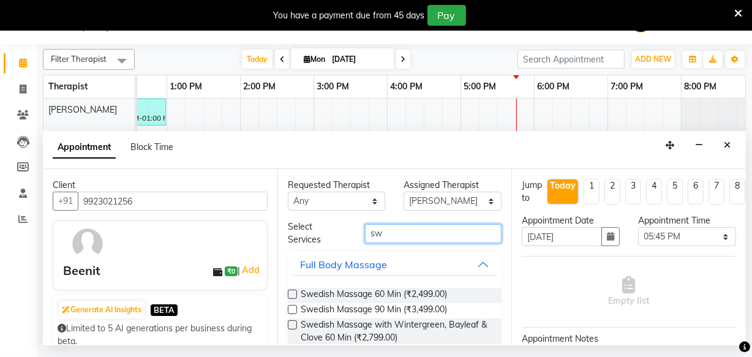
type input "sw"
click at [291, 291] on label at bounding box center [292, 294] width 9 height 9
click at [291, 291] on input "checkbox" at bounding box center [292, 295] width 8 height 8
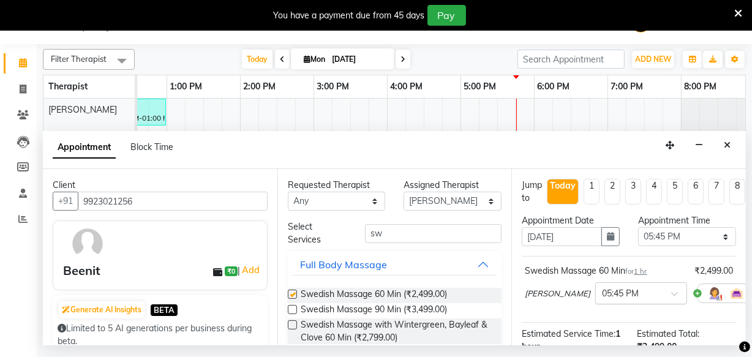
checkbox input "false"
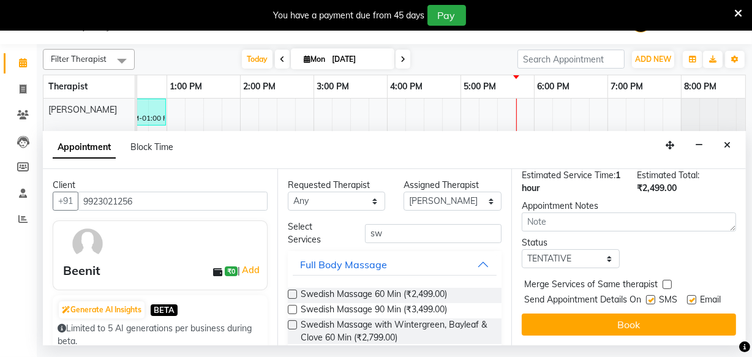
scroll to position [177, 0]
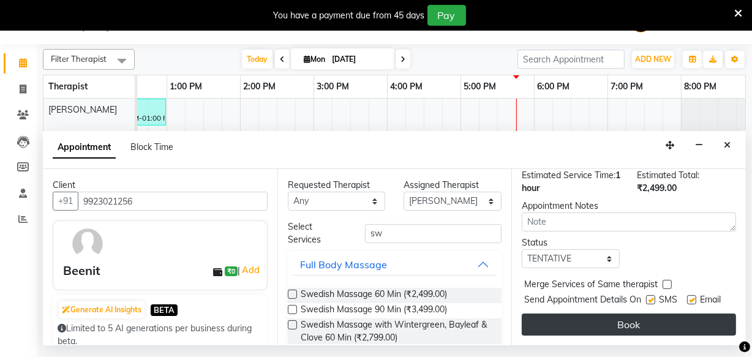
click at [579, 316] on button "Book" at bounding box center [629, 324] width 214 height 22
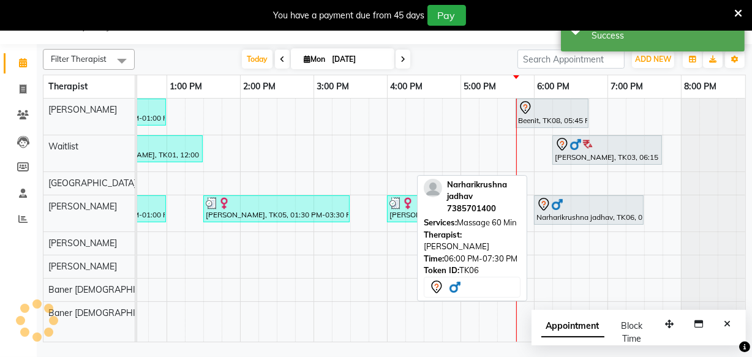
scroll to position [0, 0]
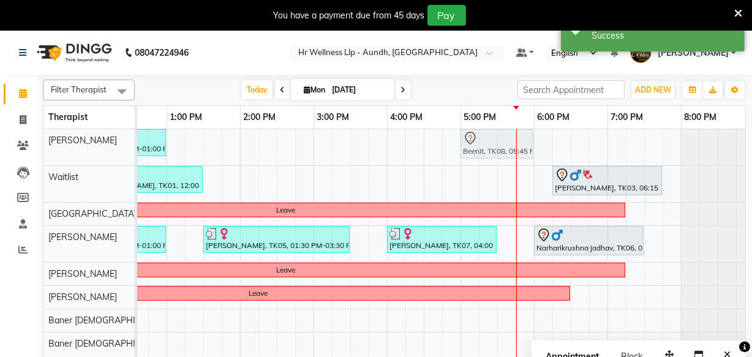
drag, startPoint x: 520, startPoint y: 141, endPoint x: 466, endPoint y: 146, distance: 54.7
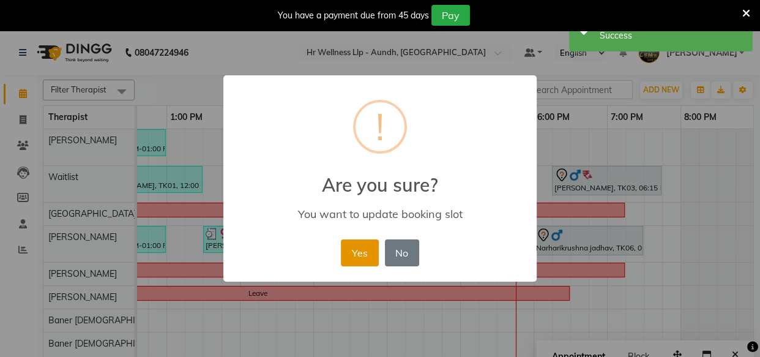
click at [358, 253] on button "Yes" at bounding box center [359, 252] width 37 height 27
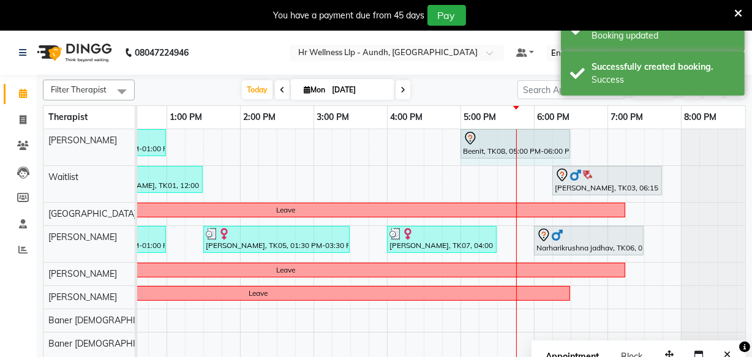
drag, startPoint x: 531, startPoint y: 140, endPoint x: 556, endPoint y: 147, distance: 25.4
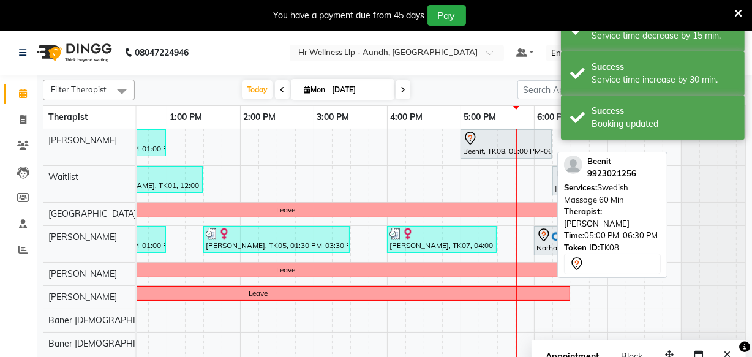
click at [500, 153] on div "Beenit, TK08, 05:00 PM-06:15 PM, Swedish Massage 60 Min" at bounding box center [506, 144] width 89 height 26
select select "7"
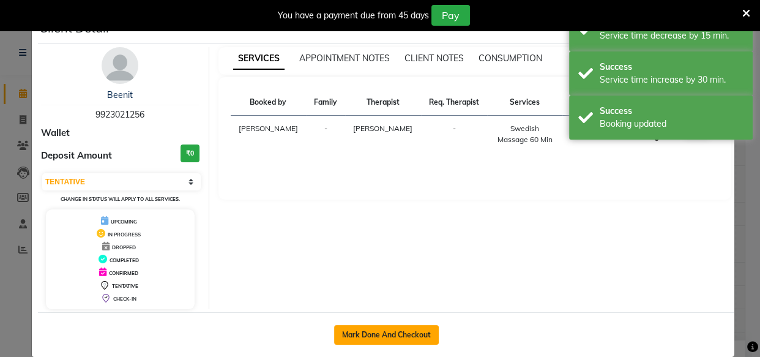
click at [377, 331] on button "Mark Done And Checkout" at bounding box center [386, 335] width 105 height 20
select select "service"
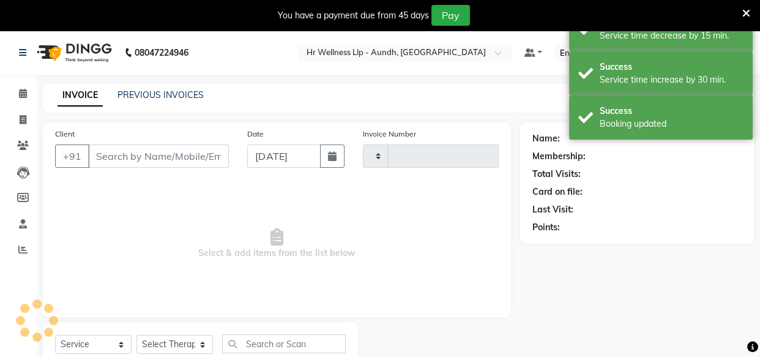
type input "1179"
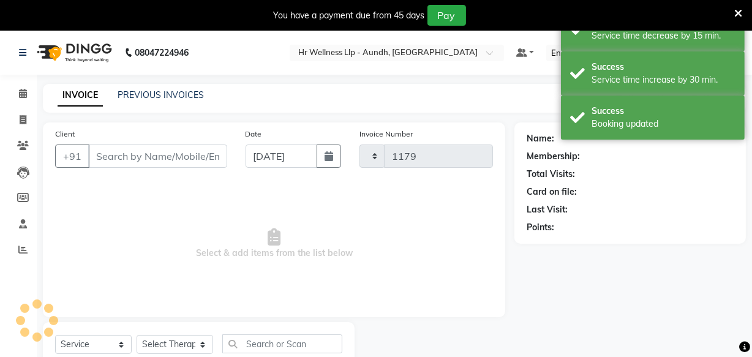
select select "4288"
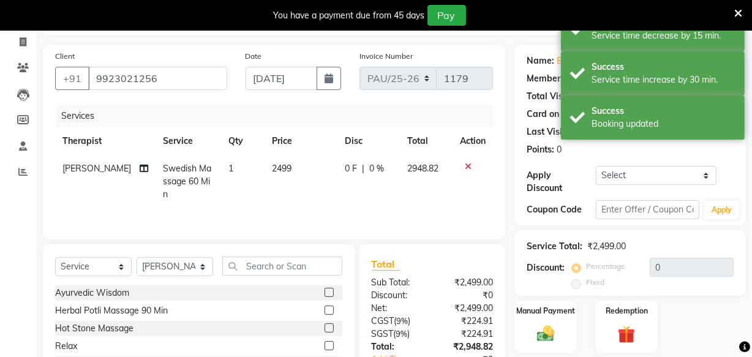
scroll to position [153, 0]
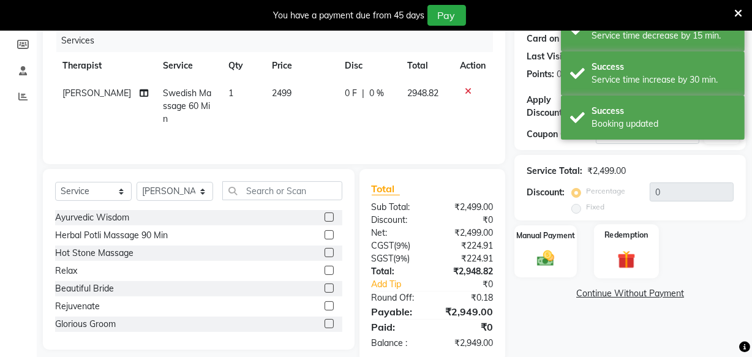
click at [629, 253] on img at bounding box center [626, 259] width 29 height 23
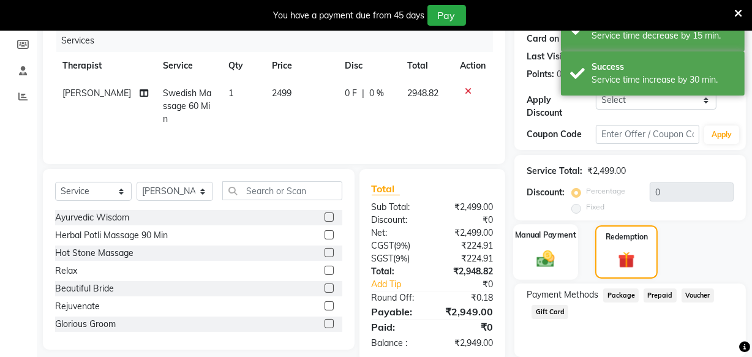
click at [551, 255] on img at bounding box center [545, 258] width 29 height 21
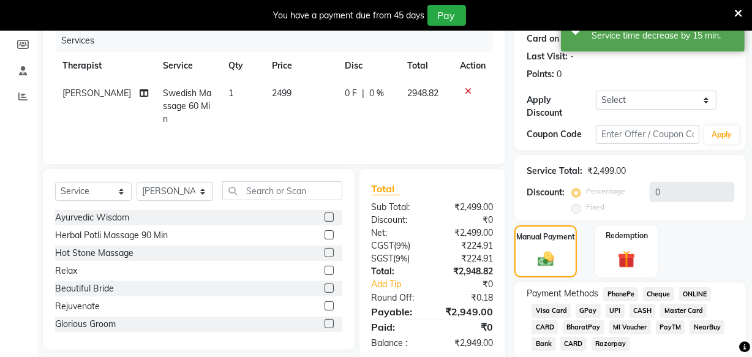
click at [640, 307] on span "CASH" at bounding box center [642, 311] width 26 height 14
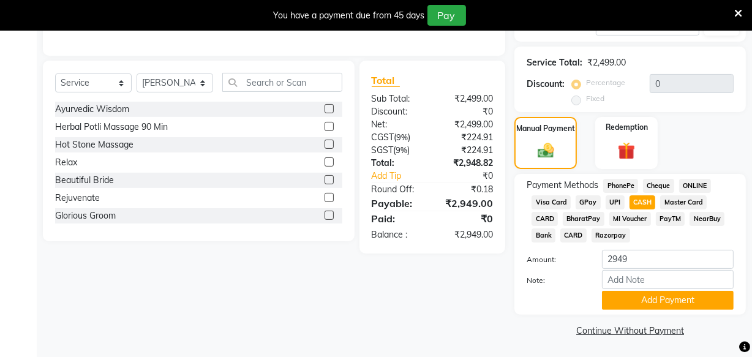
scroll to position [263, 0]
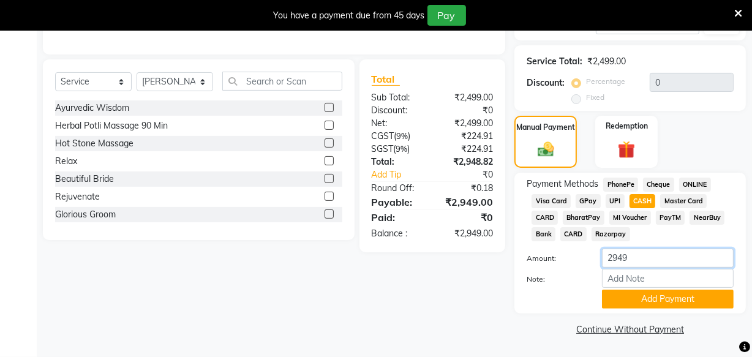
click at [636, 258] on input "2949" at bounding box center [668, 258] width 132 height 19
click at [647, 299] on button "Add Payment" at bounding box center [668, 299] width 132 height 19
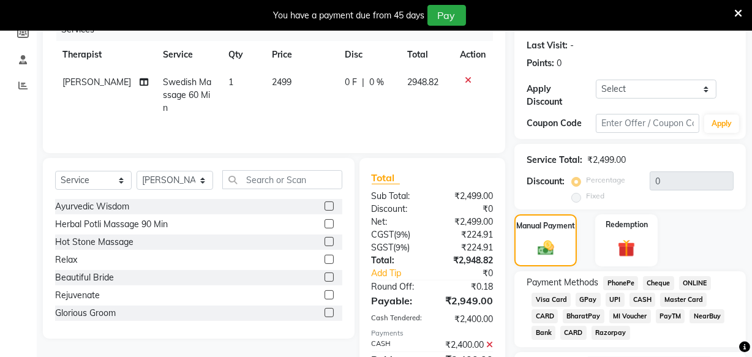
scroll to position [151, 0]
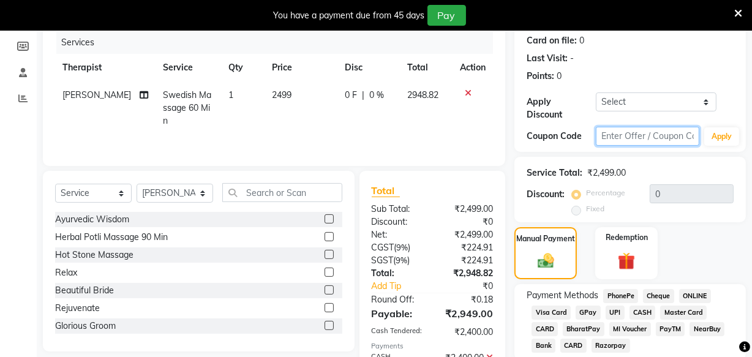
click at [620, 130] on input "text" at bounding box center [647, 136] width 103 height 19
click at [724, 134] on button "Apply" at bounding box center [721, 136] width 35 height 18
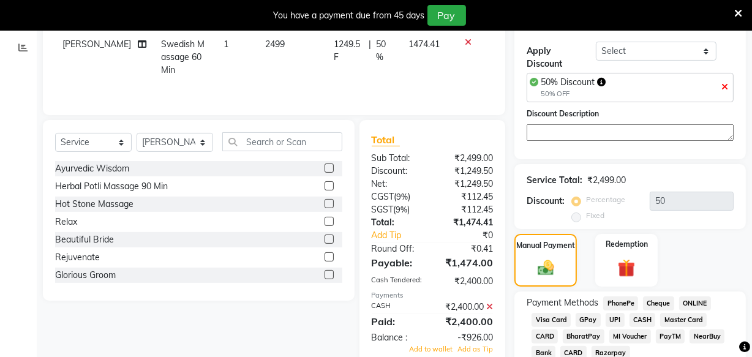
scroll to position [324, 0]
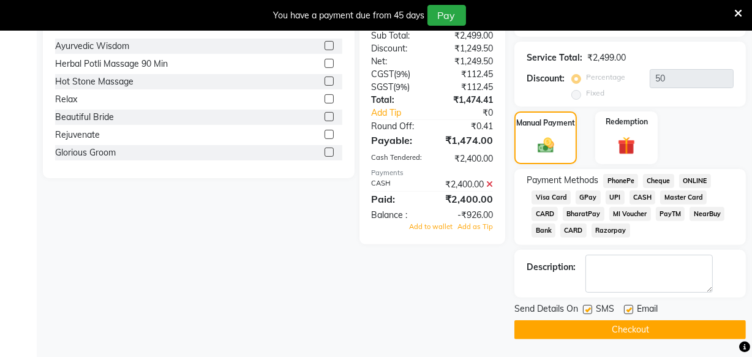
click at [586, 310] on label at bounding box center [587, 309] width 9 height 9
click at [586, 310] on input "checkbox" at bounding box center [587, 310] width 8 height 8
click at [626, 309] on label at bounding box center [628, 309] width 9 height 9
click at [626, 309] on input "checkbox" at bounding box center [628, 310] width 8 height 8
click at [612, 328] on button "Checkout" at bounding box center [629, 329] width 231 height 19
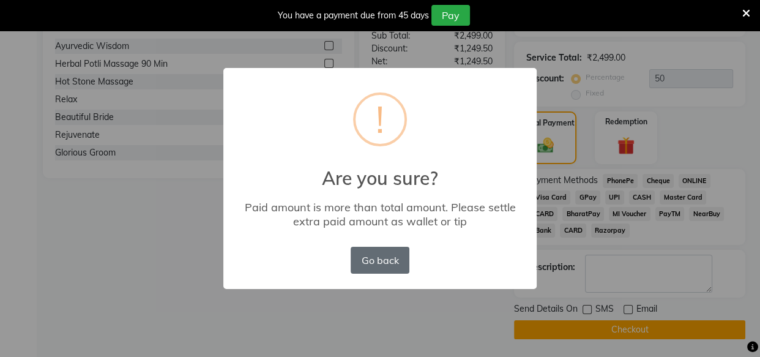
click at [389, 263] on button "Go back" at bounding box center [380, 260] width 59 height 27
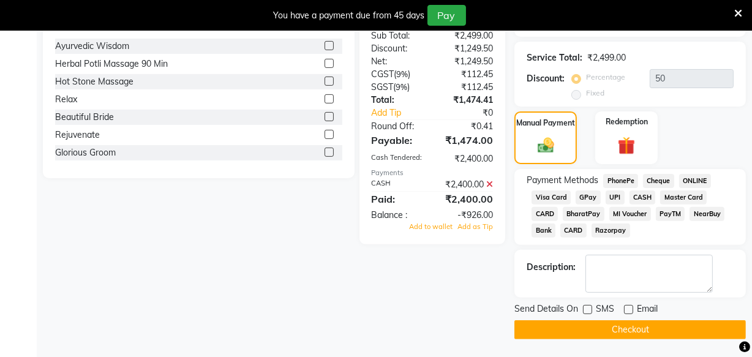
click at [623, 333] on button "Checkout" at bounding box center [629, 329] width 231 height 19
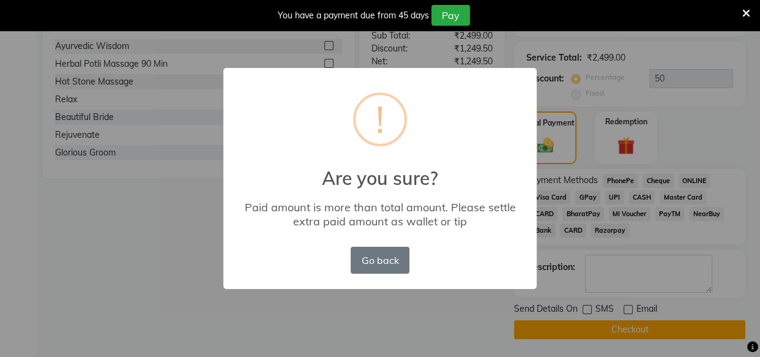
click at [363, 274] on div "Go back No OK" at bounding box center [380, 260] width 65 height 33
click at [367, 260] on button "Go back" at bounding box center [380, 260] width 59 height 27
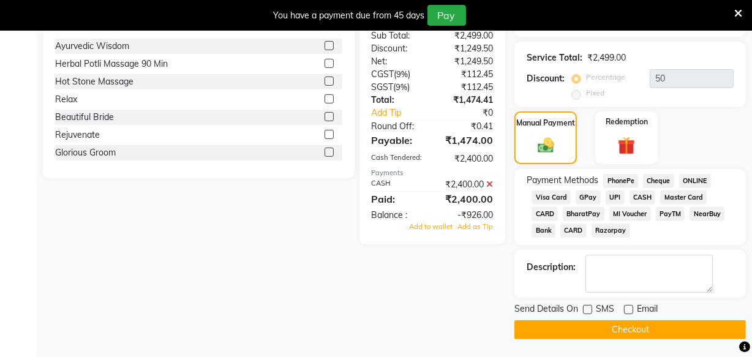
click at [635, 193] on span "CASH" at bounding box center [642, 197] width 26 height 14
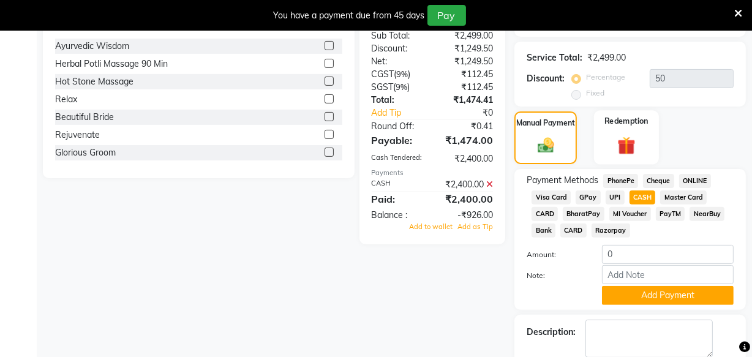
click at [631, 135] on img at bounding box center [626, 146] width 29 height 23
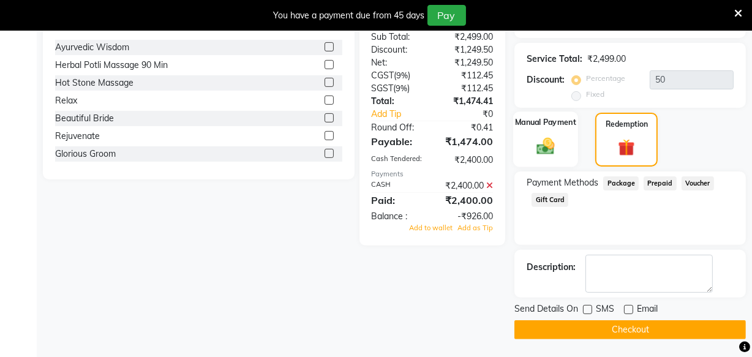
click at [538, 150] on img at bounding box center [545, 146] width 29 height 21
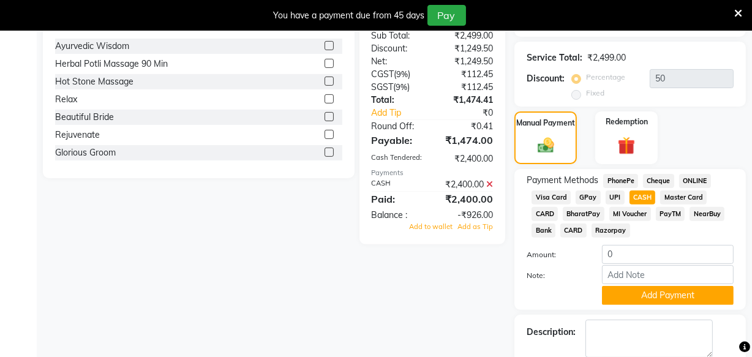
click at [610, 195] on span "UPI" at bounding box center [614, 197] width 19 height 14
click at [640, 197] on span "CASH" at bounding box center [642, 197] width 26 height 14
click at [639, 294] on button "Add Payment" at bounding box center [668, 295] width 132 height 19
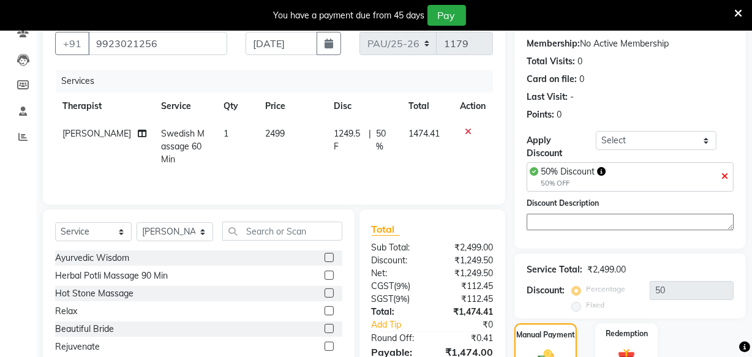
scroll to position [0, 0]
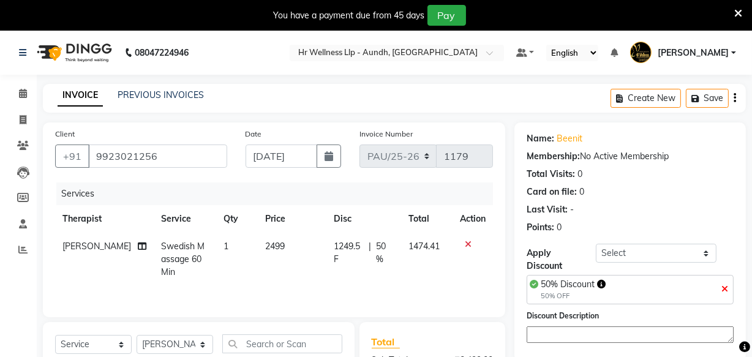
click at [725, 287] on icon at bounding box center [724, 289] width 7 height 9
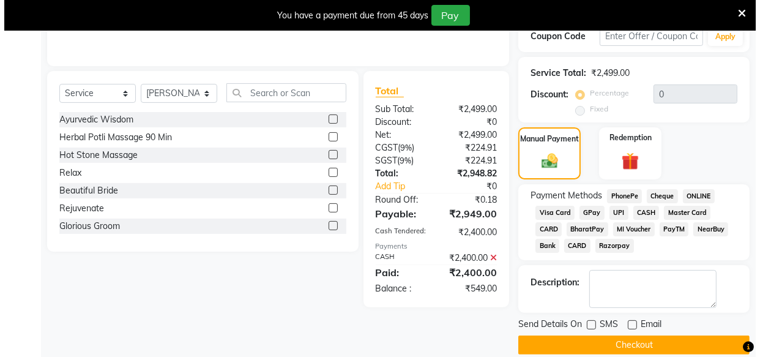
scroll to position [266, 0]
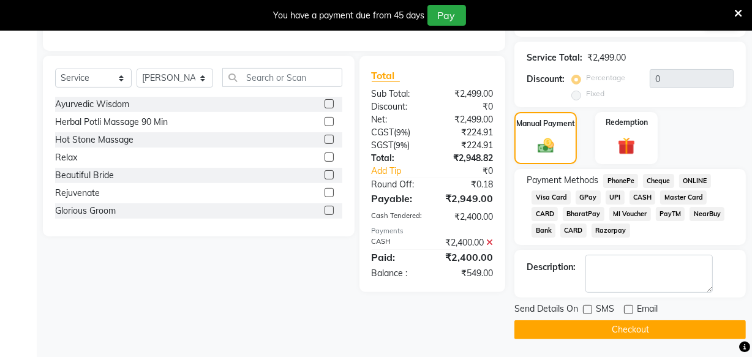
click at [597, 331] on button "Checkout" at bounding box center [629, 329] width 231 height 19
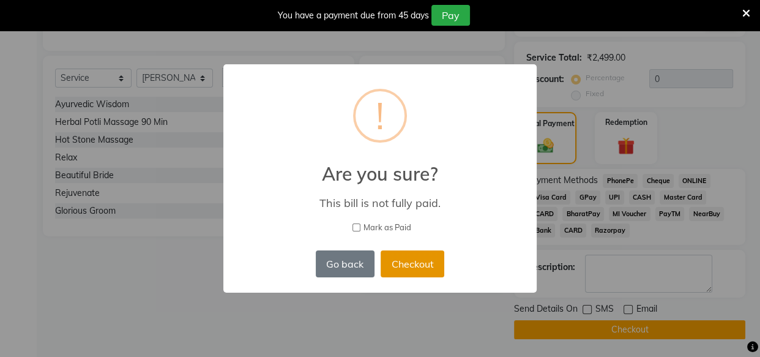
click at [416, 269] on button "Checkout" at bounding box center [413, 263] width 64 height 27
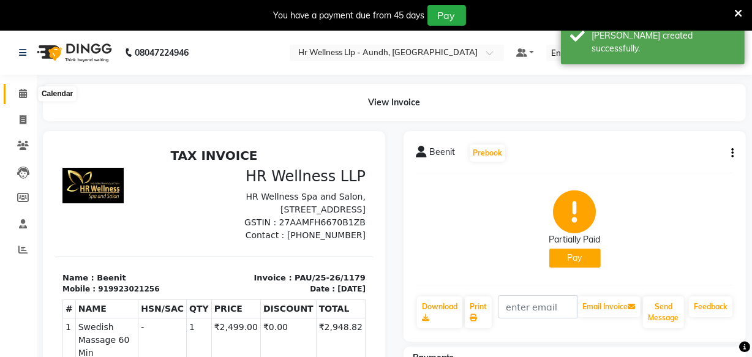
click at [20, 94] on icon at bounding box center [23, 93] width 8 height 9
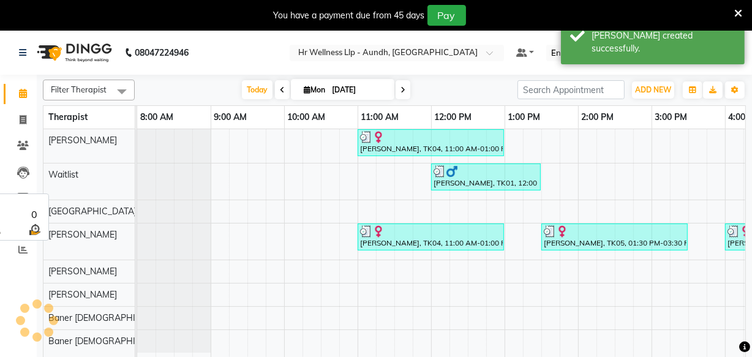
scroll to position [0, 347]
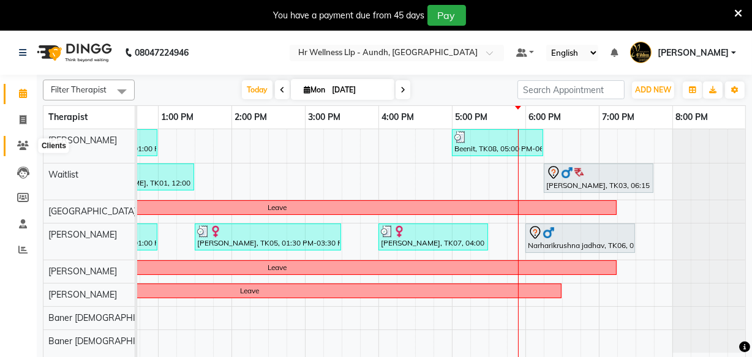
click at [17, 152] on span at bounding box center [22, 146] width 21 height 14
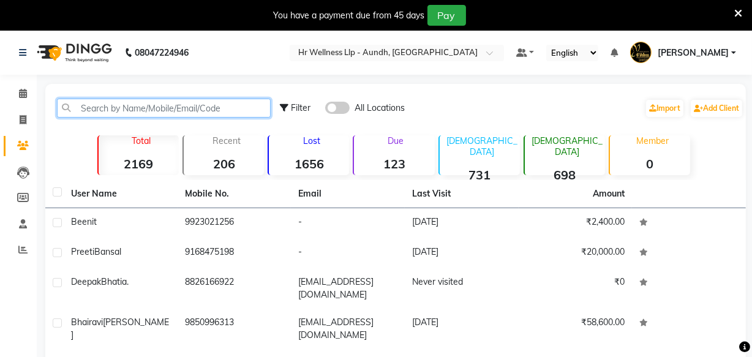
click at [92, 107] on input "text" at bounding box center [164, 108] width 214 height 19
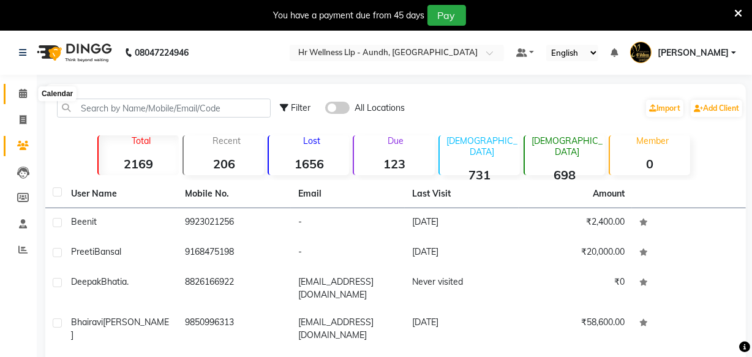
click at [22, 96] on icon at bounding box center [23, 93] width 8 height 9
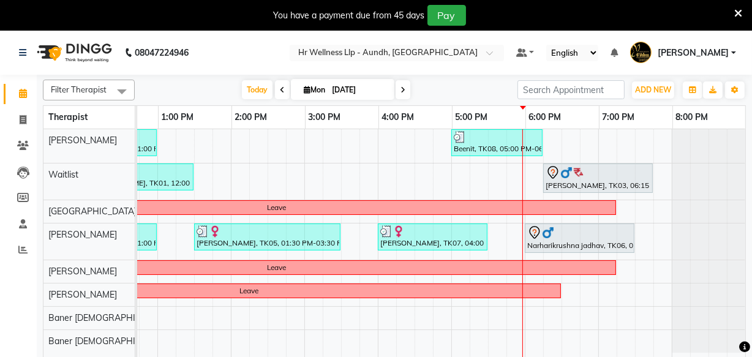
scroll to position [0, 355]
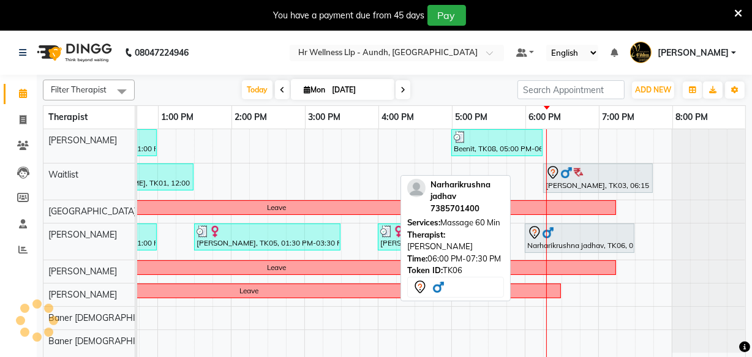
click at [569, 237] on div at bounding box center [579, 232] width 105 height 15
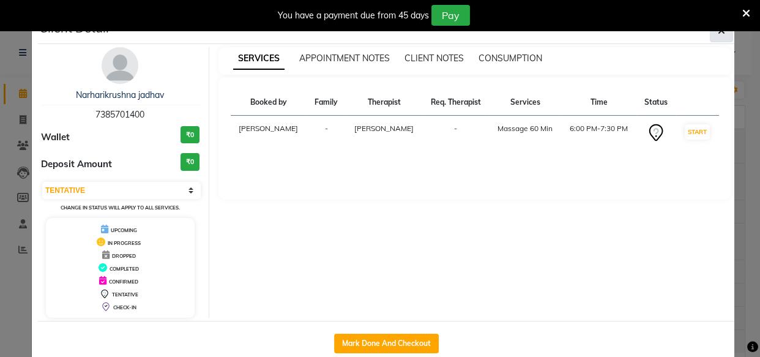
click at [718, 36] on icon "button" at bounding box center [721, 31] width 7 height 10
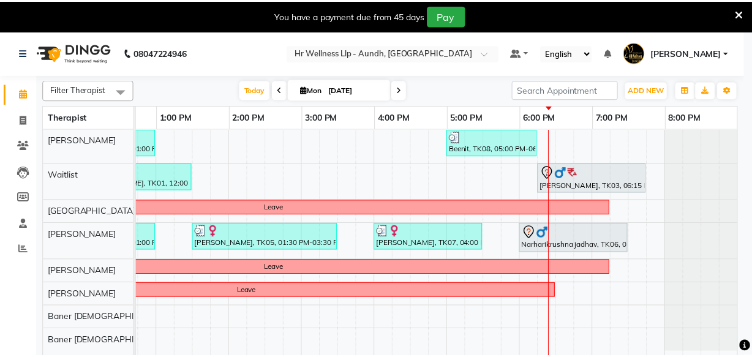
scroll to position [0, 338]
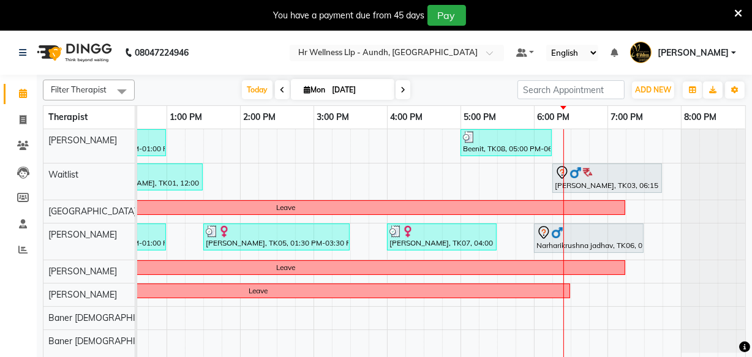
click at [400, 88] on icon at bounding box center [402, 89] width 5 height 7
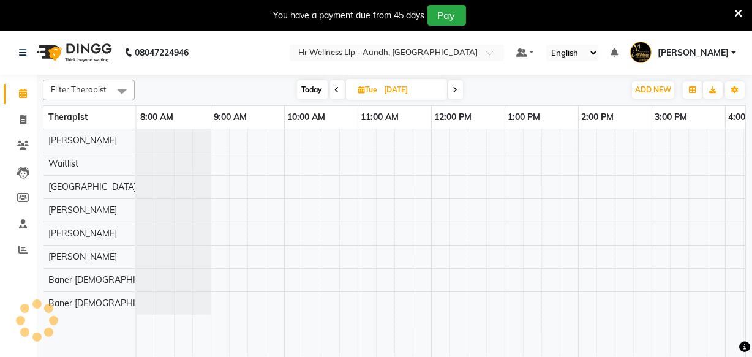
scroll to position [0, 347]
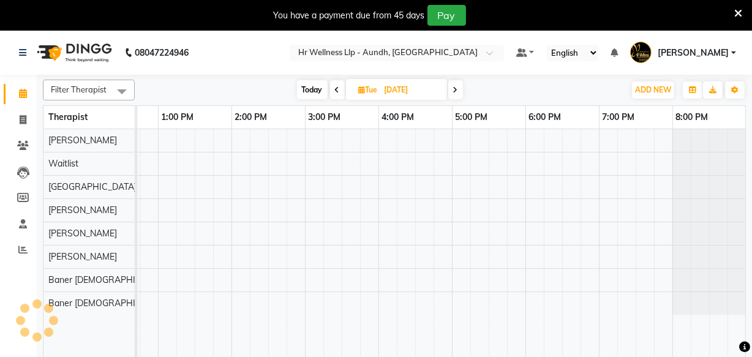
click at [455, 91] on icon at bounding box center [455, 89] width 5 height 7
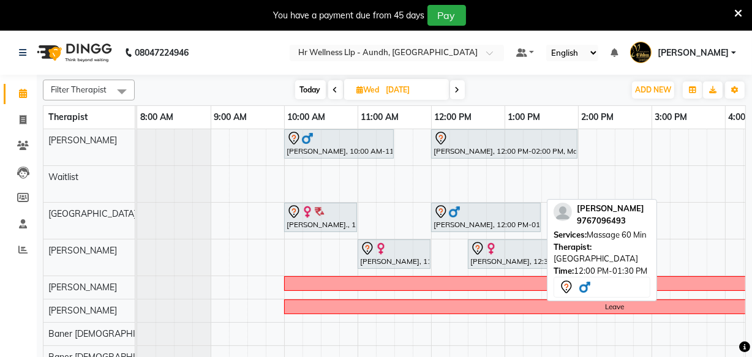
scroll to position [0, 0]
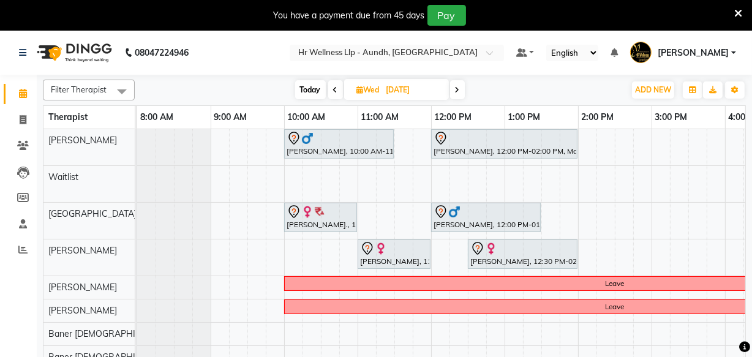
click at [378, 188] on div "[PERSON_NAME], 10:00 AM-11:30 AM, Revitalizing Thai Massage 60 Min [PERSON_NAME…" at bounding box center [614, 250] width 955 height 243
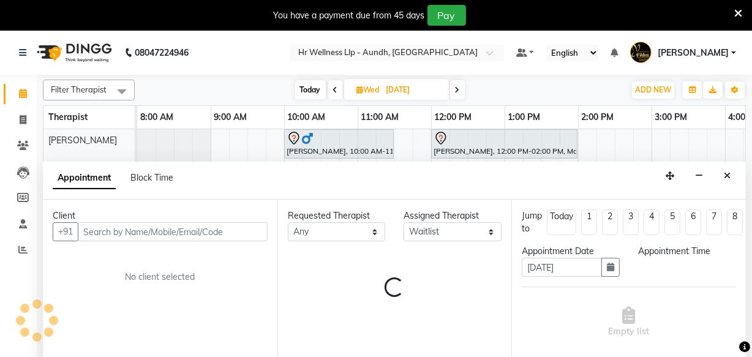
scroll to position [31, 0]
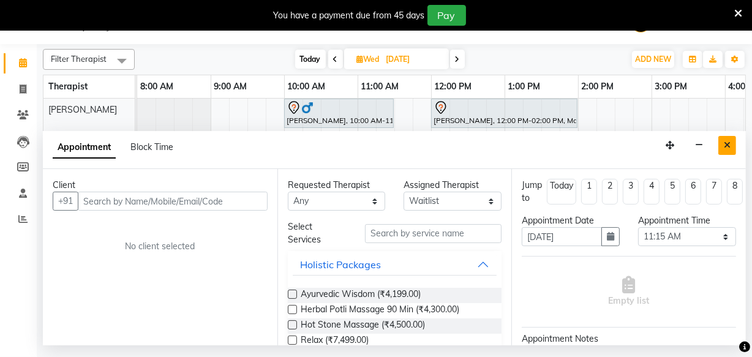
click at [734, 146] on button "Close" at bounding box center [727, 145] width 18 height 19
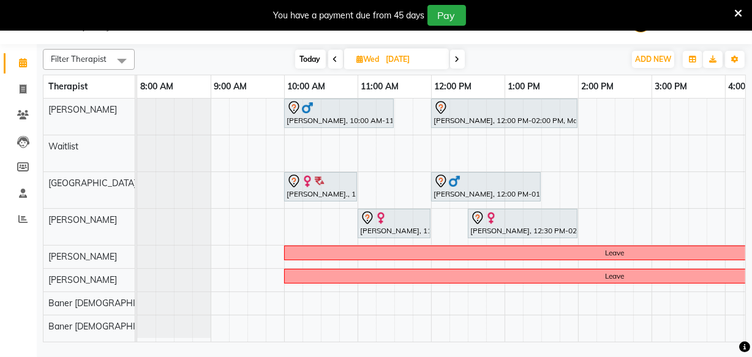
click at [315, 58] on span "Today" at bounding box center [310, 59] width 31 height 19
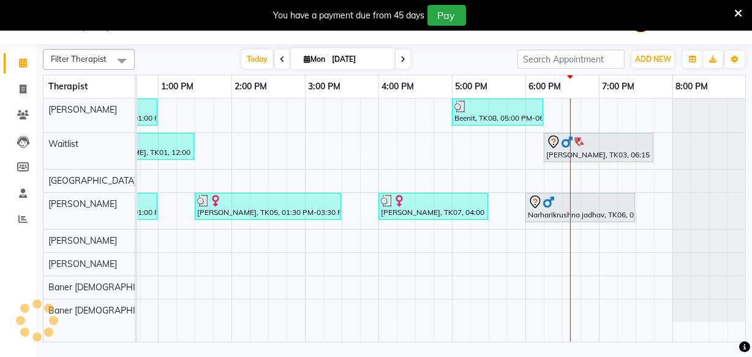
scroll to position [0, 355]
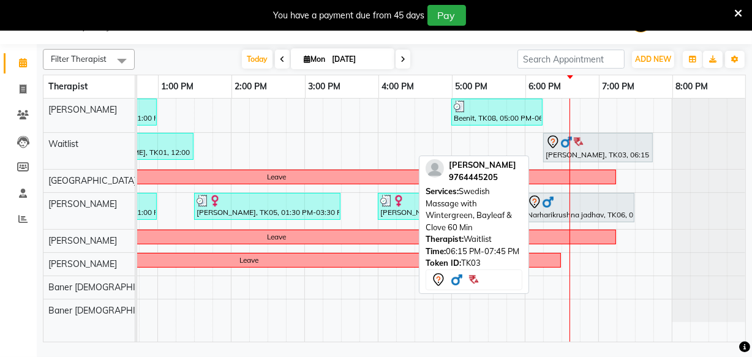
click at [574, 151] on div "[PERSON_NAME], TK03, 06:15 PM-07:45 PM, Swedish Massage with Wintergreen, Bayle…" at bounding box center [597, 148] width 107 height 26
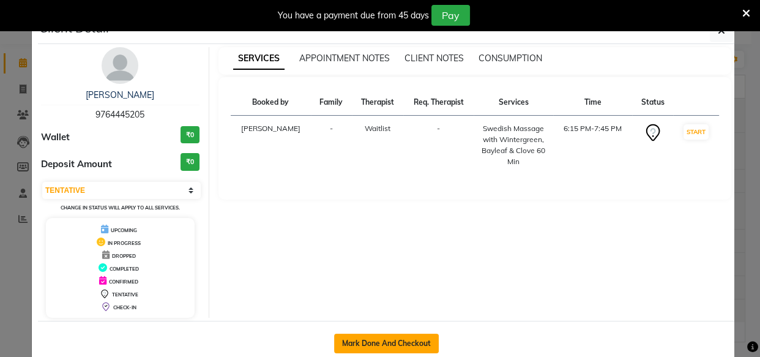
click at [407, 339] on button "Mark Done And Checkout" at bounding box center [386, 344] width 105 height 20
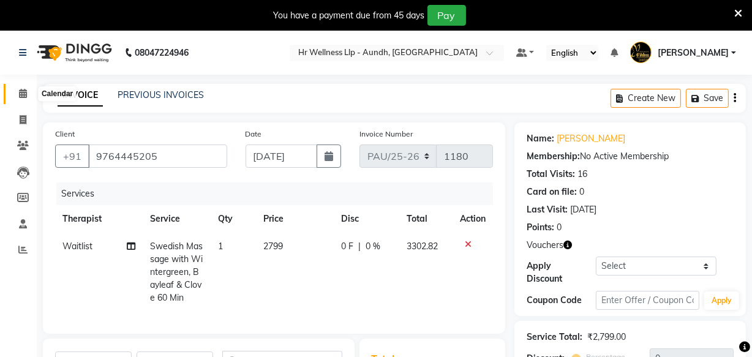
click at [26, 94] on icon at bounding box center [23, 93] width 8 height 9
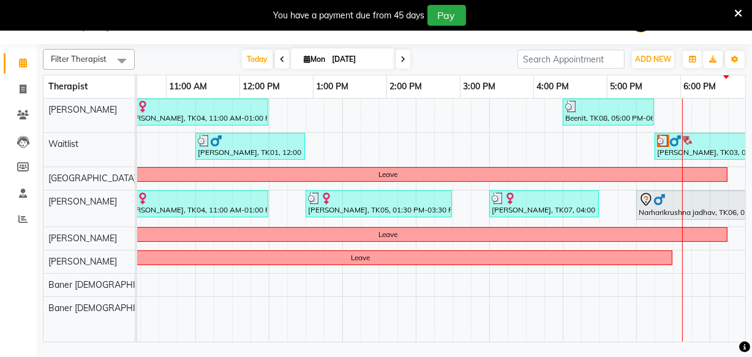
scroll to position [0, 236]
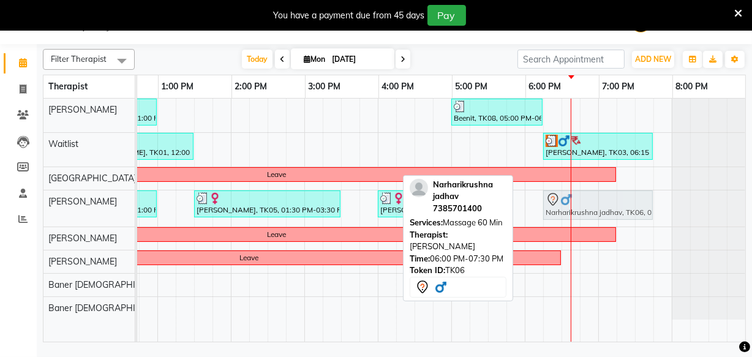
drag, startPoint x: 544, startPoint y: 198, endPoint x: 558, endPoint y: 204, distance: 15.1
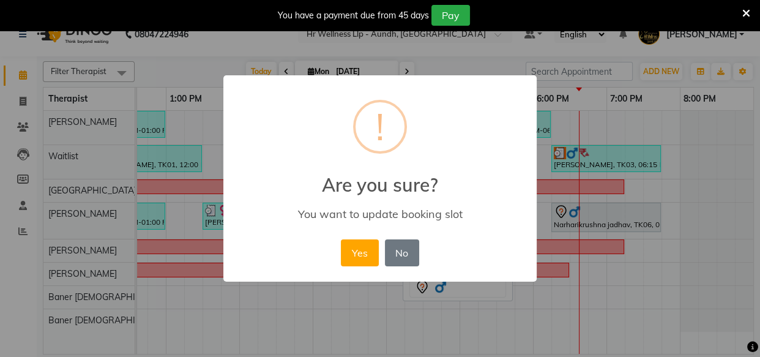
scroll to position [0, 338]
click at [364, 256] on button "Yes" at bounding box center [359, 252] width 37 height 27
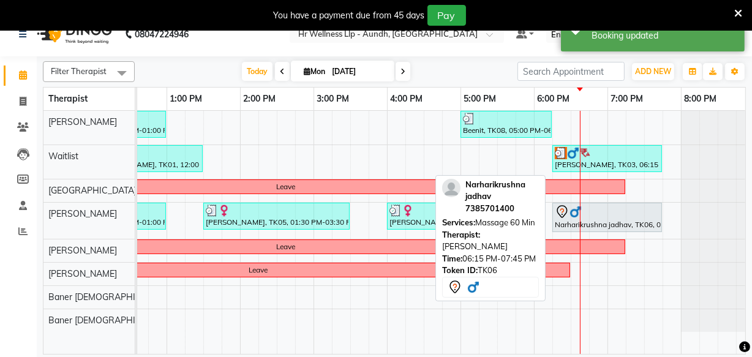
click at [567, 208] on icon at bounding box center [562, 211] width 15 height 15
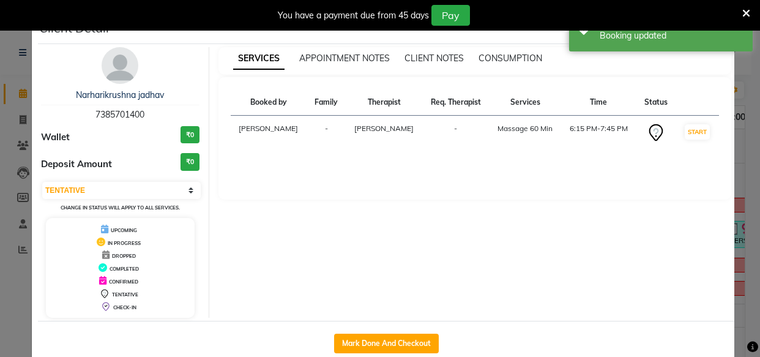
select select "7"
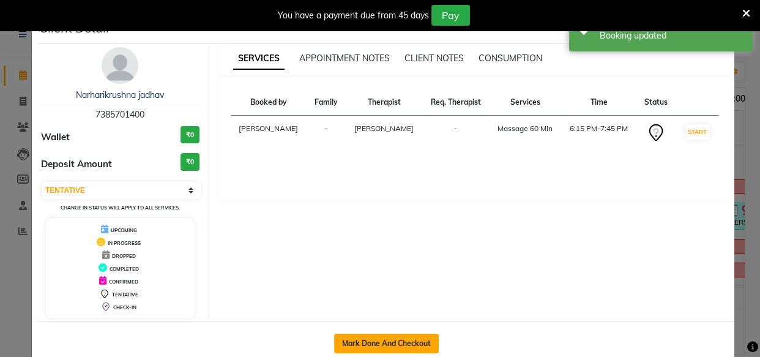
scroll to position [0, 338]
click at [368, 339] on button "Mark Done And Checkout" at bounding box center [386, 344] width 105 height 20
select select "service"
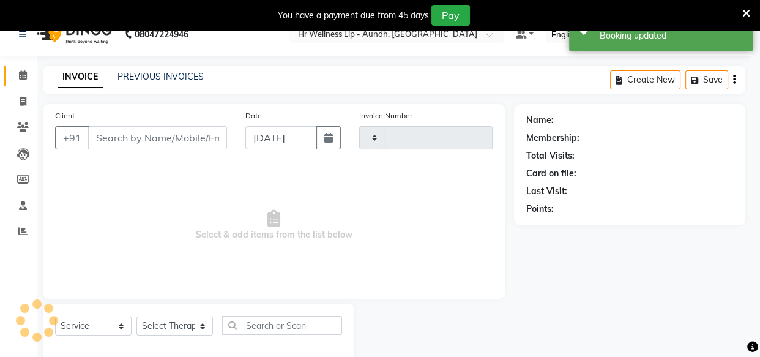
type input "1180"
select select "4288"
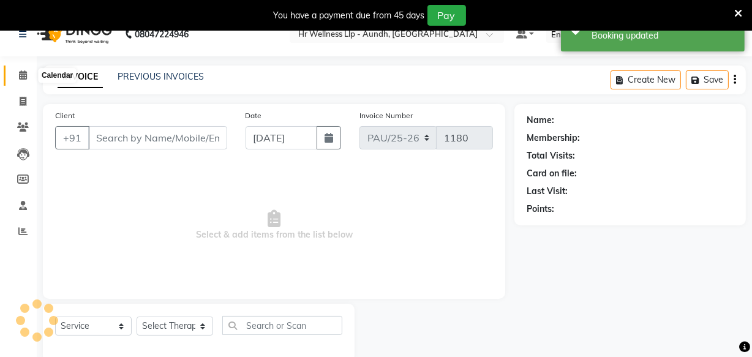
type input "7385701400"
select select "77663"
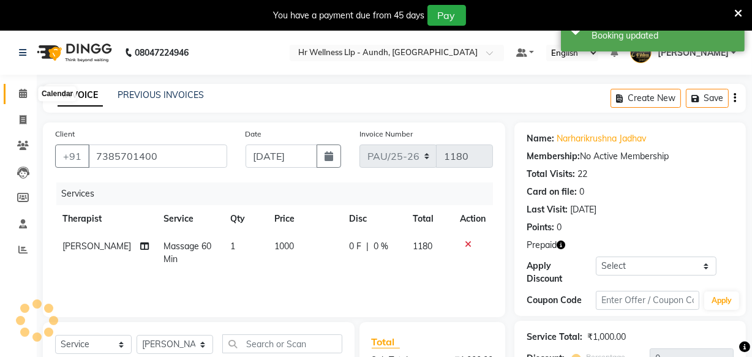
click at [23, 94] on icon at bounding box center [23, 93] width 8 height 9
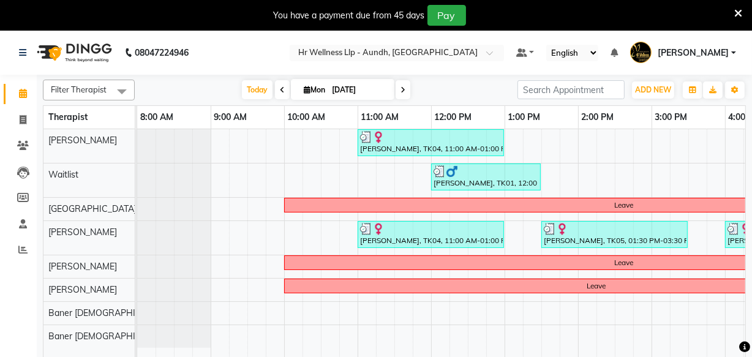
click at [304, 89] on icon at bounding box center [307, 90] width 7 height 8
select select "9"
select select "2025"
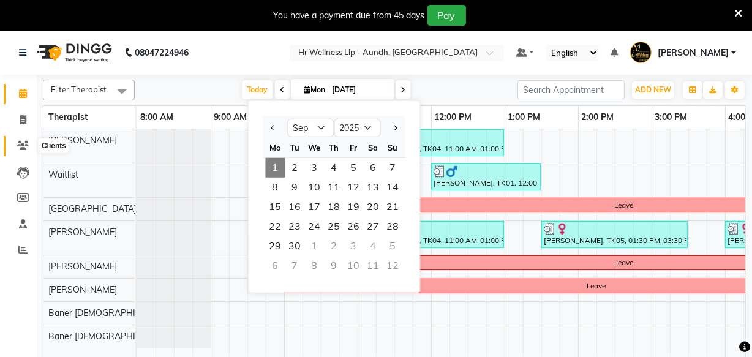
click at [20, 148] on icon at bounding box center [23, 145] width 12 height 9
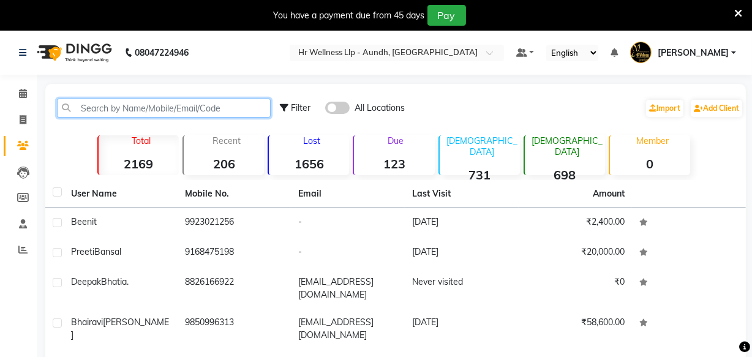
click at [117, 107] on input "text" at bounding box center [164, 108] width 214 height 19
paste input "9820578979"
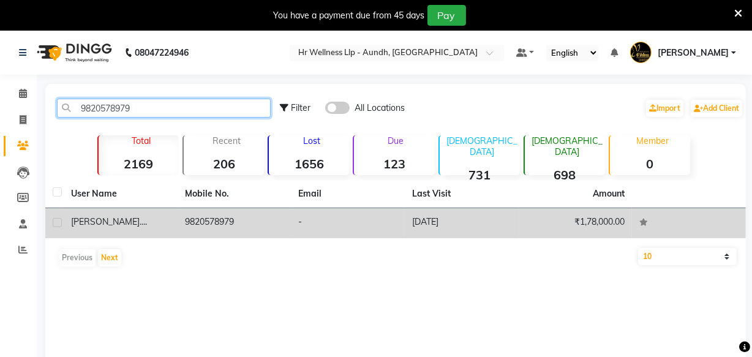
type input "9820578979"
click at [195, 227] on td "9820578979" at bounding box center [235, 223] width 114 height 30
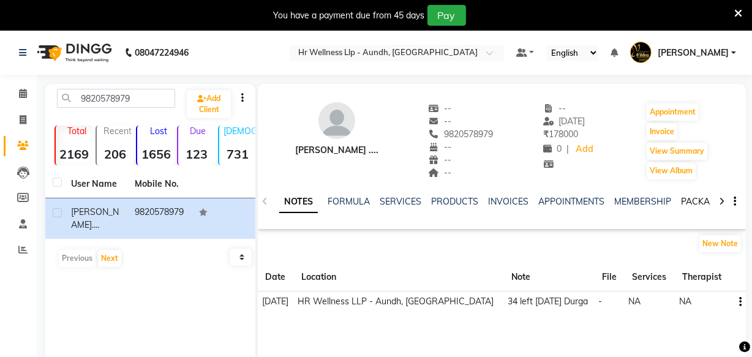
click at [690, 202] on link "PACKAGES" at bounding box center [703, 201] width 45 height 11
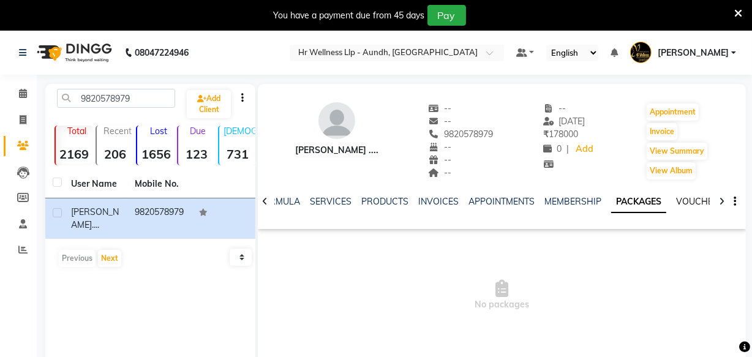
click at [692, 202] on link "VOUCHERS" at bounding box center [700, 201] width 48 height 11
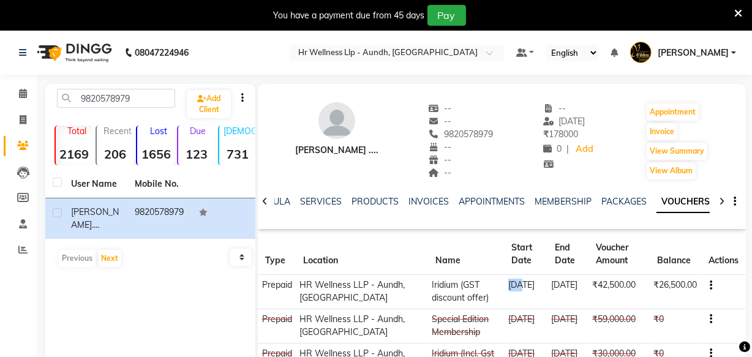
drag, startPoint x: 489, startPoint y: 283, endPoint x: 502, endPoint y: 286, distance: 13.1
click at [504, 286] on td "16-09-2023" at bounding box center [525, 292] width 43 height 34
copy td "17-09-2025"
drag, startPoint x: 538, startPoint y: 283, endPoint x: 569, endPoint y: 299, distance: 35.6
click at [569, 299] on td "17-09-2025" at bounding box center [567, 292] width 41 height 34
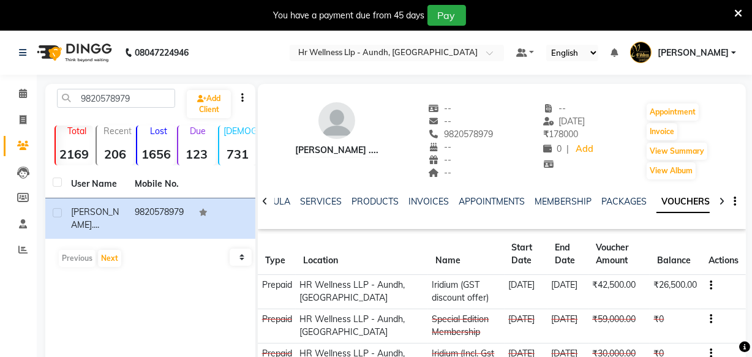
click at [613, 289] on td "₹42,500.00" at bounding box center [618, 292] width 61 height 34
copy td "₹26,500"
drag, startPoint x: 650, startPoint y: 282, endPoint x: 684, endPoint y: 285, distance: 35.0
click at [684, 285] on td "₹26,500.00" at bounding box center [675, 292] width 51 height 34
click at [21, 99] on span at bounding box center [22, 94] width 21 height 14
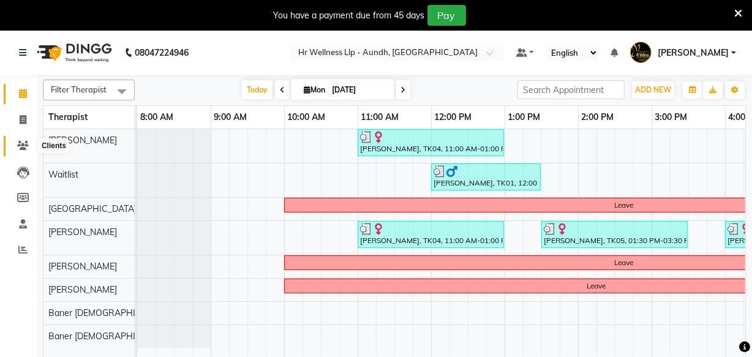
click at [26, 144] on icon at bounding box center [23, 145] width 12 height 9
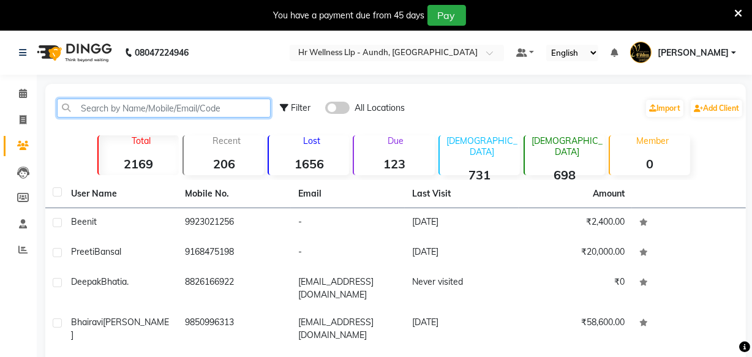
click at [118, 110] on input "text" at bounding box center [164, 108] width 214 height 19
paste input "9822761596"
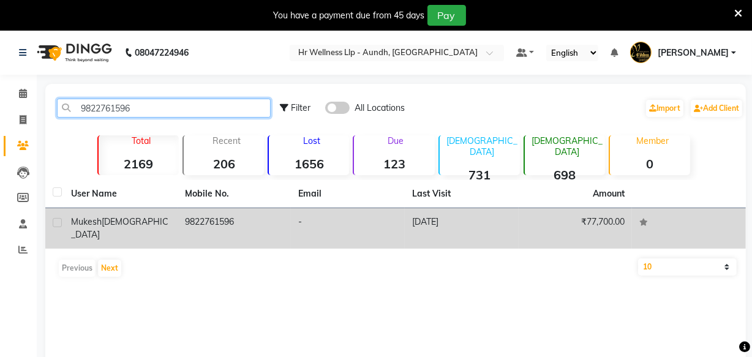
type input "9822761596"
click at [226, 228] on td "9822761596" at bounding box center [235, 228] width 114 height 40
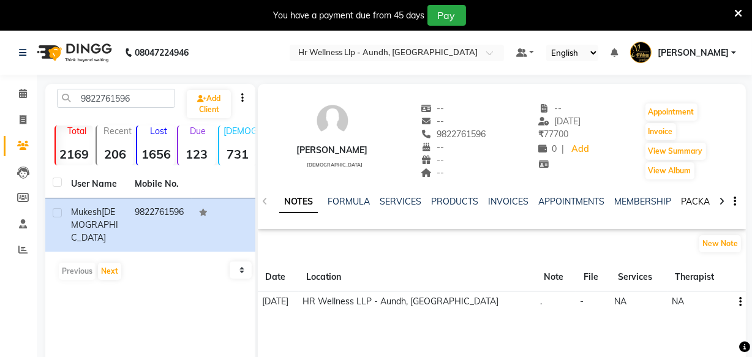
click at [692, 198] on link "PACKAGES" at bounding box center [703, 201] width 45 height 11
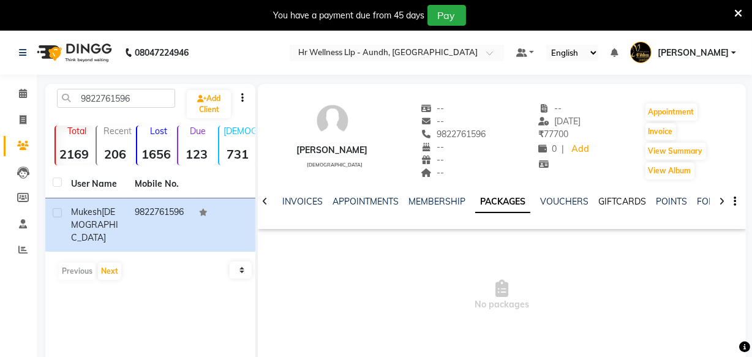
scroll to position [0, 176]
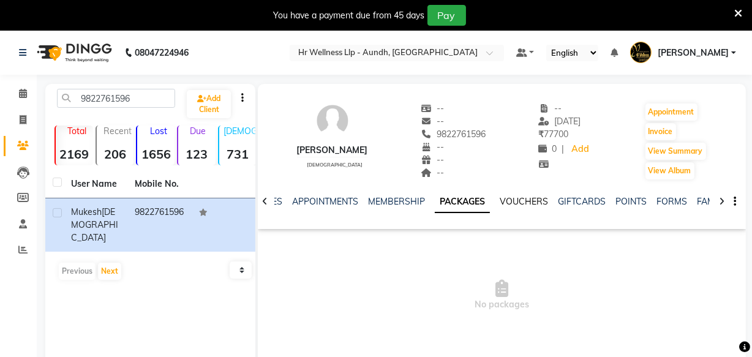
click at [530, 204] on link "VOUCHERS" at bounding box center [524, 201] width 48 height 11
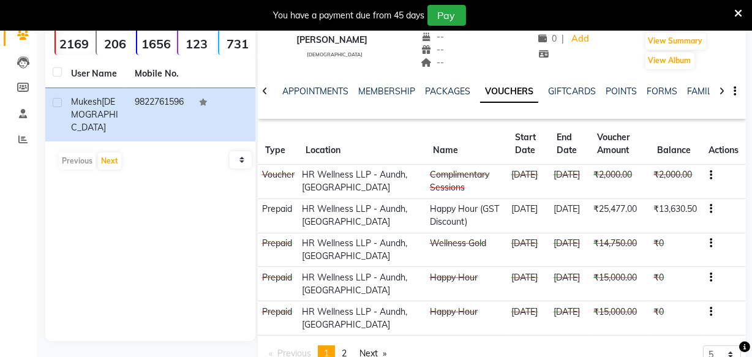
scroll to position [111, 0]
copy td "₹13,630."
drag, startPoint x: 651, startPoint y: 208, endPoint x: 688, endPoint y: 212, distance: 36.4
click at [688, 212] on td "₹13,630.50" at bounding box center [675, 215] width 51 height 34
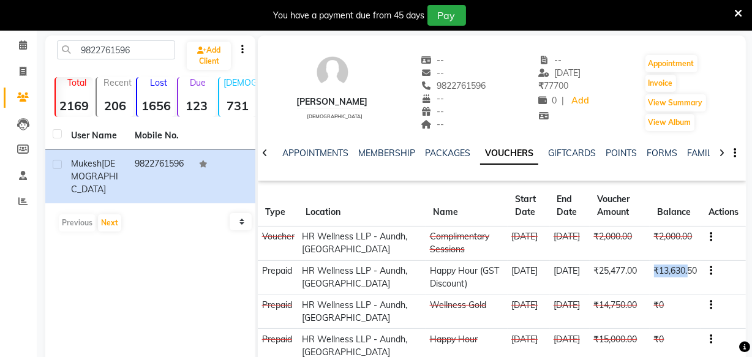
scroll to position [0, 0]
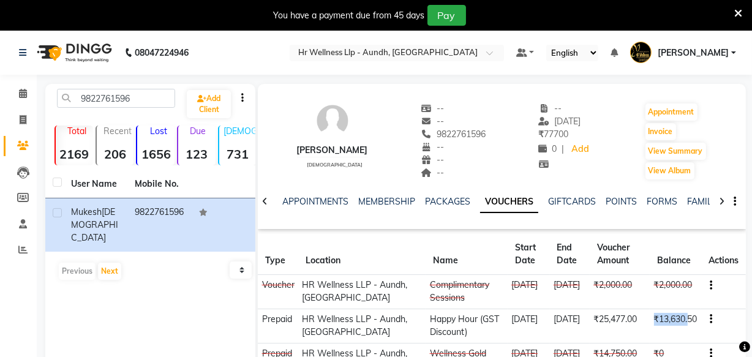
click at [22, 152] on span at bounding box center [22, 146] width 21 height 14
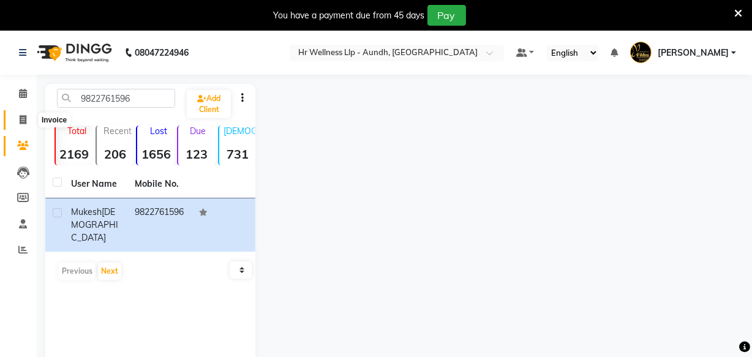
click at [24, 120] on icon at bounding box center [23, 119] width 7 height 9
select select "service"
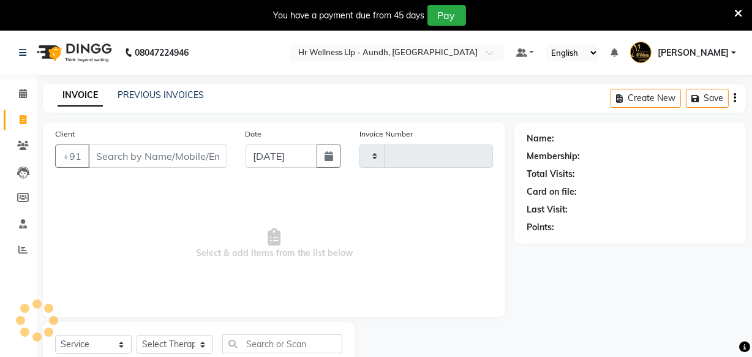
click at [26, 185] on li "Members" at bounding box center [18, 198] width 37 height 26
type input "1180"
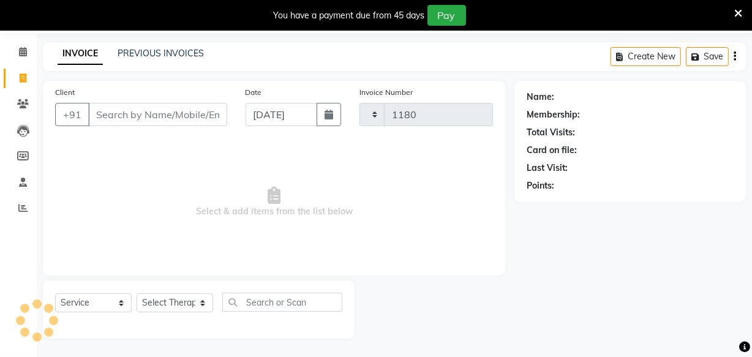
select select "4288"
click at [21, 105] on icon at bounding box center [23, 103] width 12 height 9
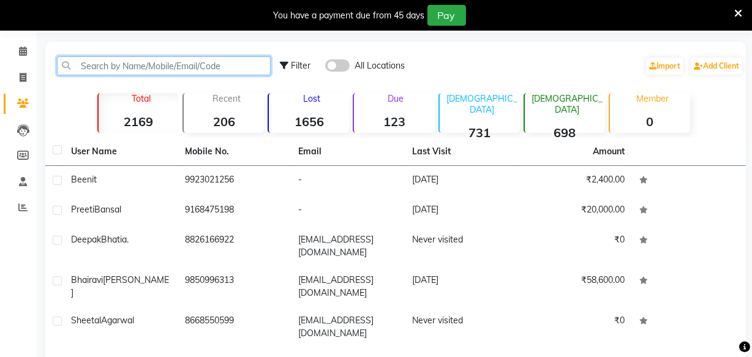
click at [129, 67] on input "text" at bounding box center [164, 65] width 214 height 19
paste input "9822688968"
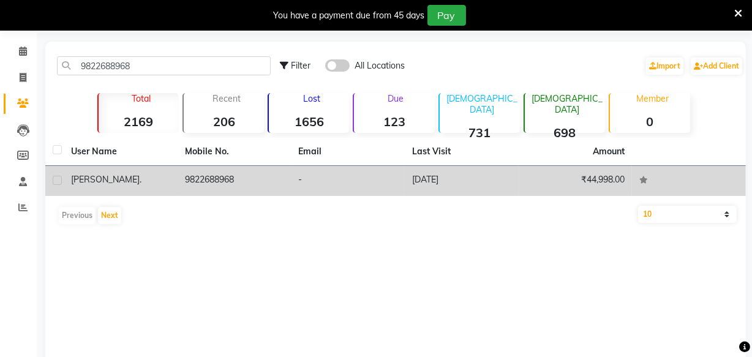
click at [129, 192] on td "Gagandeep ." at bounding box center [121, 181] width 114 height 30
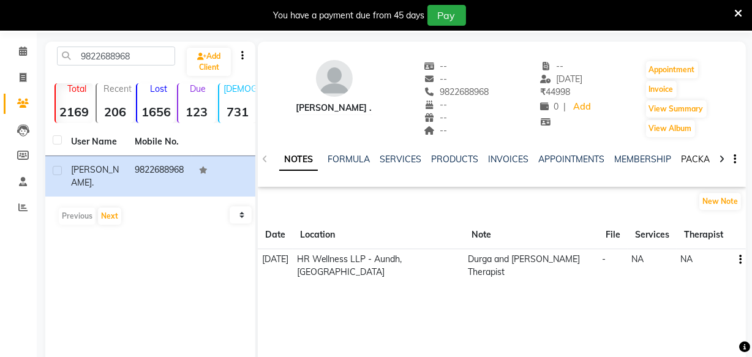
click at [701, 164] on link "PACKAGES" at bounding box center [703, 159] width 45 height 11
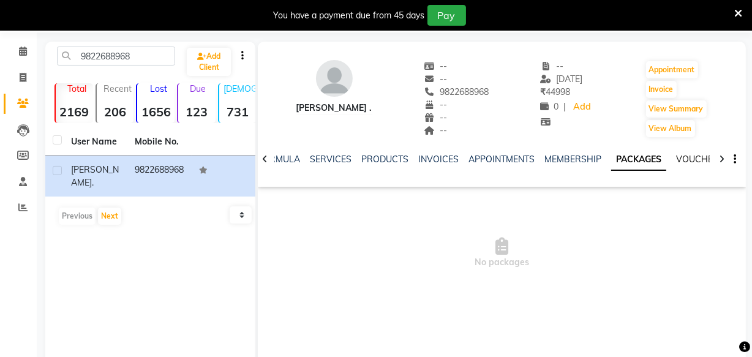
click at [687, 160] on link "VOUCHERS" at bounding box center [700, 159] width 48 height 11
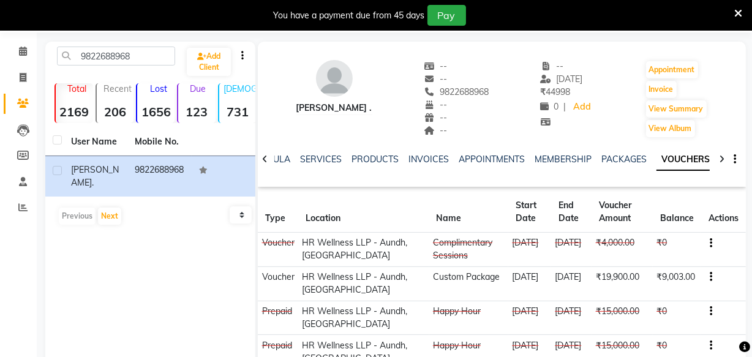
copy td "24-09-2025"
drag, startPoint x: 540, startPoint y: 274, endPoint x: 569, endPoint y: 293, distance: 34.5
click at [569, 293] on td "24-09-2025" at bounding box center [571, 283] width 40 height 34
click at [591, 290] on td "₹19,900.00" at bounding box center [621, 283] width 61 height 34
copy td "₹9,003."
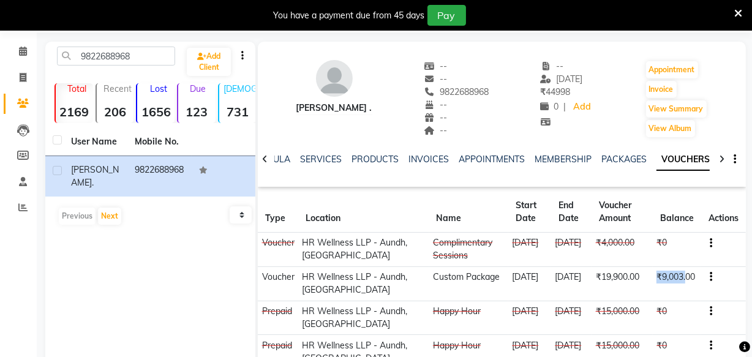
drag, startPoint x: 655, startPoint y: 275, endPoint x: 686, endPoint y: 276, distance: 30.6
click at [686, 276] on td "₹9,003.00" at bounding box center [677, 283] width 48 height 34
click at [147, 53] on input "9822688968" at bounding box center [116, 56] width 118 height 19
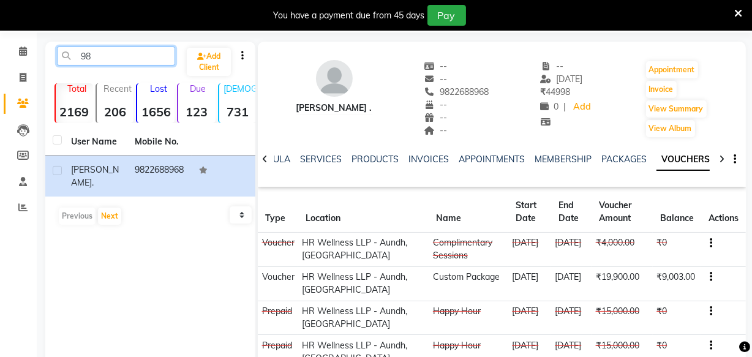
type input "9"
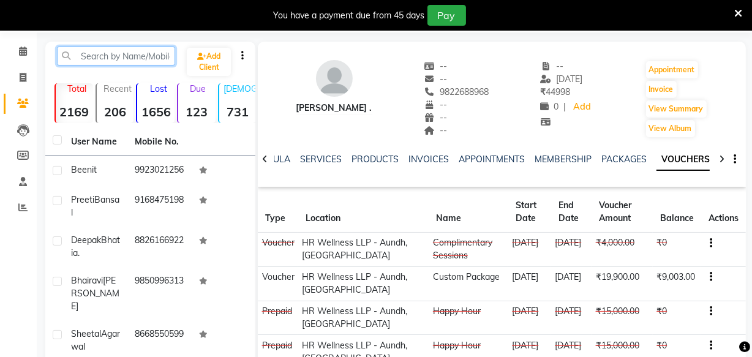
paste input "9881133472"
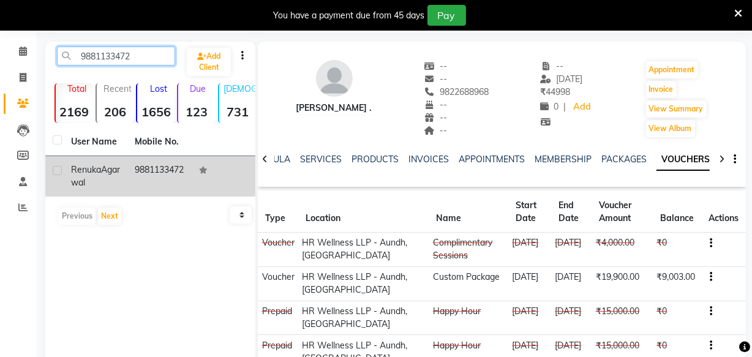
type input "9881133472"
click at [125, 172] on td "Renuka Agarwal" at bounding box center [96, 176] width 64 height 40
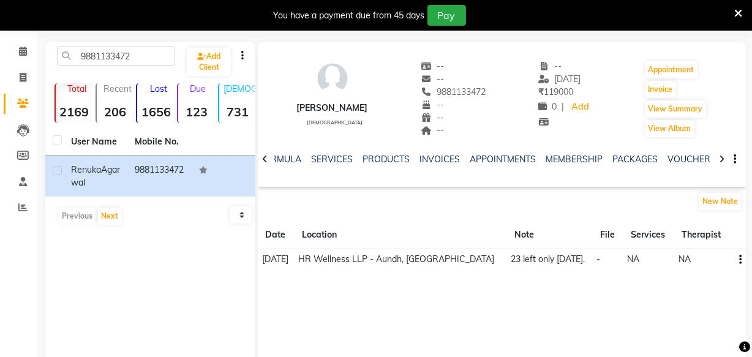
click at [691, 167] on div "NOTES FORMULA SERVICES PRODUCTS INVOICES APPOINTMENTS MEMBERSHIP PACKAGES VOUCH…" at bounding box center [487, 164] width 416 height 23
click at [689, 160] on link "VOUCHERS" at bounding box center [691, 159] width 48 height 11
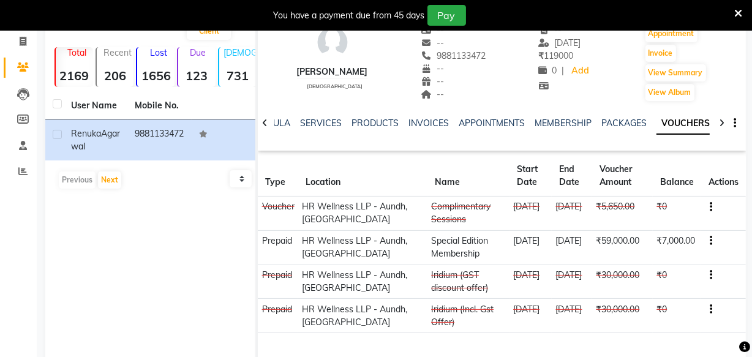
scroll to position [98, 0]
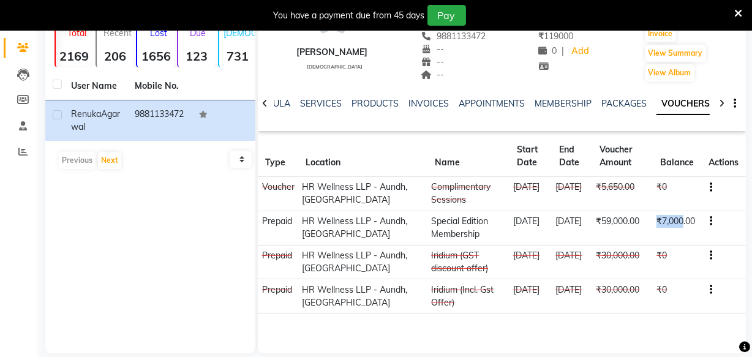
copy td "₹7,000"
drag, startPoint x: 656, startPoint y: 220, endPoint x: 684, endPoint y: 217, distance: 28.3
click at [684, 217] on td "₹7,000.00" at bounding box center [677, 228] width 48 height 34
copy td "01-10-2025"
drag, startPoint x: 541, startPoint y: 219, endPoint x: 574, endPoint y: 236, distance: 38.1
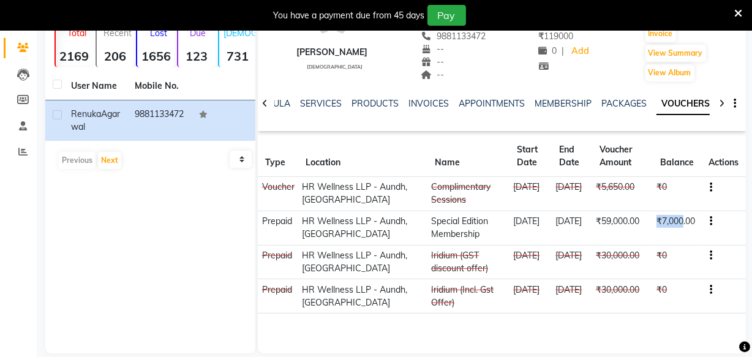
click at [574, 236] on td "01-10-2025" at bounding box center [572, 228] width 40 height 34
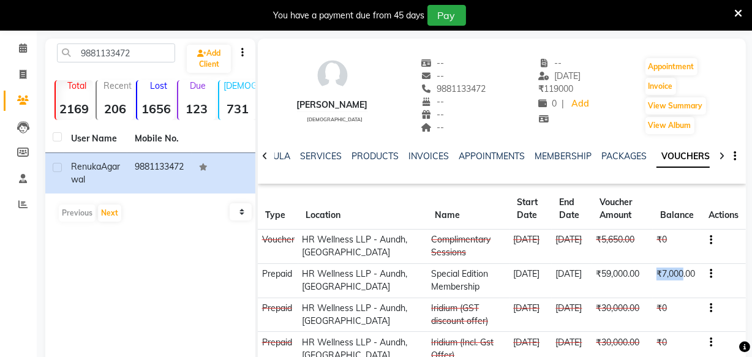
scroll to position [0, 0]
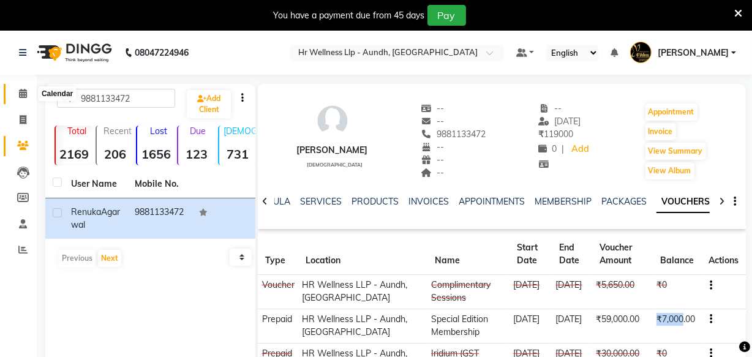
click at [18, 89] on span at bounding box center [22, 94] width 21 height 14
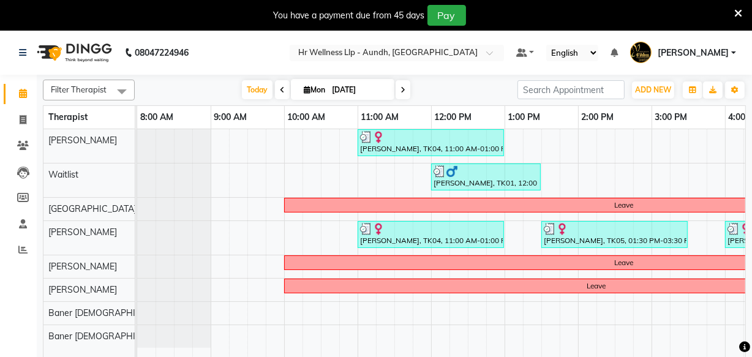
click at [315, 89] on span "Mon" at bounding box center [315, 89] width 28 height 9
select select "9"
select select "2025"
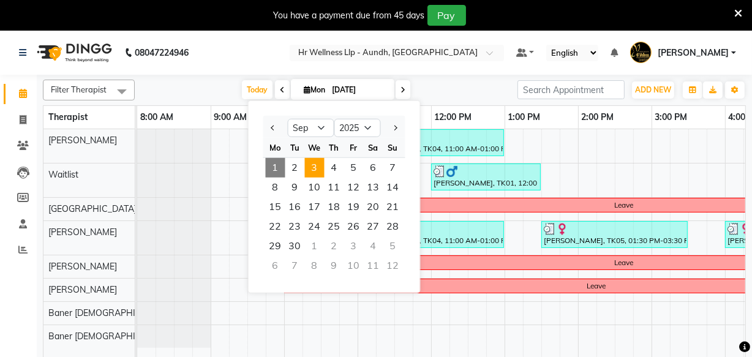
click at [313, 170] on span "3" at bounding box center [315, 168] width 20 height 20
type input "[DATE]"
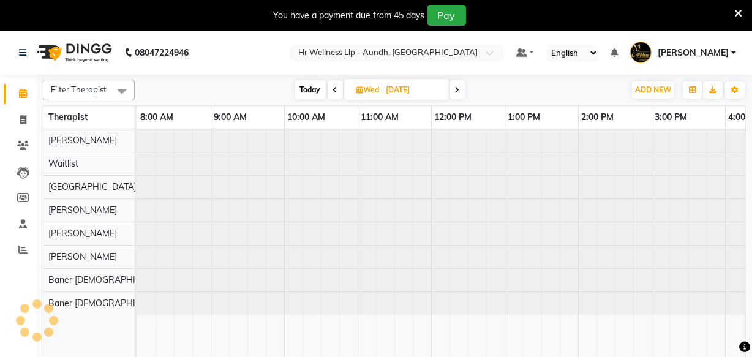
scroll to position [0, 347]
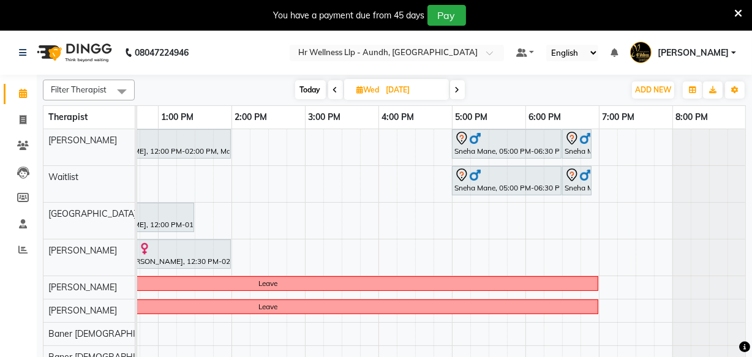
click at [311, 220] on div "[PERSON_NAME], 10:00 AM-11:30 AM, Revitalizing Thai Massage 60 Min [PERSON_NAME…" at bounding box center [268, 250] width 955 height 243
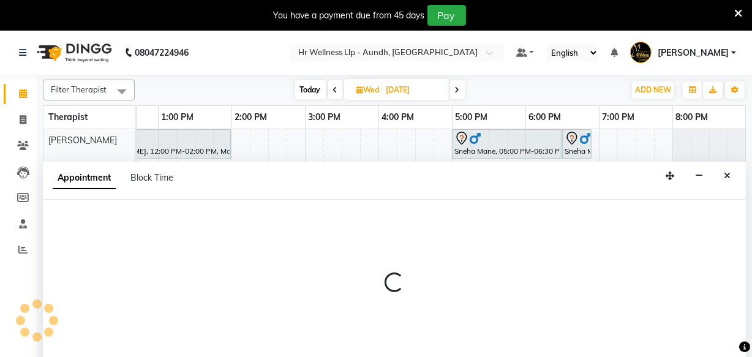
select select "77662"
select select "900"
select select "tentative"
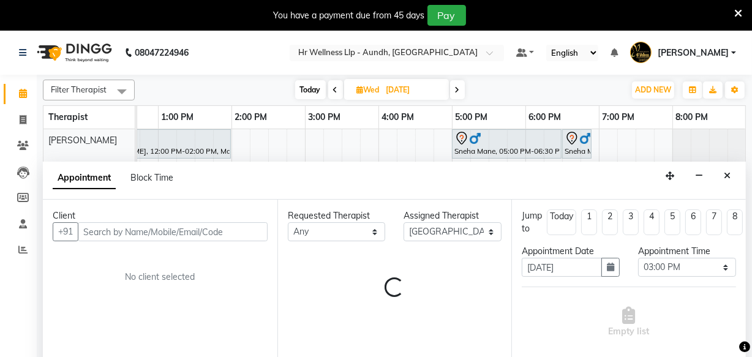
scroll to position [31, 0]
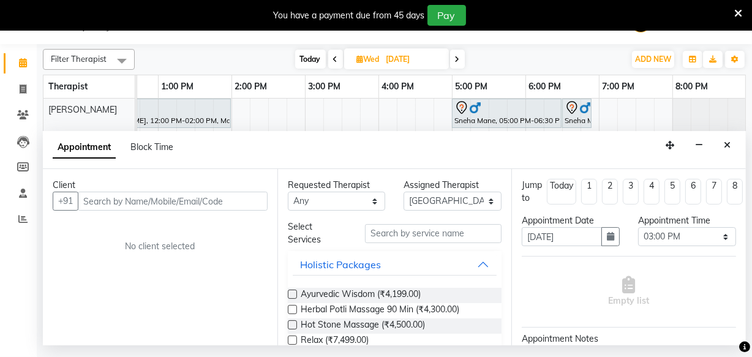
click at [114, 206] on input "text" at bounding box center [173, 201] width 190 height 19
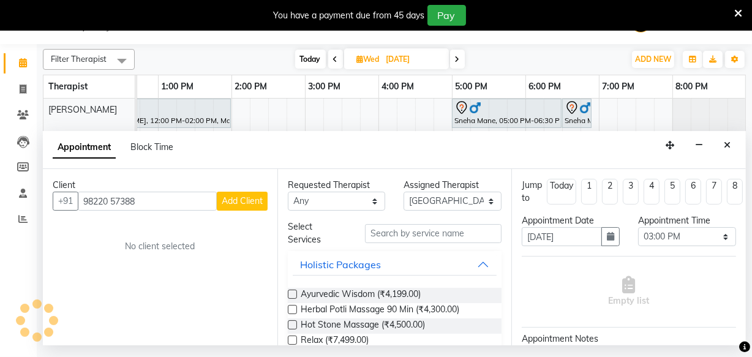
click at [113, 199] on input "98220 57388" at bounding box center [147, 201] width 139 height 19
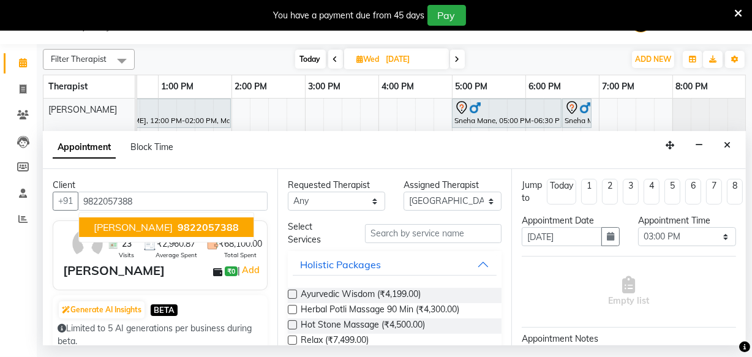
click at [106, 224] on span "Atul bhide" at bounding box center [133, 227] width 79 height 12
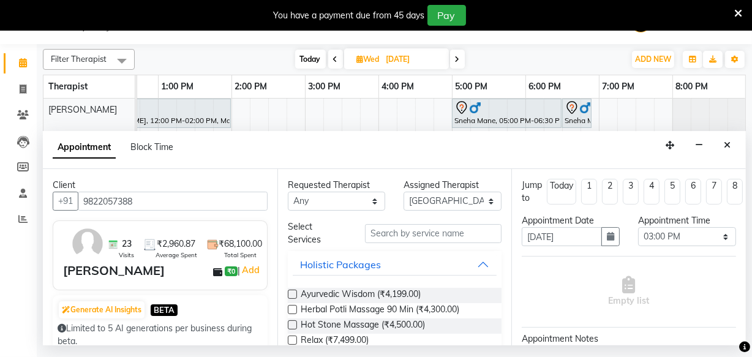
type input "9822057388"
click at [385, 236] on input "text" at bounding box center [433, 233] width 137 height 19
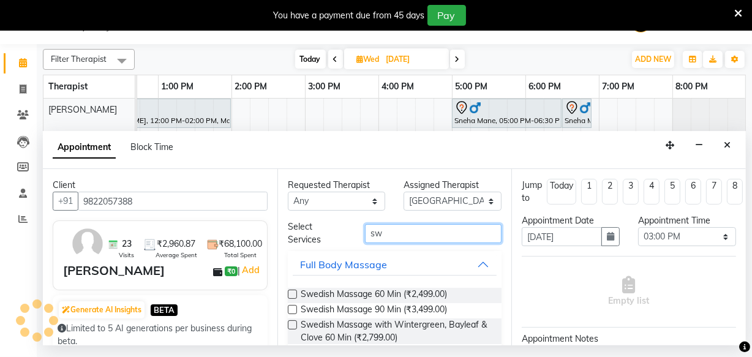
type input "sw"
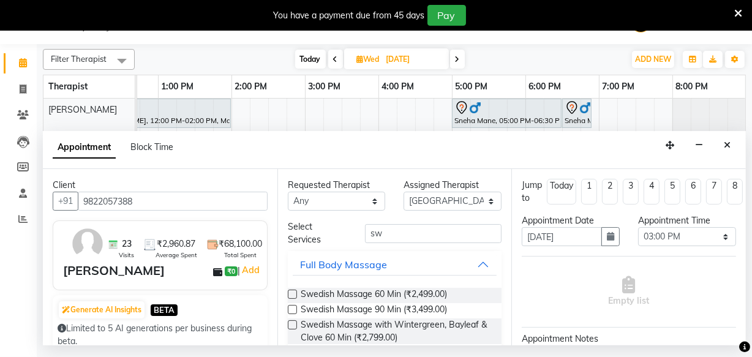
click at [291, 323] on label at bounding box center [292, 324] width 9 height 9
click at [291, 323] on input "checkbox" at bounding box center [292, 326] width 8 height 8
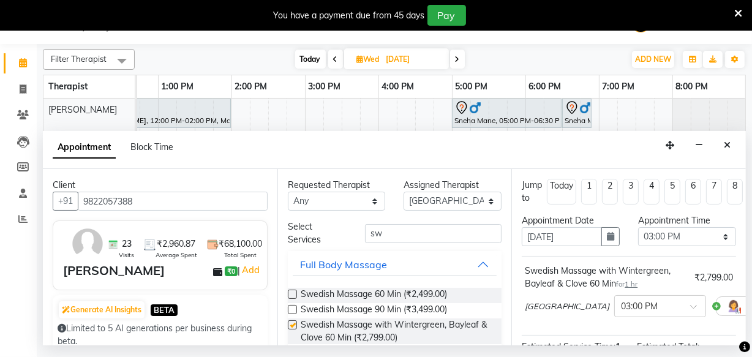
checkbox input "false"
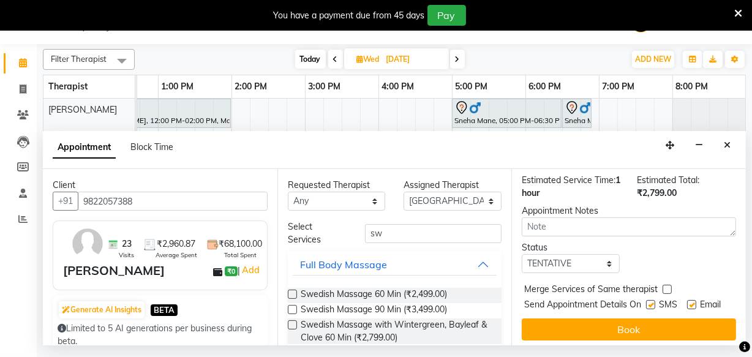
scroll to position [190, 0]
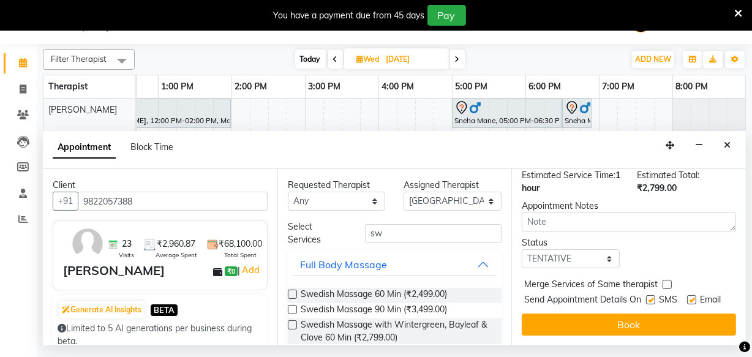
click at [604, 318] on button "Book" at bounding box center [629, 324] width 214 height 22
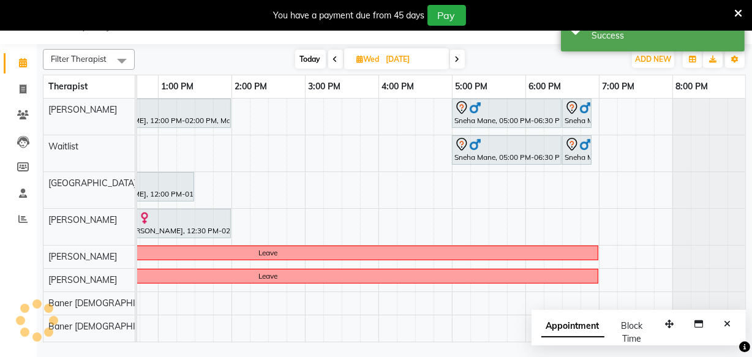
scroll to position [0, 0]
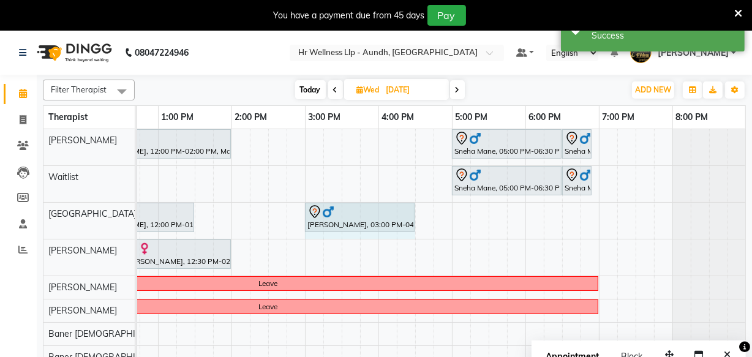
drag, startPoint x: 376, startPoint y: 210, endPoint x: 398, endPoint y: 214, distance: 22.3
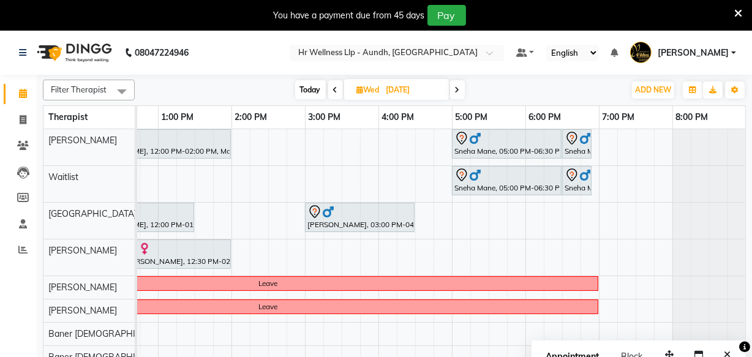
click at [310, 94] on span "Today" at bounding box center [310, 89] width 31 height 19
type input "[DATE]"
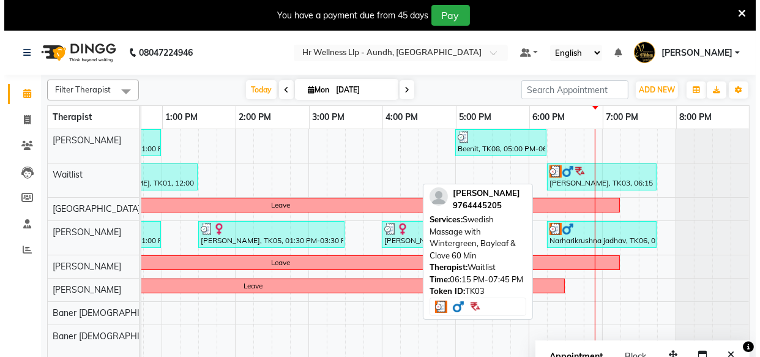
scroll to position [0, 337]
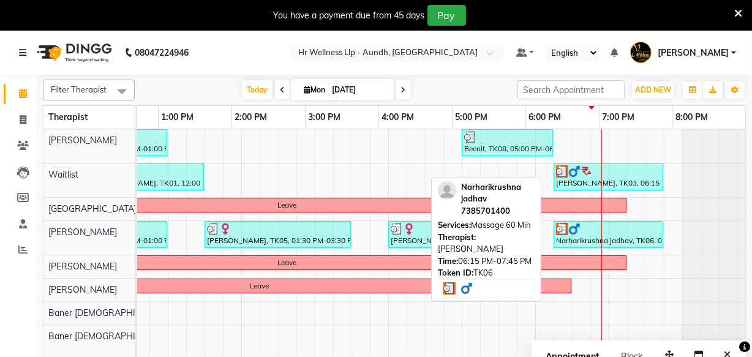
click at [568, 230] on img at bounding box center [562, 229] width 12 height 12
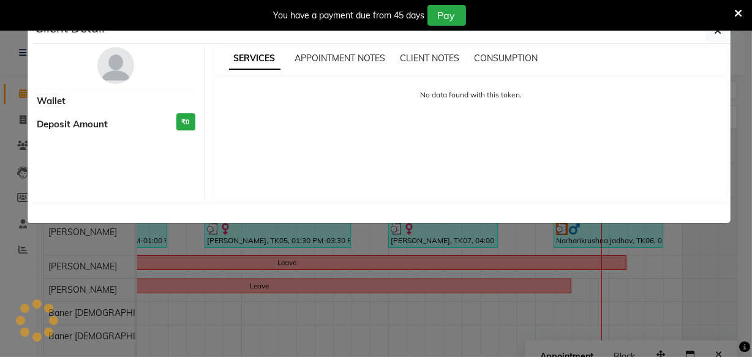
scroll to position [0, 331]
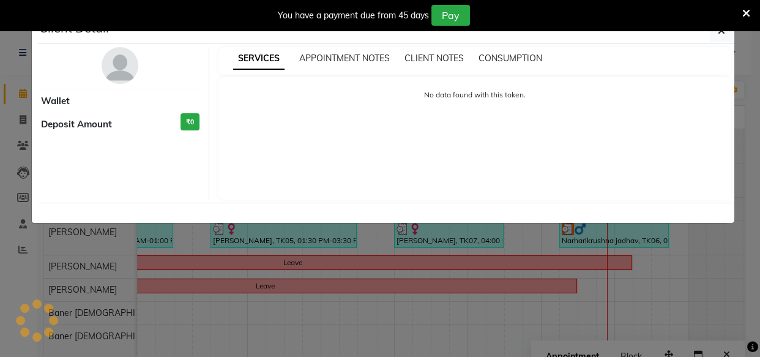
select select "3"
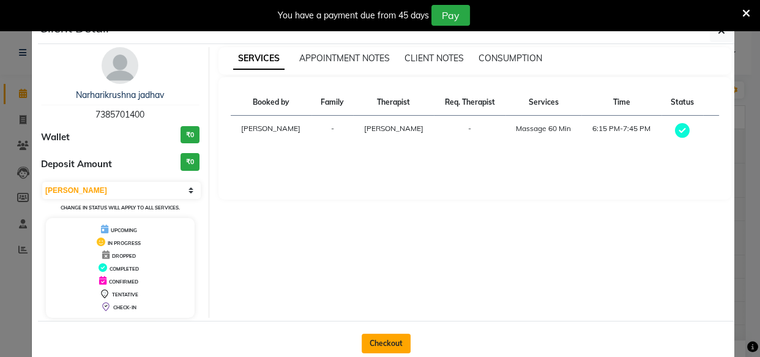
click at [376, 340] on button "Checkout" at bounding box center [386, 344] width 49 height 20
select select "service"
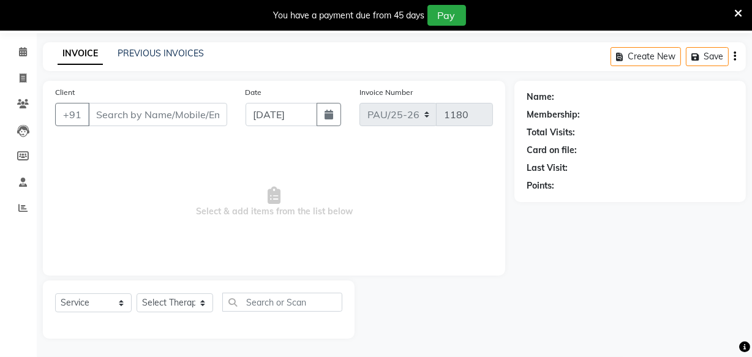
type input "7385701400"
select select "77663"
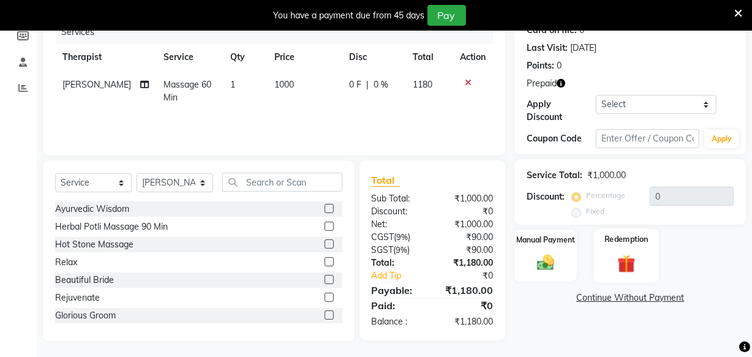
scroll to position [165, 0]
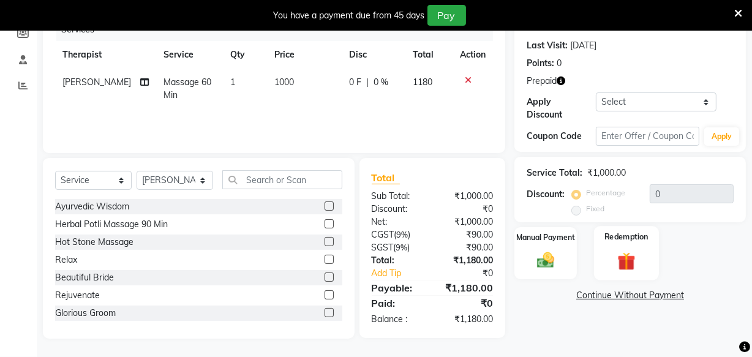
click at [618, 266] on img at bounding box center [626, 261] width 29 height 23
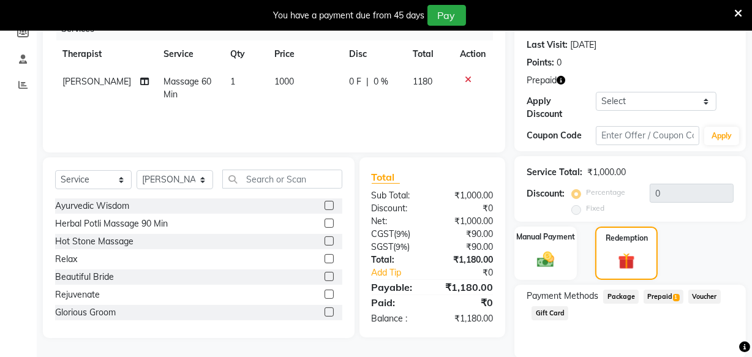
click at [659, 297] on span "Prepaid 1" at bounding box center [663, 297] width 40 height 14
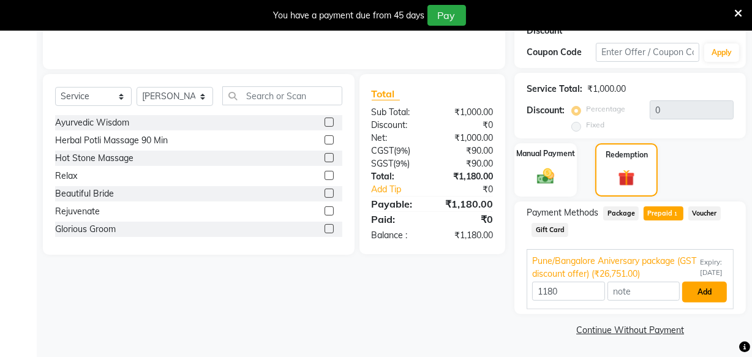
click at [705, 292] on button "Add" at bounding box center [704, 292] width 45 height 21
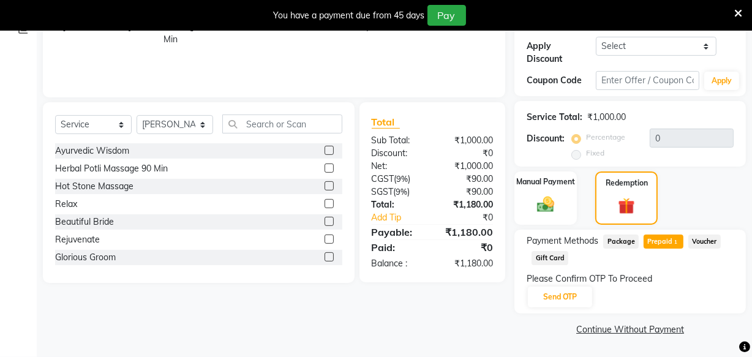
scroll to position [219, 0]
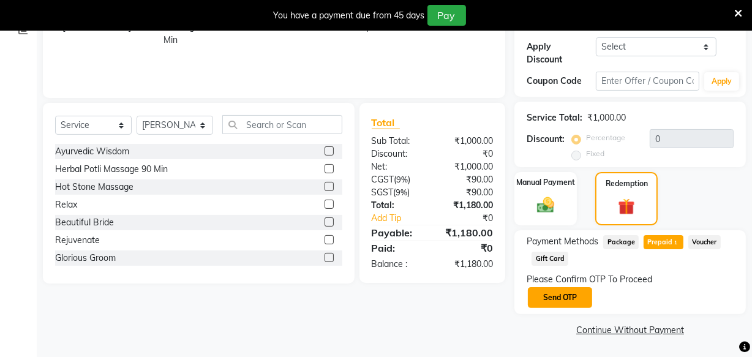
click at [581, 294] on button "Send OTP" at bounding box center [560, 297] width 64 height 21
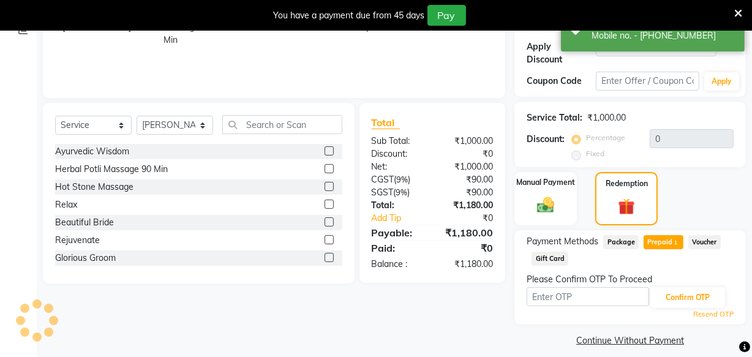
click at [581, 294] on input "text" at bounding box center [587, 296] width 122 height 19
type input "6827"
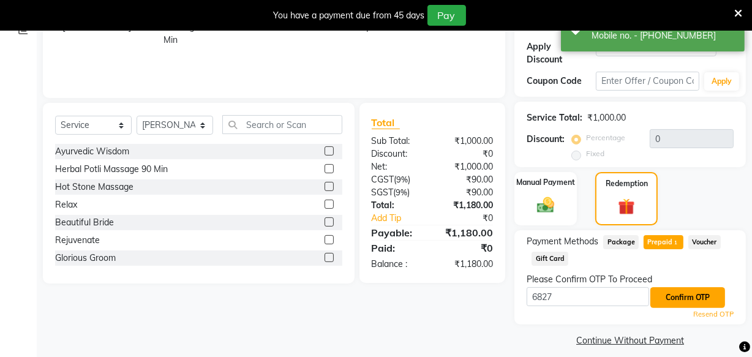
click at [683, 302] on button "Confirm OTP" at bounding box center [687, 297] width 75 height 21
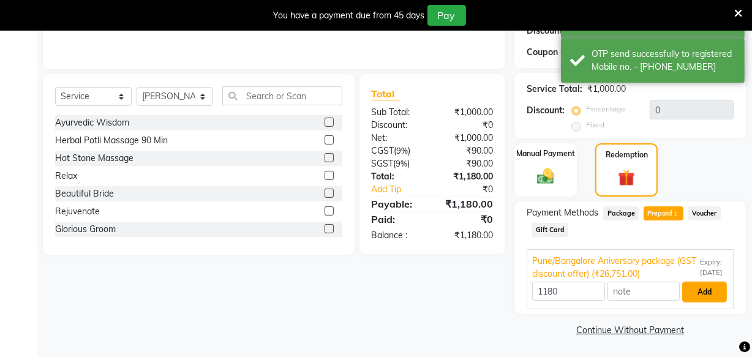
click at [705, 290] on button "Add" at bounding box center [704, 292] width 45 height 21
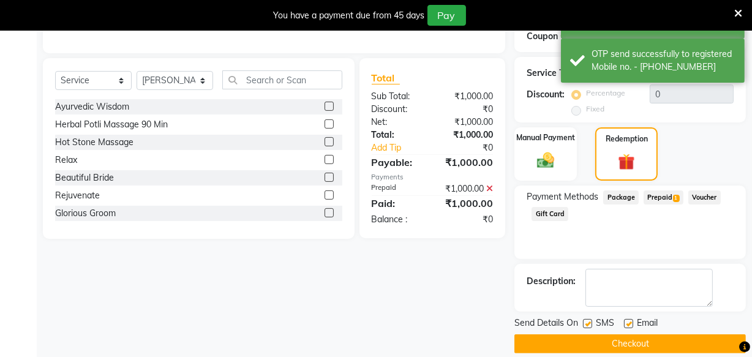
scroll to position [278, 0]
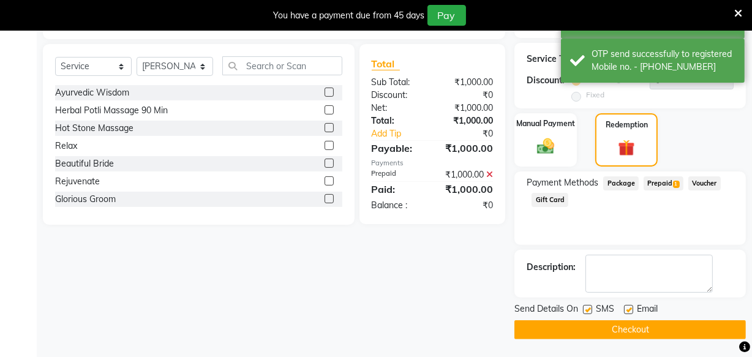
click at [587, 308] on label at bounding box center [587, 309] width 9 height 9
click at [587, 308] on input "checkbox" at bounding box center [587, 310] width 8 height 8
checkbox input "false"
click at [628, 310] on label at bounding box center [628, 309] width 9 height 9
click at [628, 310] on input "checkbox" at bounding box center [628, 310] width 8 height 8
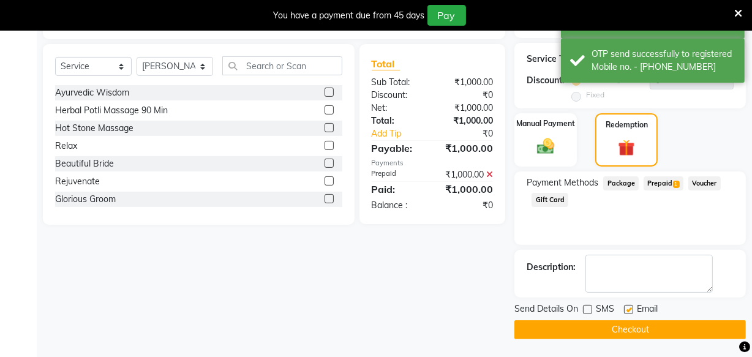
checkbox input "false"
click at [595, 326] on button "Checkout" at bounding box center [629, 329] width 231 height 19
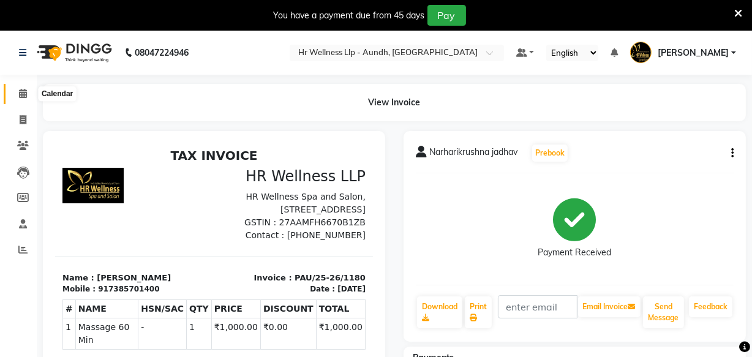
click at [22, 92] on icon at bounding box center [23, 93] width 8 height 9
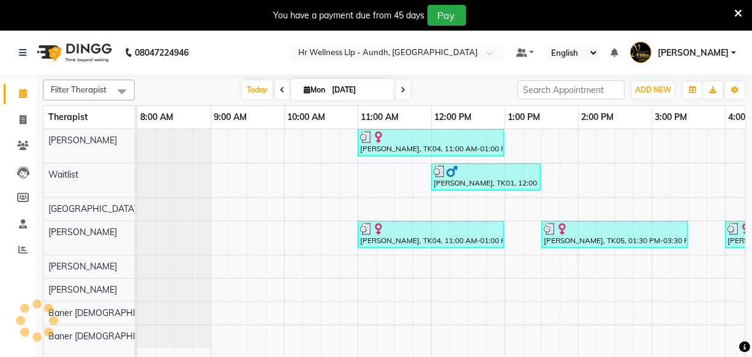
scroll to position [0, 347]
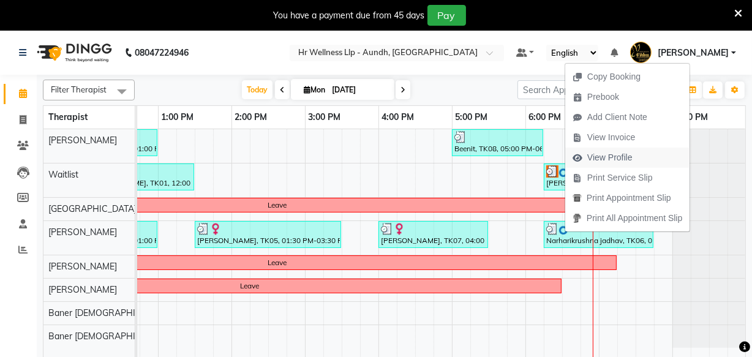
click at [622, 157] on span "View Profile" at bounding box center [609, 157] width 45 height 13
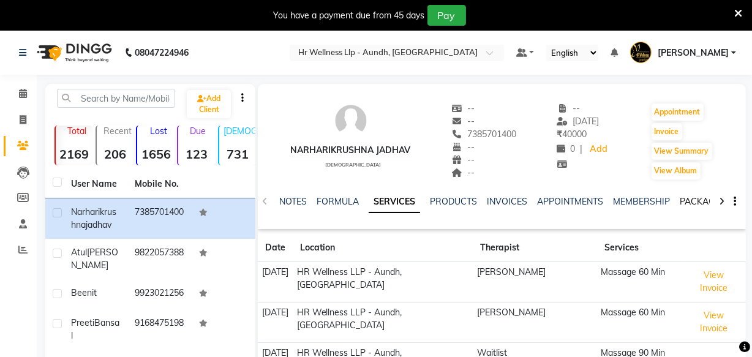
click at [690, 198] on link "PACKAGES" at bounding box center [702, 201] width 45 height 11
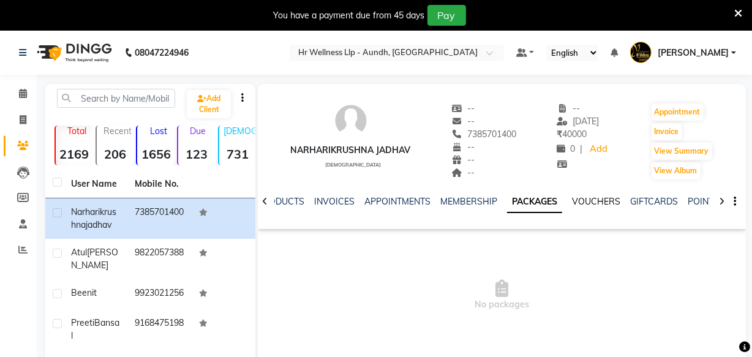
scroll to position [0, 104]
click at [594, 203] on link "VOUCHERS" at bounding box center [596, 201] width 48 height 11
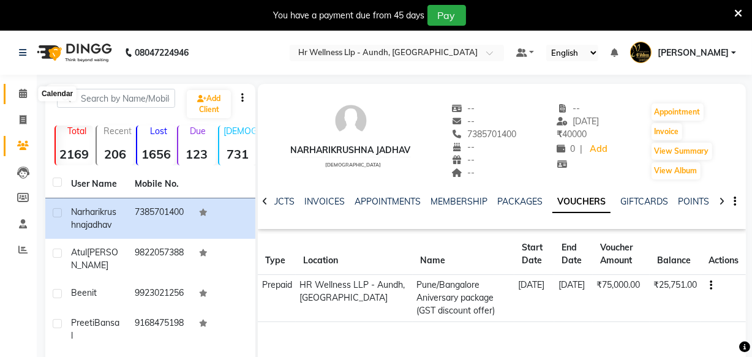
click at [21, 88] on span at bounding box center [22, 94] width 21 height 14
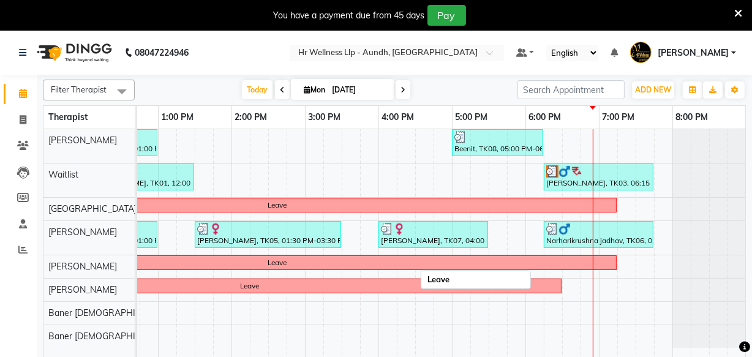
scroll to position [0, 355]
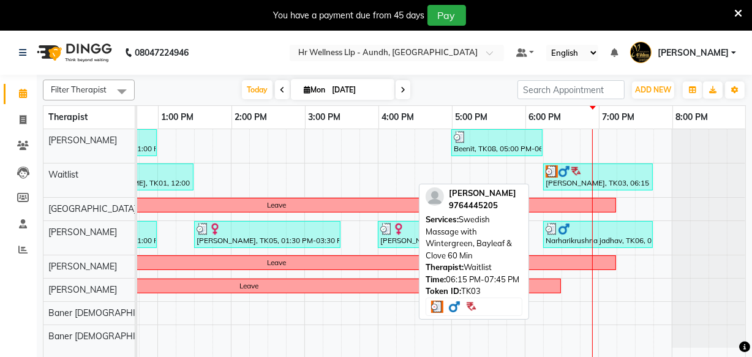
click at [564, 183] on div "[PERSON_NAME], TK03, 06:15 PM-07:45 PM, Swedish Massage with Wintergreen, Bayle…" at bounding box center [597, 176] width 107 height 23
select select "3"
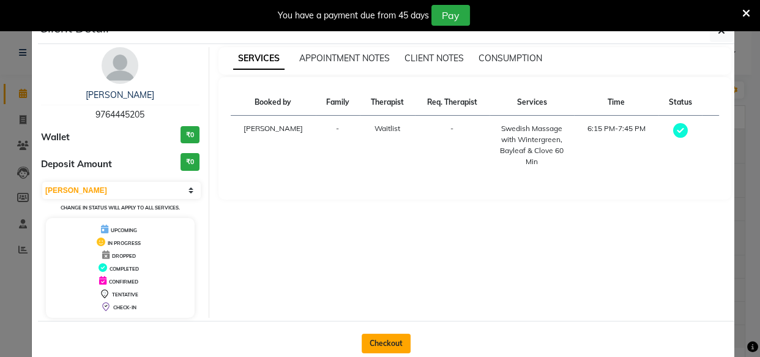
click at [388, 342] on button "Checkout" at bounding box center [386, 344] width 49 height 20
select select "service"
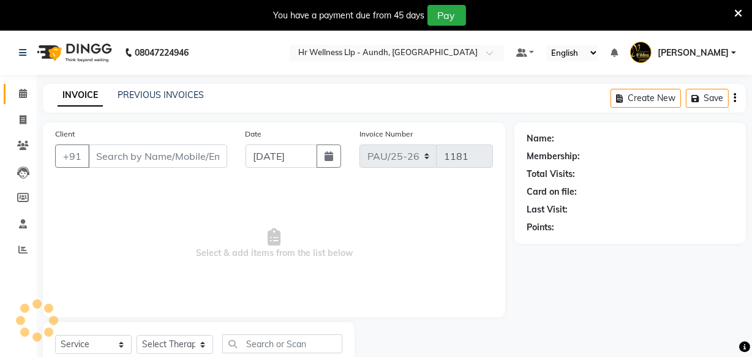
type input "9764445205"
select select "45452"
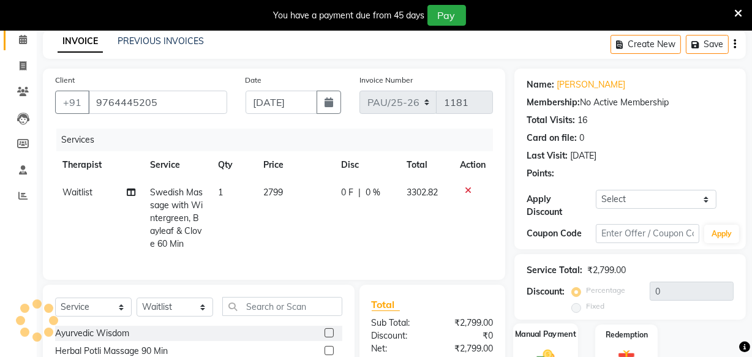
scroll to position [111, 0]
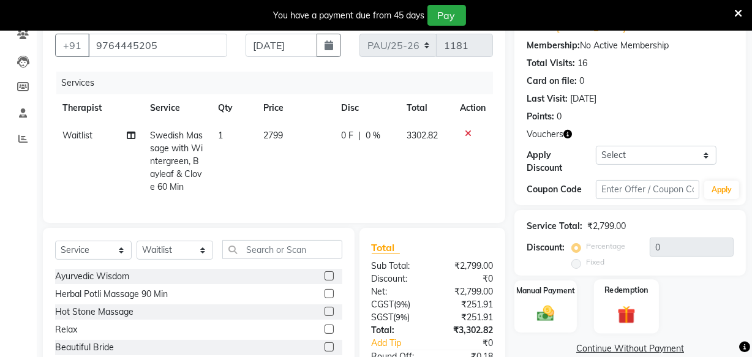
click at [625, 315] on img at bounding box center [626, 314] width 29 height 23
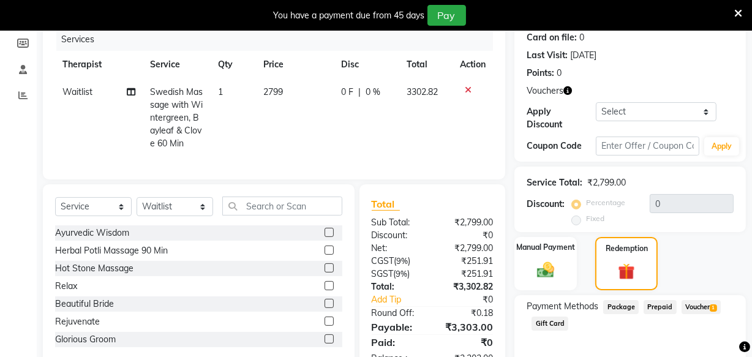
scroll to position [209, 0]
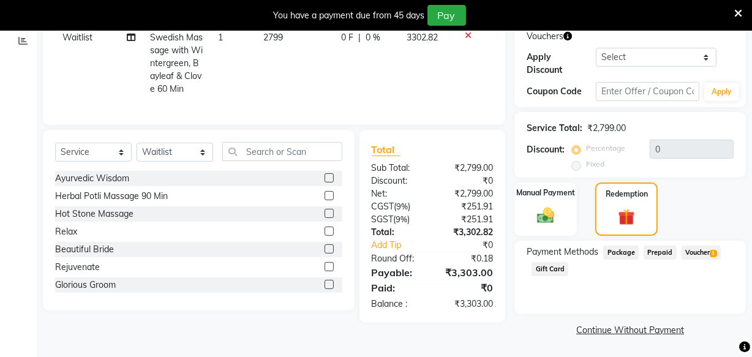
click at [698, 247] on span "Voucher 1" at bounding box center [700, 252] width 39 height 14
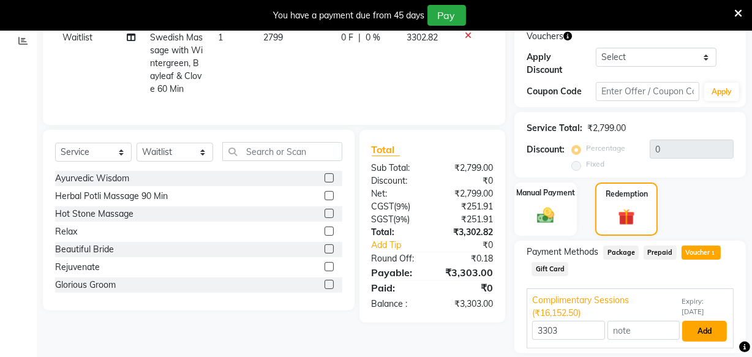
click at [704, 332] on button "Add" at bounding box center [704, 331] width 45 height 21
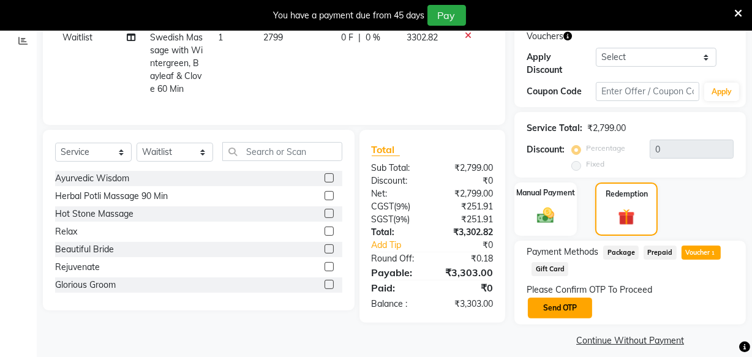
click at [561, 306] on button "Send OTP" at bounding box center [560, 308] width 64 height 21
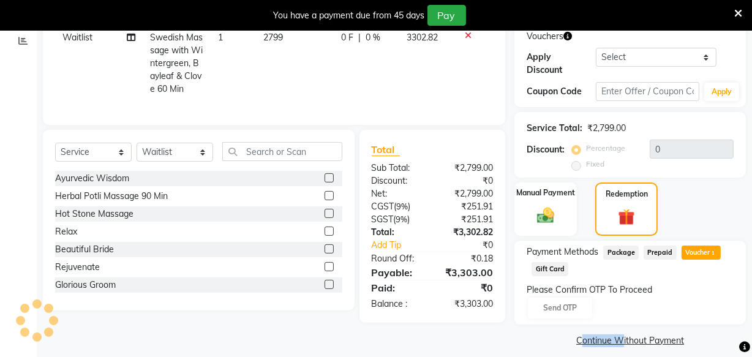
click at [561, 306] on div "Please Confirm OTP To Proceed Send OTP" at bounding box center [629, 301] width 207 height 36
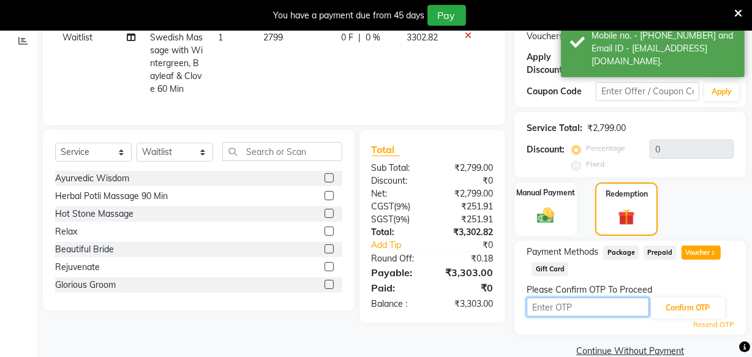
click at [561, 306] on input "text" at bounding box center [587, 307] width 122 height 19
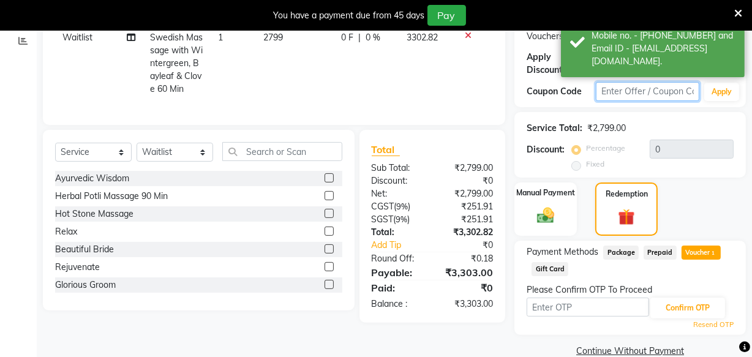
click at [623, 91] on input "text" at bounding box center [647, 91] width 103 height 19
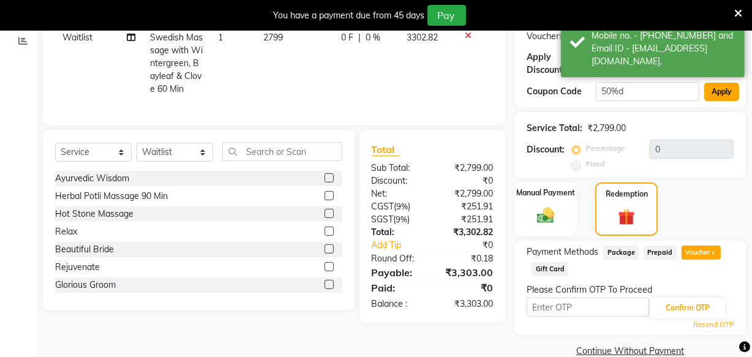
click at [727, 98] on button "Apply" at bounding box center [721, 92] width 35 height 18
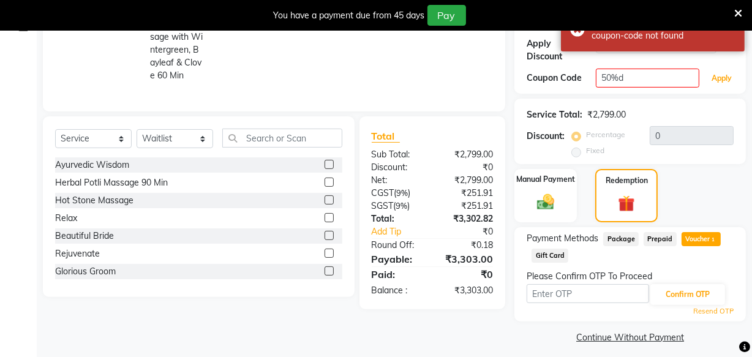
scroll to position [230, 0]
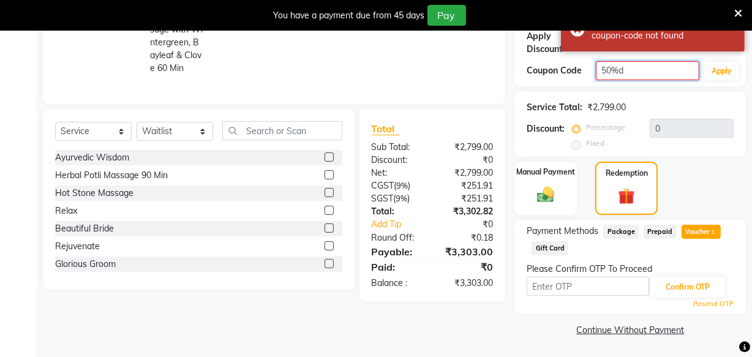
click at [637, 69] on input "50%d" at bounding box center [647, 70] width 103 height 19
type input "5"
type input "d50%"
click at [714, 69] on button "Apply" at bounding box center [721, 71] width 35 height 18
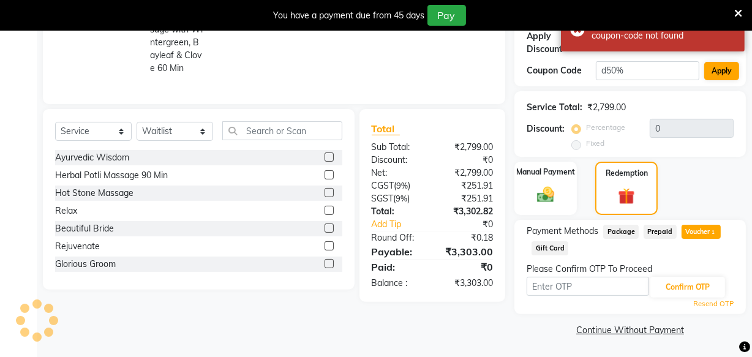
type input "50"
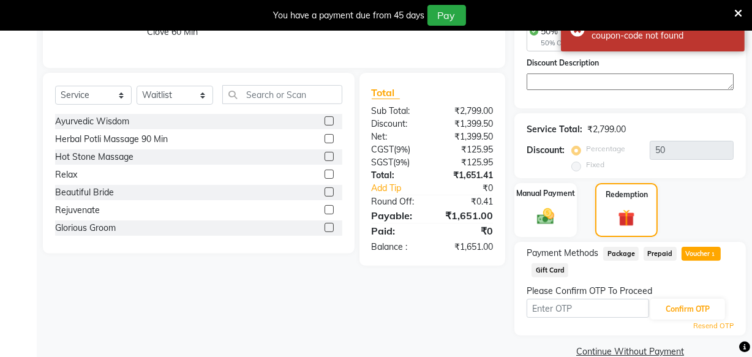
scroll to position [288, 0]
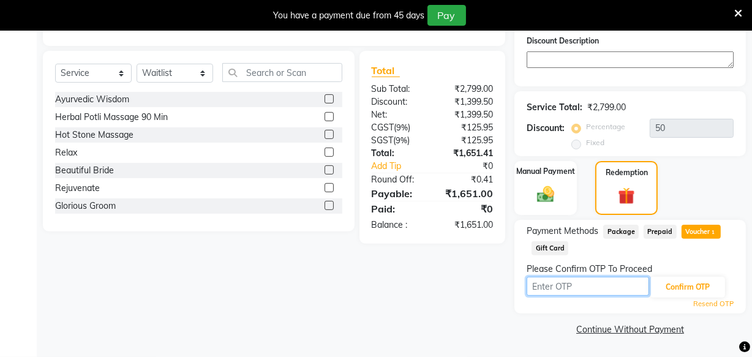
click at [550, 285] on input "text" at bounding box center [587, 286] width 122 height 19
type input "6827"
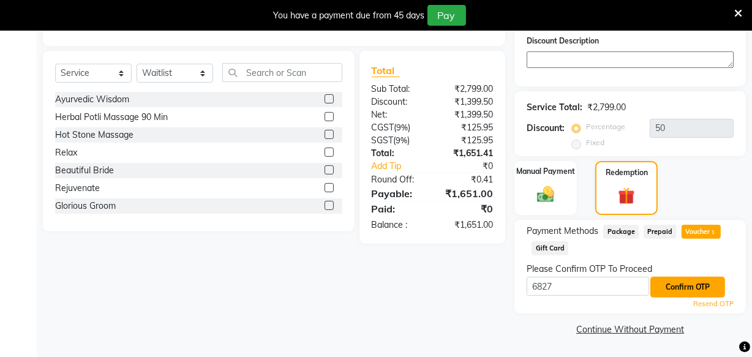
click at [677, 287] on button "Confirm OTP" at bounding box center [687, 287] width 75 height 21
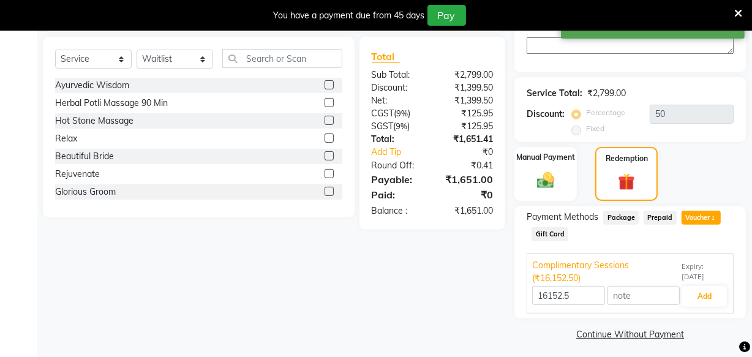
scroll to position [306, 0]
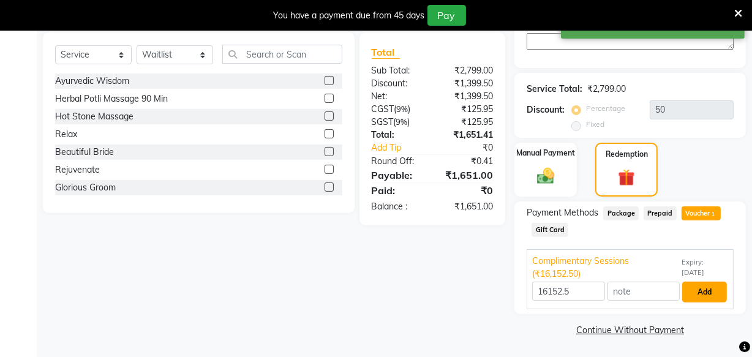
click at [690, 293] on button "Add" at bounding box center [704, 292] width 45 height 21
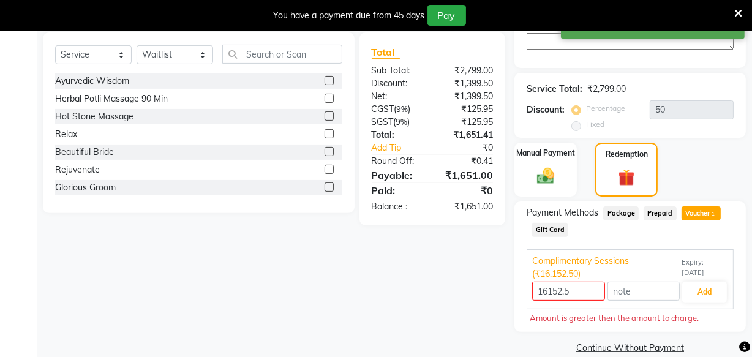
click at [667, 209] on span "Prepaid" at bounding box center [659, 213] width 33 height 14
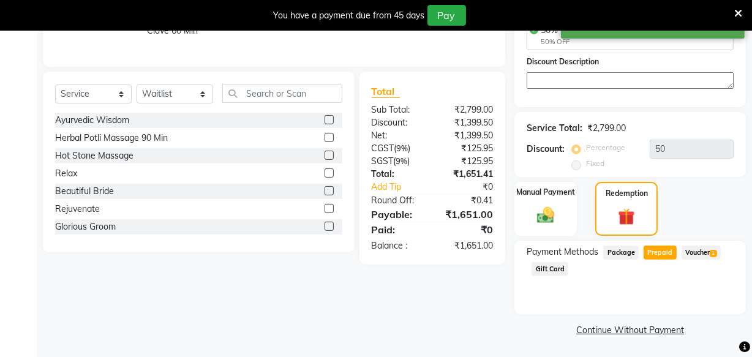
click at [689, 250] on span "Voucher 1" at bounding box center [700, 252] width 39 height 14
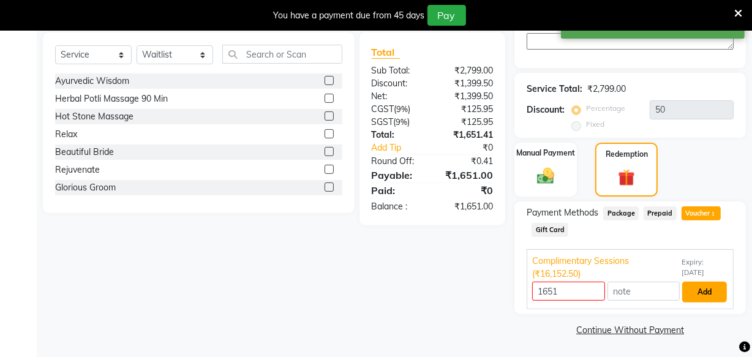
click at [711, 293] on button "Add" at bounding box center [704, 292] width 45 height 21
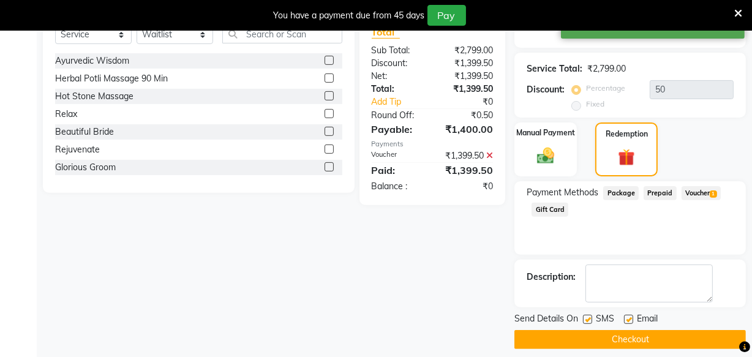
scroll to position [336, 0]
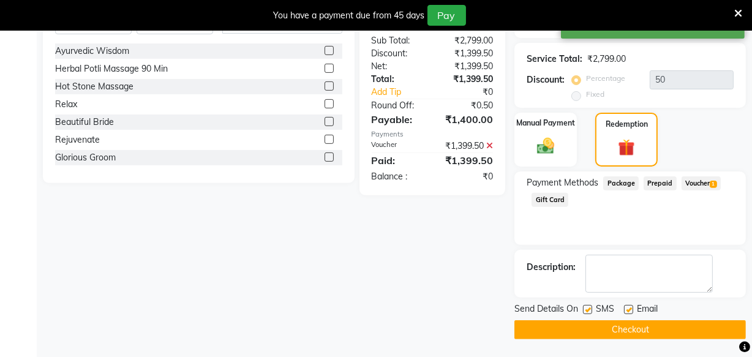
click at [589, 309] on label at bounding box center [587, 309] width 9 height 9
click at [589, 309] on input "checkbox" at bounding box center [587, 310] width 8 height 8
checkbox input "false"
click at [629, 309] on label at bounding box center [628, 309] width 9 height 9
click at [629, 309] on input "checkbox" at bounding box center [628, 310] width 8 height 8
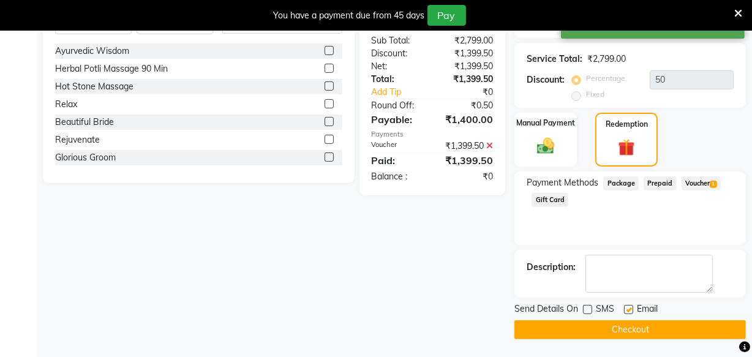
checkbox input "false"
click at [631, 331] on button "Checkout" at bounding box center [629, 329] width 231 height 19
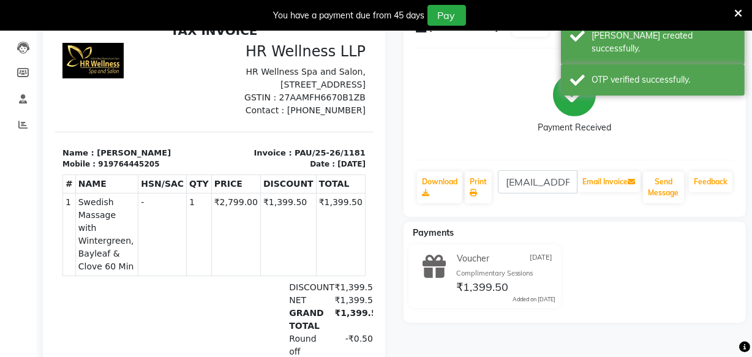
scroll to position [35, 0]
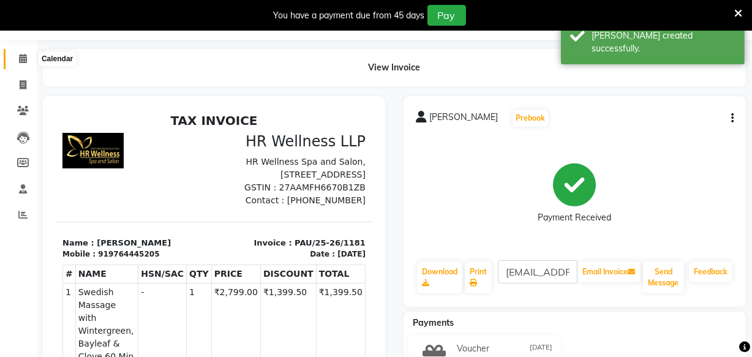
click at [16, 58] on span at bounding box center [22, 59] width 21 height 14
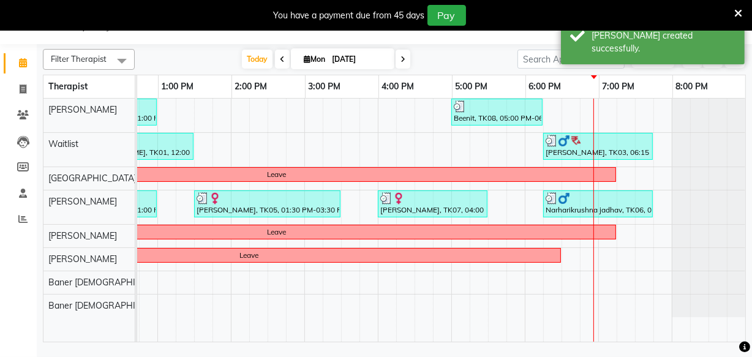
scroll to position [0, 351]
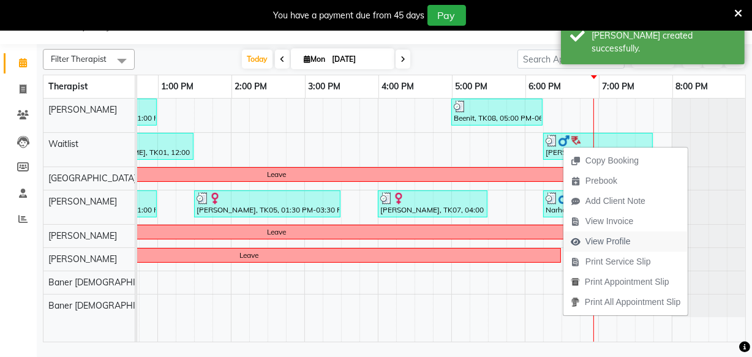
click at [610, 240] on span "View Profile" at bounding box center [607, 241] width 45 height 13
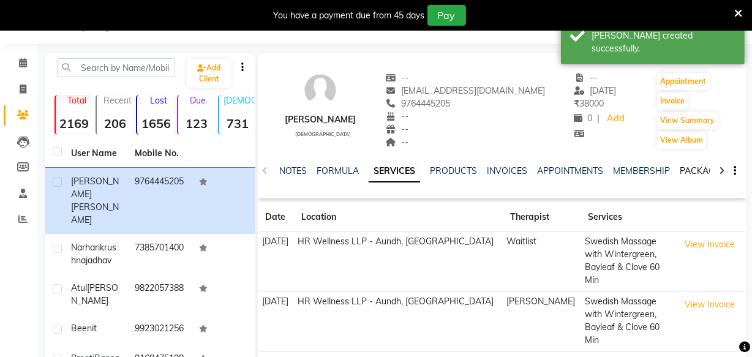
click at [687, 171] on link "PACKAGES" at bounding box center [702, 170] width 45 height 11
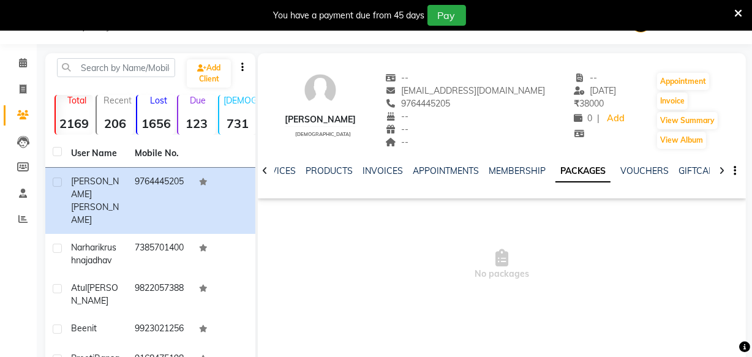
scroll to position [0, 57]
click at [637, 174] on link "VOUCHERS" at bounding box center [643, 170] width 48 height 11
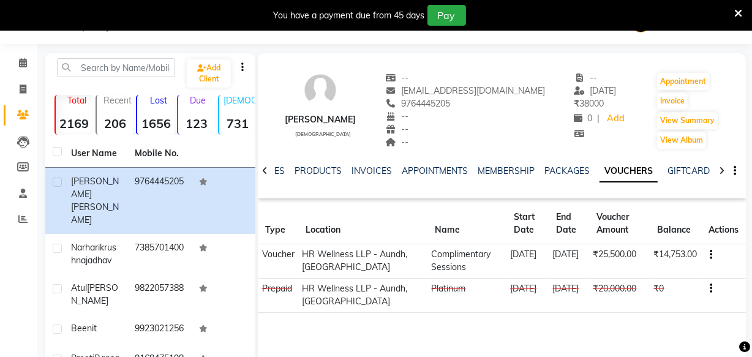
copy span "9764445205"
drag, startPoint x: 438, startPoint y: 104, endPoint x: 526, endPoint y: 104, distance: 88.2
click at [526, 104] on div "RAJESH PURSHOTTAM male -- rajjan72@gmail.com 9764445205 -- -- -- -- 01-09-2025 …" at bounding box center [502, 104] width 488 height 91
click at [26, 64] on icon at bounding box center [23, 62] width 8 height 9
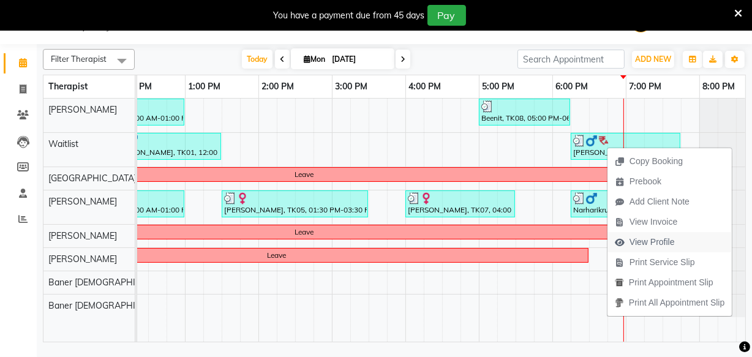
click at [654, 241] on span "View Profile" at bounding box center [651, 242] width 45 height 13
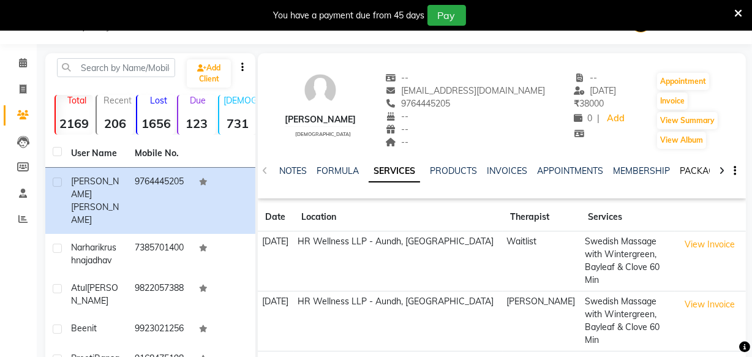
click at [683, 171] on link "PACKAGES" at bounding box center [702, 170] width 45 height 11
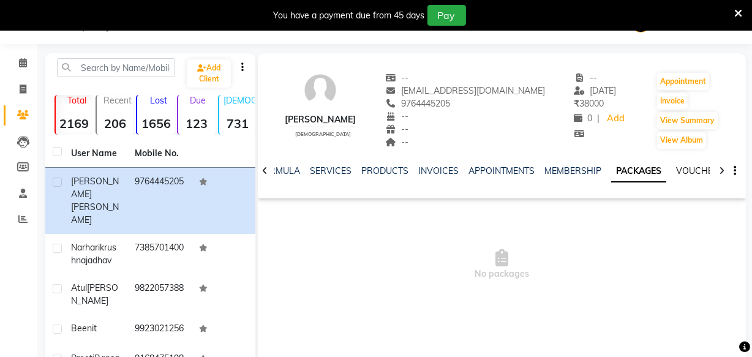
click at [683, 172] on link "VOUCHERS" at bounding box center [700, 170] width 48 height 11
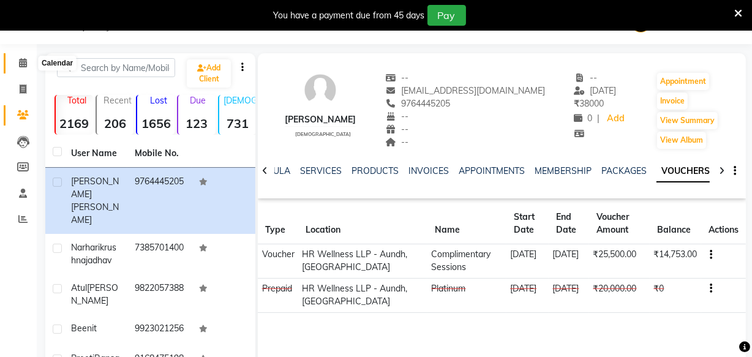
click at [24, 66] on icon at bounding box center [23, 62] width 8 height 9
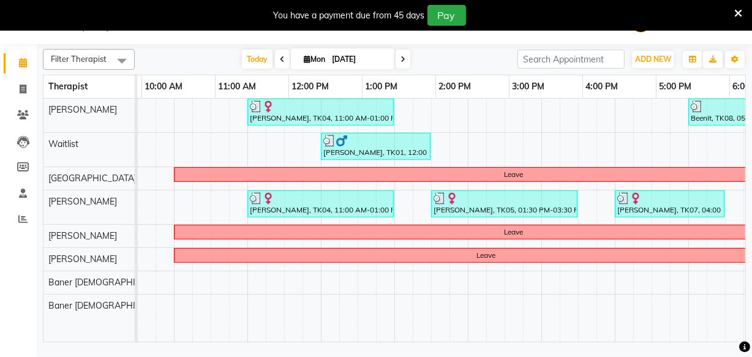
scroll to position [0, 108]
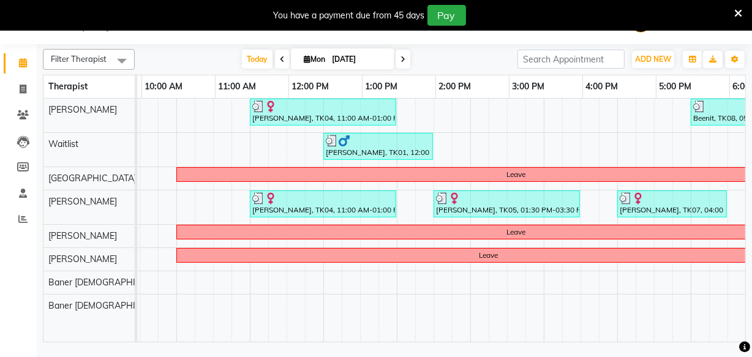
click at [405, 59] on span at bounding box center [402, 59] width 15 height 19
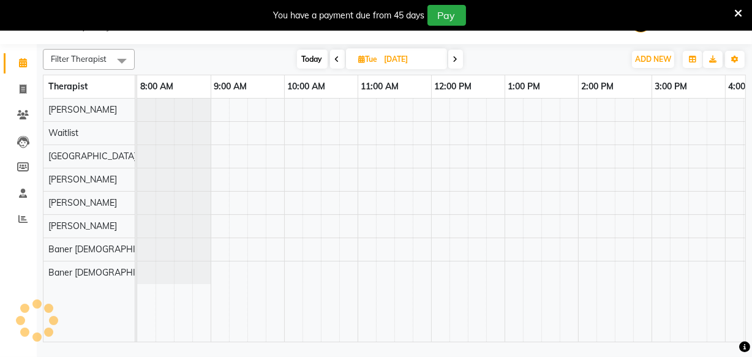
scroll to position [0, 347]
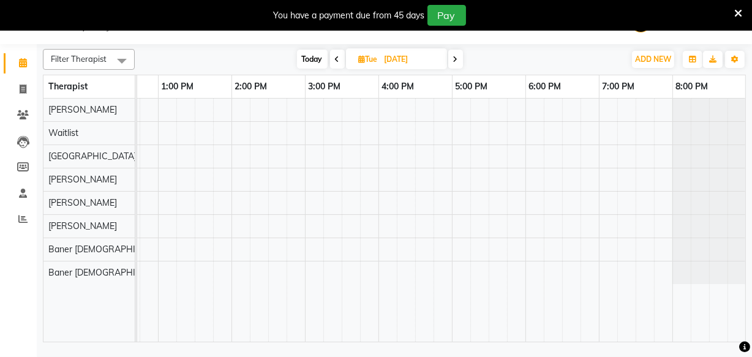
click at [457, 61] on icon at bounding box center [455, 59] width 5 height 7
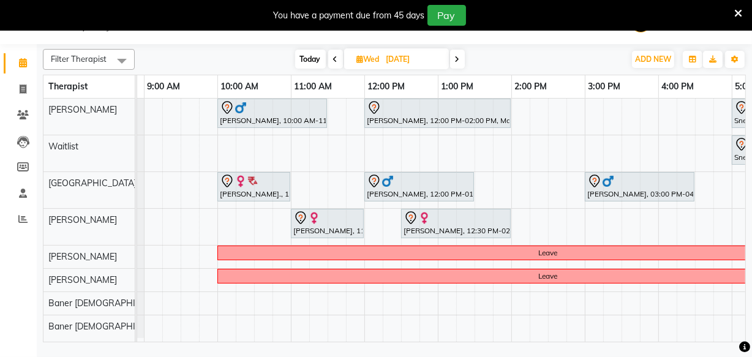
scroll to position [0, 66]
click at [299, 62] on span "Today" at bounding box center [310, 59] width 31 height 19
type input "[DATE]"
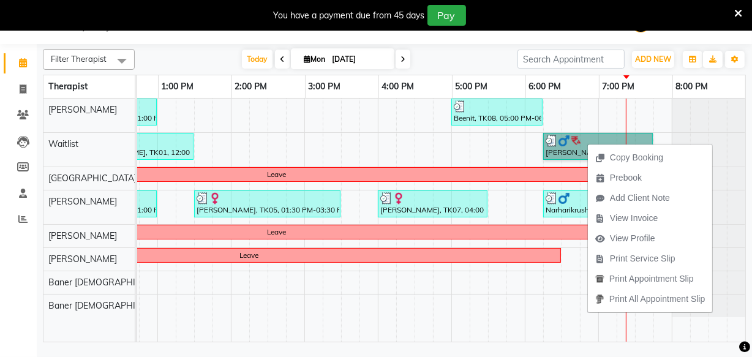
scroll to position [0, 331]
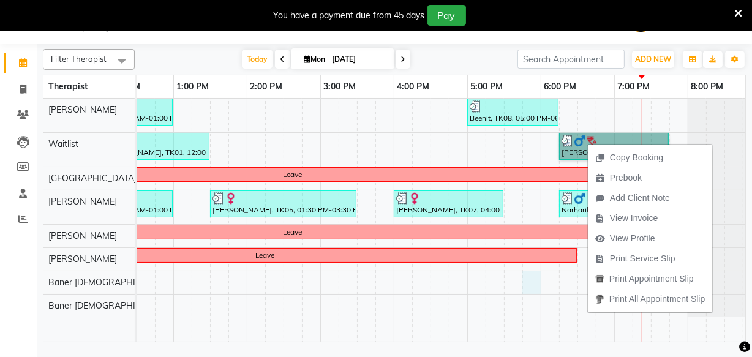
click at [533, 272] on div "ketki Karandikar, TK04, 11:00 AM-01:00 PM, Swedish Massage with Wintergreen, Ba…" at bounding box center [283, 220] width 955 height 243
select select "54765"
select select "1065"
select select "tentative"
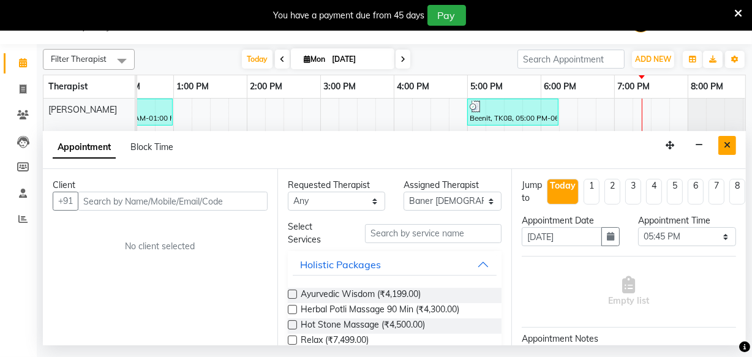
click at [728, 148] on icon "Close" at bounding box center [727, 145] width 7 height 9
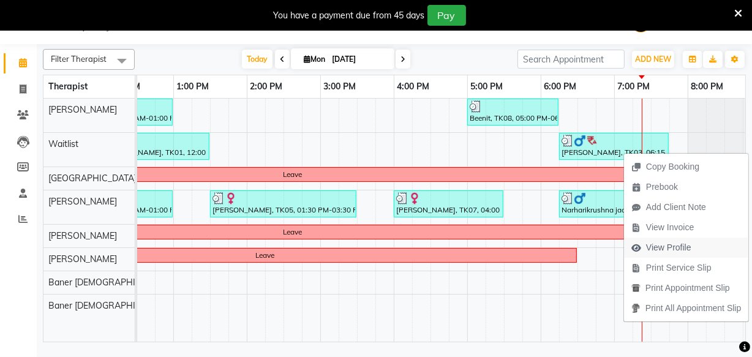
click at [667, 245] on span "View Profile" at bounding box center [668, 247] width 45 height 13
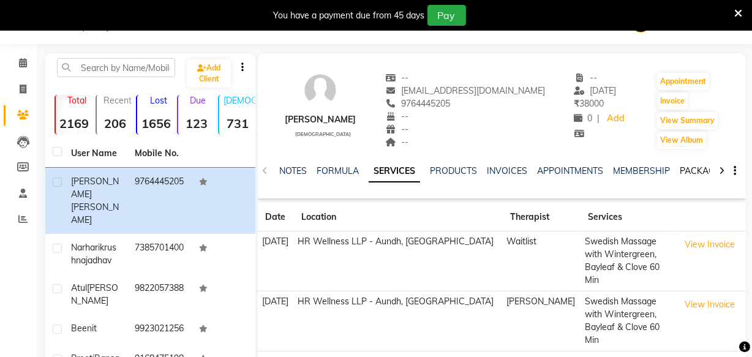
click at [686, 171] on link "PACKAGES" at bounding box center [702, 170] width 45 height 11
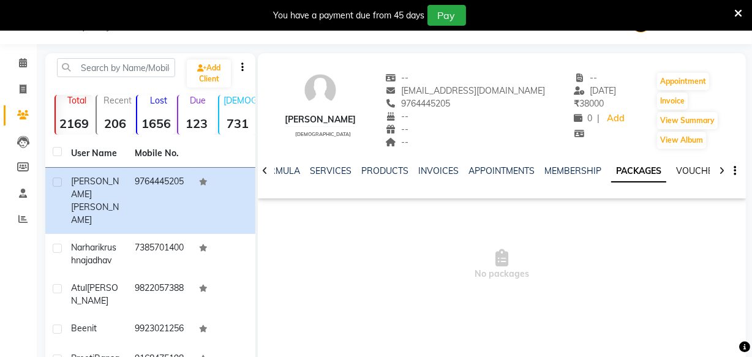
click at [680, 171] on link "VOUCHERS" at bounding box center [700, 170] width 48 height 11
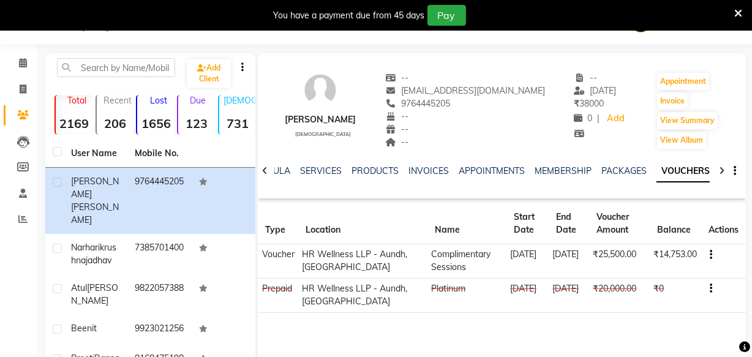
copy span "9764445205"
drag, startPoint x: 436, startPoint y: 103, endPoint x: 490, endPoint y: 103, distance: 53.9
click at [490, 103] on div "9764445205" at bounding box center [465, 103] width 160 height 13
click at [21, 57] on span at bounding box center [22, 63] width 21 height 14
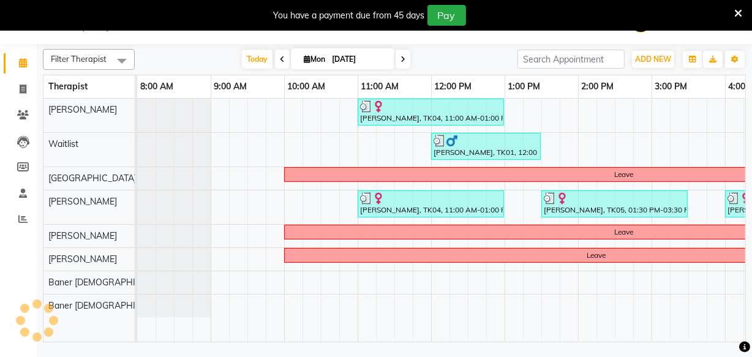
scroll to position [0, 347]
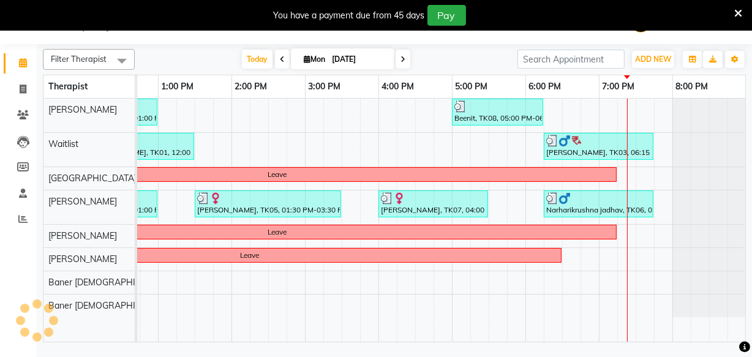
click at [306, 59] on icon at bounding box center [307, 59] width 7 height 8
select select "9"
select select "2025"
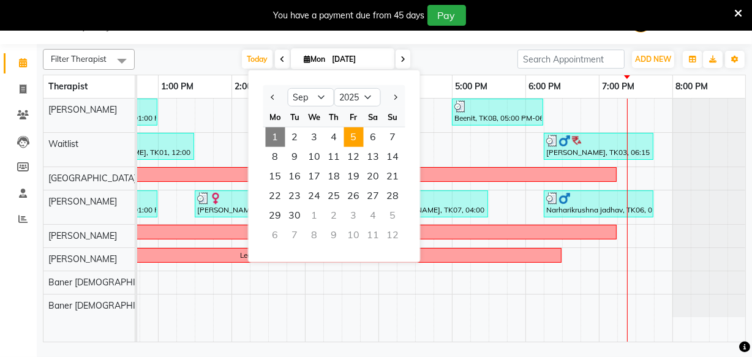
click at [348, 135] on span "5" at bounding box center [354, 137] width 20 height 20
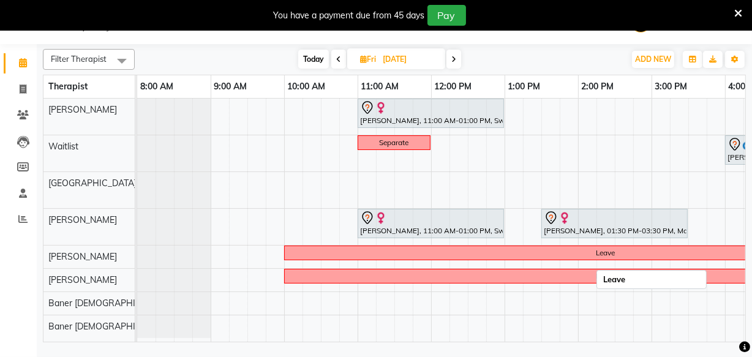
scroll to position [0, 0]
click at [339, 60] on icon at bounding box center [338, 59] width 5 height 7
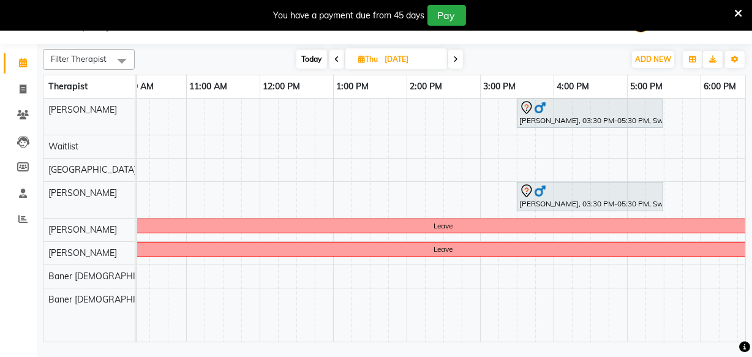
scroll to position [0, 125]
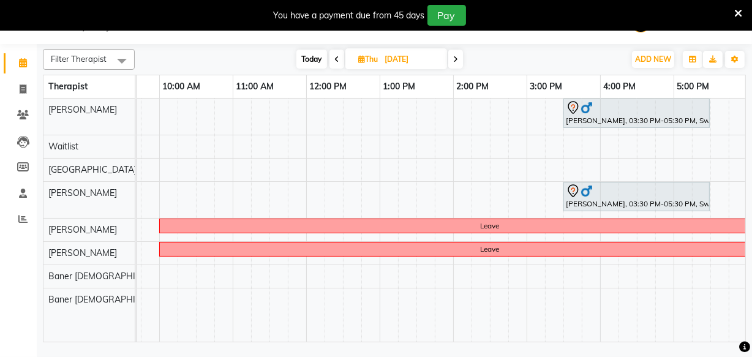
click at [307, 56] on span "Today" at bounding box center [311, 59] width 31 height 19
type input "[DATE]"
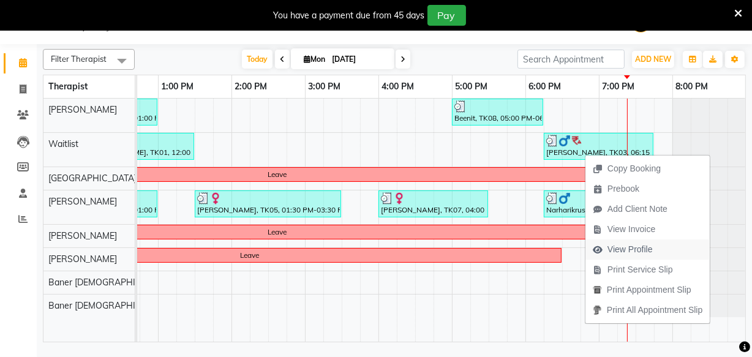
click at [621, 249] on span "View Profile" at bounding box center [629, 249] width 45 height 13
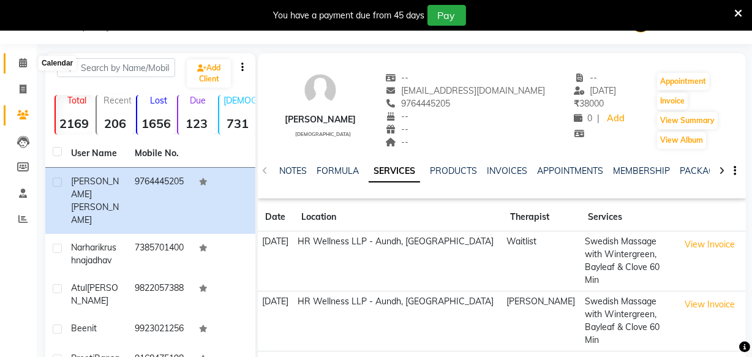
drag, startPoint x: 16, startPoint y: 63, endPoint x: 393, endPoint y: 36, distance: 378.1
click at [17, 63] on span at bounding box center [22, 63] width 21 height 14
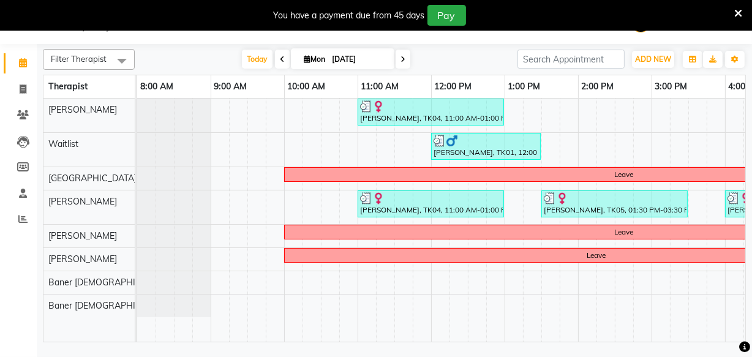
click at [404, 61] on span at bounding box center [402, 59] width 15 height 19
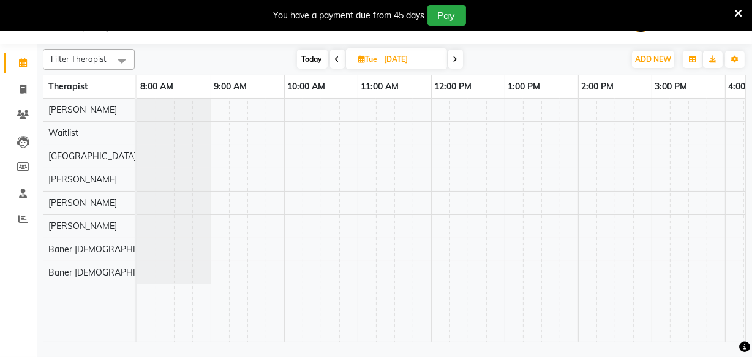
scroll to position [0, 347]
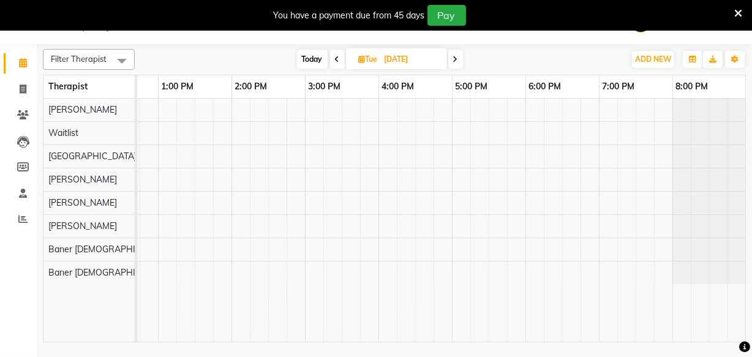
click at [453, 60] on icon at bounding box center [455, 59] width 5 height 7
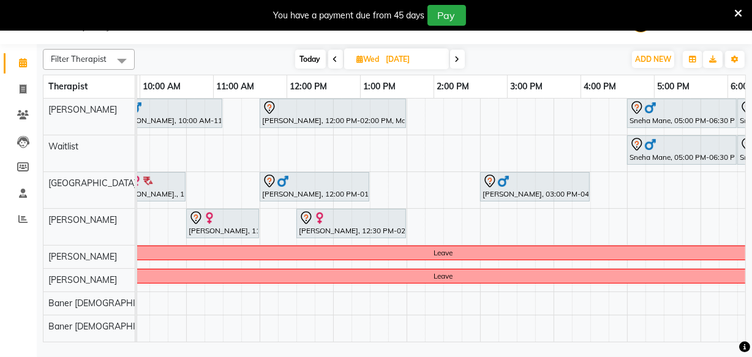
scroll to position [0, 0]
click at [301, 59] on span "Today" at bounding box center [310, 59] width 31 height 19
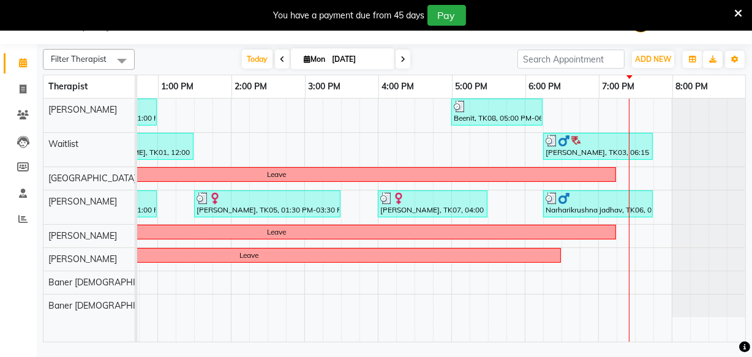
click at [399, 64] on span at bounding box center [402, 59] width 15 height 19
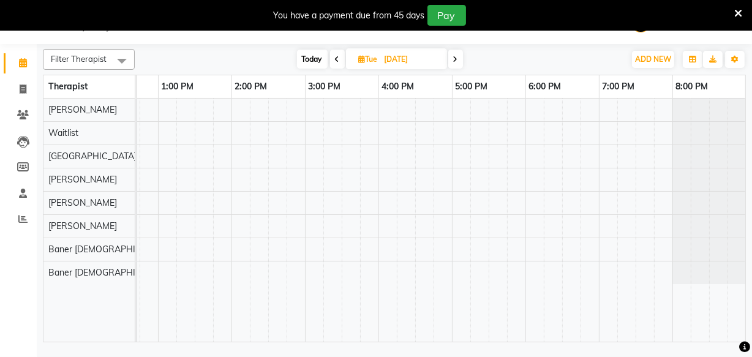
click at [459, 67] on span at bounding box center [455, 59] width 15 height 19
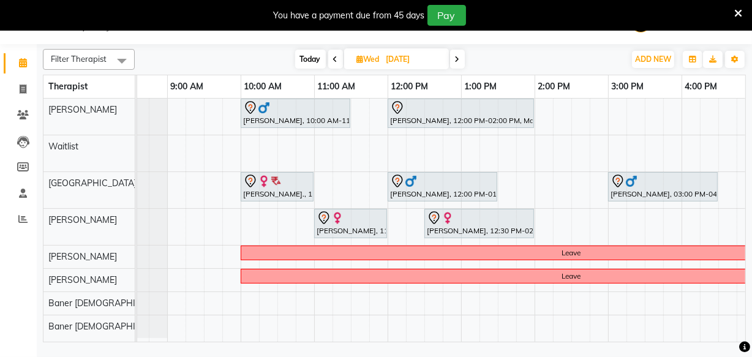
scroll to position [0, 0]
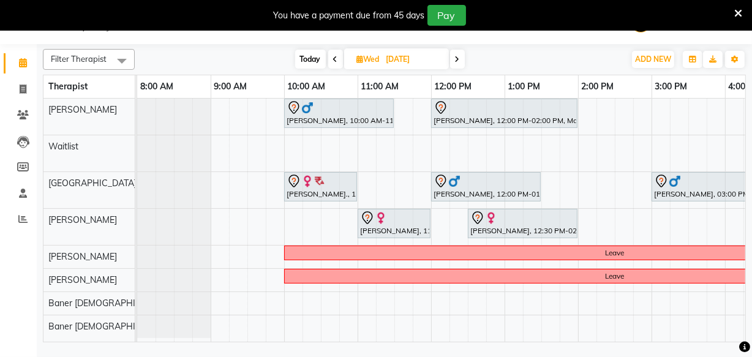
click at [302, 59] on span "Today" at bounding box center [310, 59] width 31 height 19
type input "[DATE]"
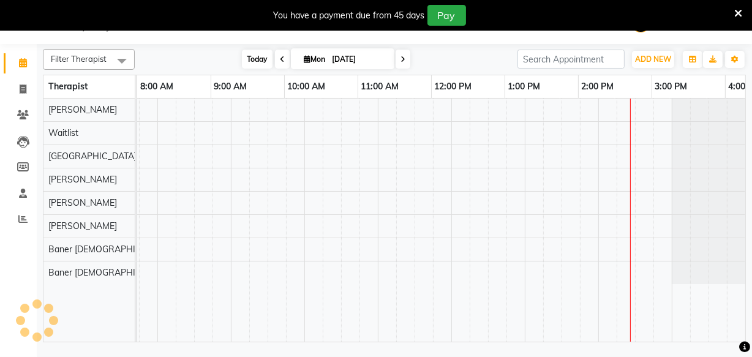
scroll to position [0, 347]
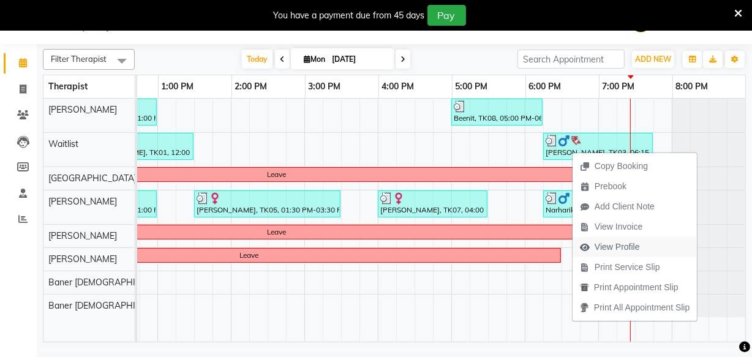
click at [623, 250] on span "View Profile" at bounding box center [616, 247] width 45 height 13
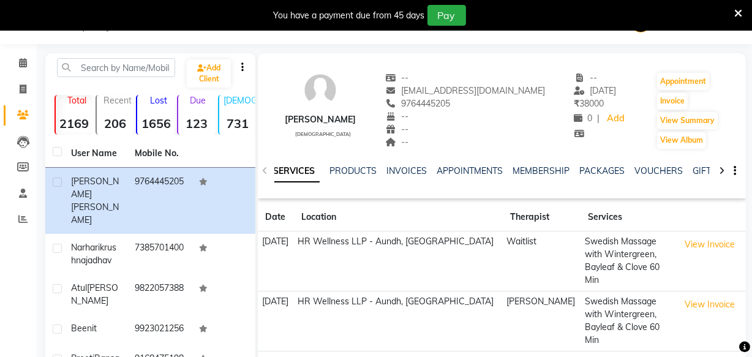
scroll to position [0, 113]
click at [635, 171] on link "VOUCHERS" at bounding box center [646, 170] width 48 height 11
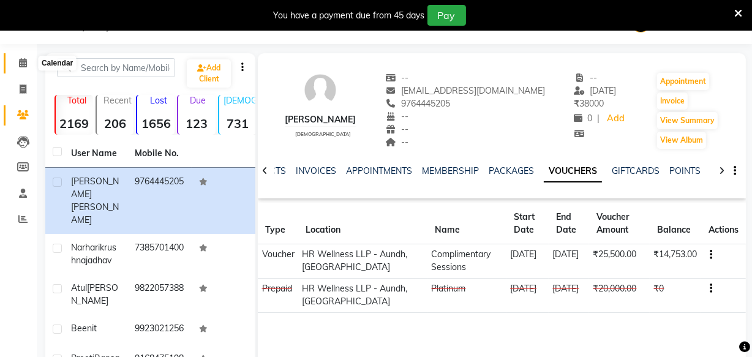
click at [20, 61] on icon at bounding box center [23, 62] width 8 height 9
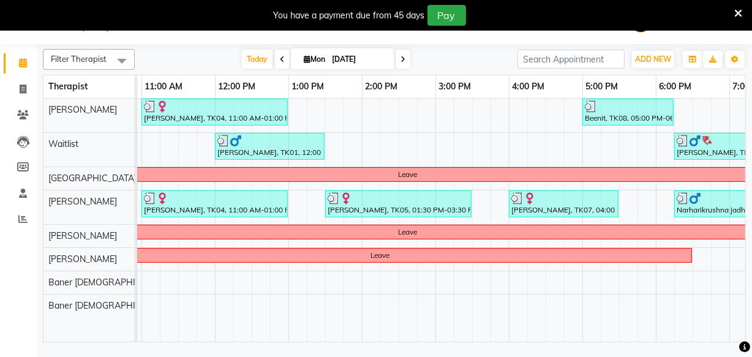
scroll to position [0, 223]
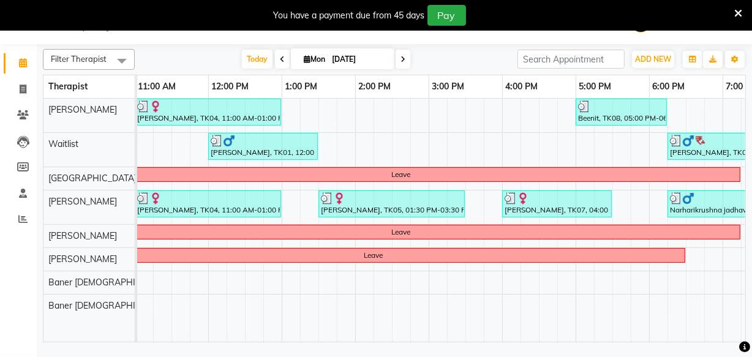
click at [337, 140] on div "ketki Karandikar, TK04, 11:00 AM-01:00 PM, Swedish Massage with Wintergreen, Ba…" at bounding box center [391, 220] width 955 height 243
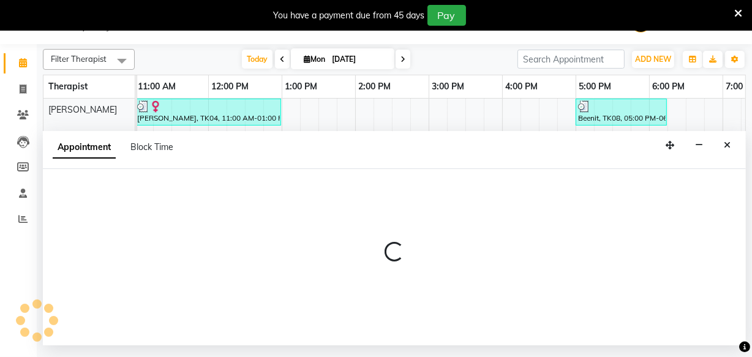
select select "45452"
select select "tentative"
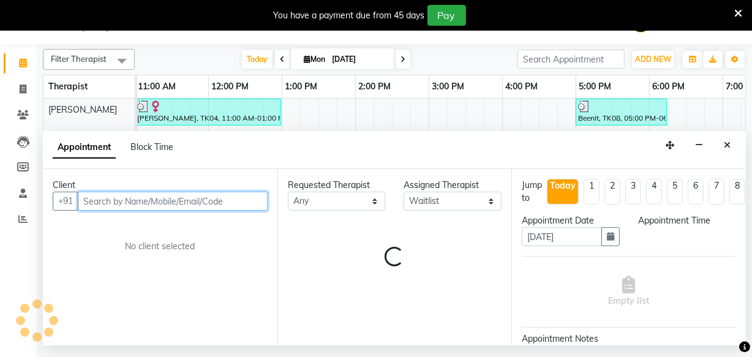
select select "825"
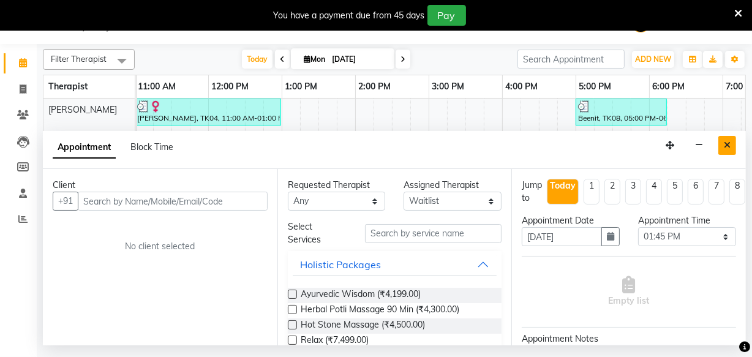
click at [731, 146] on button "Close" at bounding box center [727, 145] width 18 height 19
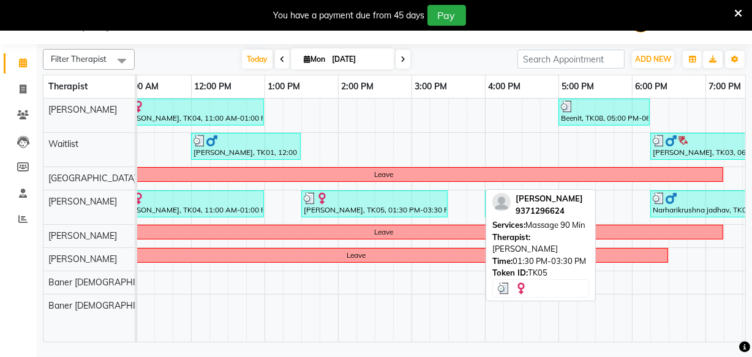
scroll to position [0, 202]
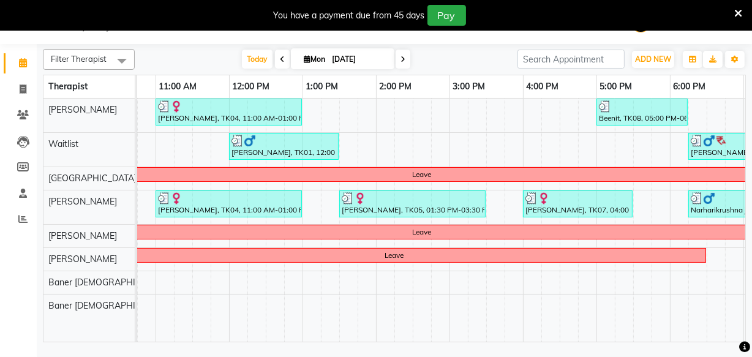
click at [400, 61] on icon at bounding box center [402, 59] width 5 height 7
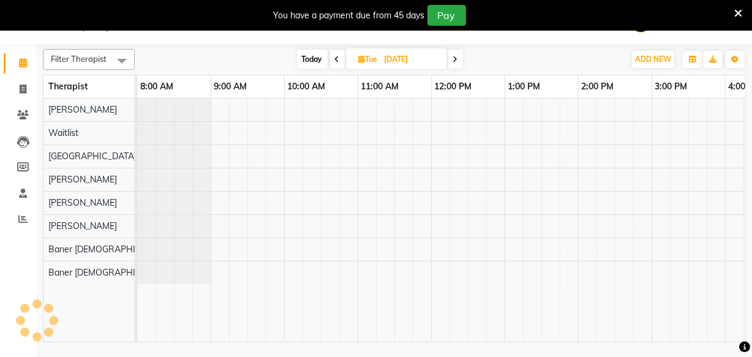
scroll to position [0, 347]
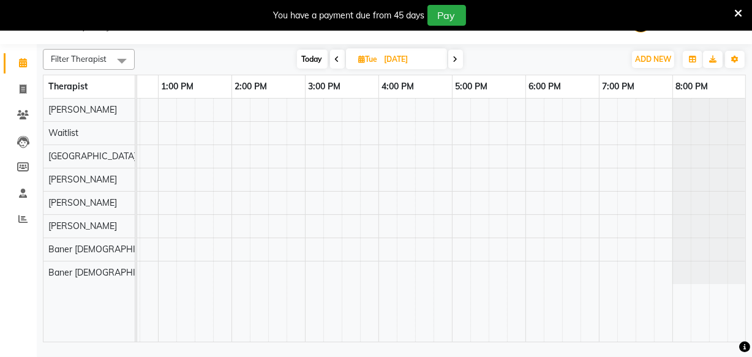
click at [452, 58] on span at bounding box center [455, 59] width 15 height 19
type input "[DATE]"
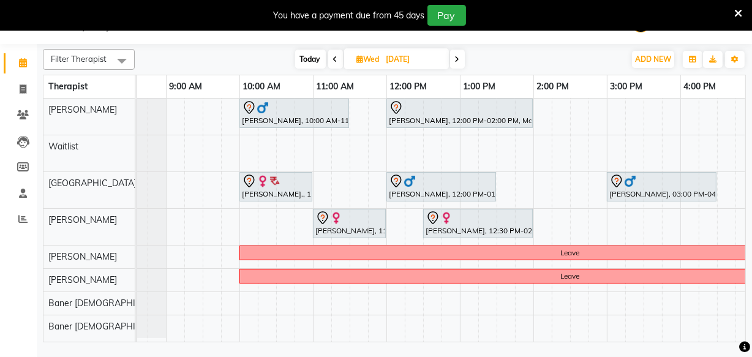
scroll to position [0, 115]
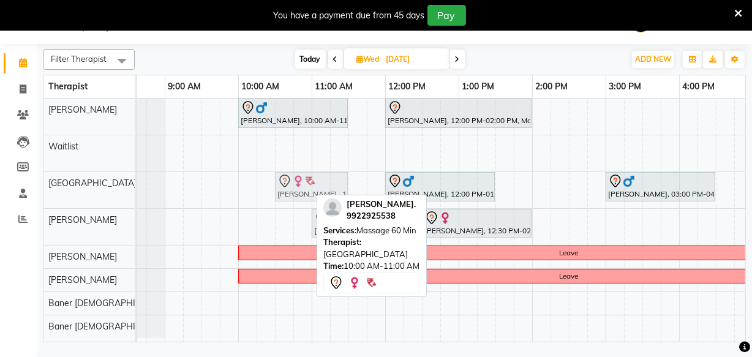
drag, startPoint x: 270, startPoint y: 189, endPoint x: 303, endPoint y: 196, distance: 33.9
click at [91, 196] on div "Ashwini Deshpande., 10:00 AM-11:00 AM, Massage 60 Min Vinod Menon, 12:00 PM-01:…" at bounding box center [91, 190] width 0 height 36
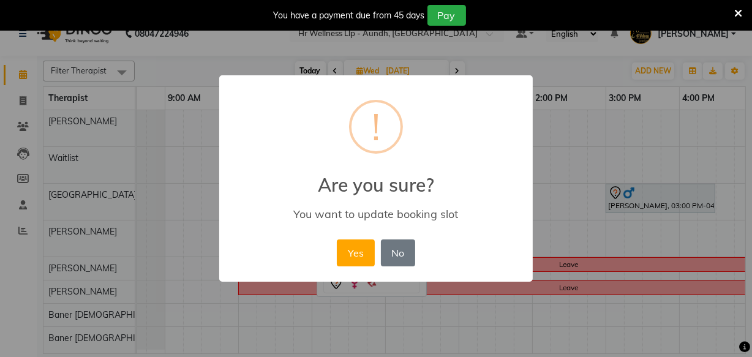
scroll to position [18, 0]
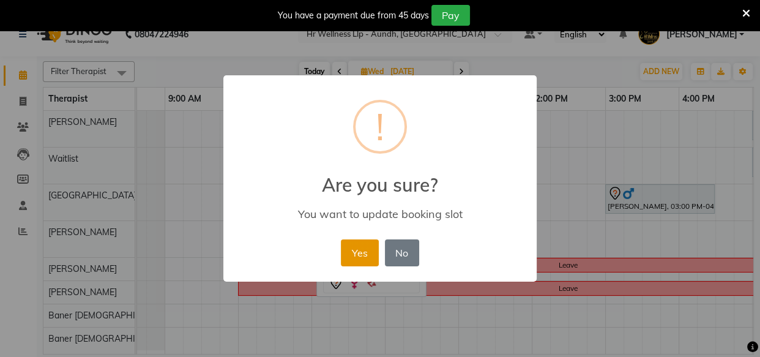
click at [367, 250] on button "Yes" at bounding box center [359, 252] width 37 height 27
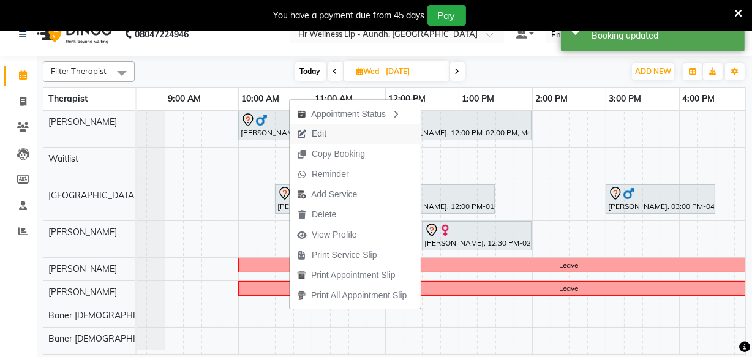
click at [317, 140] on span "Edit" at bounding box center [319, 133] width 15 height 13
select select "tentative"
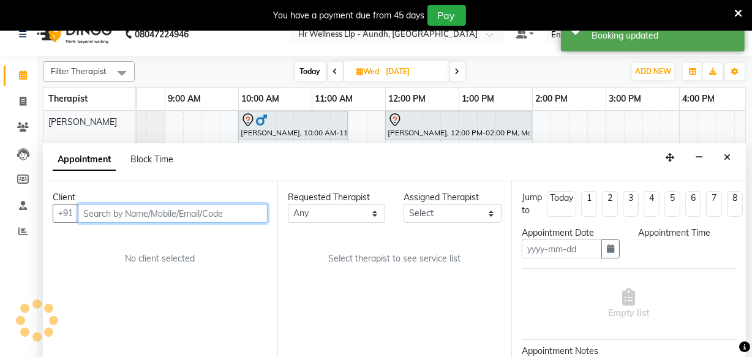
type input "[DATE]"
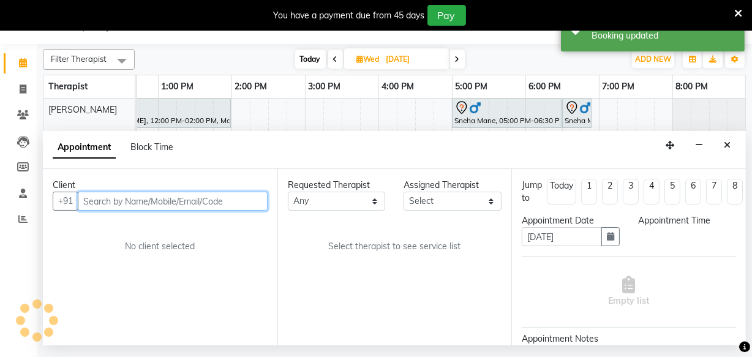
select select "77662"
select select "630"
select select "1893"
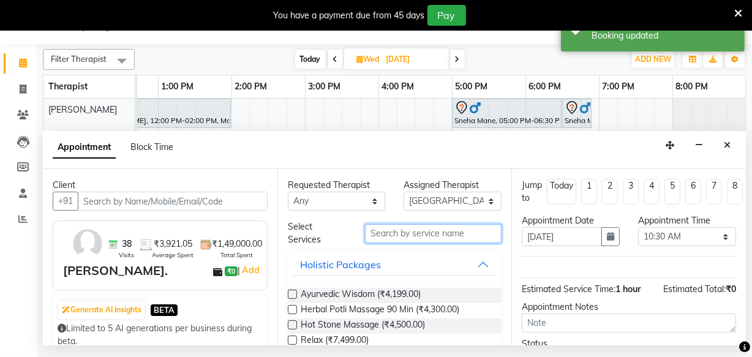
click at [410, 233] on input "text" at bounding box center [433, 233] width 137 height 19
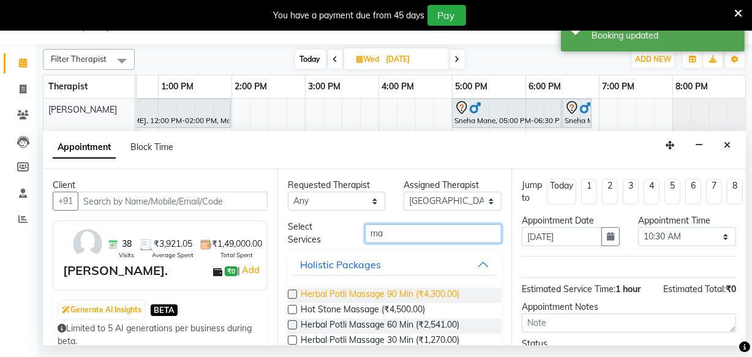
scroll to position [55, 0]
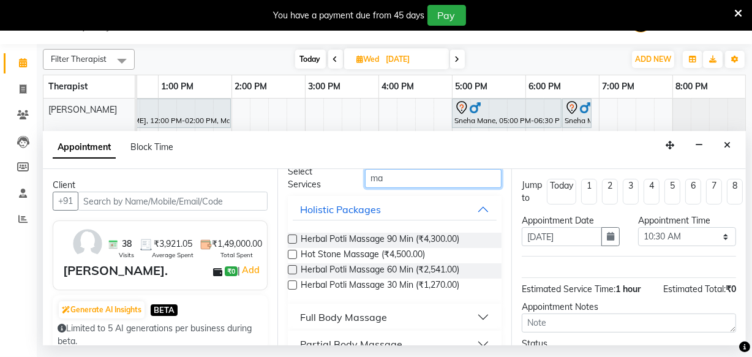
type input "ma"
click at [739, 140] on div "Appointment Block Time" at bounding box center [394, 150] width 703 height 38
click at [724, 150] on button "Close" at bounding box center [727, 145] width 18 height 19
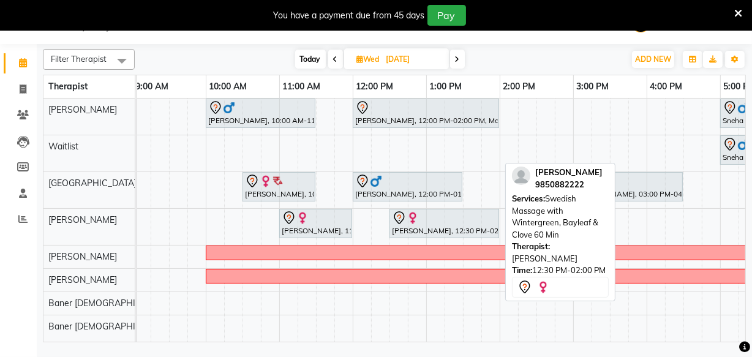
scroll to position [0, 73]
